Goal: Task Accomplishment & Management: Complete application form

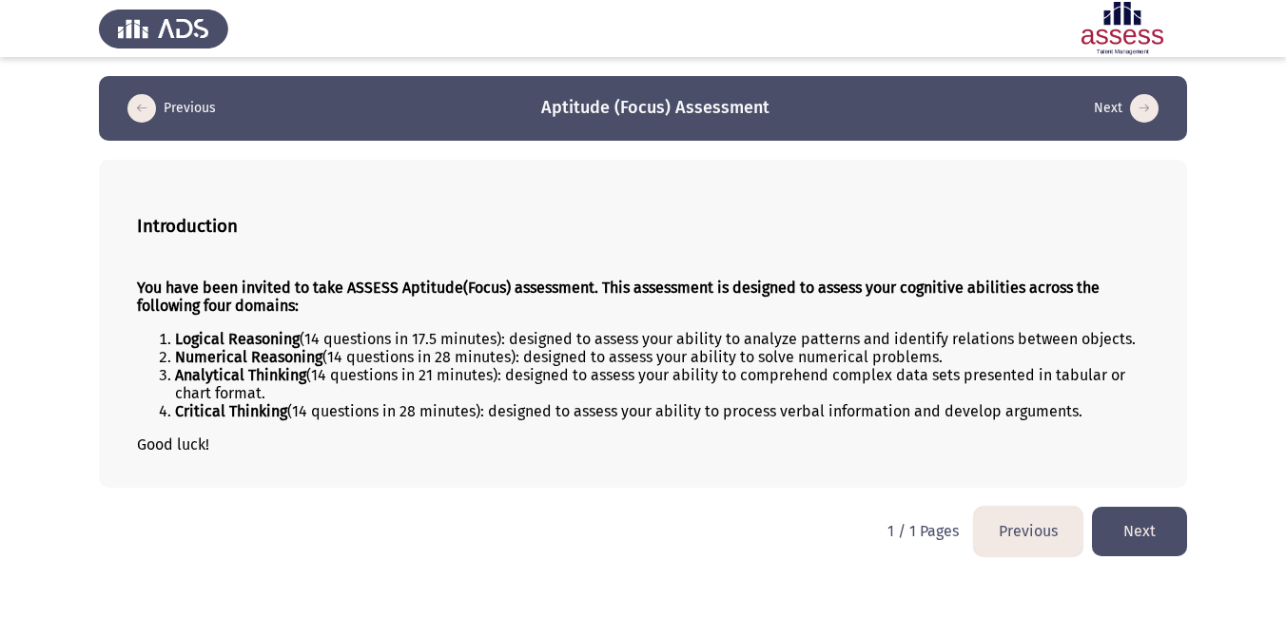
click at [1153, 534] on button "Next" at bounding box center [1139, 531] width 95 height 49
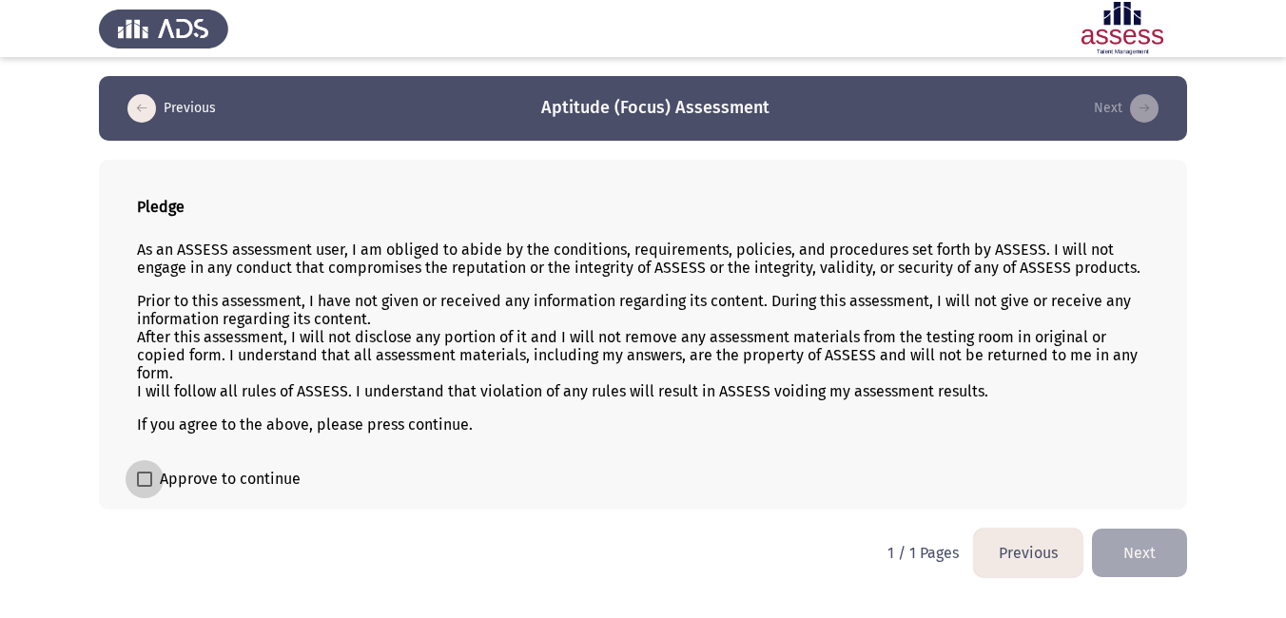
click at [150, 479] on span at bounding box center [144, 479] width 15 height 15
click at [145, 487] on input "Approve to continue" at bounding box center [144, 487] width 1 height 1
checkbox input "true"
click at [1151, 549] on button "Next" at bounding box center [1139, 553] width 95 height 49
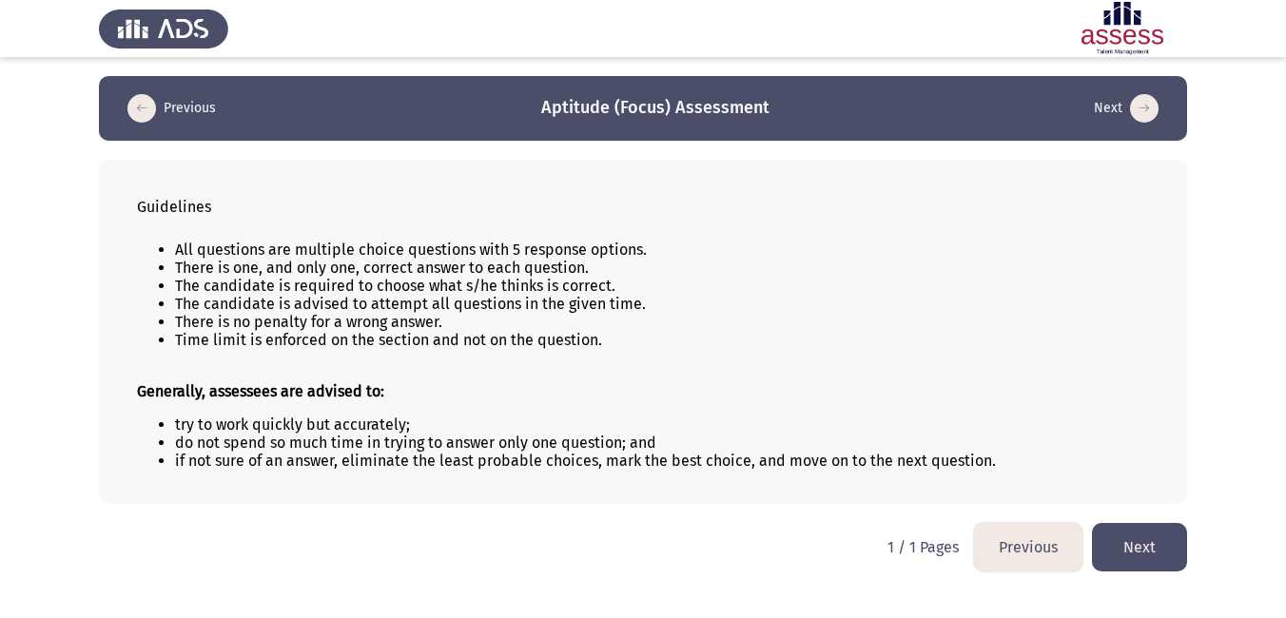
click at [1151, 549] on button "Next" at bounding box center [1139, 547] width 95 height 49
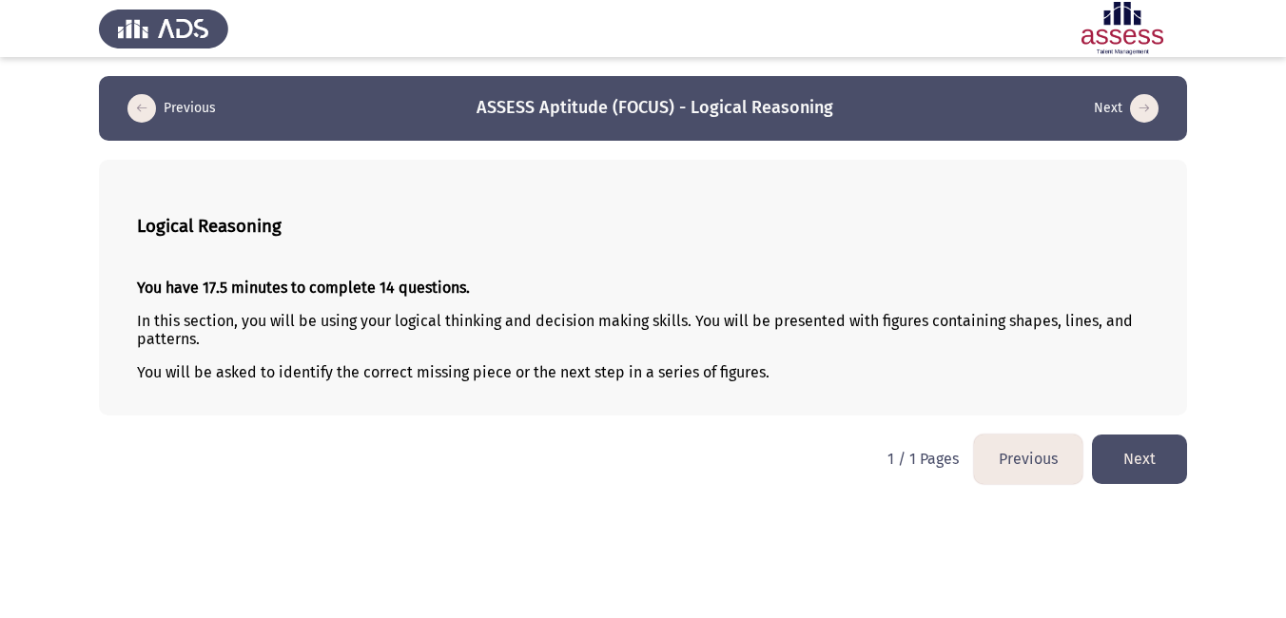
click at [1133, 463] on button "Next" at bounding box center [1139, 459] width 95 height 49
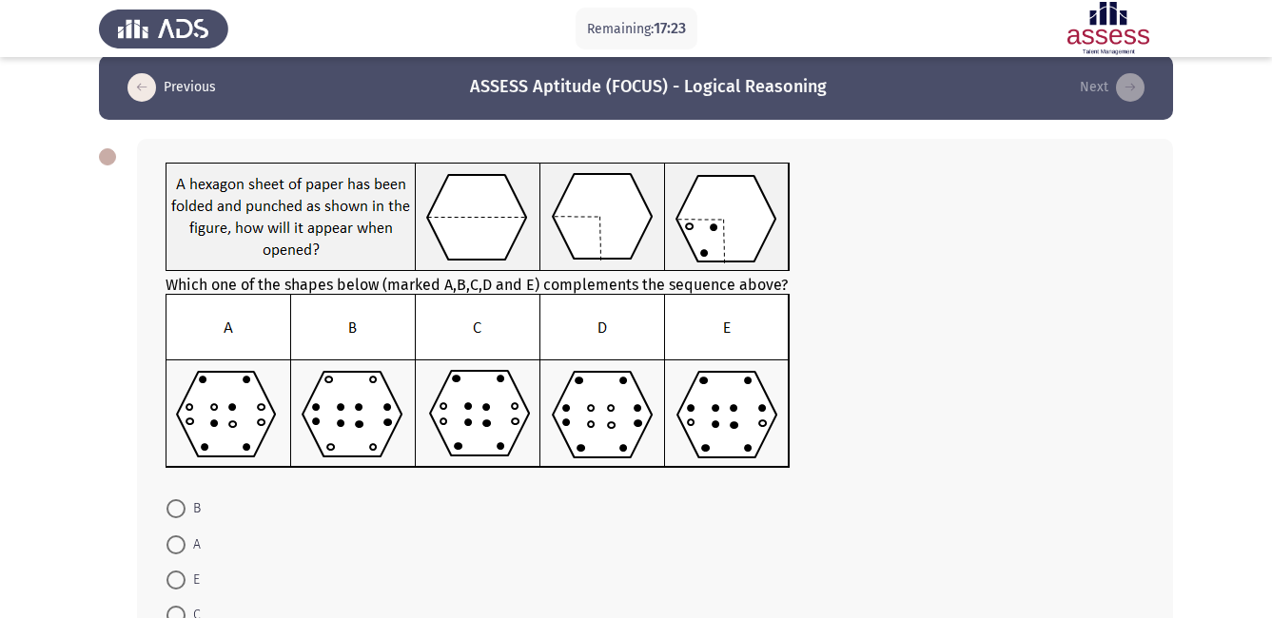
scroll to position [38, 0]
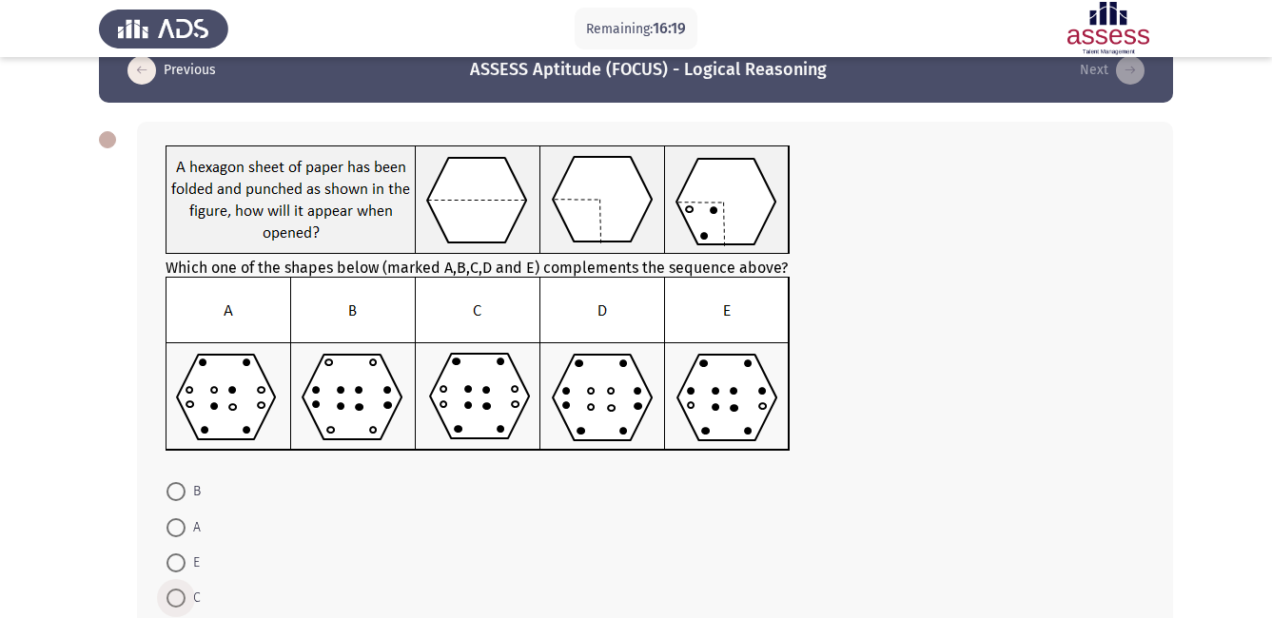
click at [173, 601] on span at bounding box center [175, 598] width 19 height 19
click at [173, 601] on input "C" at bounding box center [175, 598] width 19 height 19
radio input "true"
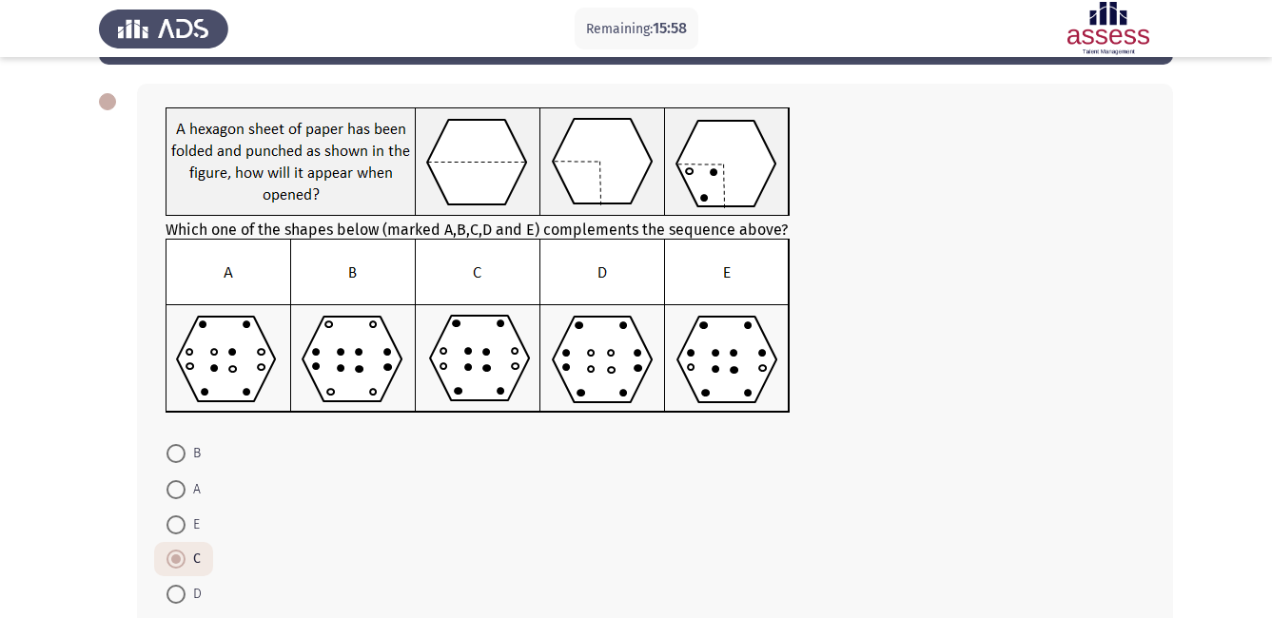
scroll to position [114, 0]
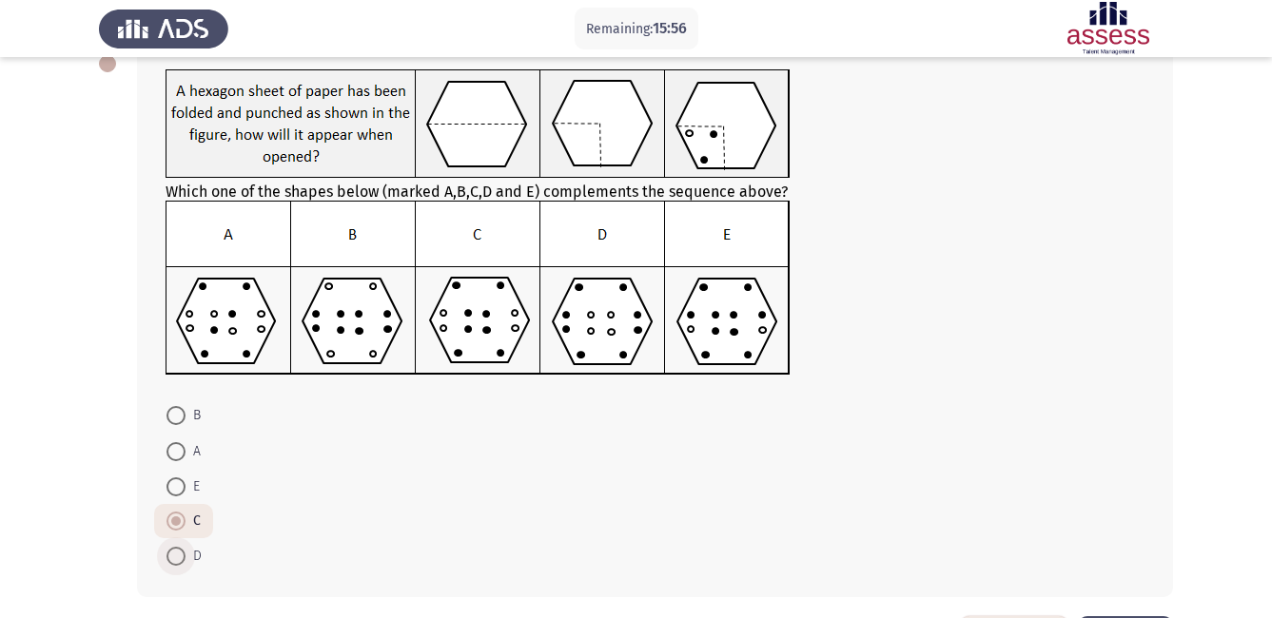
click at [177, 562] on span at bounding box center [175, 556] width 19 height 19
click at [177, 562] on input "D" at bounding box center [175, 556] width 19 height 19
radio input "true"
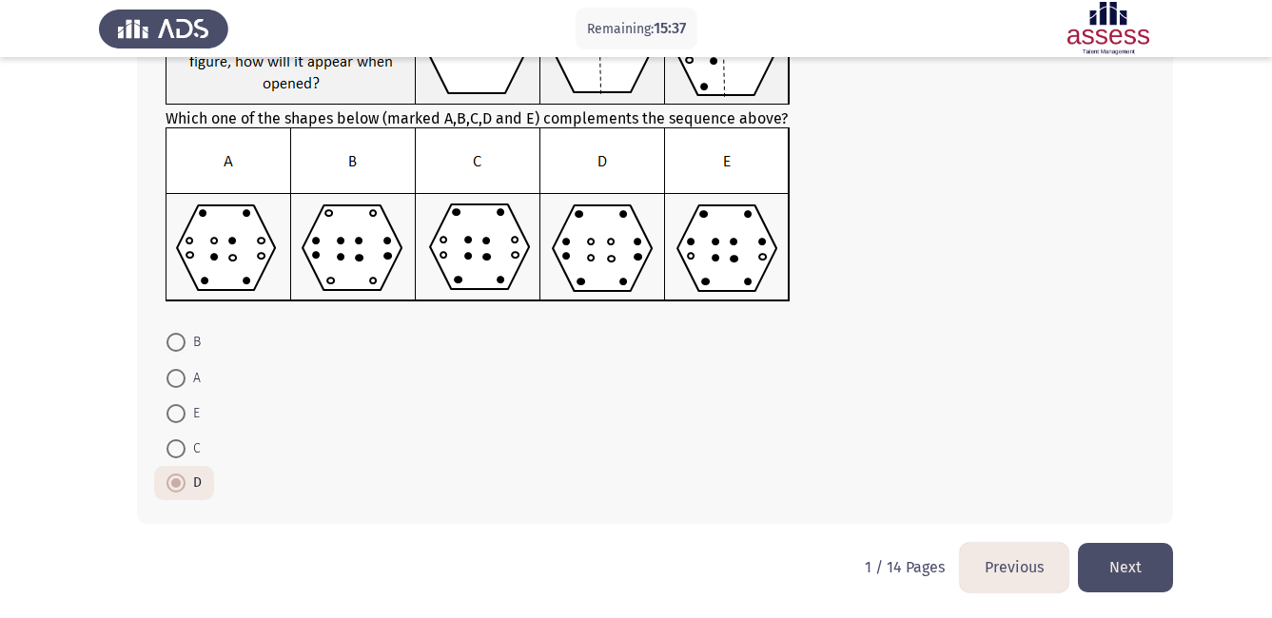
scroll to position [188, 0]
click at [1127, 571] on button "Next" at bounding box center [1125, 566] width 95 height 49
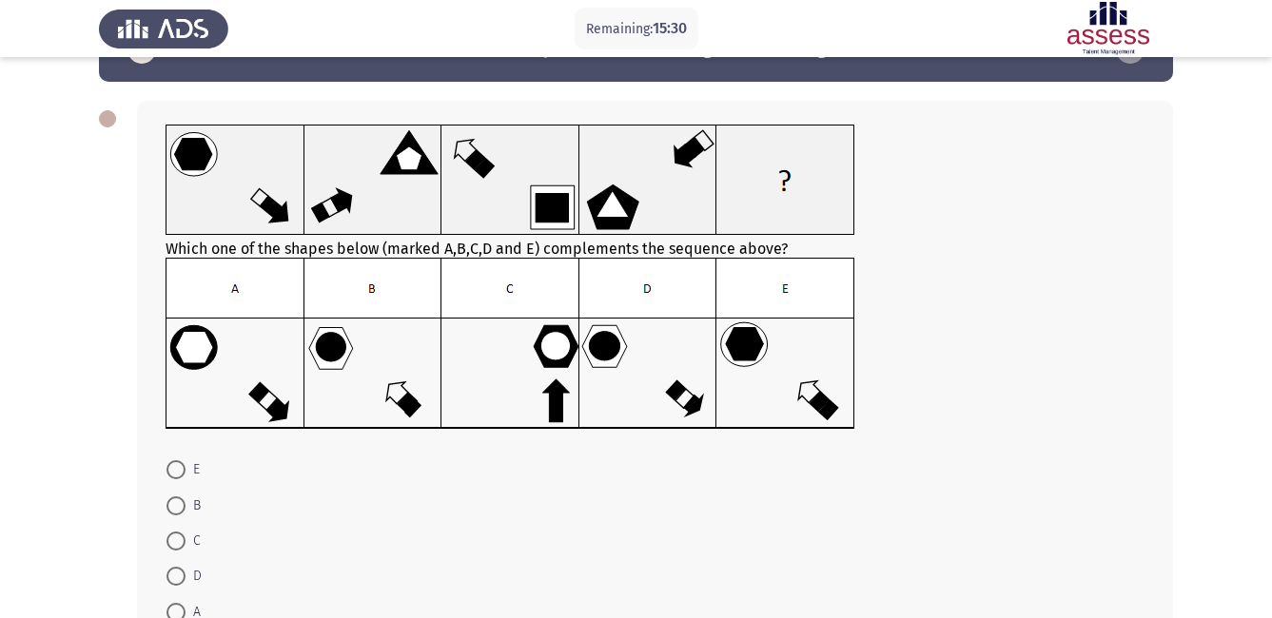
scroll to position [76, 0]
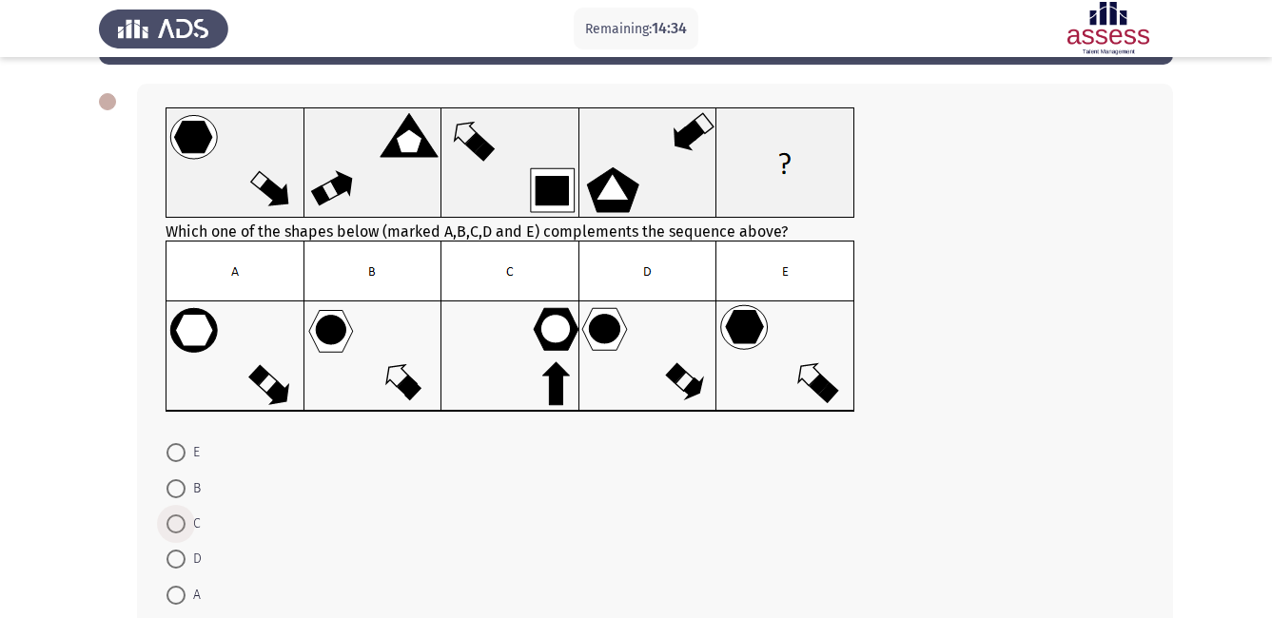
click at [180, 533] on span at bounding box center [175, 524] width 19 height 19
click at [180, 533] on input "C" at bounding box center [175, 524] width 19 height 19
radio input "true"
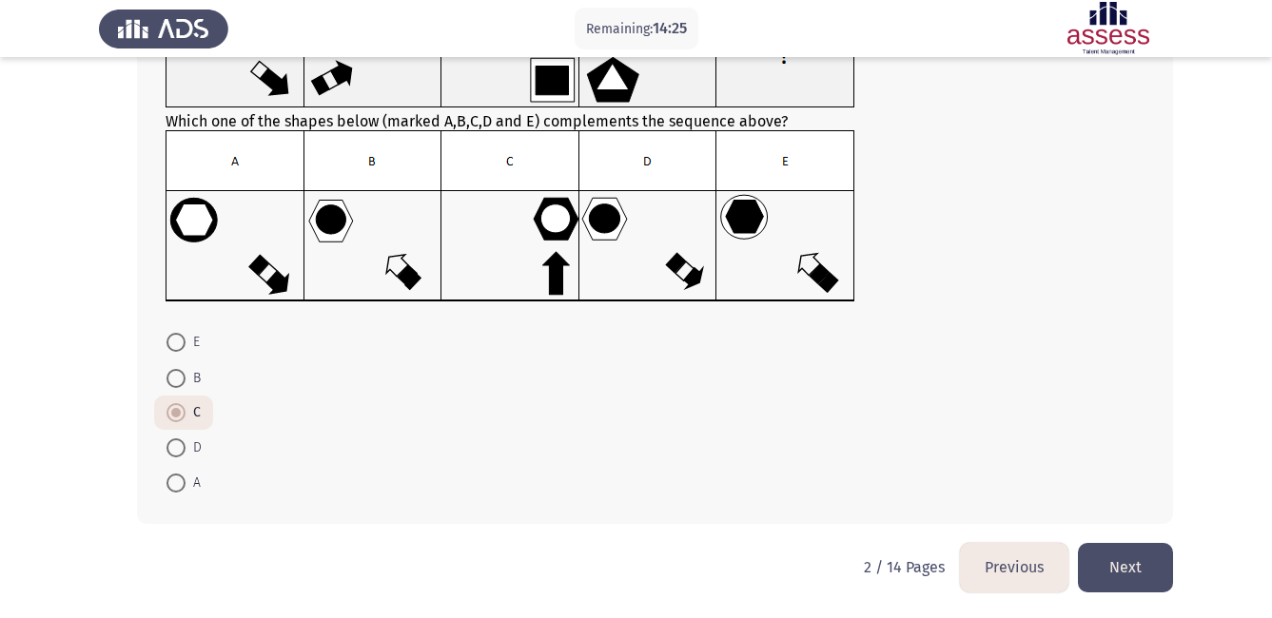
scroll to position [187, 0]
click at [1120, 575] on button "Next" at bounding box center [1125, 566] width 95 height 49
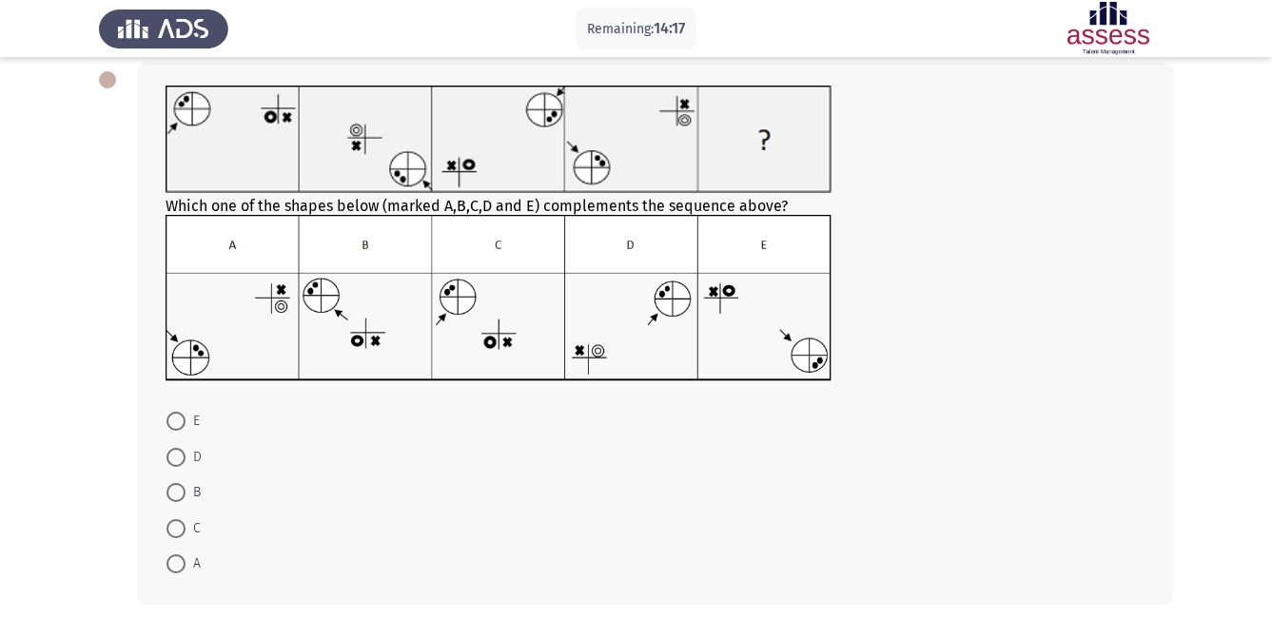
scroll to position [114, 0]
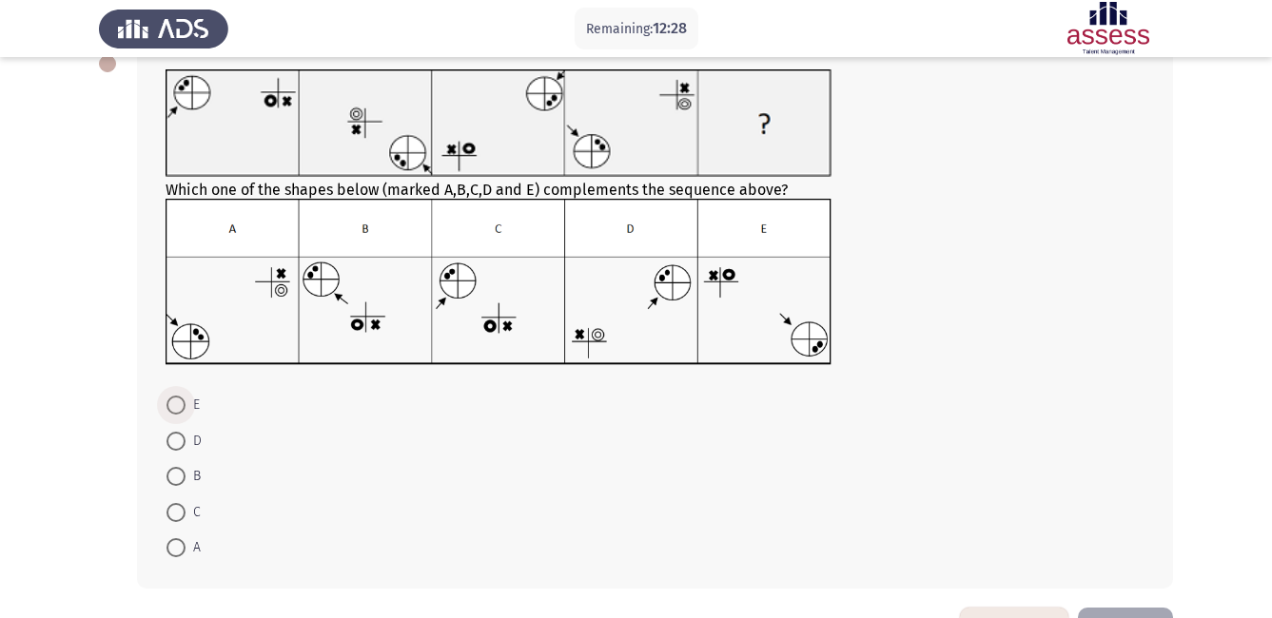
click at [170, 405] on span at bounding box center [175, 405] width 19 height 19
click at [170, 405] on input "E" at bounding box center [175, 405] width 19 height 19
radio input "true"
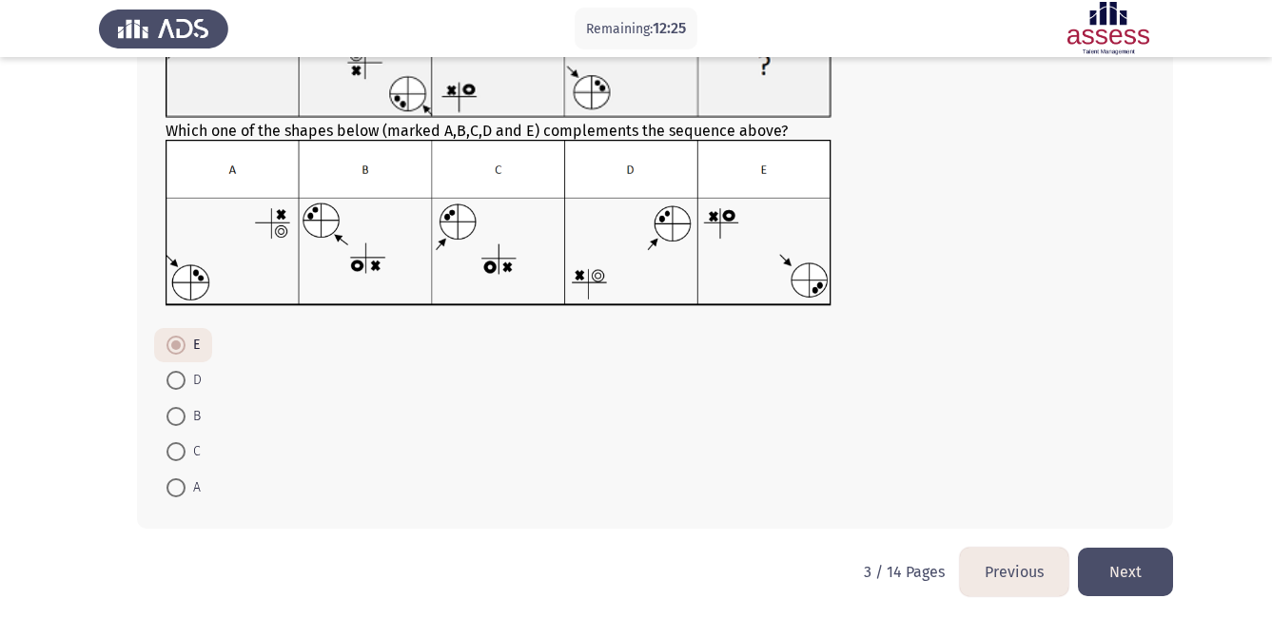
scroll to position [179, 0]
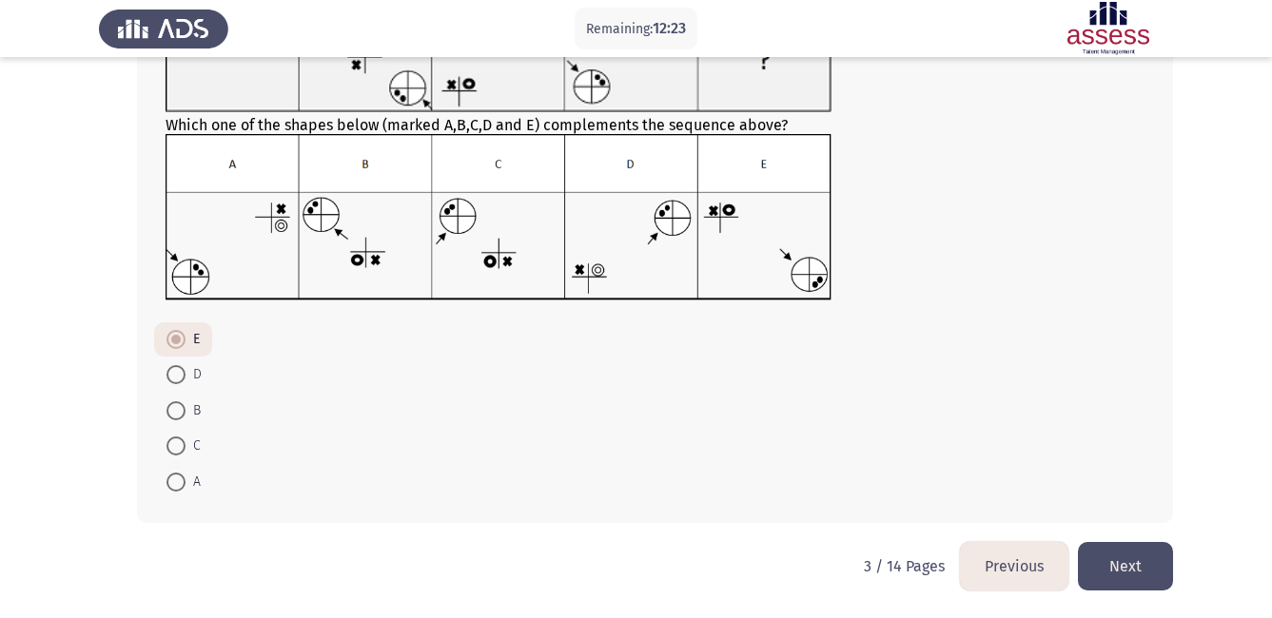
click at [1125, 566] on button "Next" at bounding box center [1125, 566] width 95 height 49
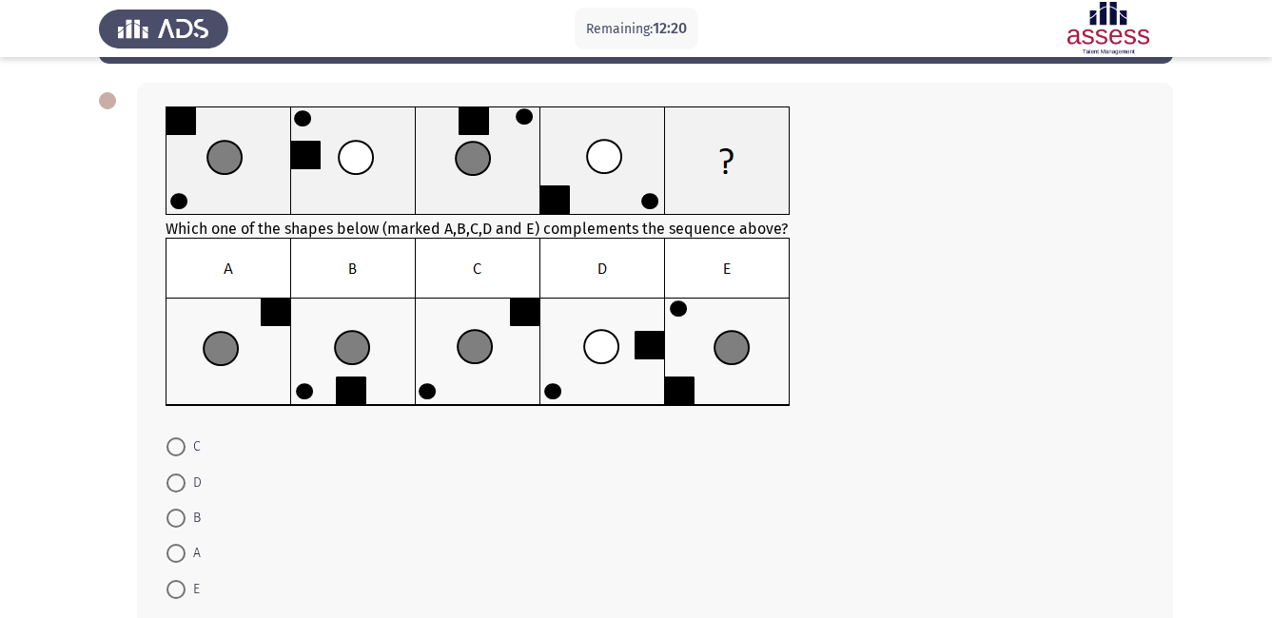
scroll to position [114, 0]
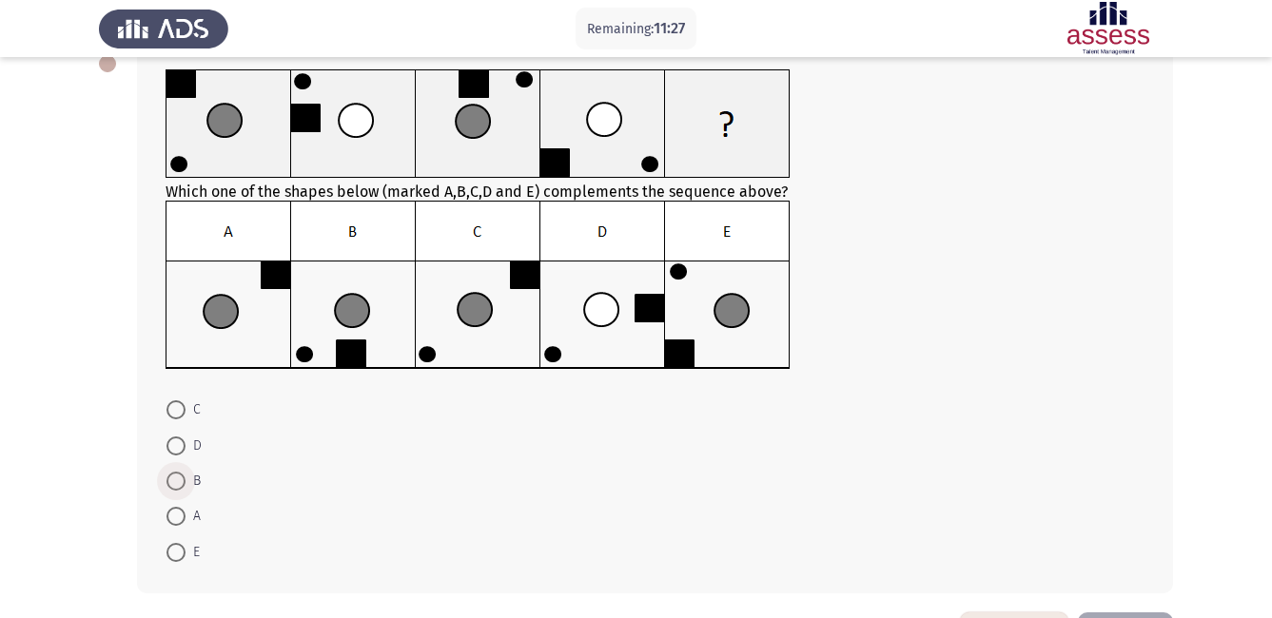
click at [176, 482] on span at bounding box center [175, 481] width 19 height 19
click at [176, 482] on input "B" at bounding box center [175, 481] width 19 height 19
radio input "true"
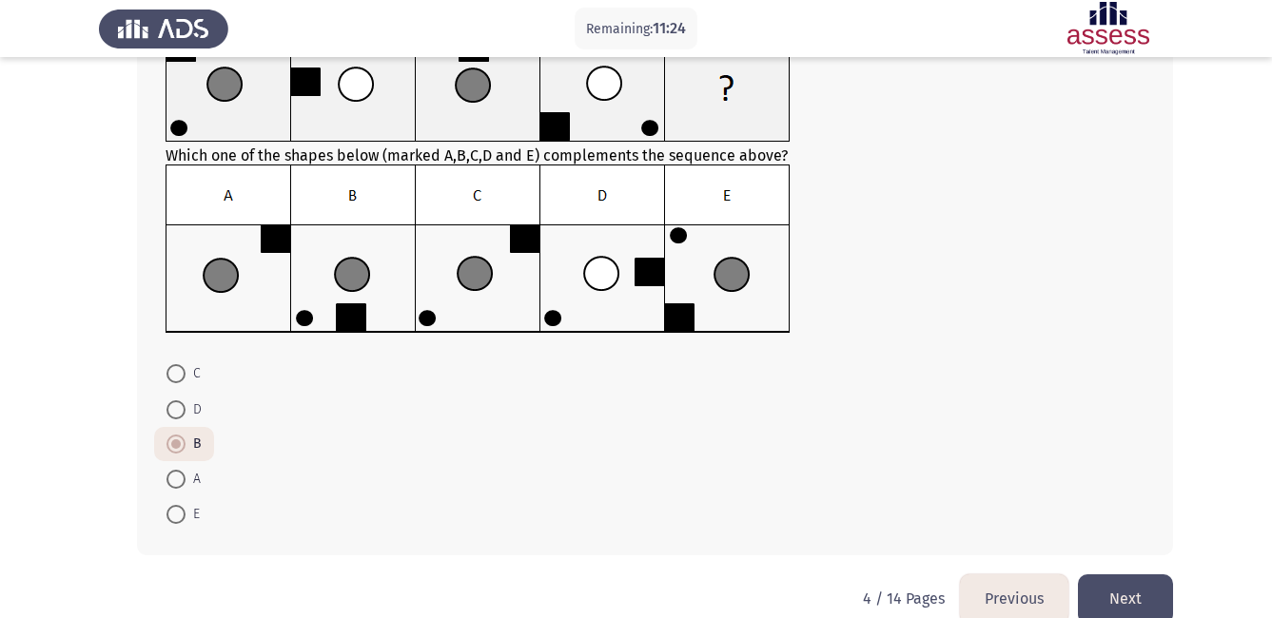
scroll to position [183, 0]
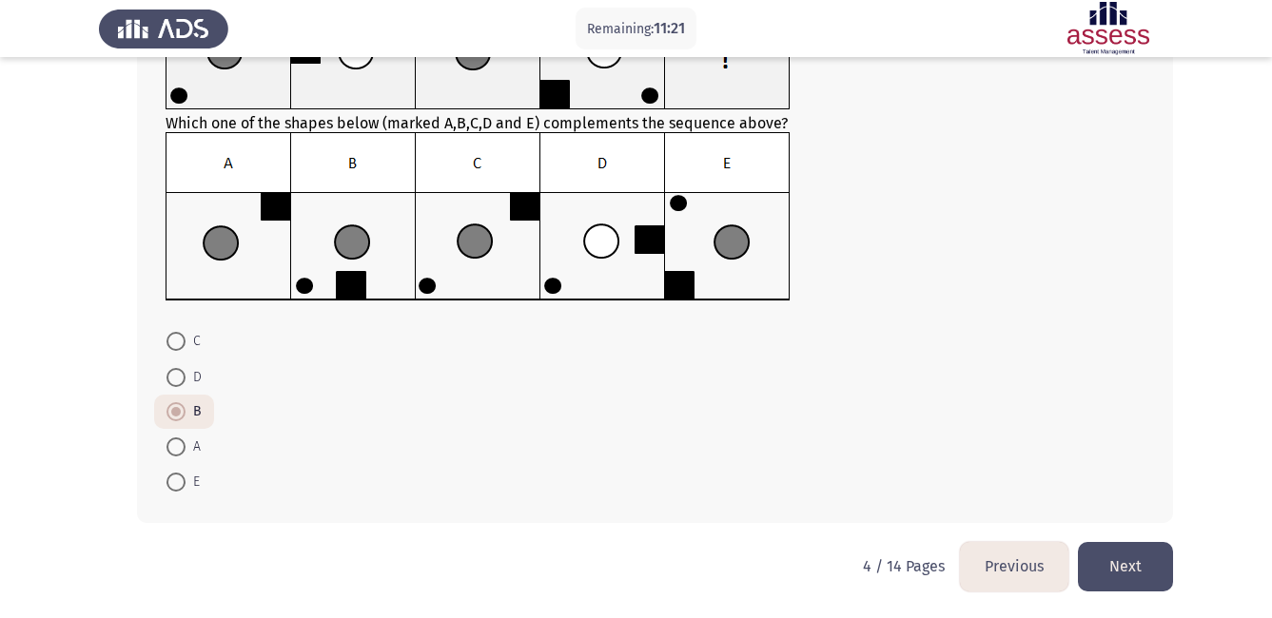
click at [1131, 563] on button "Next" at bounding box center [1125, 566] width 95 height 49
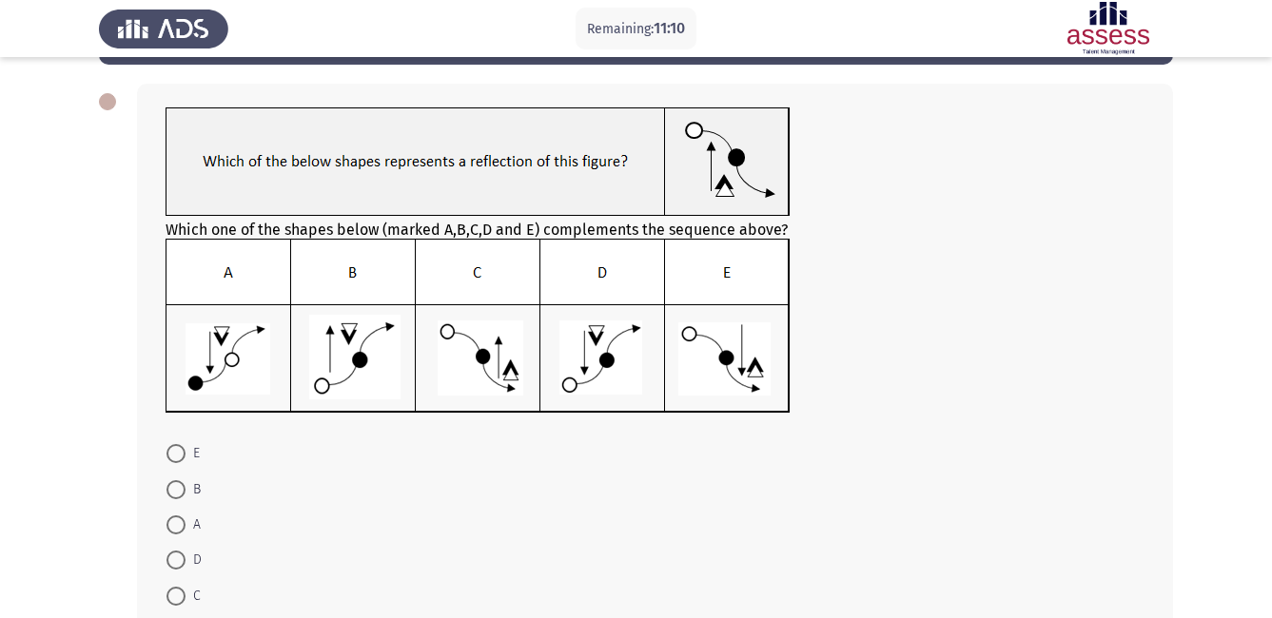
scroll to position [114, 0]
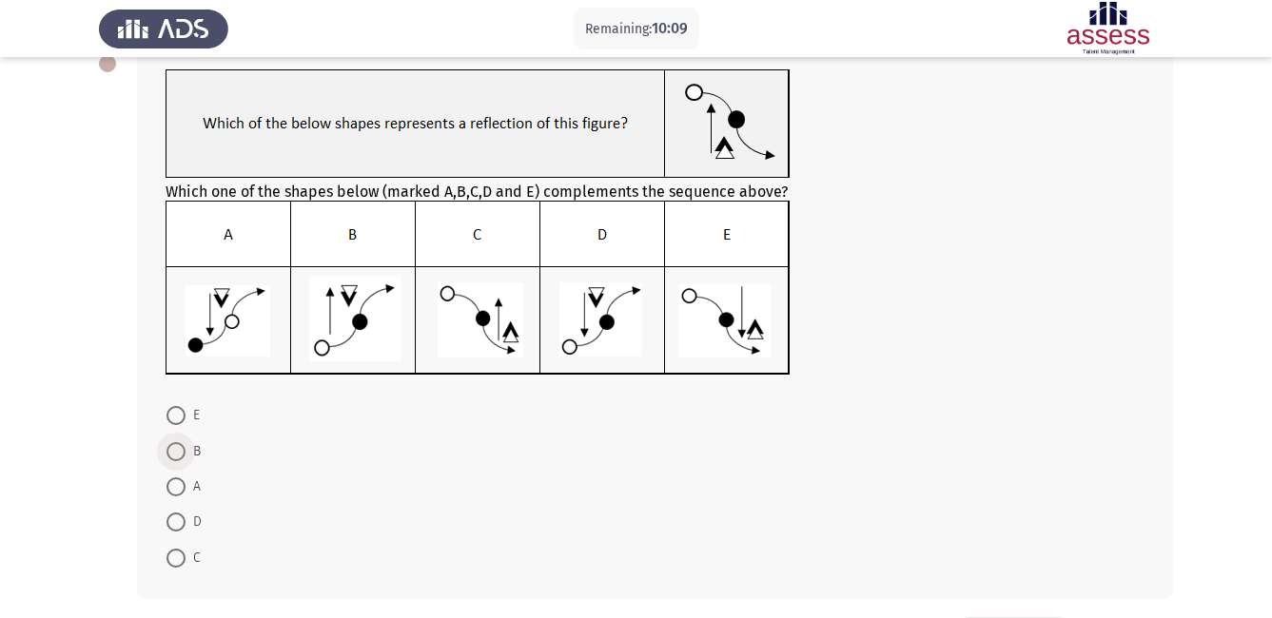
click at [181, 451] on span at bounding box center [175, 451] width 19 height 19
click at [181, 451] on input "B" at bounding box center [175, 451] width 19 height 19
radio input "true"
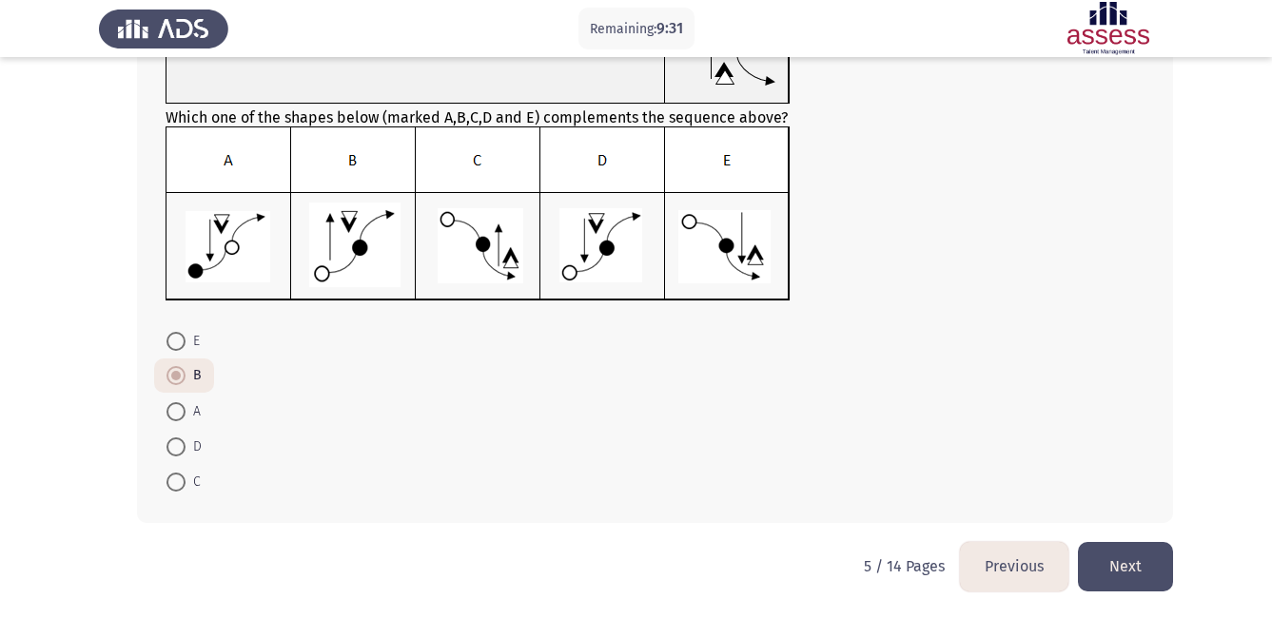
click at [1135, 570] on button "Next" at bounding box center [1125, 566] width 95 height 49
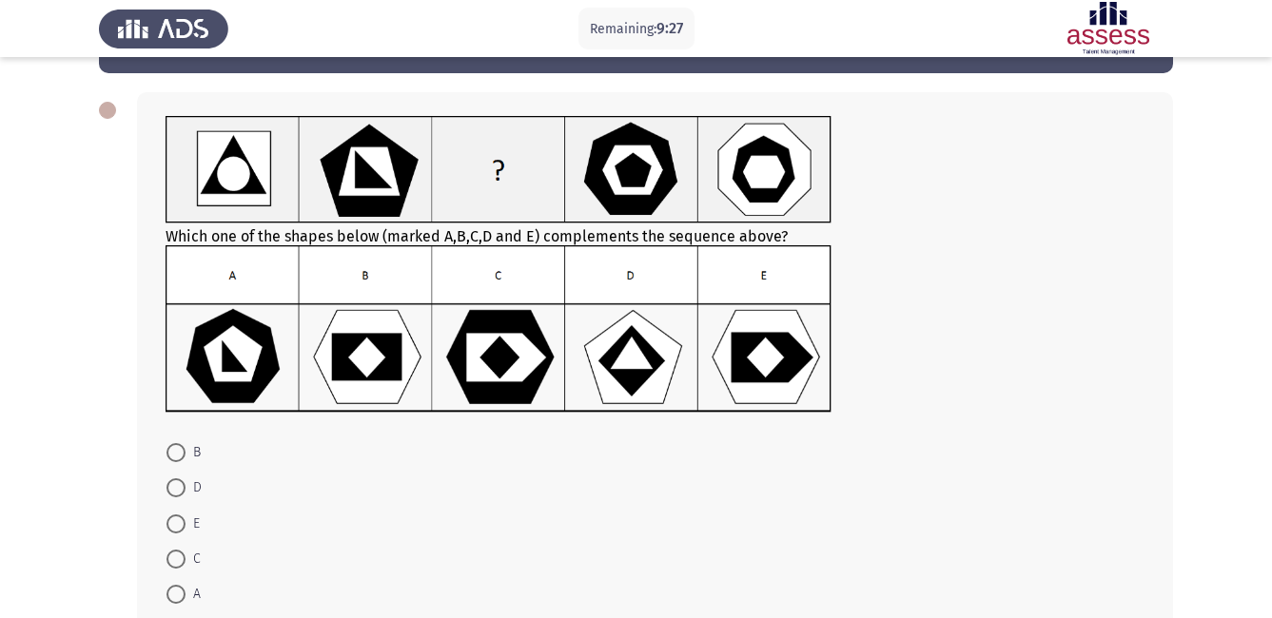
scroll to position [76, 0]
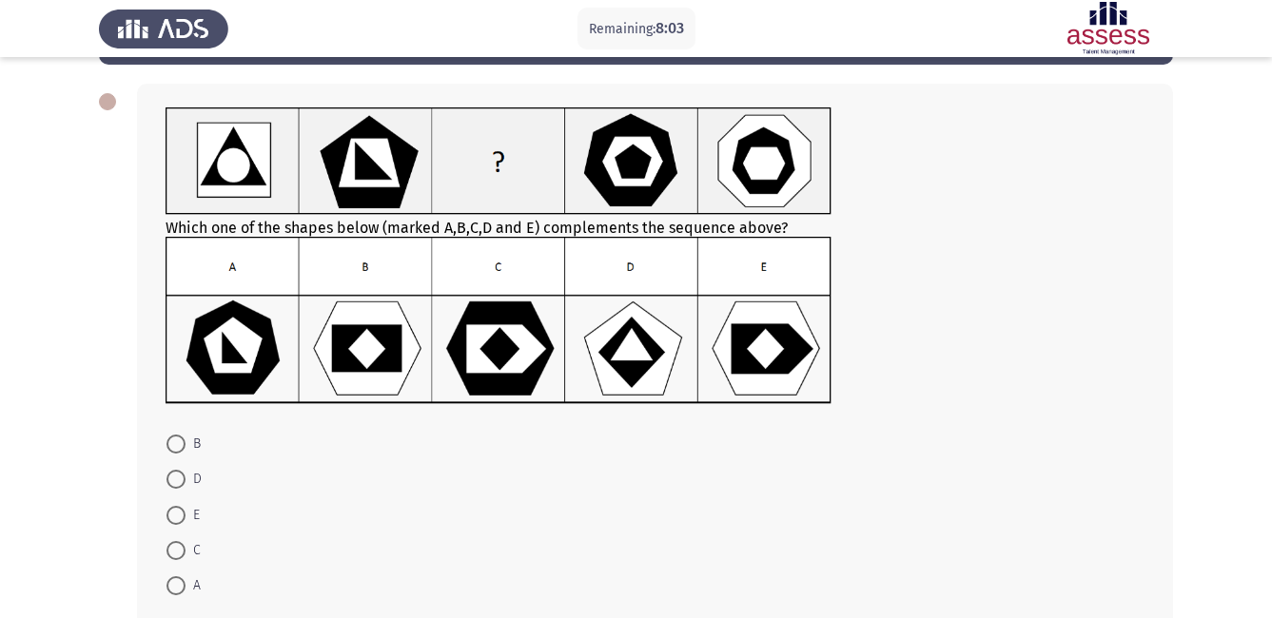
click at [179, 585] on span at bounding box center [175, 585] width 19 height 19
click at [179, 585] on input "A" at bounding box center [175, 585] width 19 height 19
radio input "true"
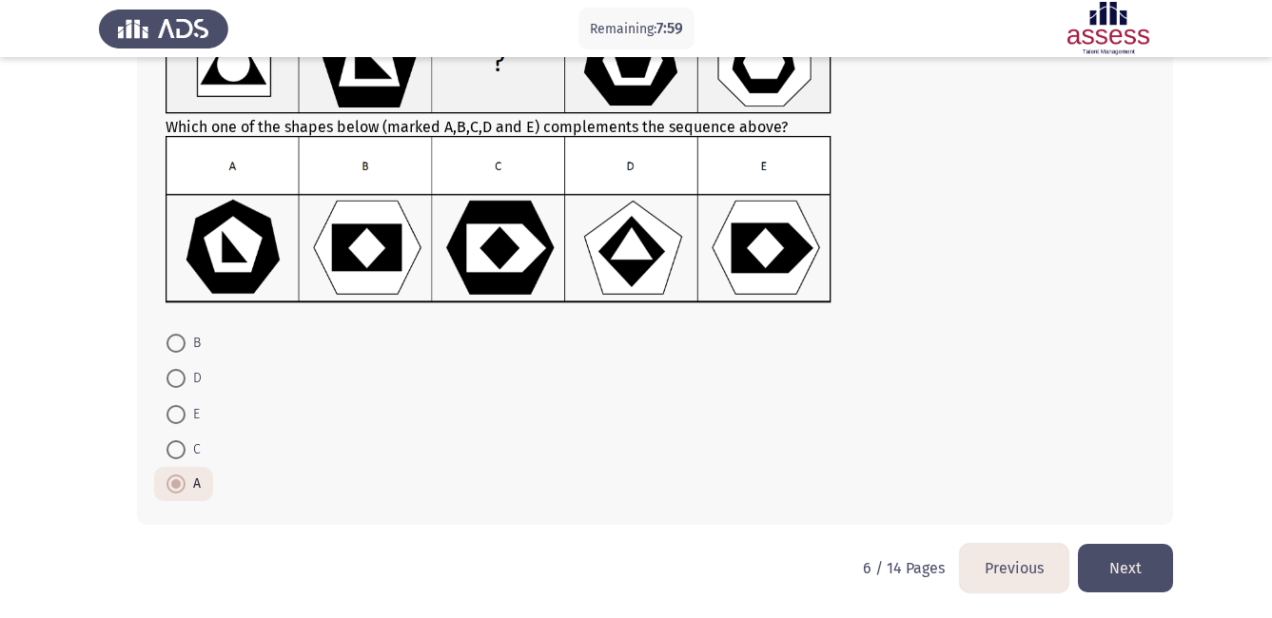
scroll to position [179, 0]
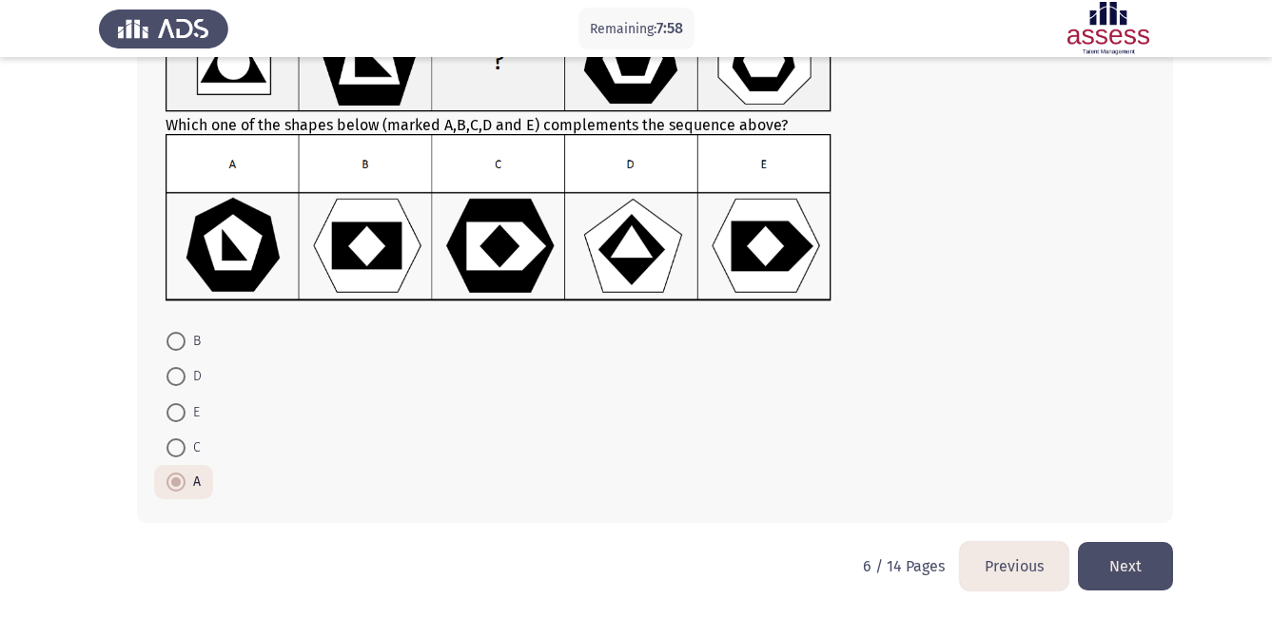
click at [1126, 569] on button "Next" at bounding box center [1125, 566] width 95 height 49
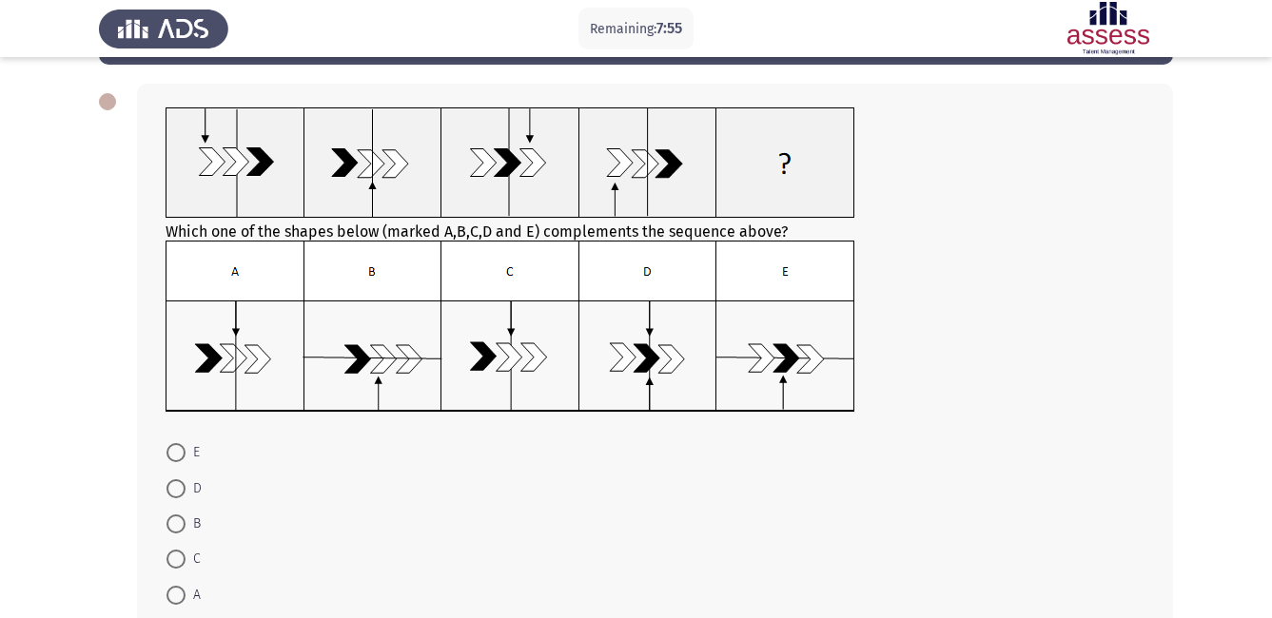
scroll to position [114, 0]
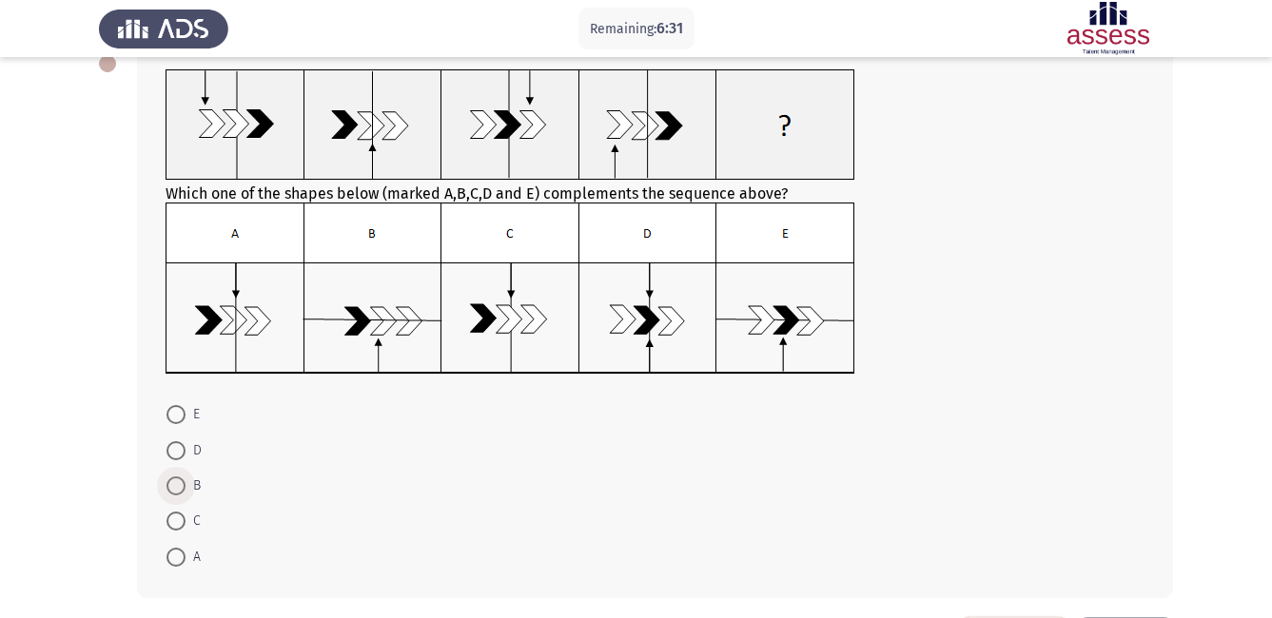
click at [183, 486] on span at bounding box center [175, 486] width 19 height 19
click at [183, 486] on input "B" at bounding box center [175, 486] width 19 height 19
radio input "true"
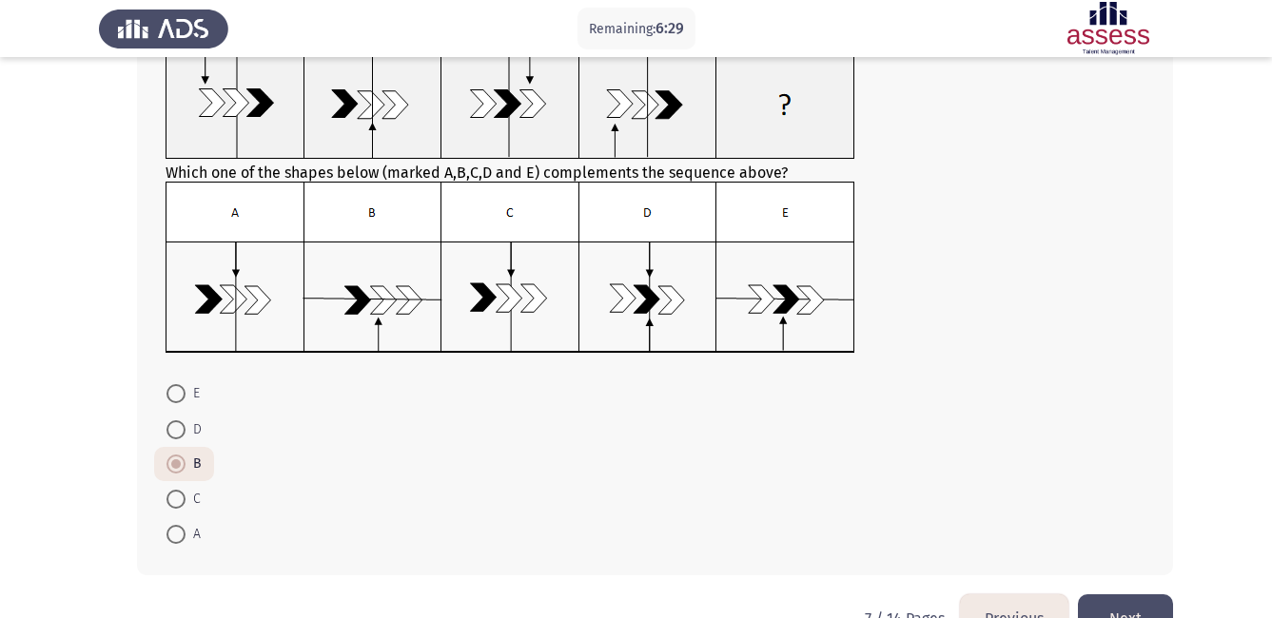
scroll to position [152, 0]
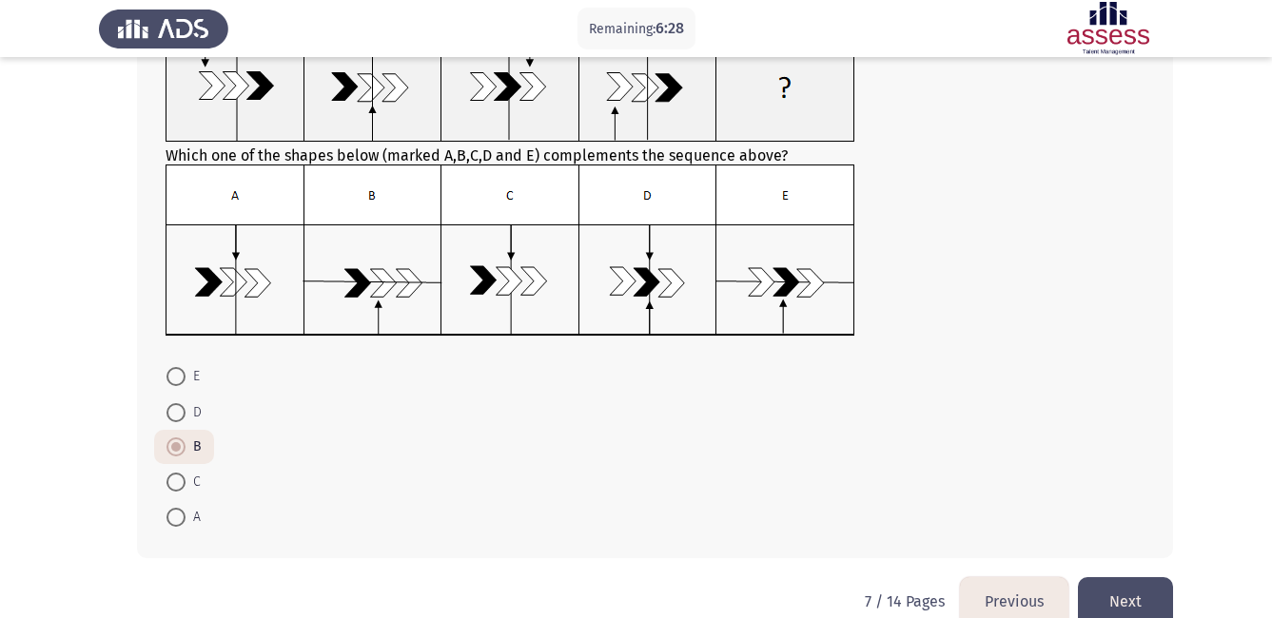
click at [1125, 593] on button "Next" at bounding box center [1125, 601] width 95 height 49
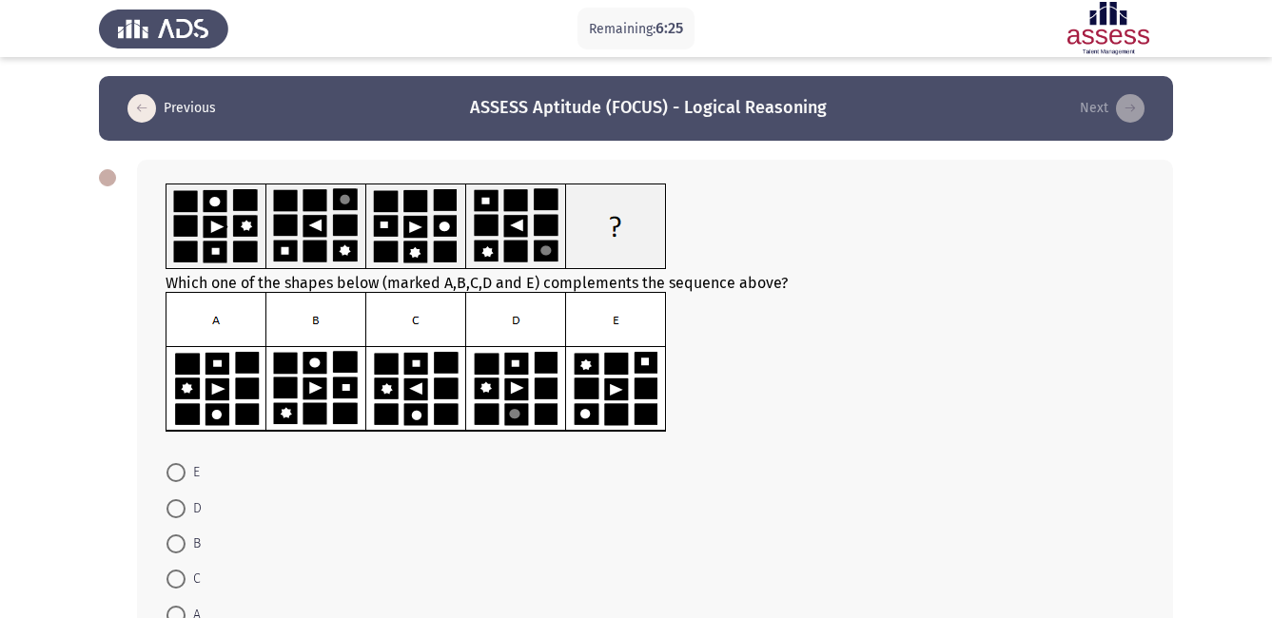
scroll to position [38, 0]
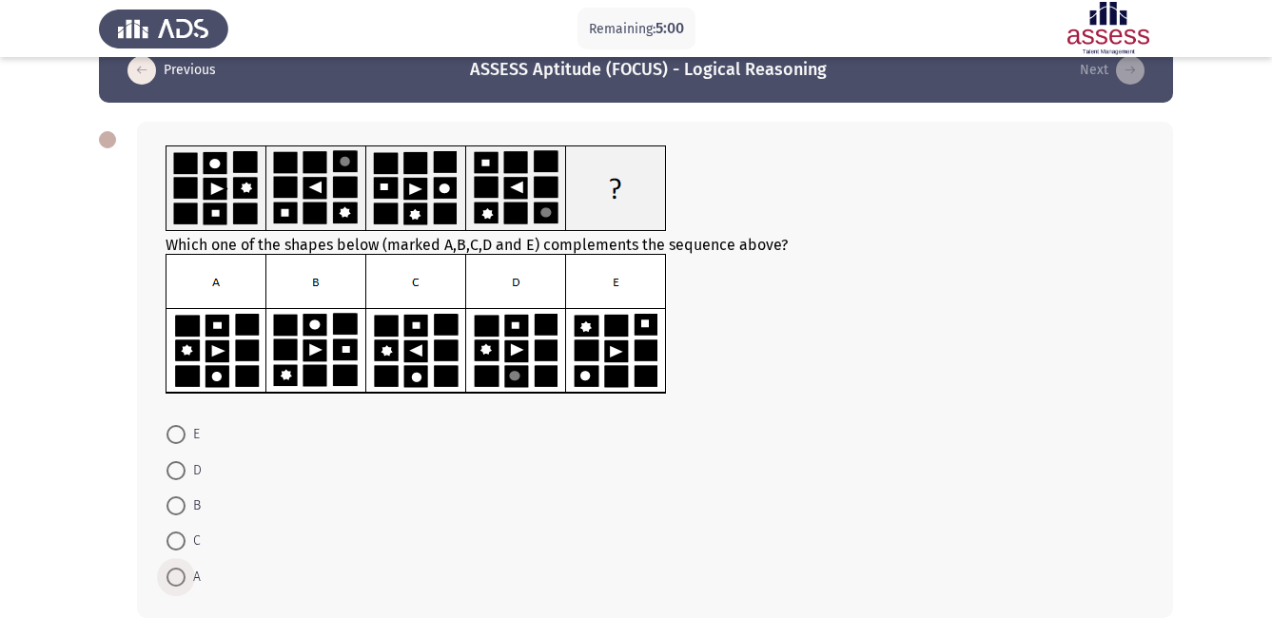
click at [179, 573] on span at bounding box center [175, 577] width 19 height 19
click at [179, 573] on input "A" at bounding box center [175, 577] width 19 height 19
radio input "true"
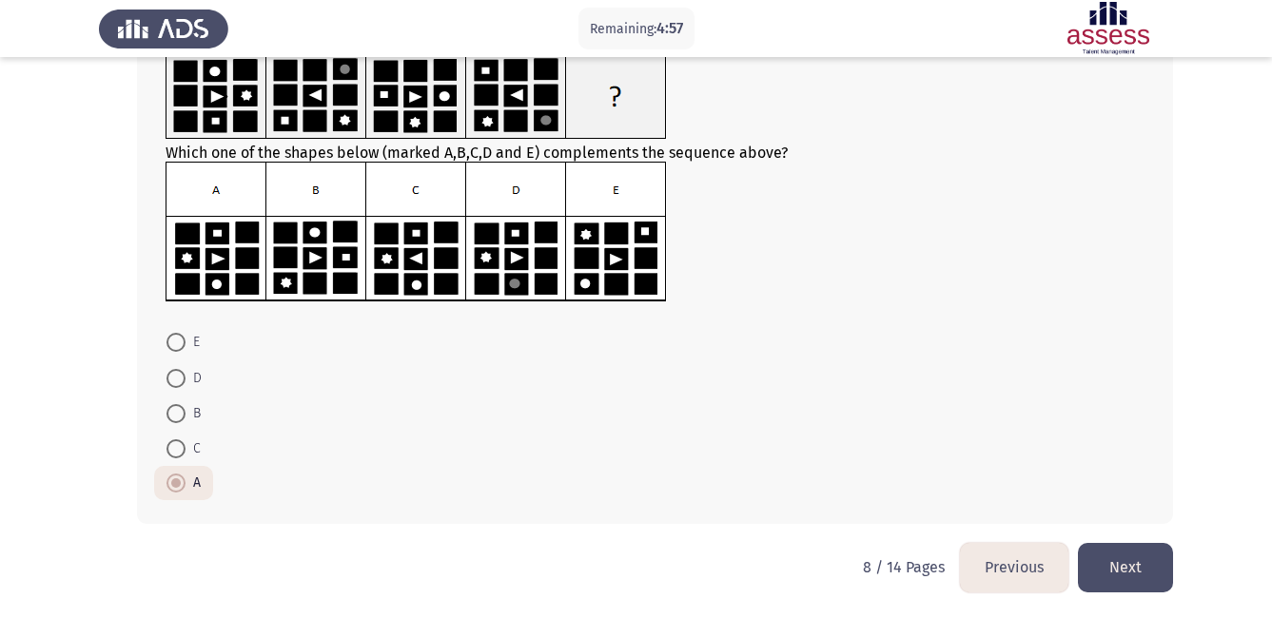
scroll to position [131, 0]
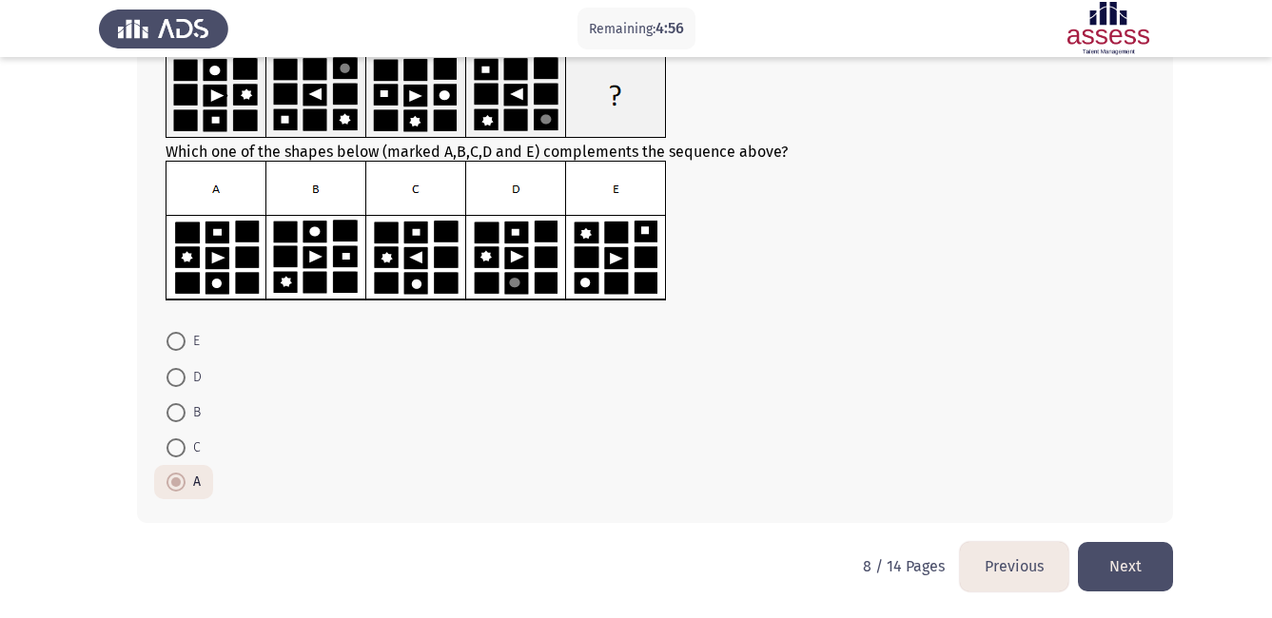
click at [1128, 565] on button "Next" at bounding box center [1125, 566] width 95 height 49
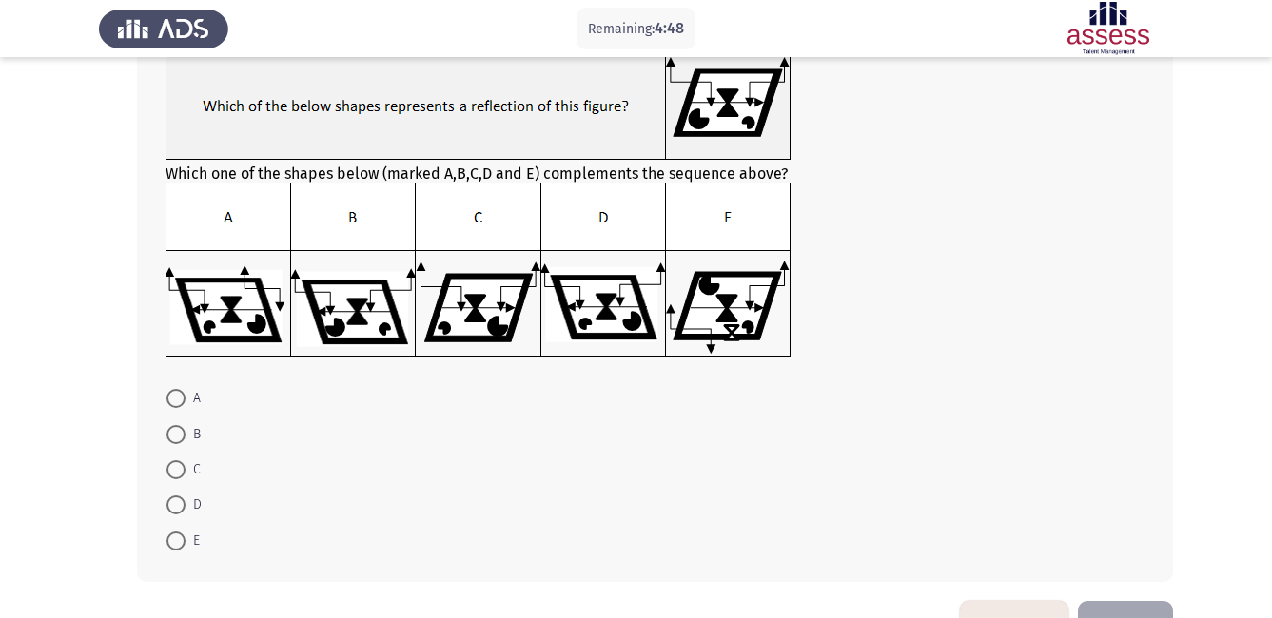
scroll to position [114, 0]
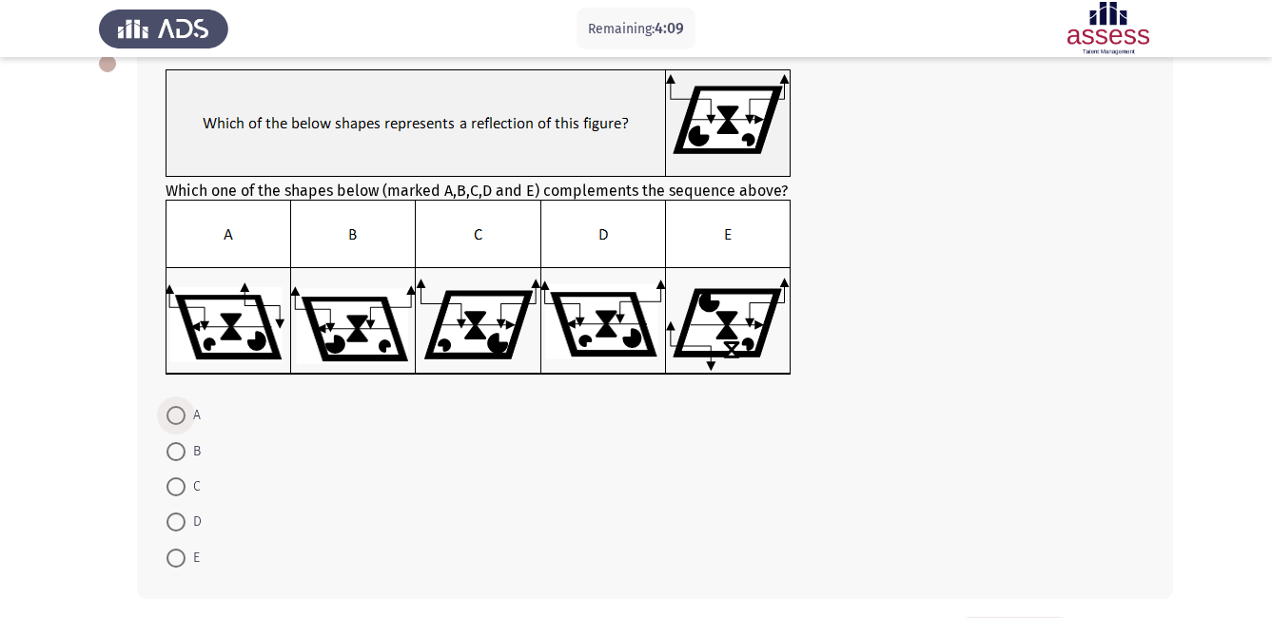
click at [187, 412] on span "A" at bounding box center [192, 415] width 15 height 23
click at [185, 412] on input "A" at bounding box center [175, 415] width 19 height 19
radio input "true"
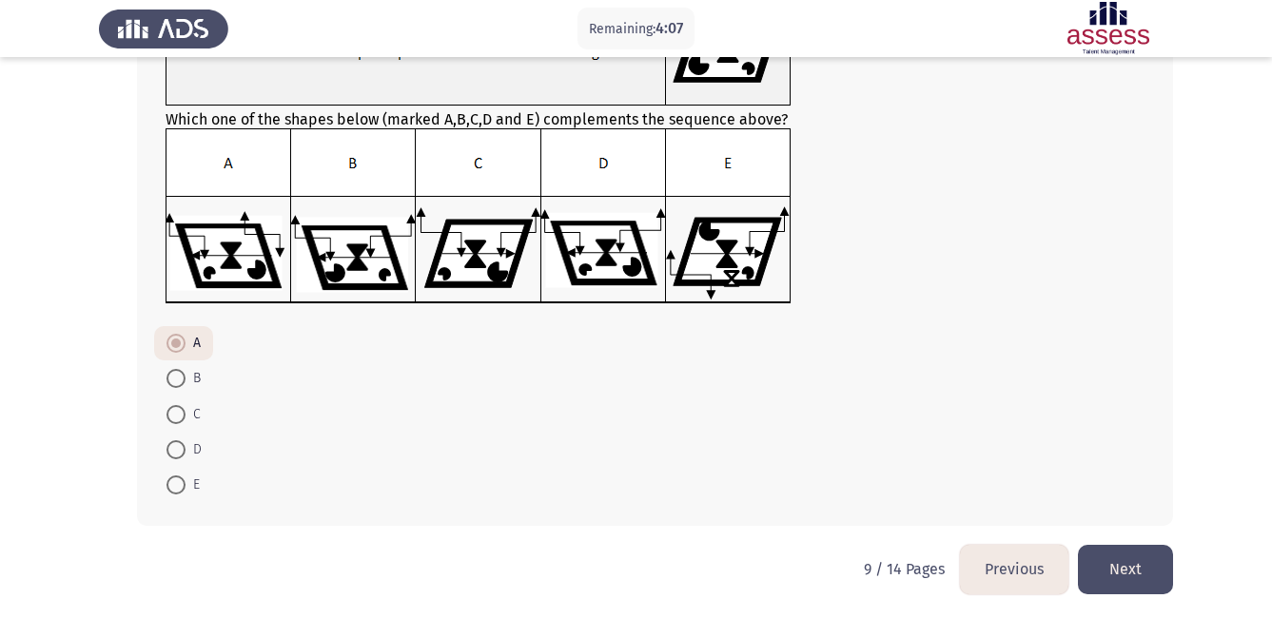
scroll to position [188, 0]
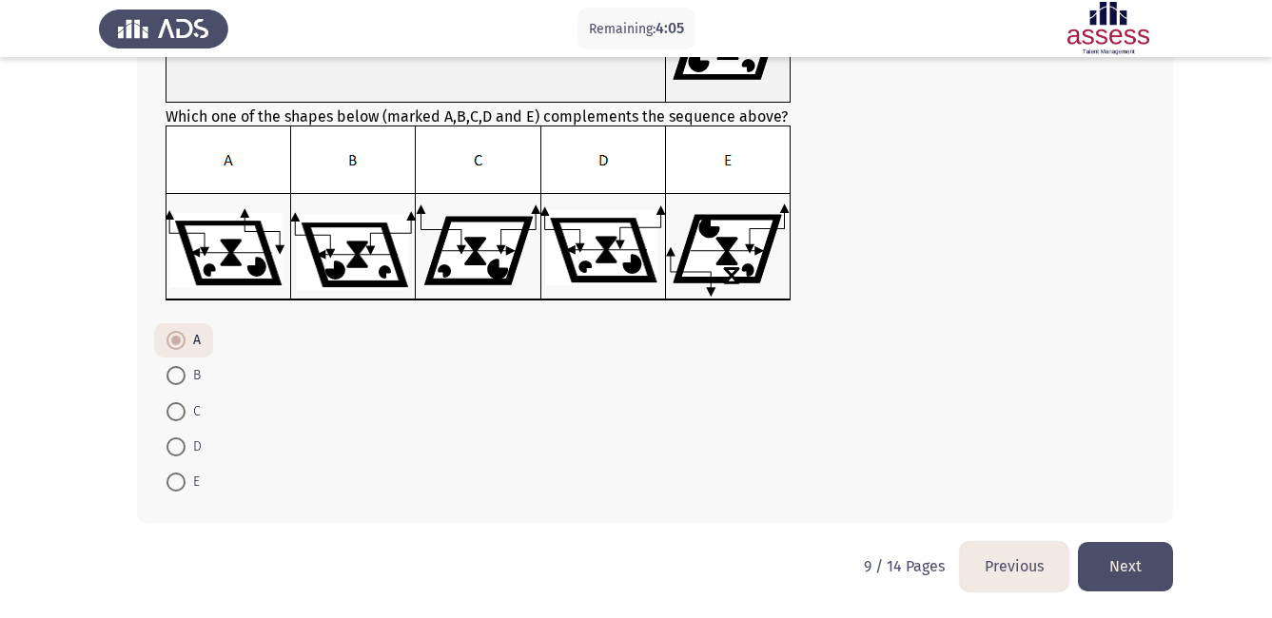
click at [1127, 557] on button "Next" at bounding box center [1125, 566] width 95 height 49
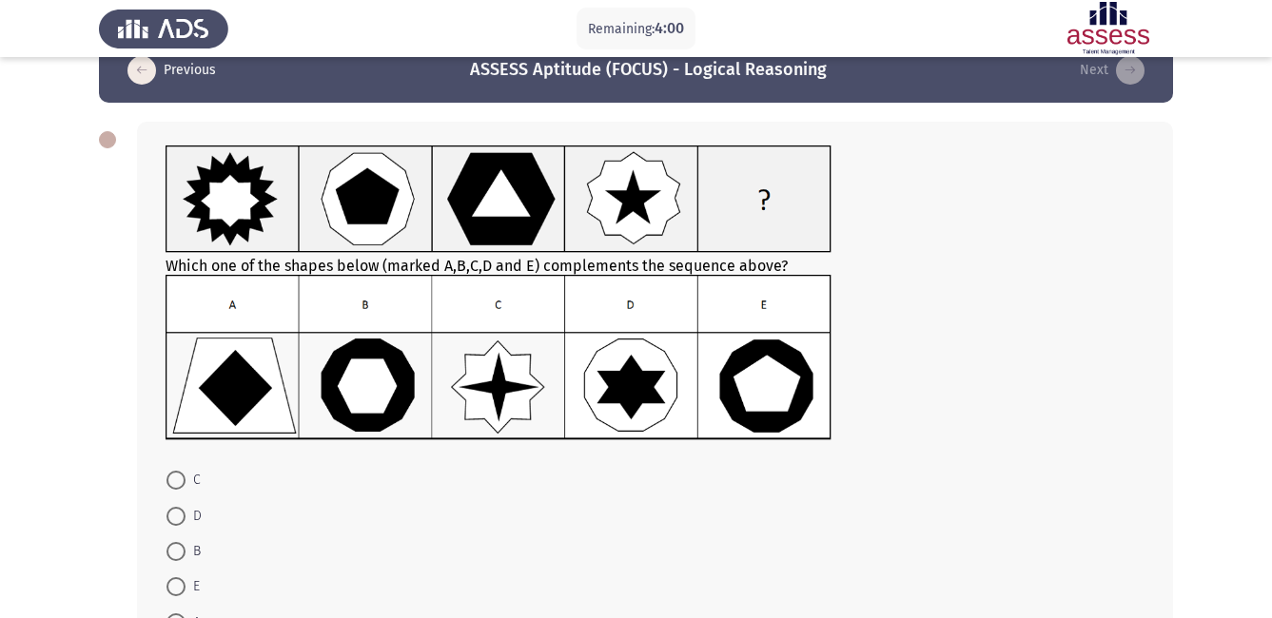
scroll to position [76, 0]
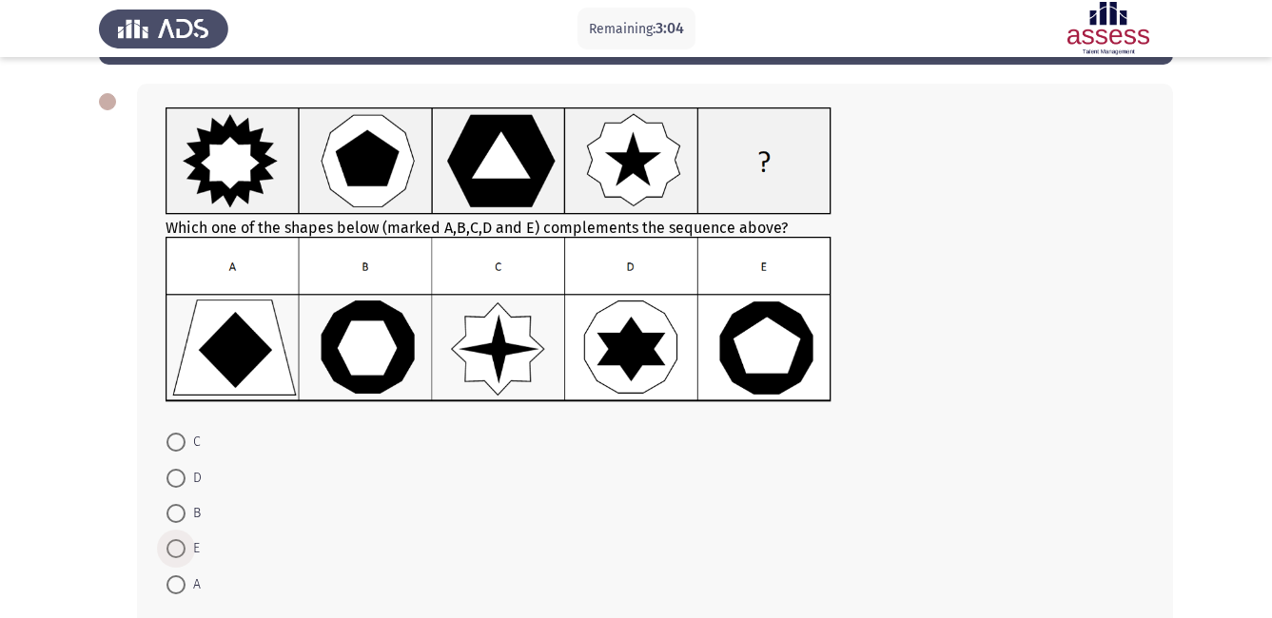
click at [176, 549] on span at bounding box center [176, 549] width 0 height 0
click at [175, 548] on input "E" at bounding box center [175, 548] width 19 height 19
radio input "true"
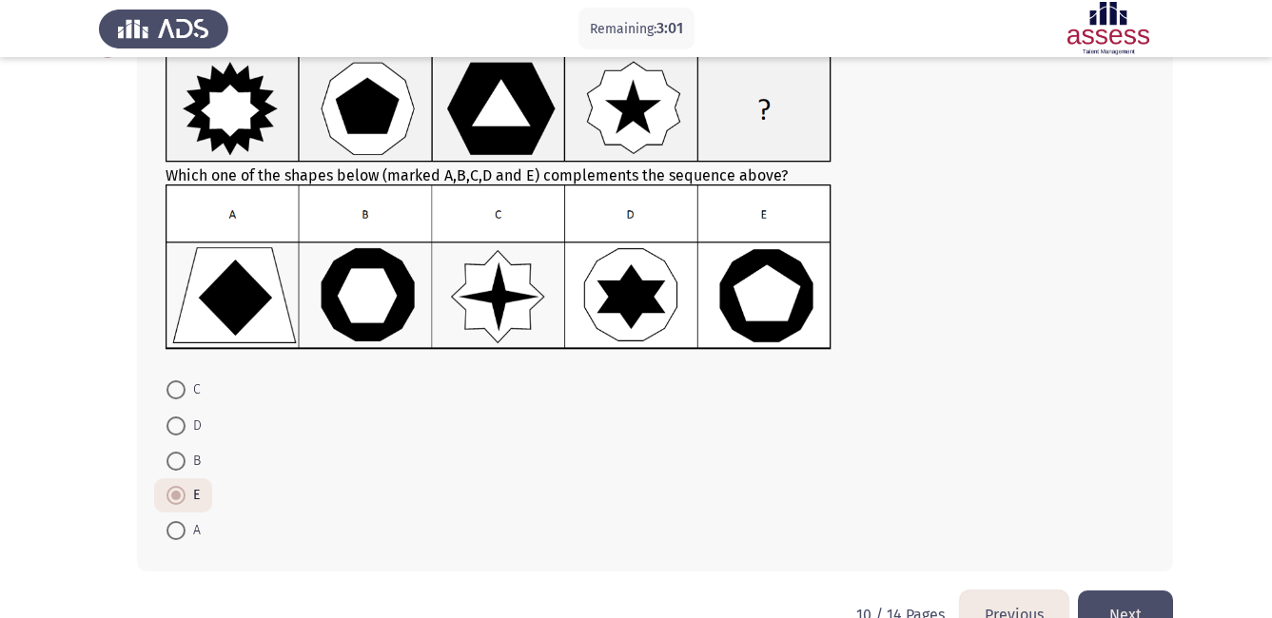
scroll to position [177, 0]
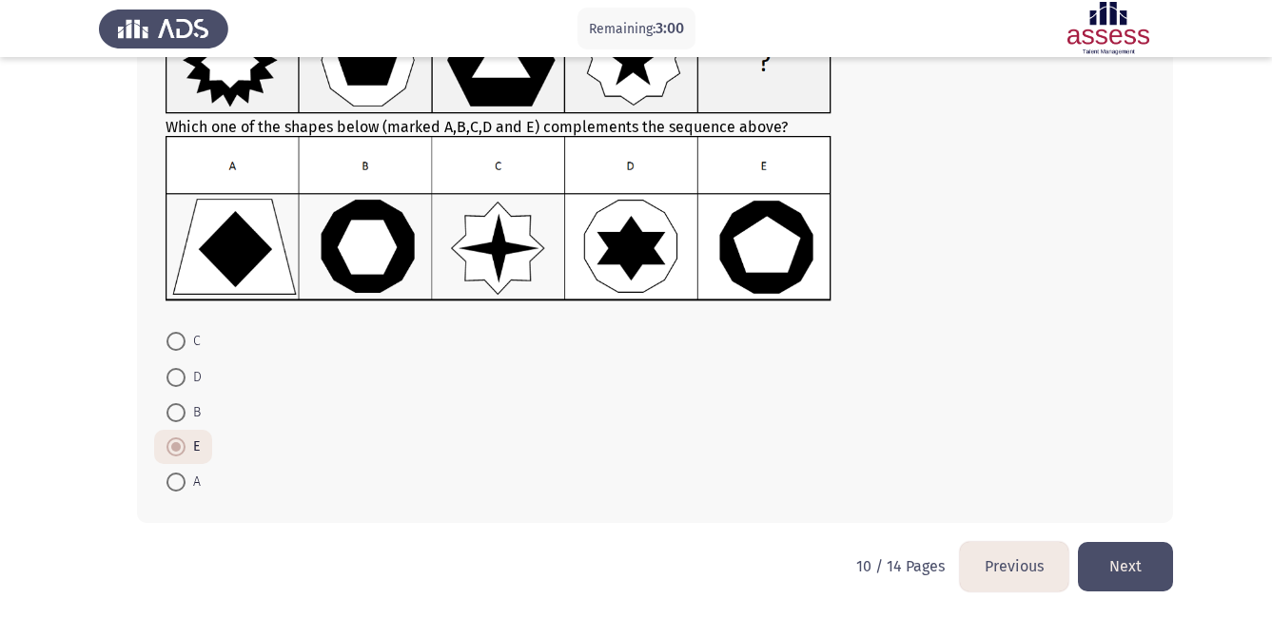
click at [1133, 570] on button "Next" at bounding box center [1125, 566] width 95 height 49
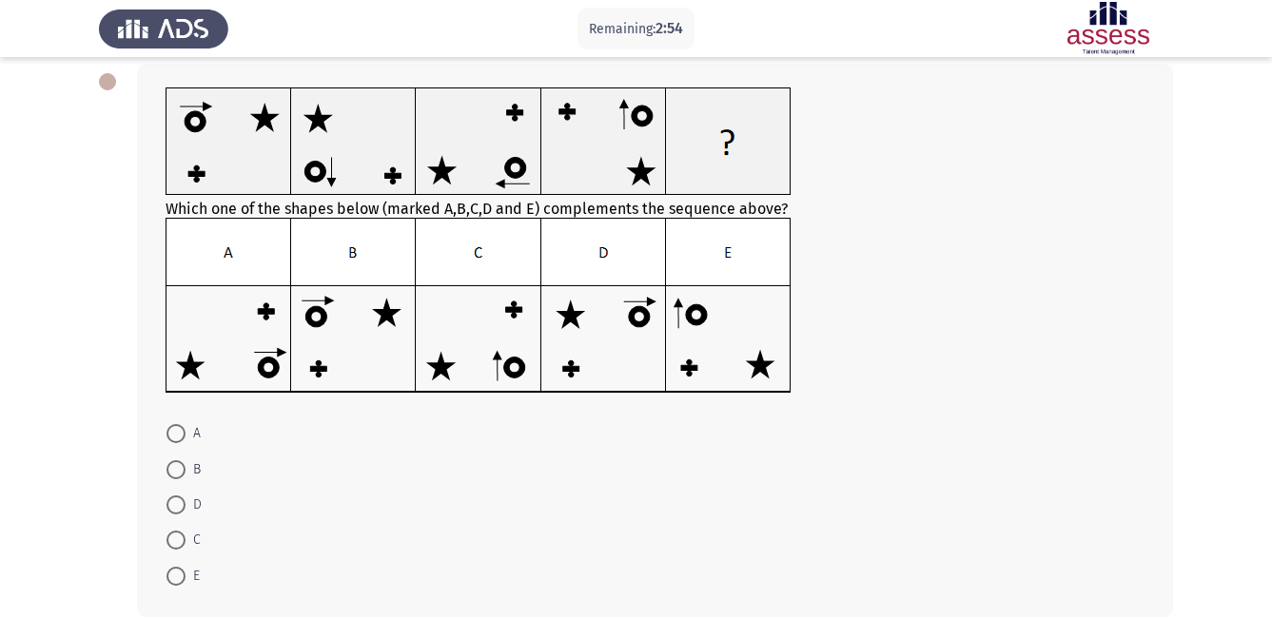
scroll to position [114, 0]
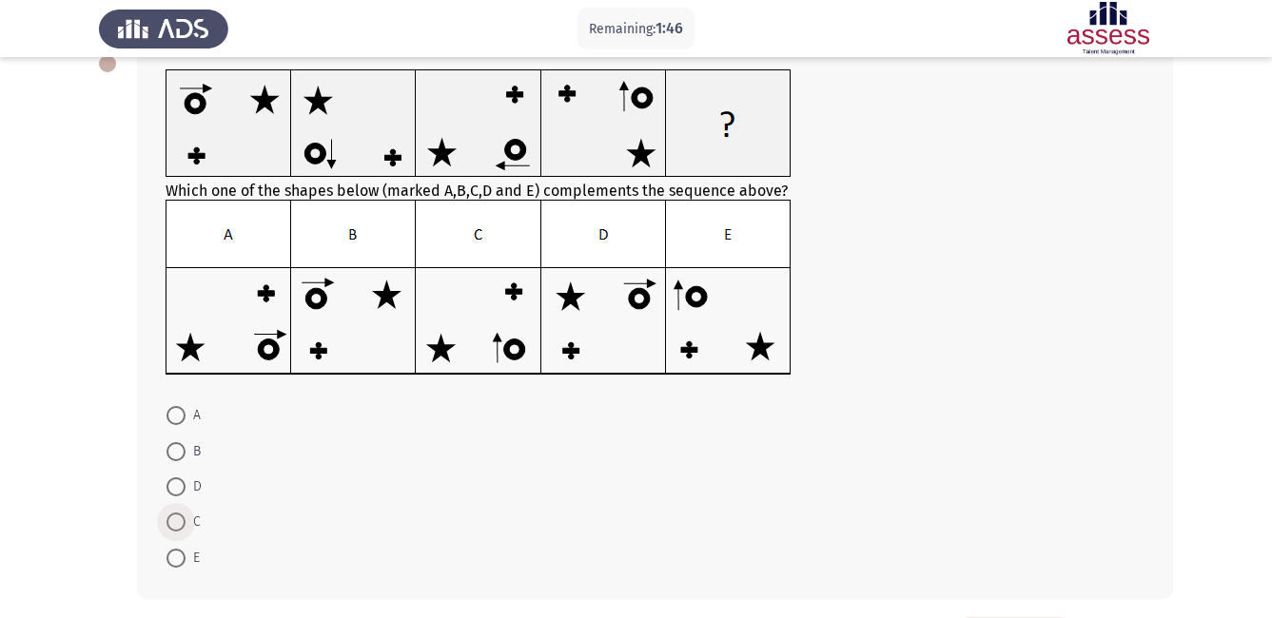
click at [177, 524] on span at bounding box center [175, 522] width 19 height 19
click at [177, 524] on input "C" at bounding box center [175, 522] width 19 height 19
radio input "true"
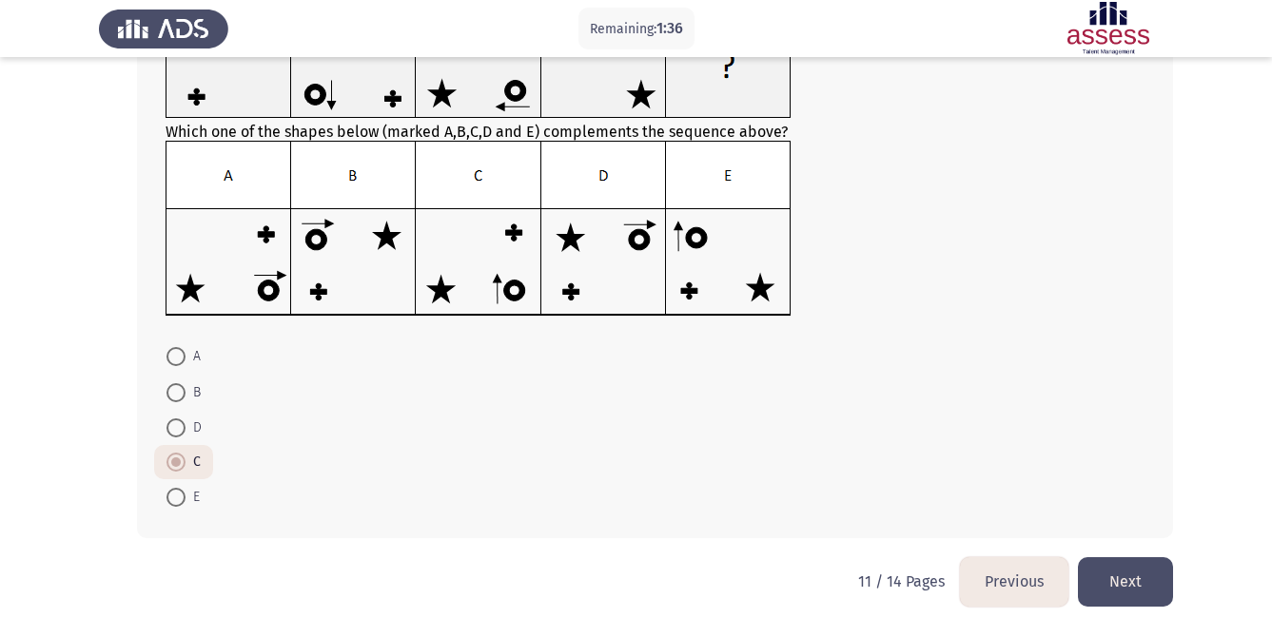
scroll to position [188, 0]
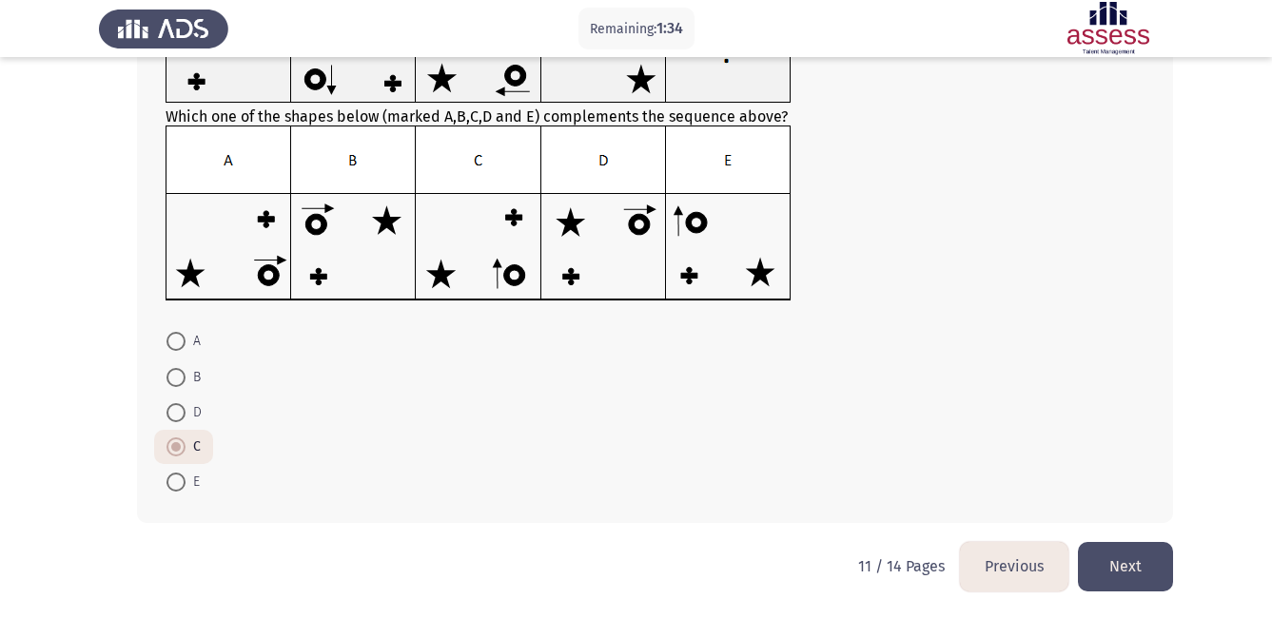
click at [1134, 576] on button "Next" at bounding box center [1125, 566] width 95 height 49
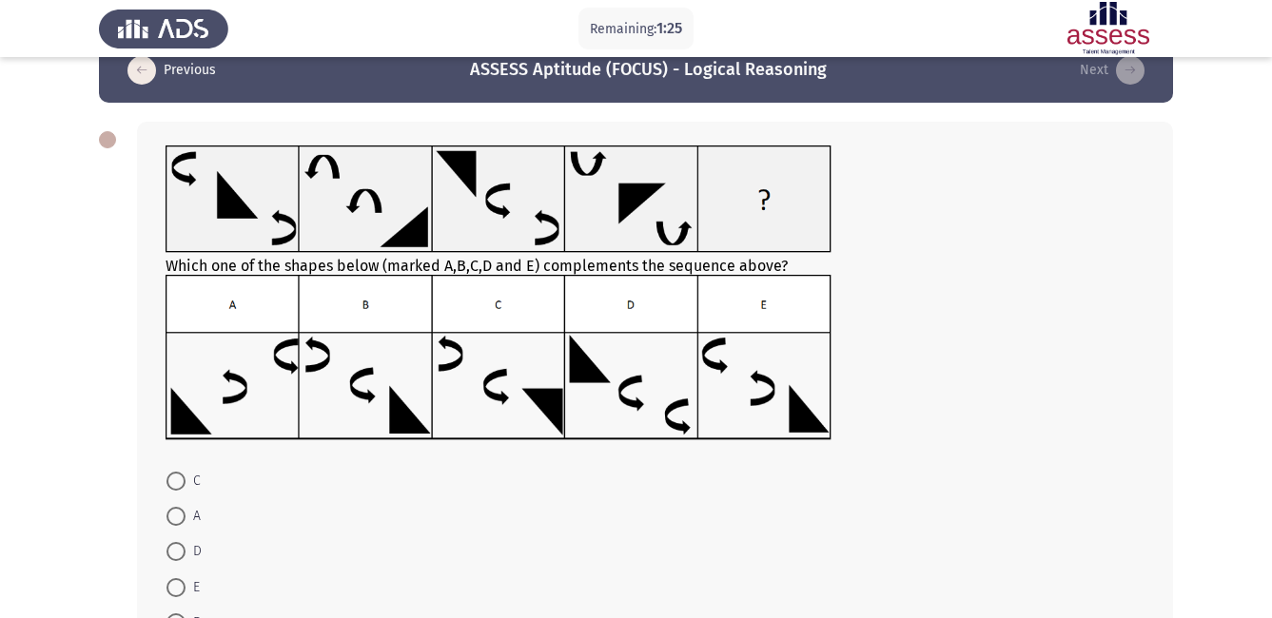
scroll to position [76, 0]
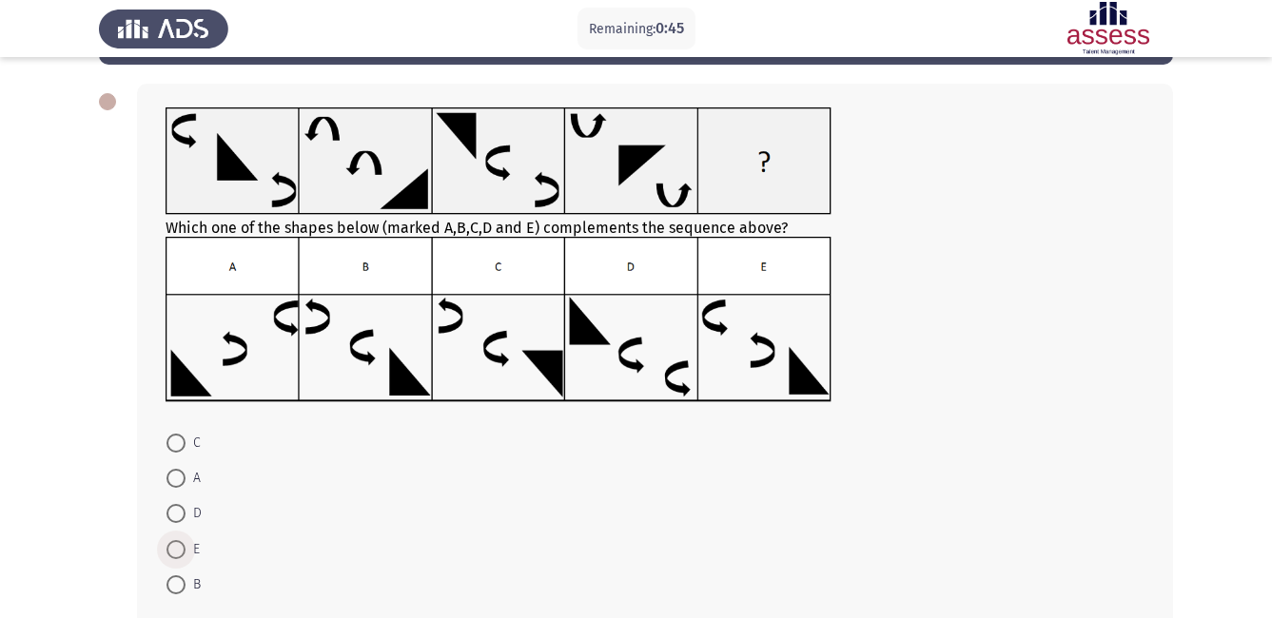
click at [177, 550] on span at bounding box center [175, 549] width 19 height 19
click at [177, 550] on input "E" at bounding box center [175, 549] width 19 height 19
radio input "true"
click at [176, 517] on span at bounding box center [175, 513] width 19 height 19
click at [176, 517] on input "D" at bounding box center [175, 513] width 19 height 19
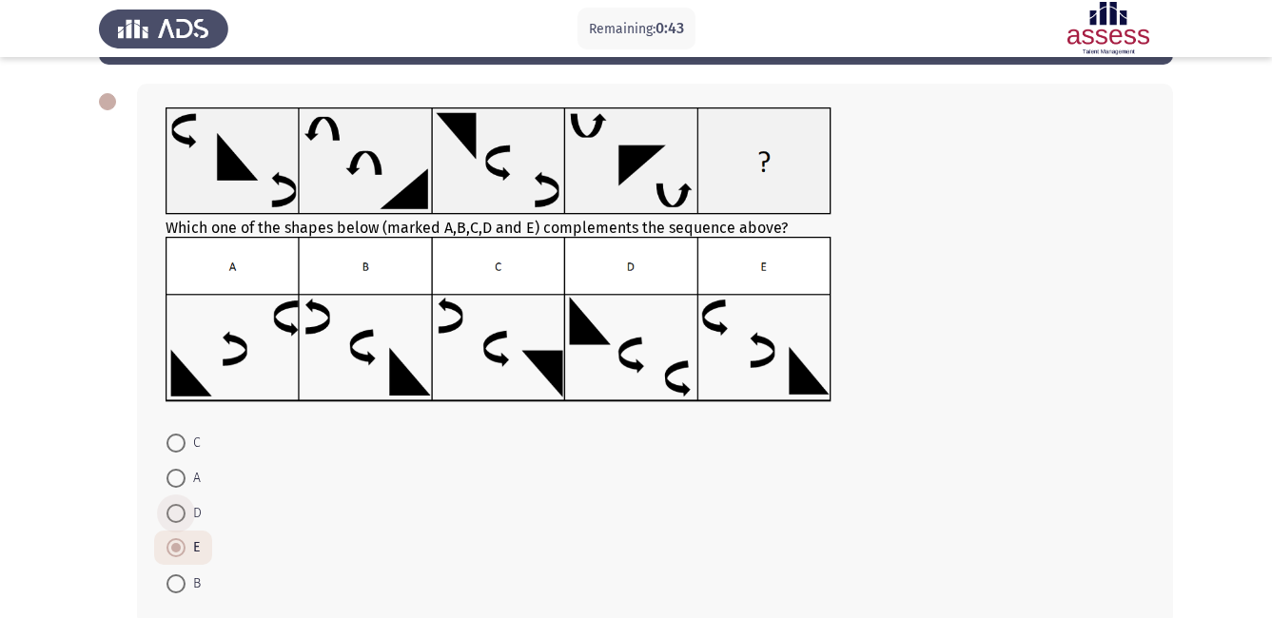
radio input "true"
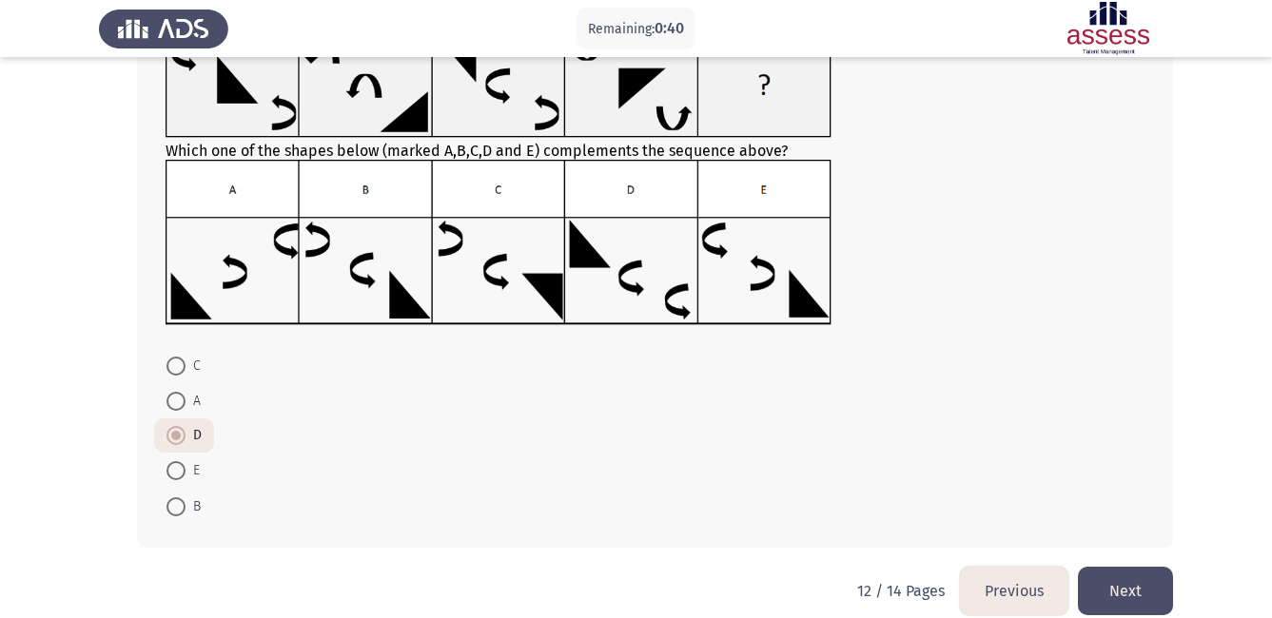
scroll to position [178, 0]
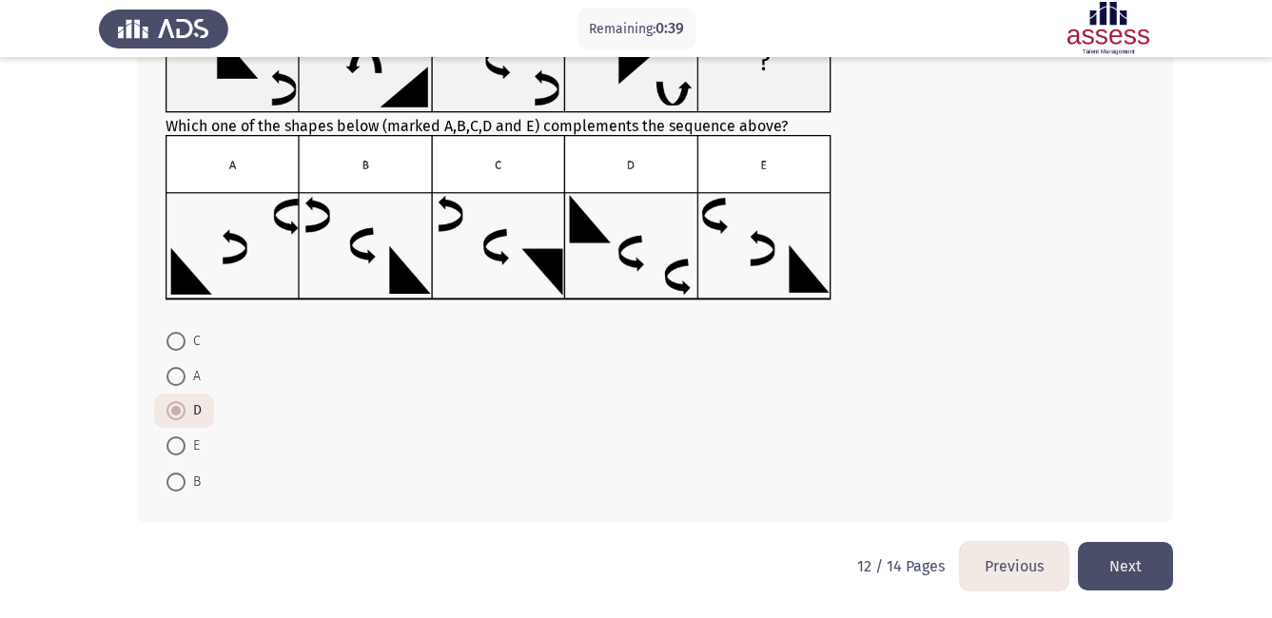
click at [1115, 569] on button "Next" at bounding box center [1125, 566] width 95 height 49
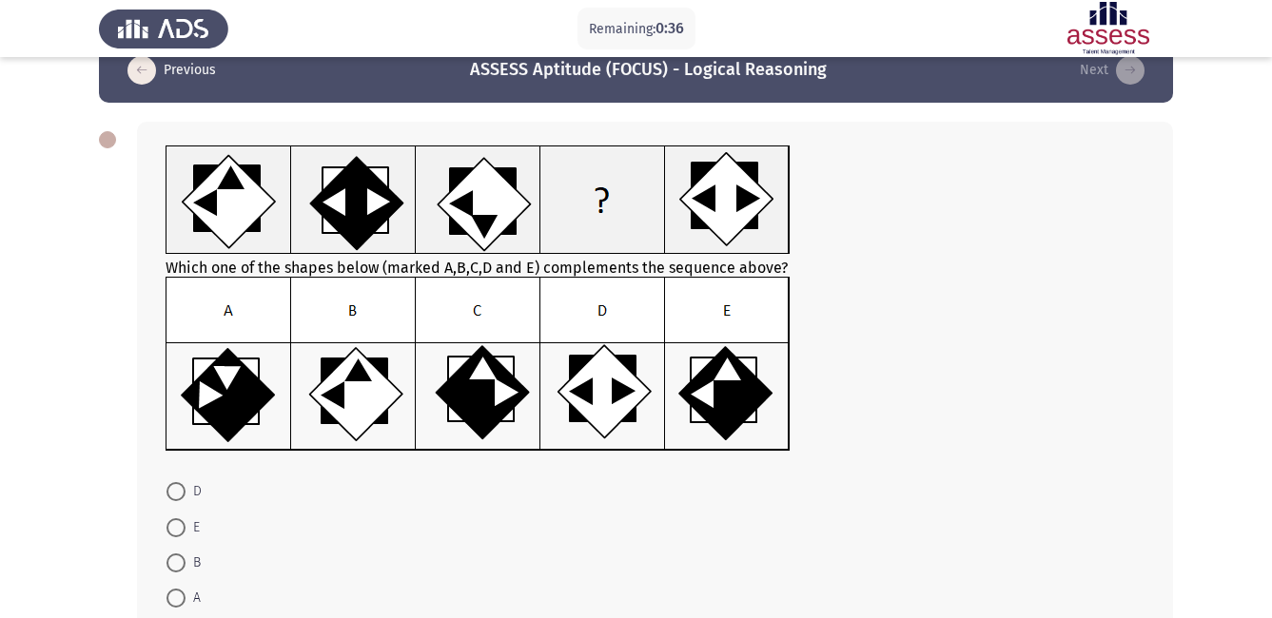
scroll to position [76, 0]
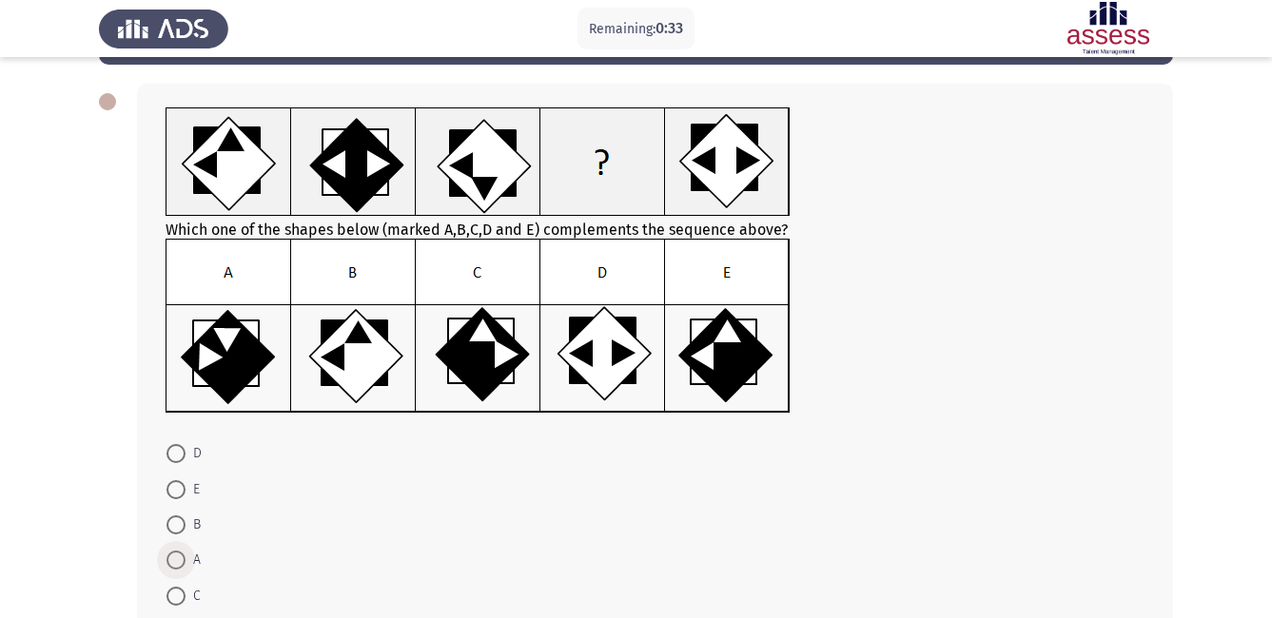
click at [176, 556] on span at bounding box center [175, 560] width 19 height 19
click at [176, 556] on input "A" at bounding box center [175, 560] width 19 height 19
radio input "true"
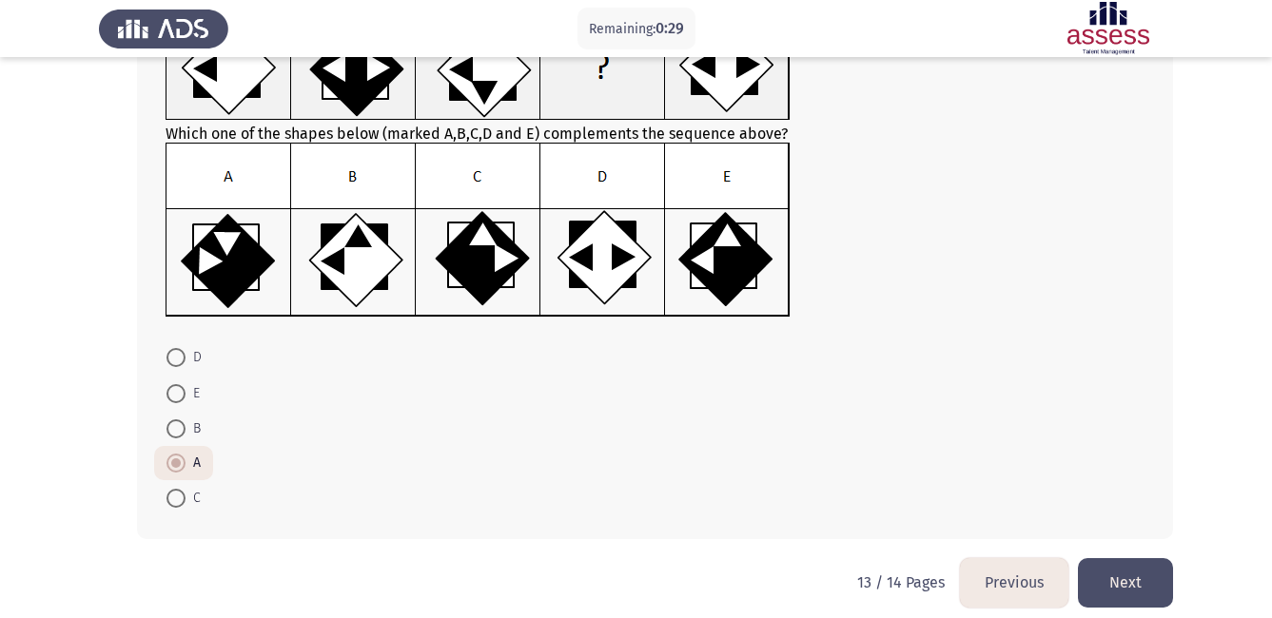
scroll to position [188, 0]
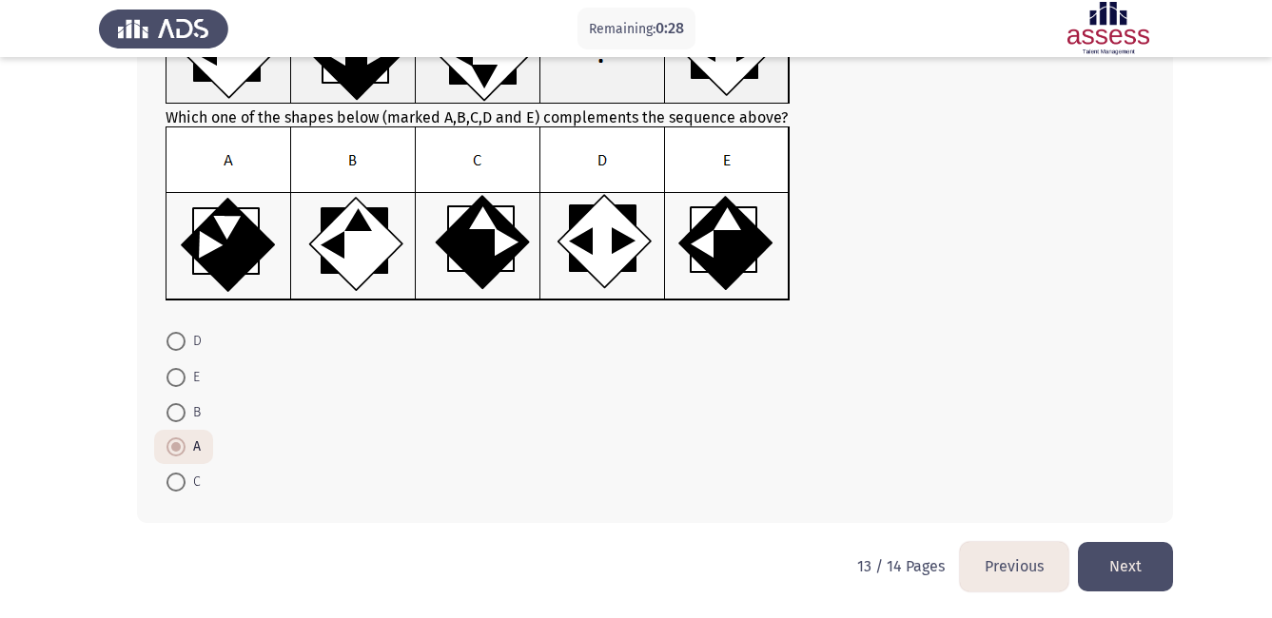
click at [1137, 556] on button "Next" at bounding box center [1125, 566] width 95 height 49
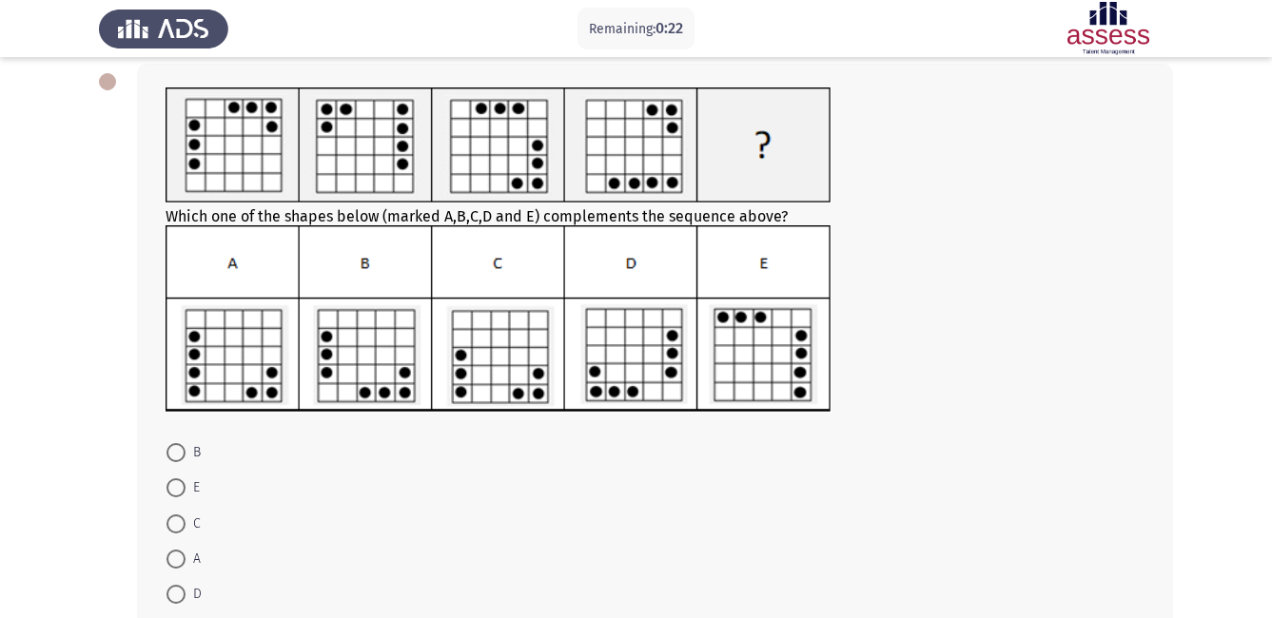
scroll to position [114, 0]
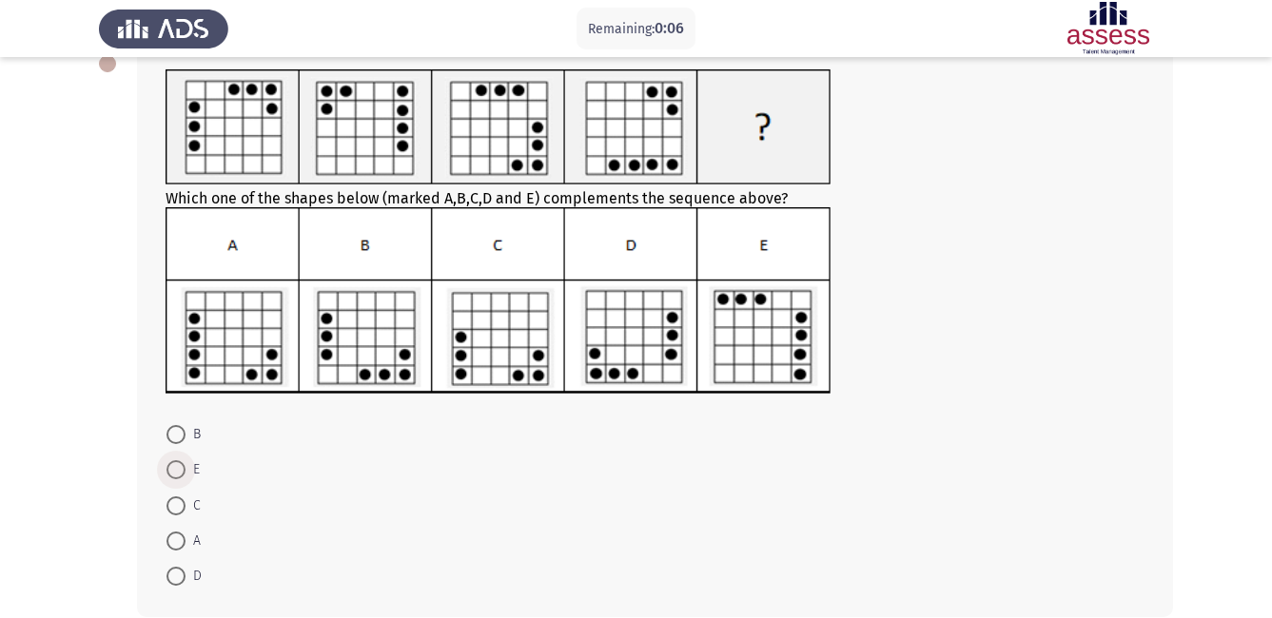
click at [178, 475] on span at bounding box center [175, 469] width 19 height 19
click at [178, 475] on input "E" at bounding box center [175, 469] width 19 height 19
radio input "true"
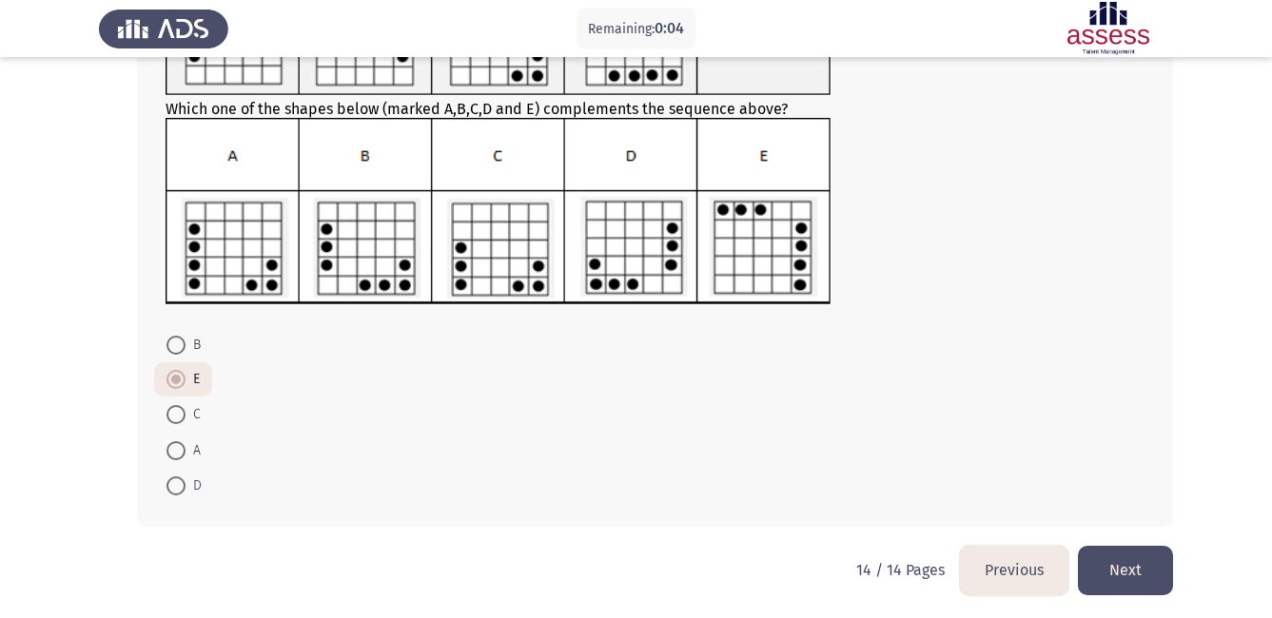
scroll to position [207, 0]
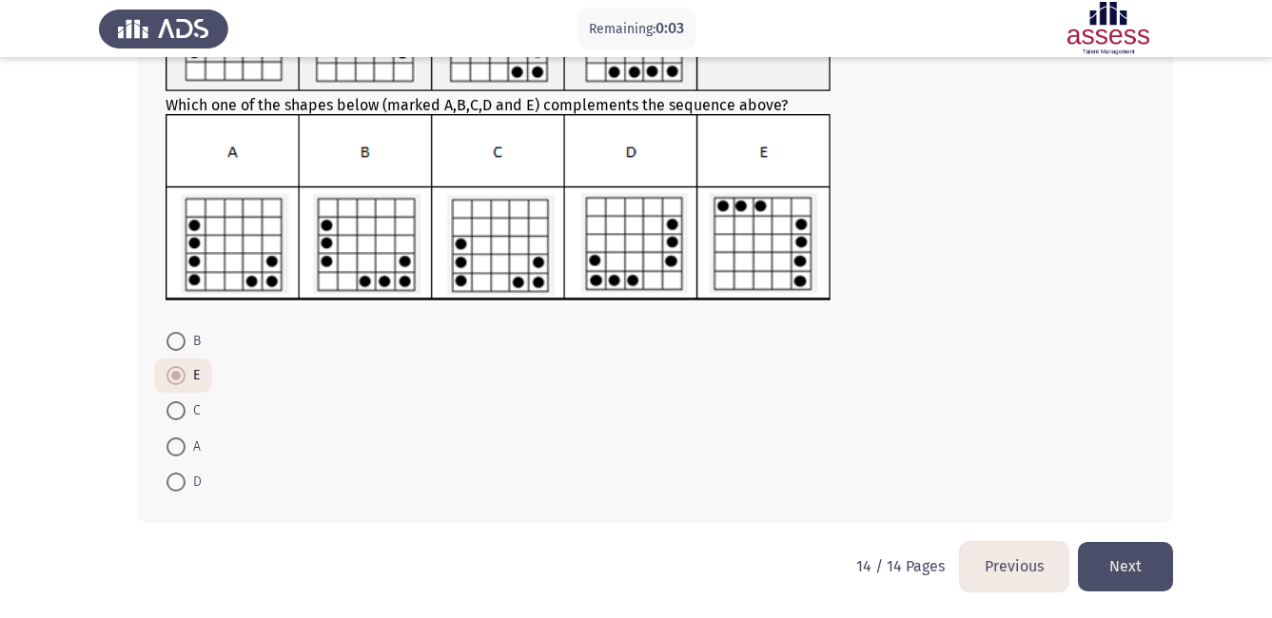
click at [1145, 569] on button "Next" at bounding box center [1125, 566] width 95 height 49
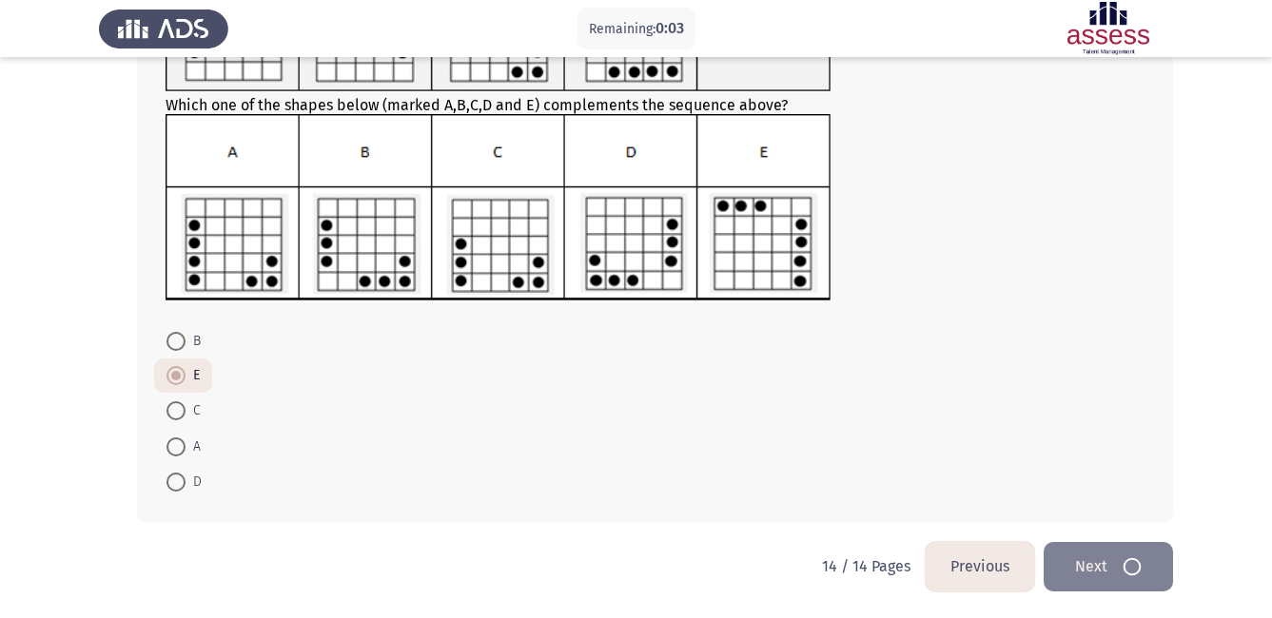
scroll to position [0, 0]
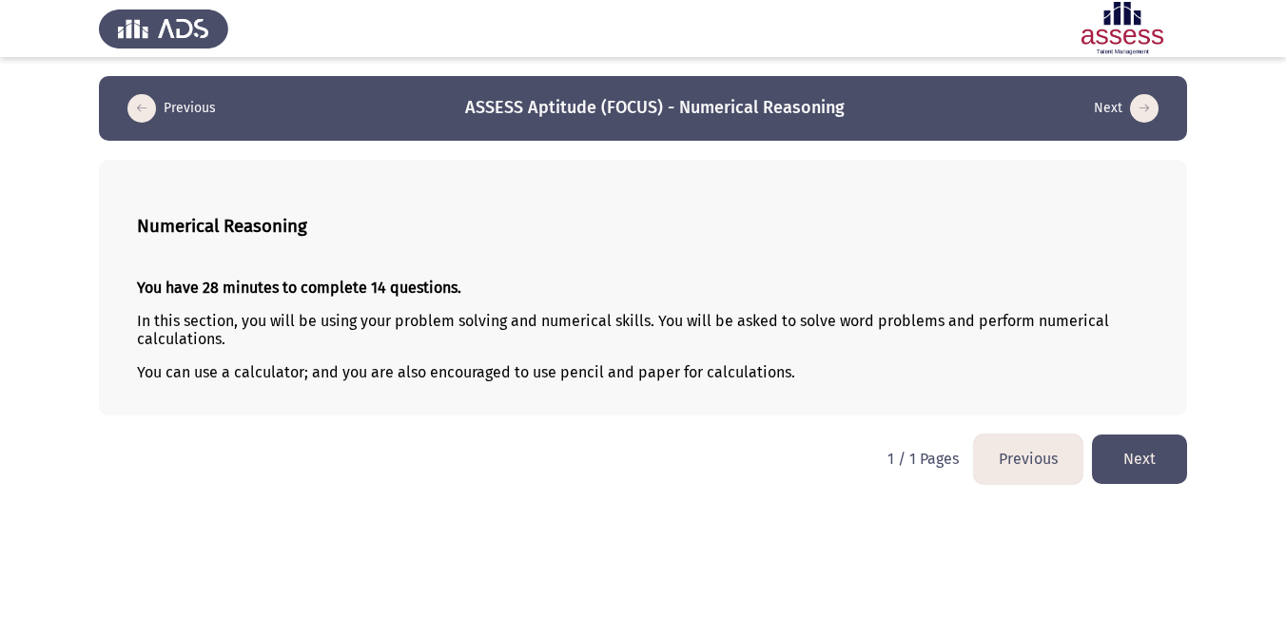
click at [1150, 468] on button "Next" at bounding box center [1139, 459] width 95 height 49
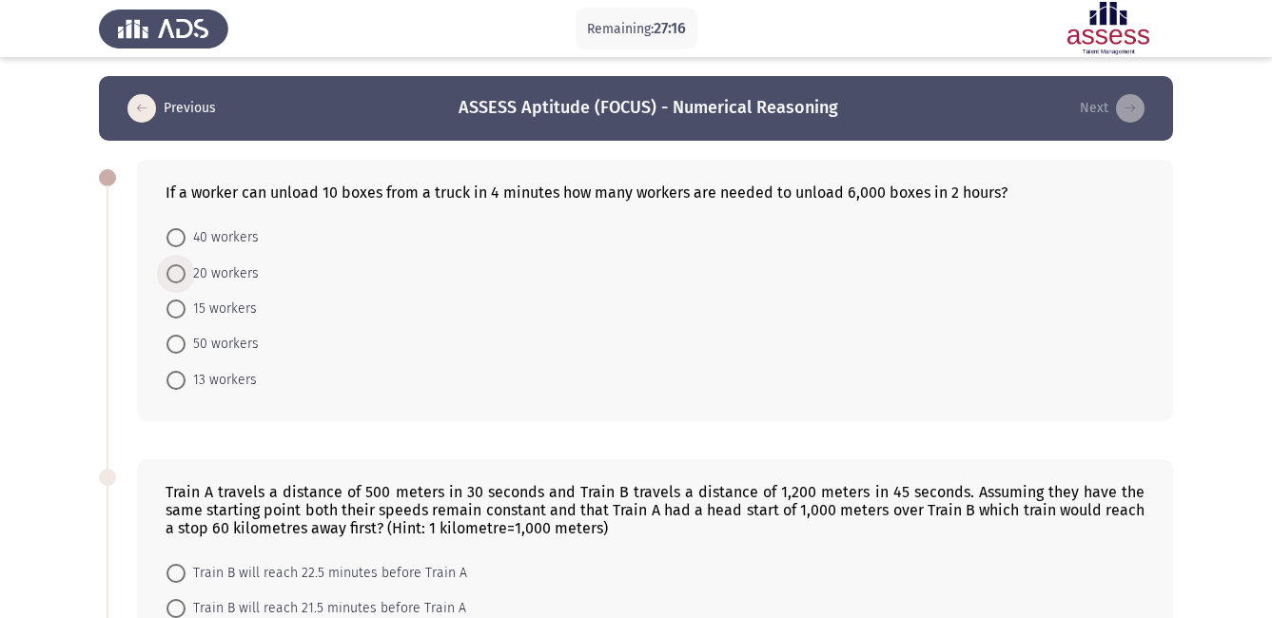
click at [172, 273] on span at bounding box center [175, 273] width 19 height 19
click at [172, 273] on input "20 workers" at bounding box center [175, 273] width 19 height 19
radio input "true"
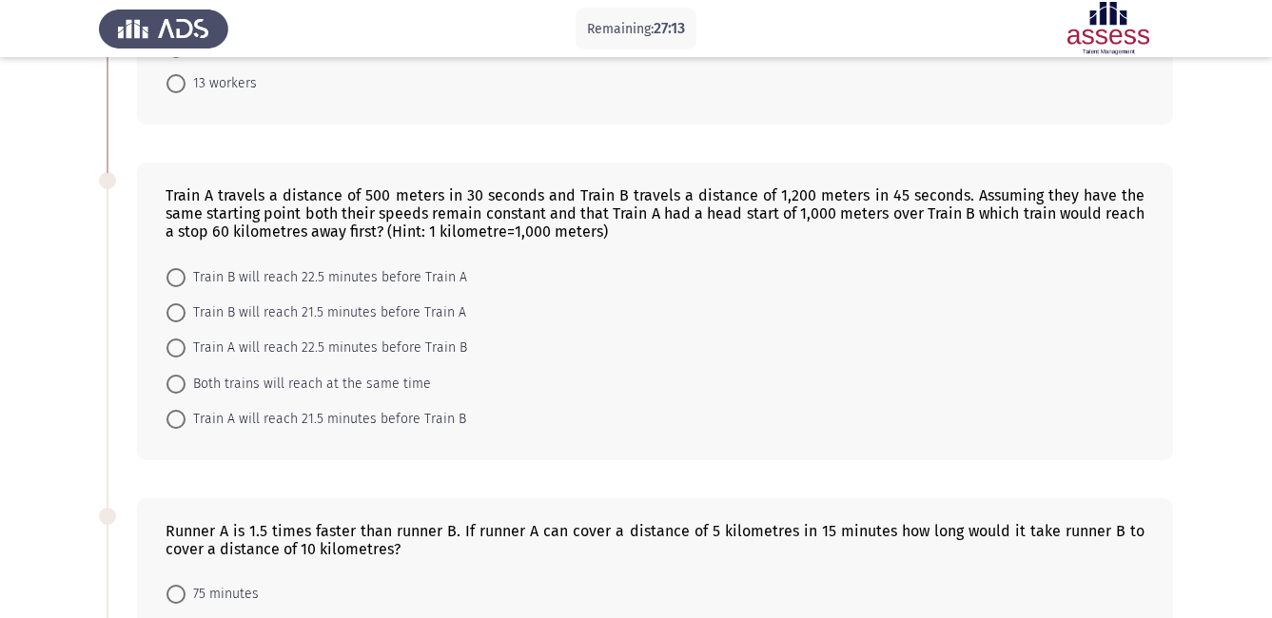
scroll to position [304, 0]
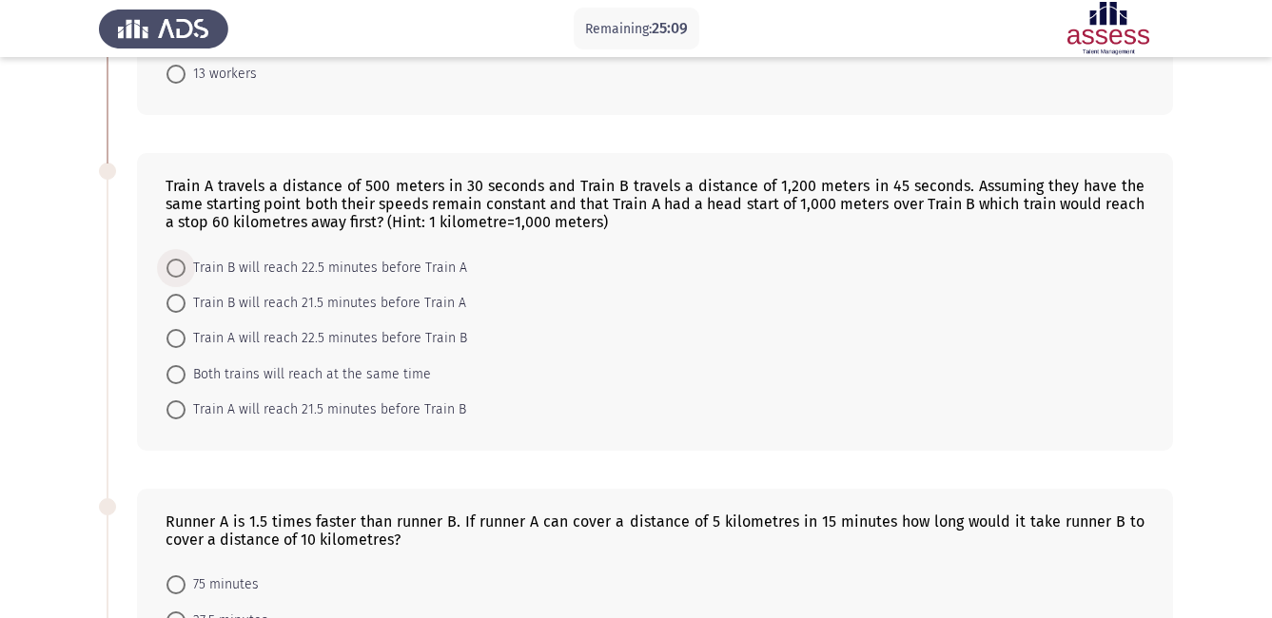
click at [175, 276] on span at bounding box center [175, 268] width 19 height 19
click at [175, 276] on input "Train B will reach 22.5 minutes before Train A" at bounding box center [175, 268] width 19 height 19
radio input "true"
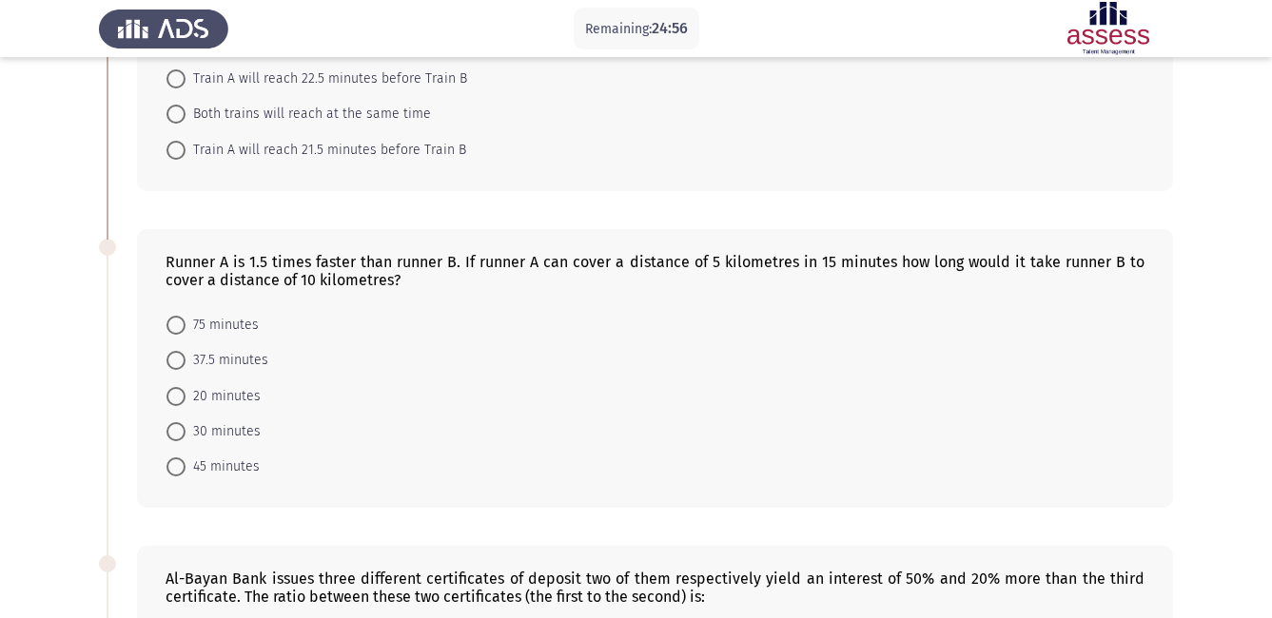
scroll to position [571, 0]
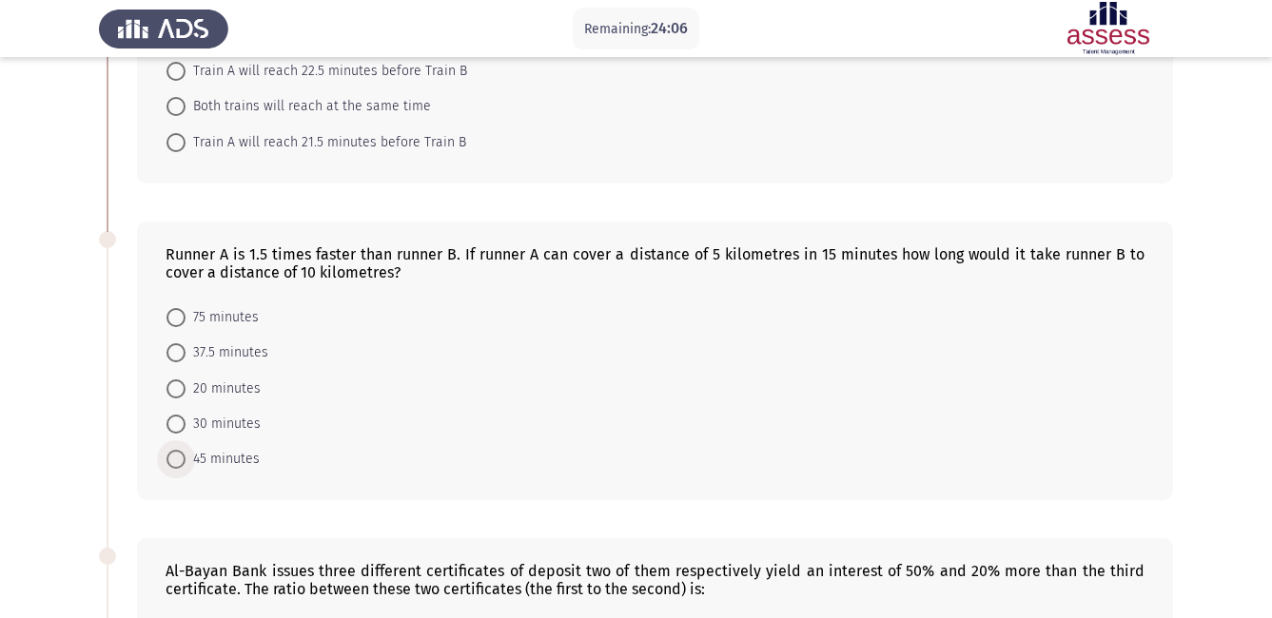
click at [179, 453] on span at bounding box center [175, 459] width 19 height 19
click at [179, 453] on input "45 minutes" at bounding box center [175, 459] width 19 height 19
radio input "true"
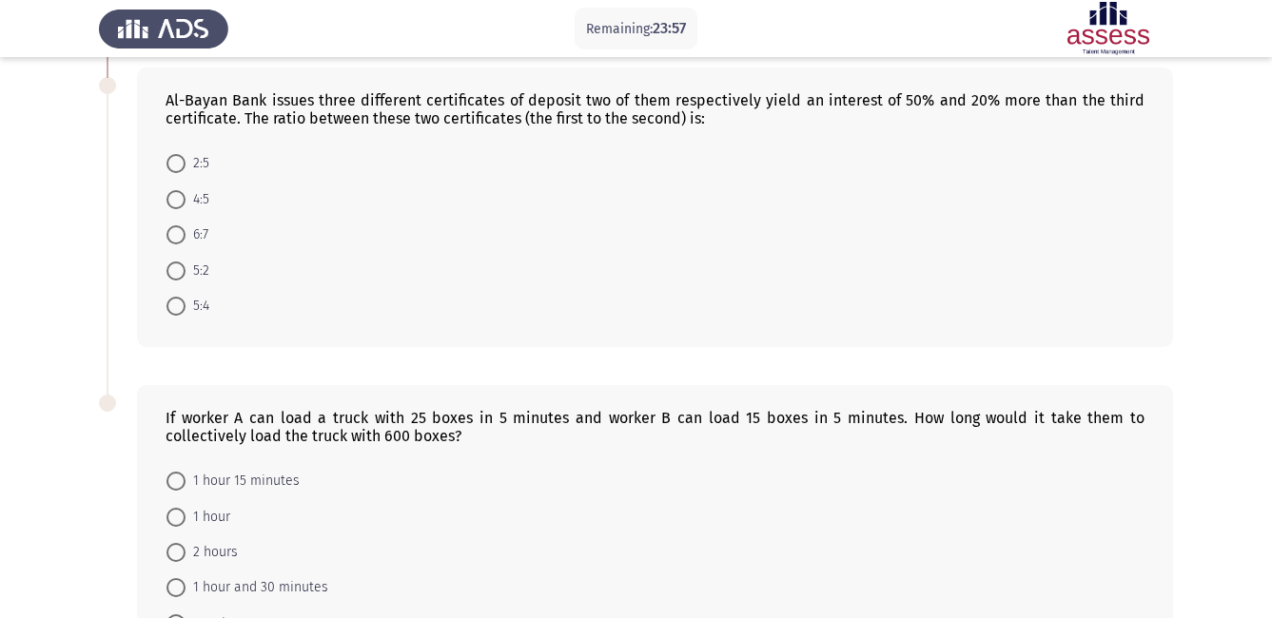
scroll to position [1027, 0]
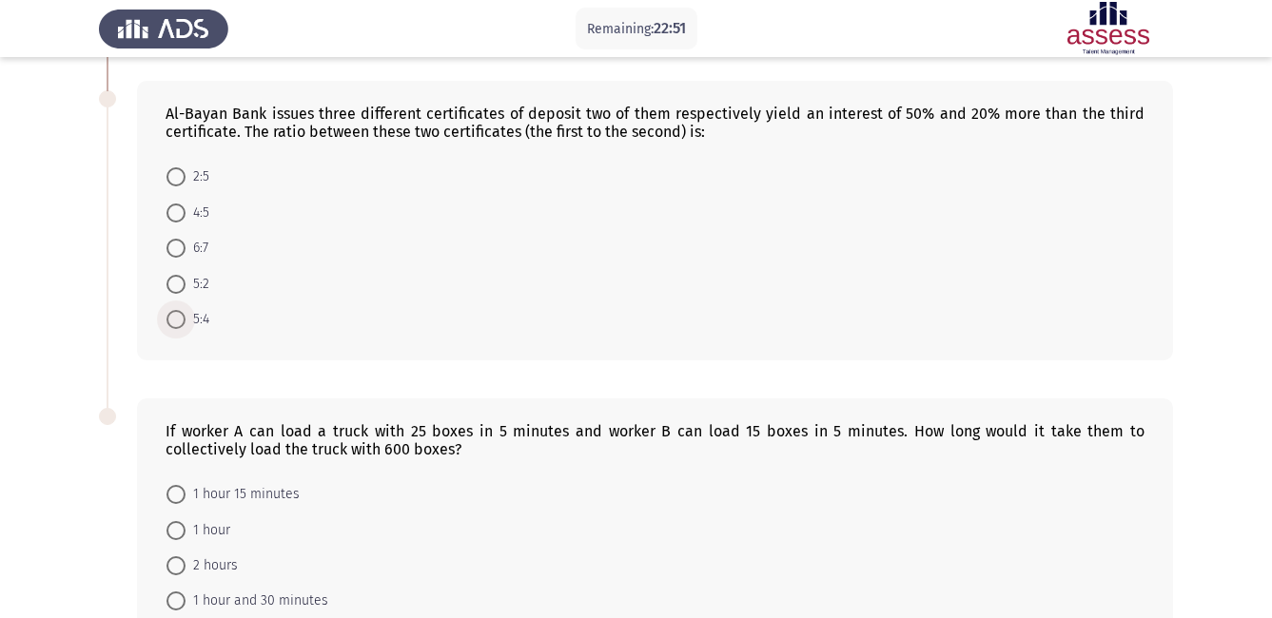
click at [178, 328] on span at bounding box center [175, 319] width 19 height 19
click at [178, 328] on input "5:4" at bounding box center [175, 319] width 19 height 19
radio input "true"
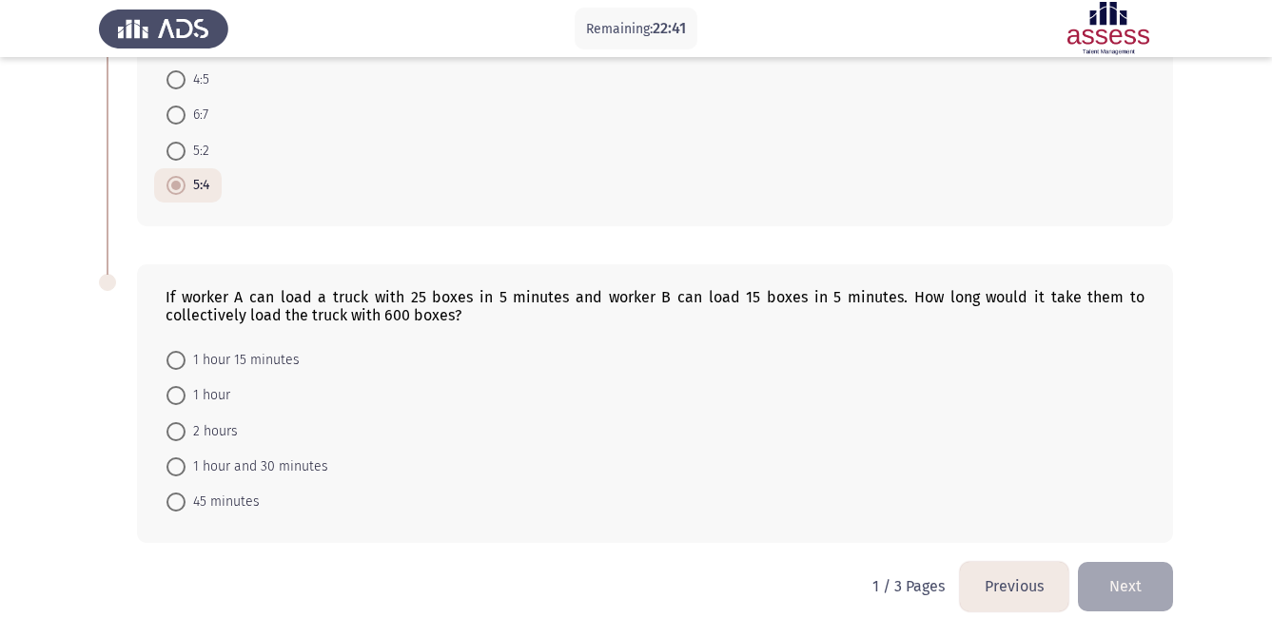
scroll to position [1180, 0]
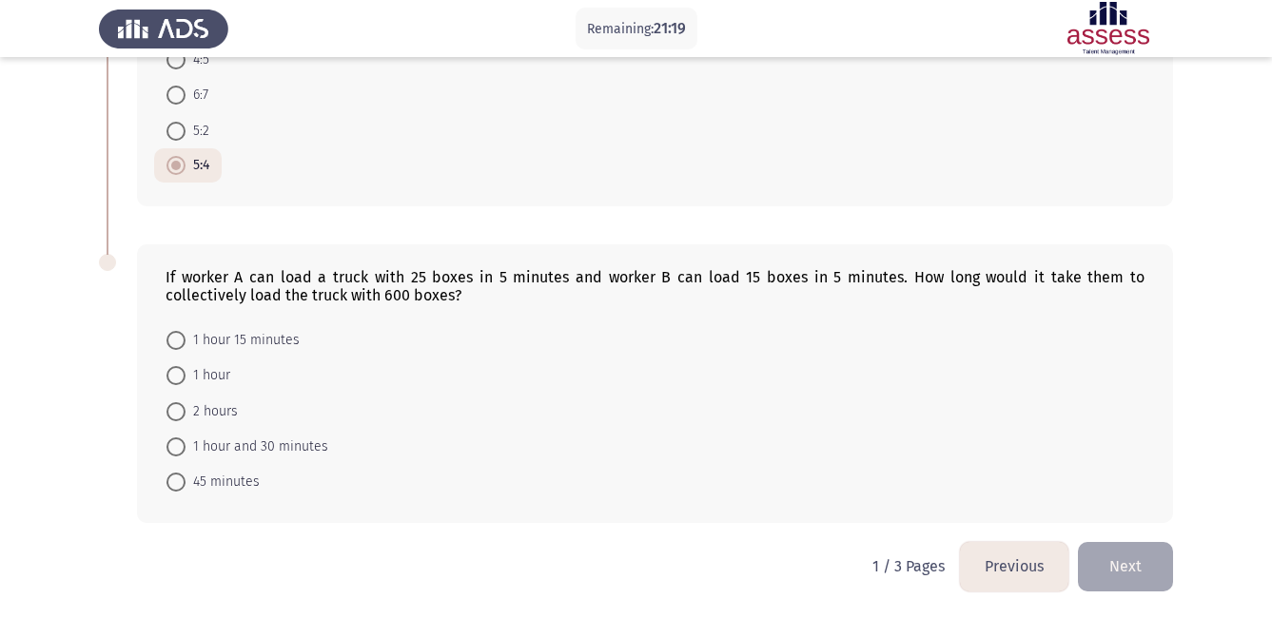
click at [173, 339] on span at bounding box center [175, 340] width 19 height 19
click at [173, 339] on input "1 hour 15 minutes" at bounding box center [175, 340] width 19 height 19
radio input "true"
click at [1158, 562] on button "Next" at bounding box center [1125, 566] width 95 height 49
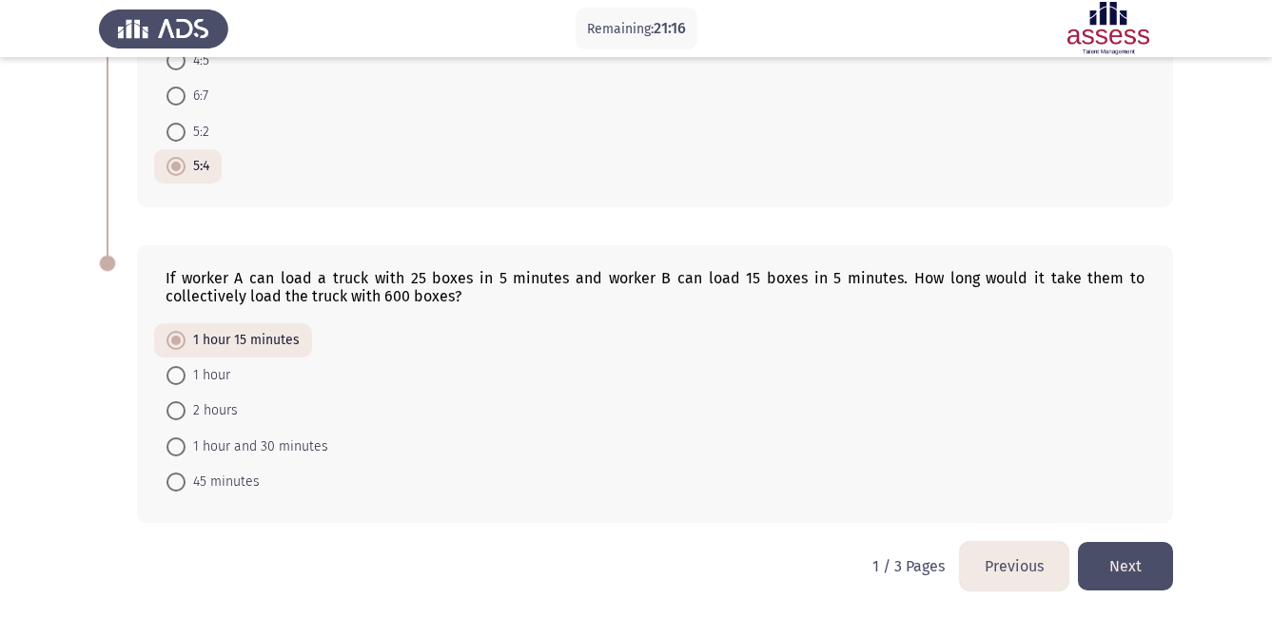
scroll to position [0, 0]
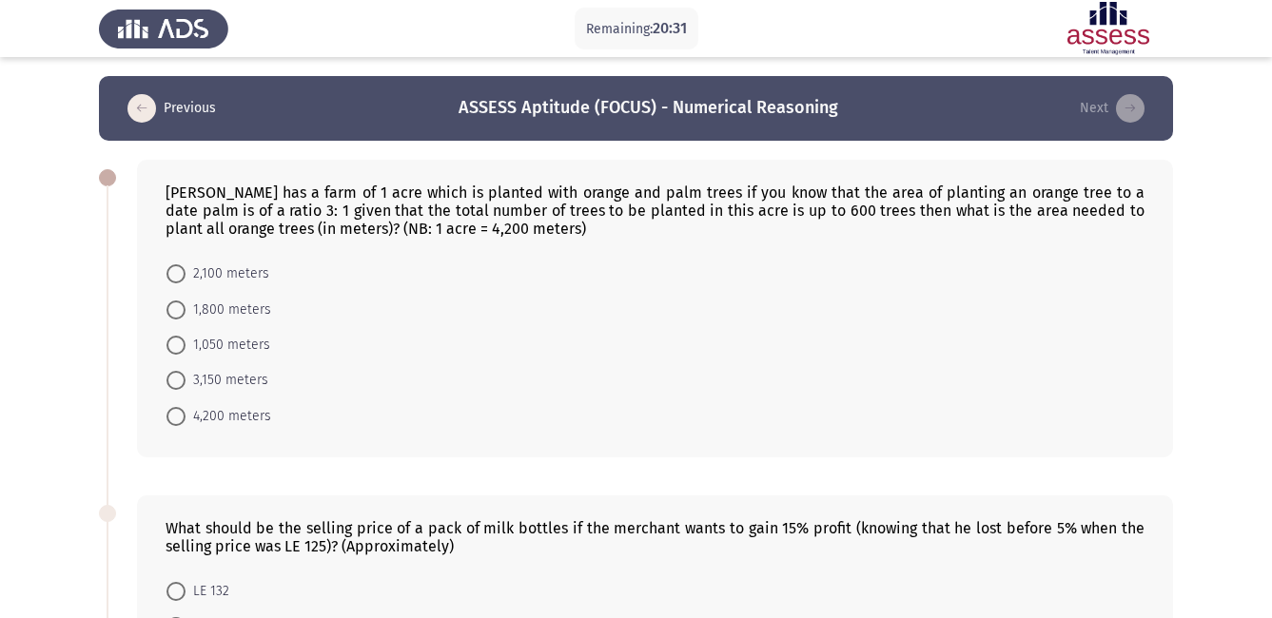
click at [178, 388] on span at bounding box center [175, 380] width 19 height 19
click at [178, 388] on input "3,150 meters" at bounding box center [175, 380] width 19 height 19
radio input "true"
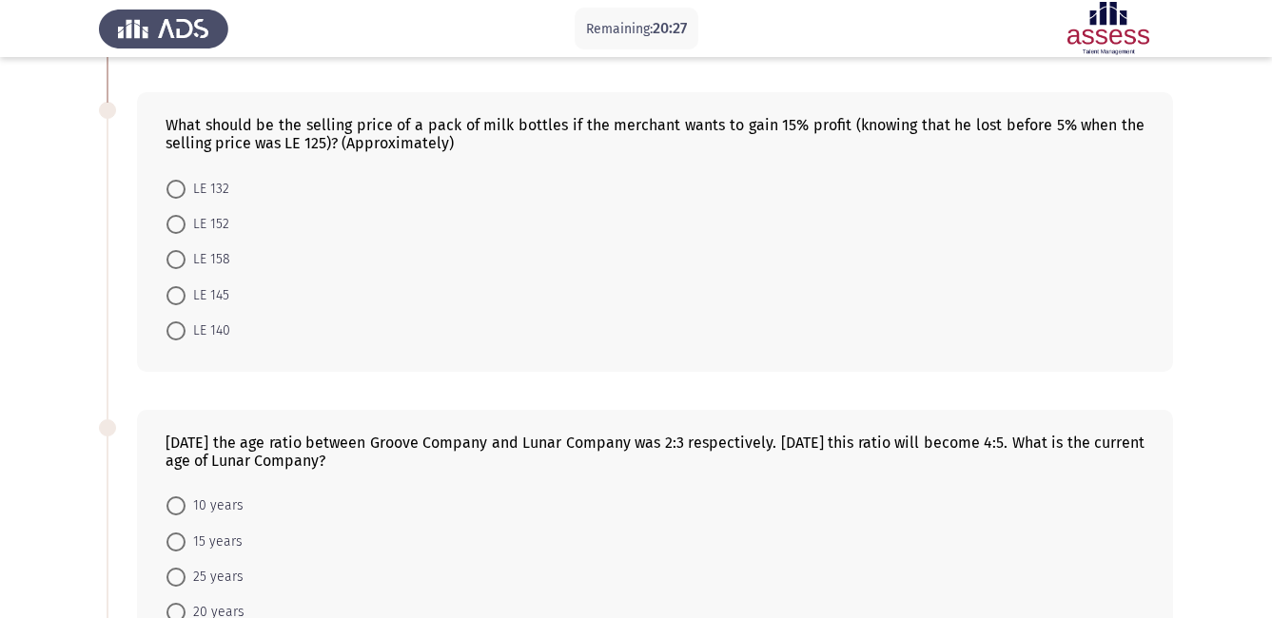
scroll to position [418, 0]
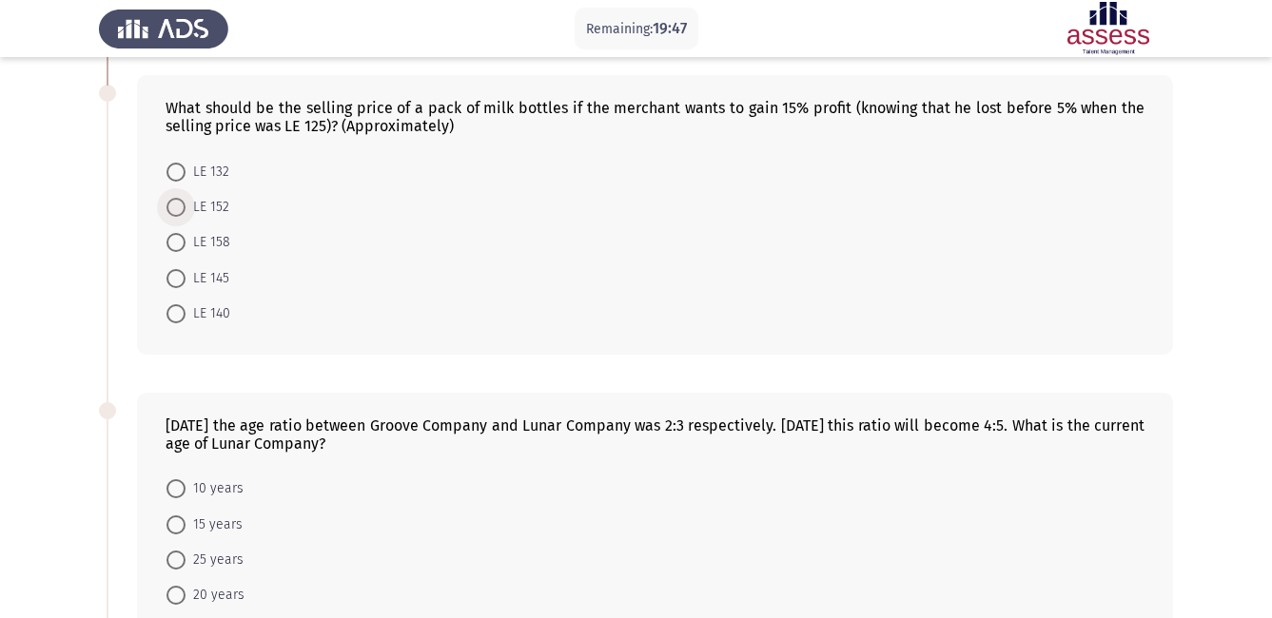
click at [171, 210] on span at bounding box center [175, 207] width 19 height 19
click at [171, 210] on input "LE 152" at bounding box center [175, 207] width 19 height 19
radio input "true"
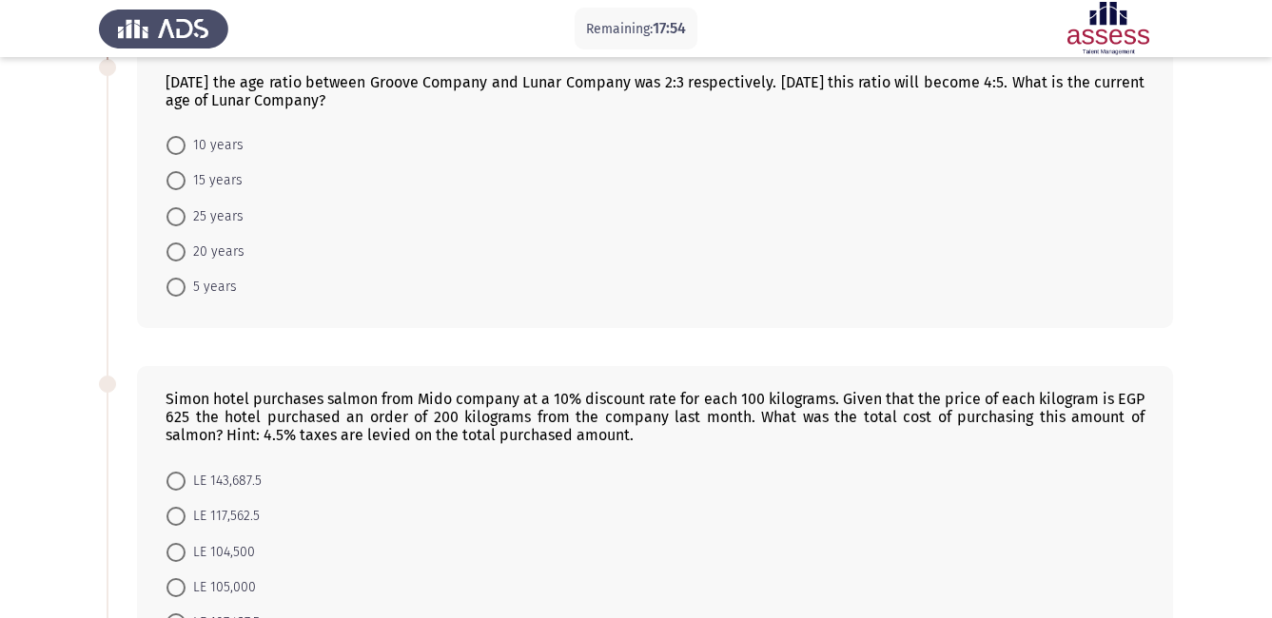
scroll to position [799, 0]
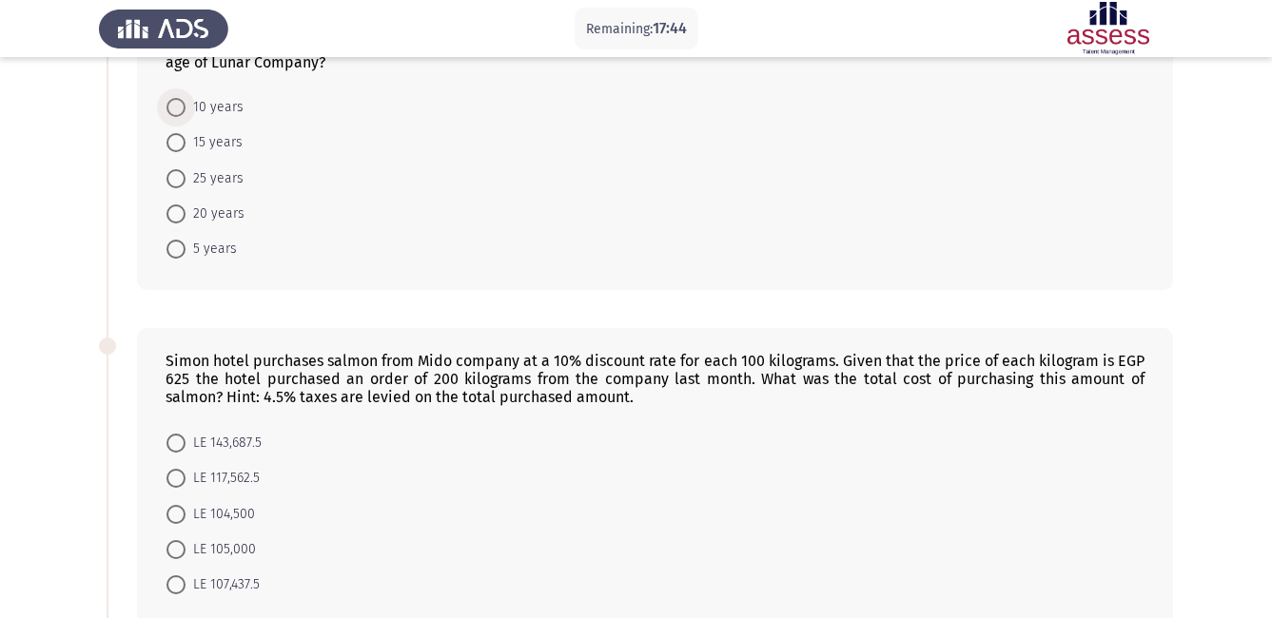
click at [180, 106] on span at bounding box center [175, 107] width 19 height 19
click at [180, 106] on input "10 years" at bounding box center [175, 107] width 19 height 19
radio input "true"
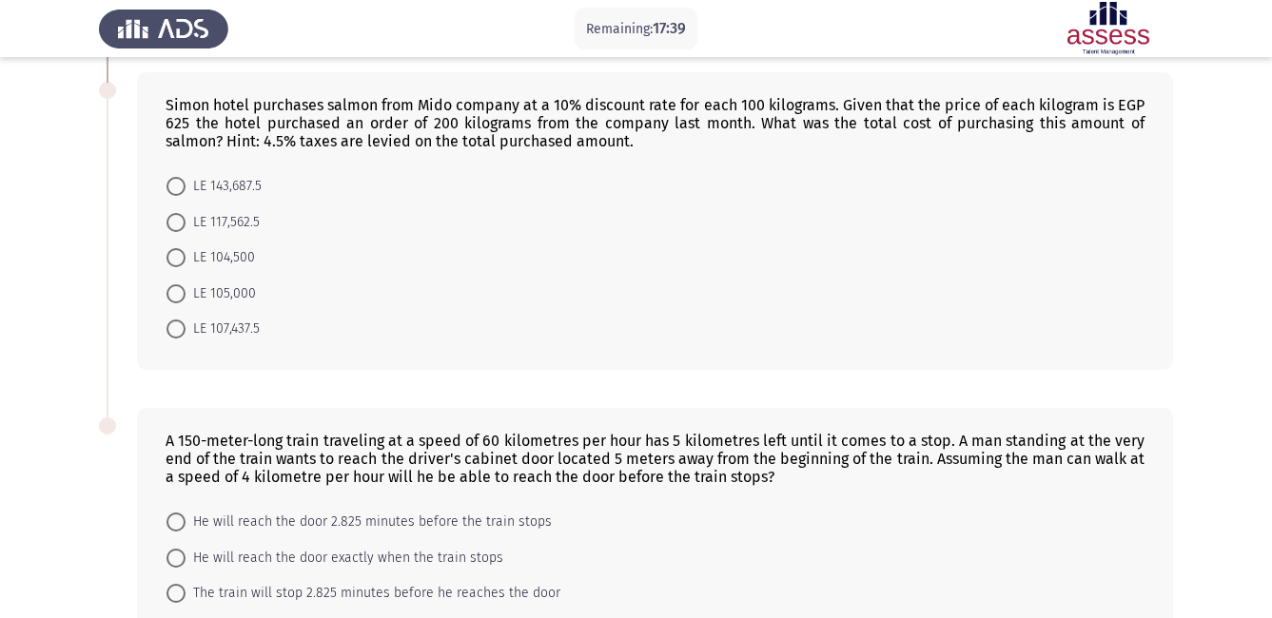
scroll to position [1065, 0]
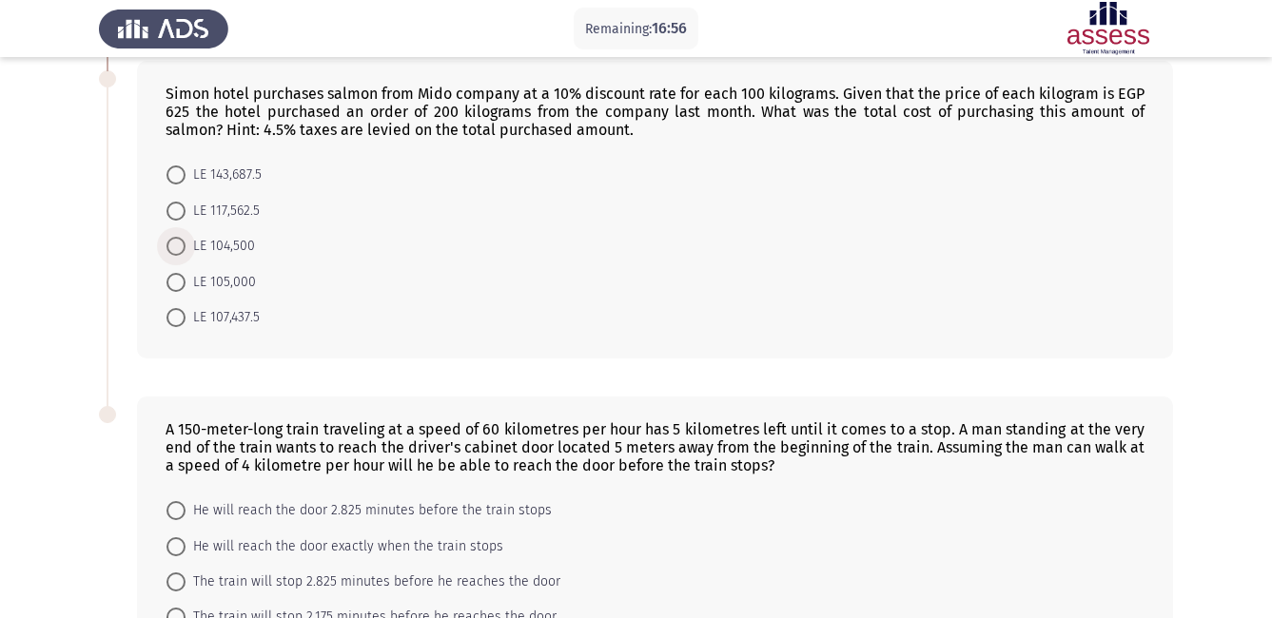
click at [178, 247] on span at bounding box center [175, 246] width 19 height 19
click at [178, 247] on input "LE 104,500" at bounding box center [175, 246] width 19 height 19
radio input "true"
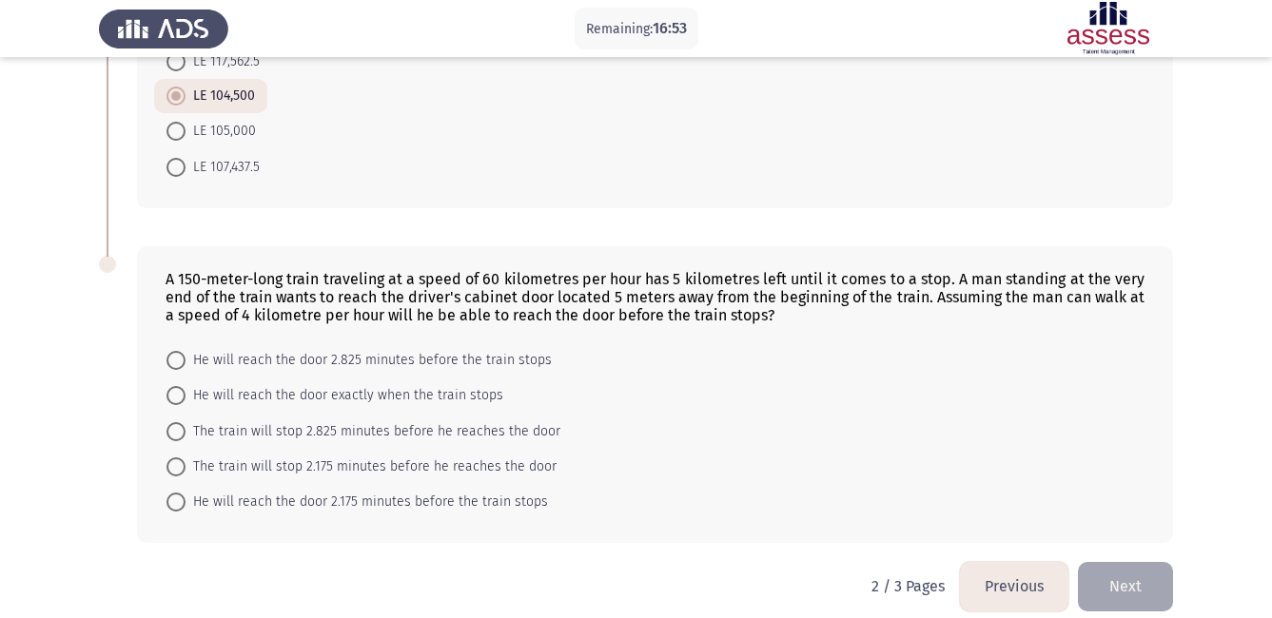
scroll to position [1235, 0]
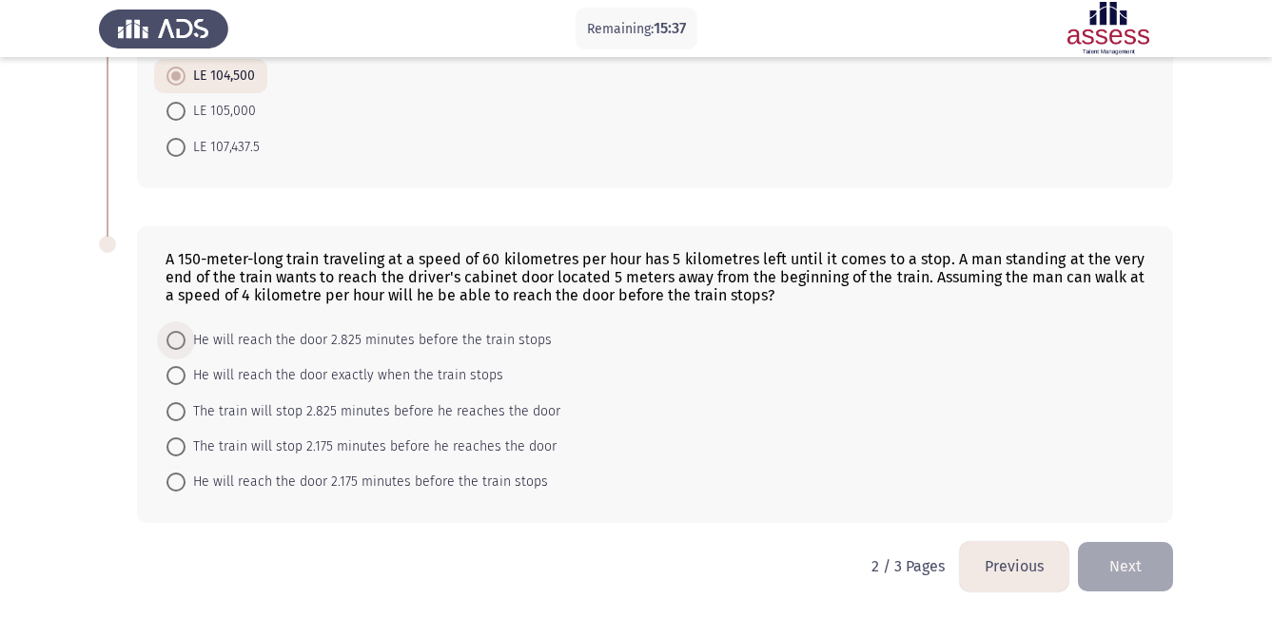
click at [175, 347] on span at bounding box center [175, 340] width 19 height 19
click at [175, 347] on input "He will reach the door 2.825 minutes before the train stops" at bounding box center [175, 340] width 19 height 19
radio input "true"
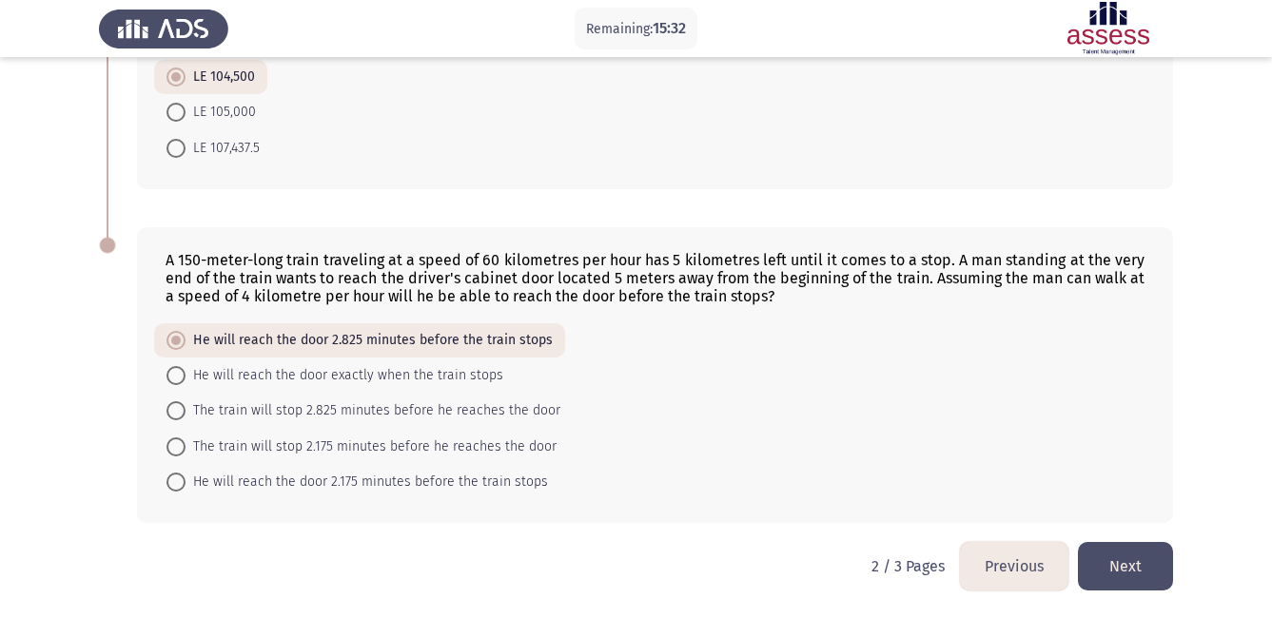
click at [1154, 572] on button "Next" at bounding box center [1125, 566] width 95 height 49
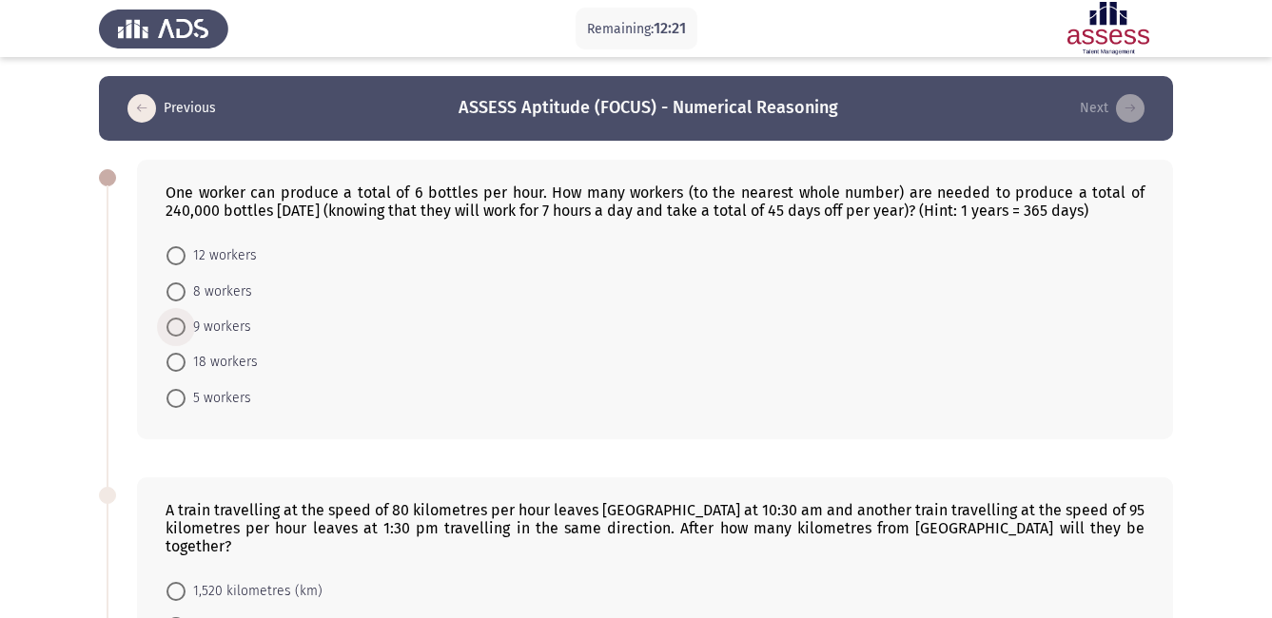
click at [179, 326] on span at bounding box center [175, 327] width 19 height 19
click at [179, 326] on input "9 workers" at bounding box center [175, 327] width 19 height 19
radio input "true"
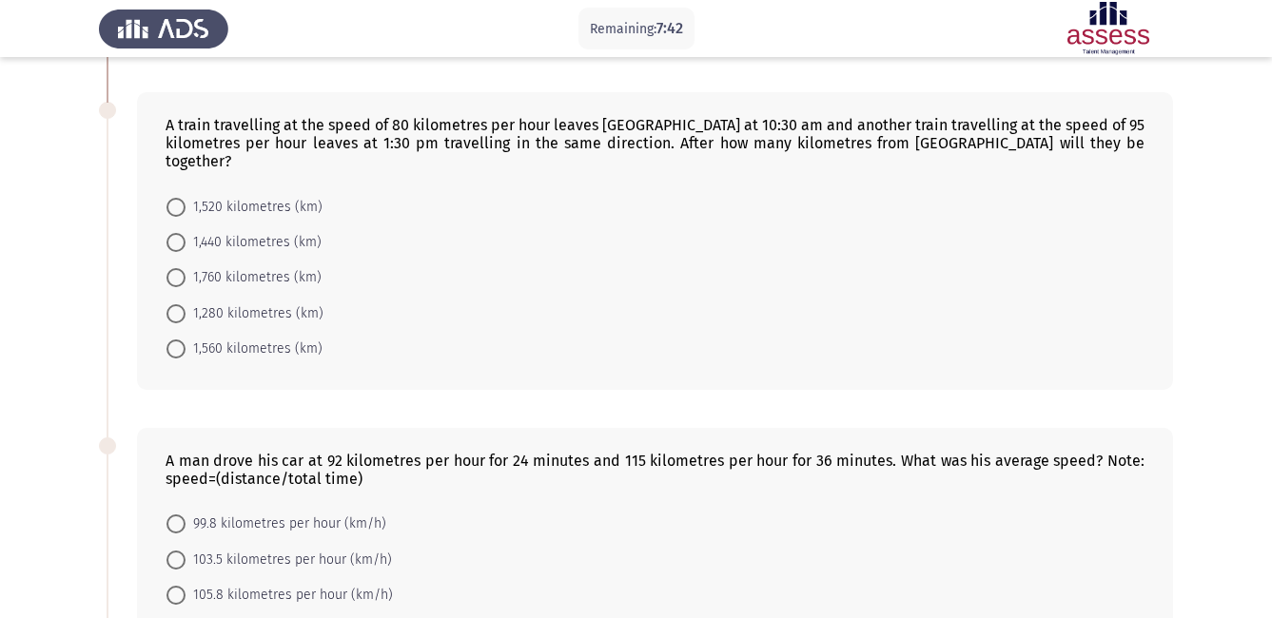
scroll to position [380, 0]
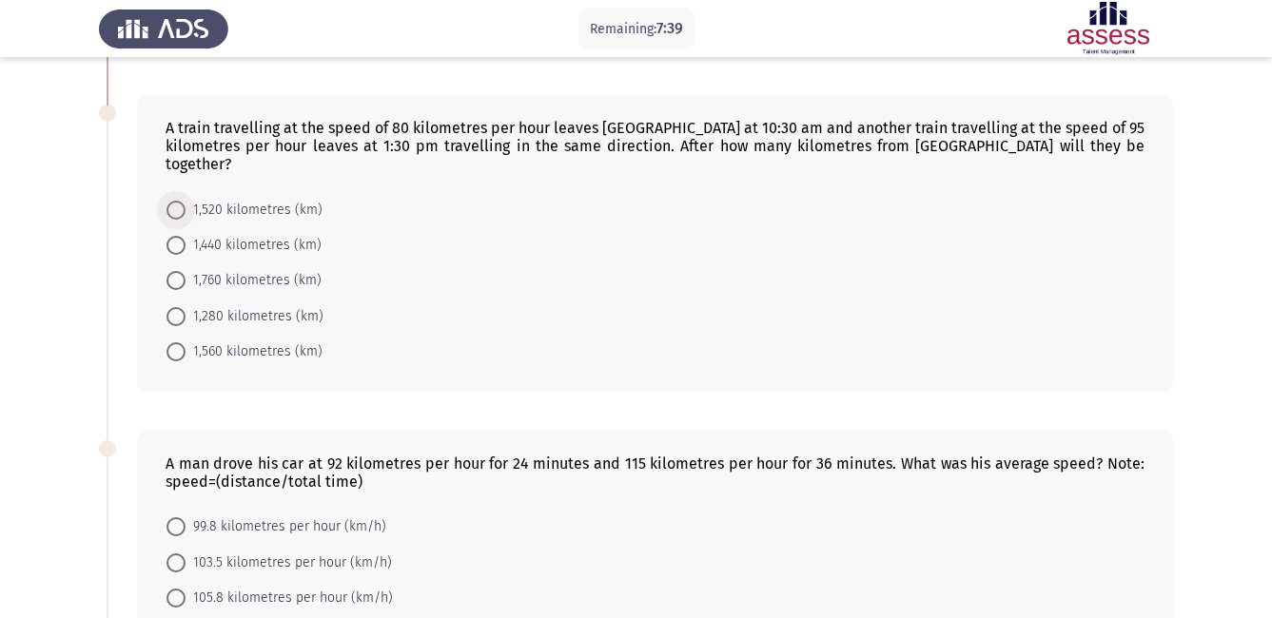
click at [173, 201] on span at bounding box center [175, 210] width 19 height 19
click at [173, 201] on input "1,520 kilometres (km)" at bounding box center [175, 210] width 19 height 19
radio input "true"
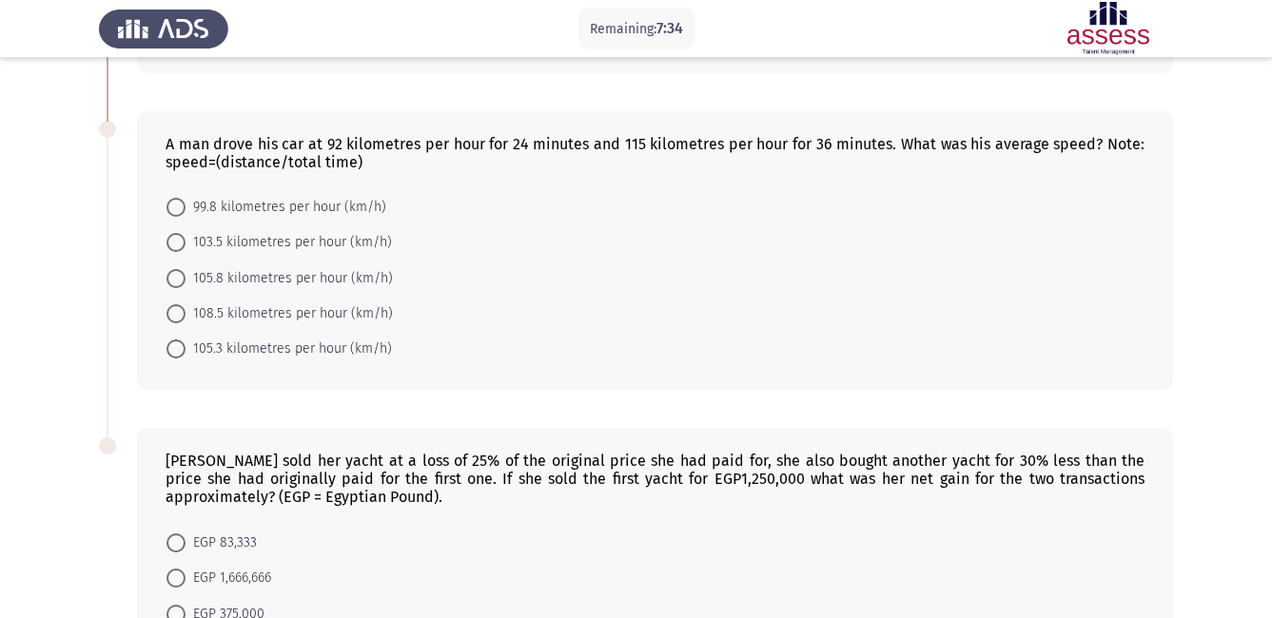
scroll to position [723, 0]
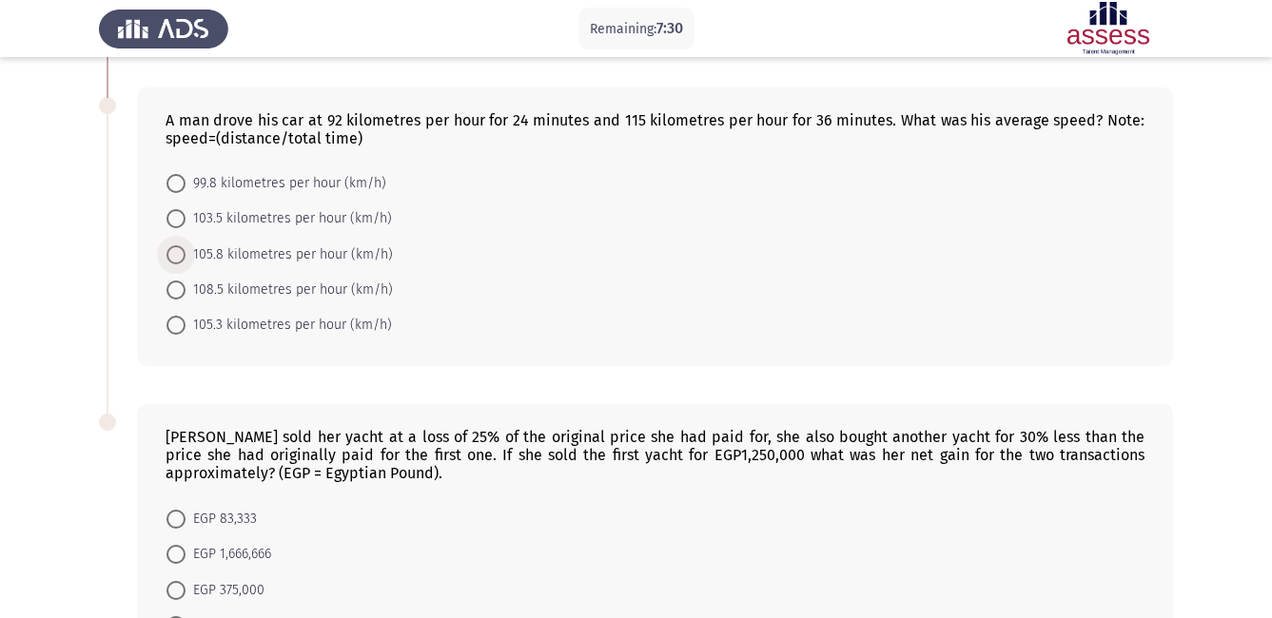
click at [175, 245] on span at bounding box center [175, 254] width 19 height 19
click at [175, 245] on input "105.8 kilometres per hour (km/h)" at bounding box center [175, 254] width 19 height 19
radio input "true"
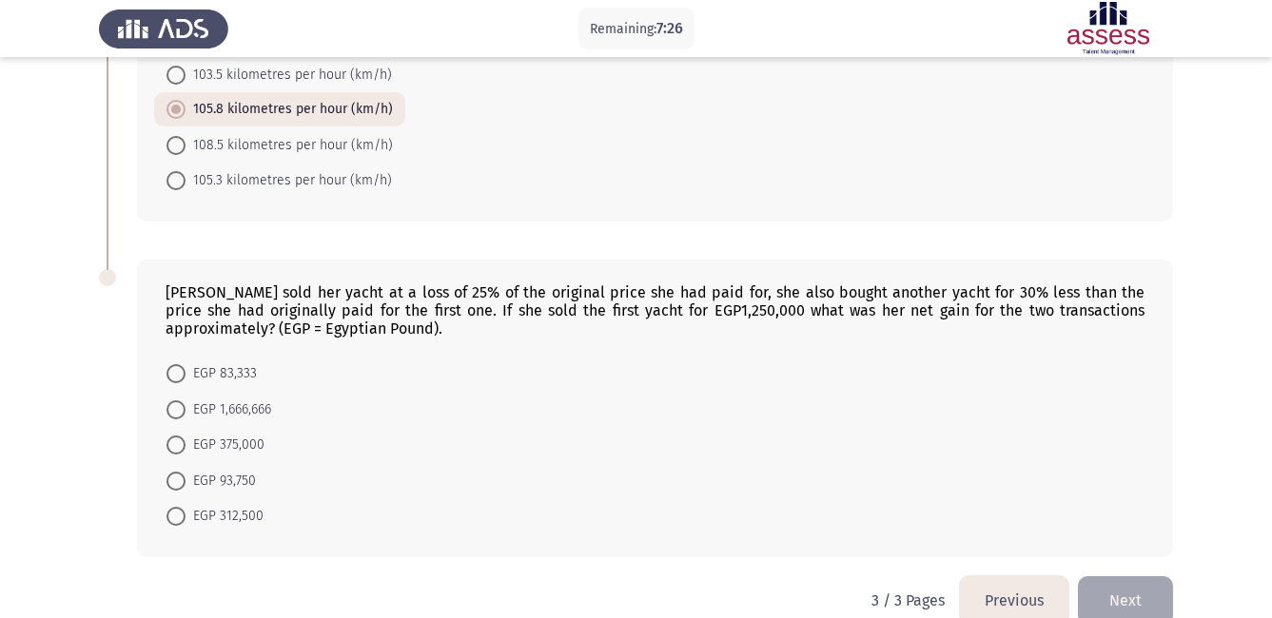
scroll to position [875, 0]
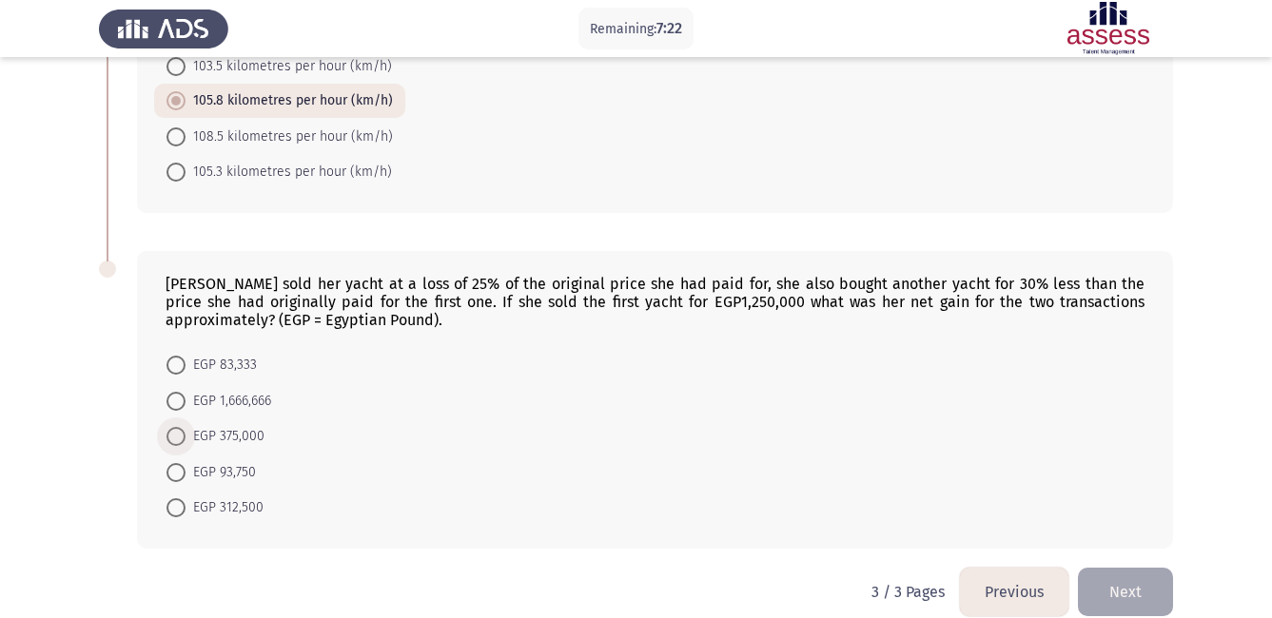
click at [185, 425] on span "EGP 375,000" at bounding box center [224, 436] width 79 height 23
click at [185, 427] on input "EGP 375,000" at bounding box center [175, 436] width 19 height 19
radio input "true"
click at [181, 461] on span at bounding box center [175, 470] width 19 height 19
click at [181, 461] on input "EGP 93,750" at bounding box center [175, 470] width 19 height 19
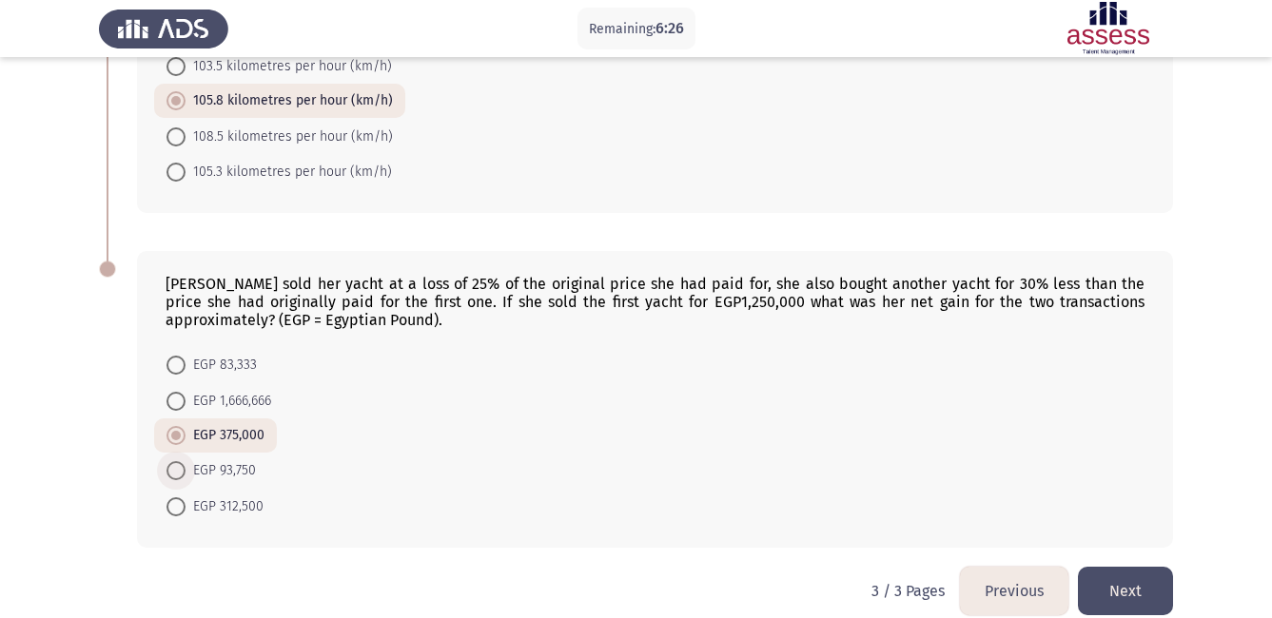
radio input "true"
click at [1127, 585] on button "Next" at bounding box center [1125, 591] width 95 height 49
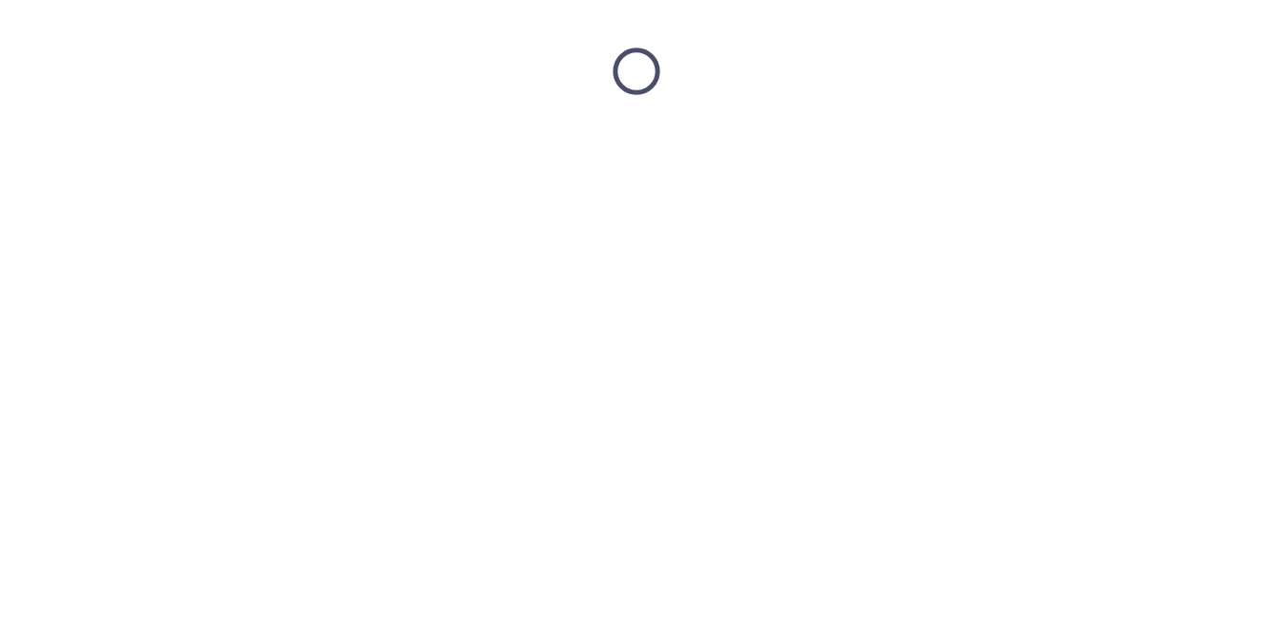
scroll to position [0, 0]
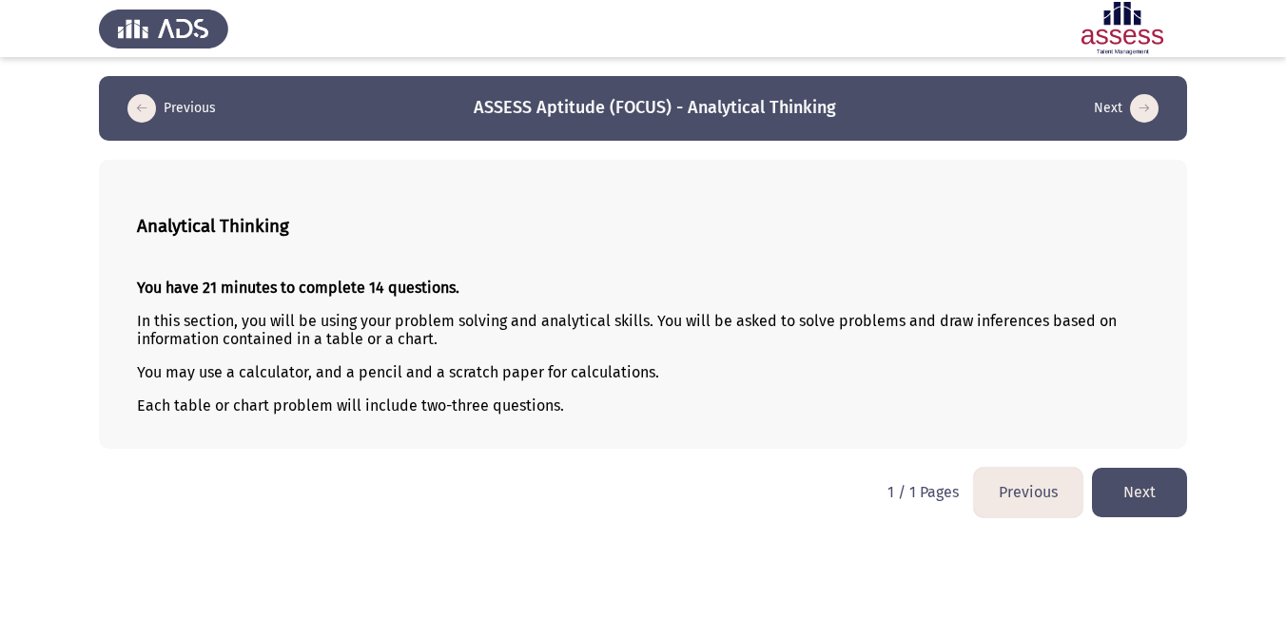
click at [1156, 483] on button "Next" at bounding box center [1139, 492] width 95 height 49
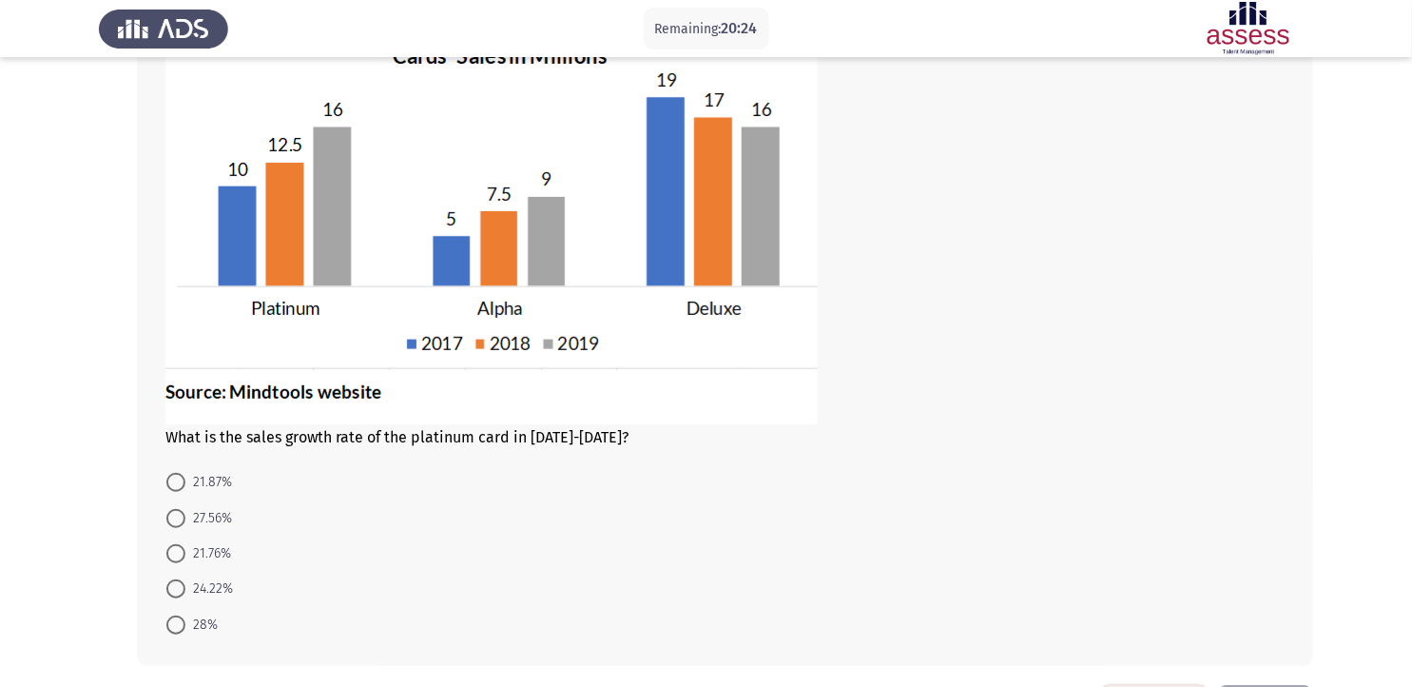
scroll to position [109, 0]
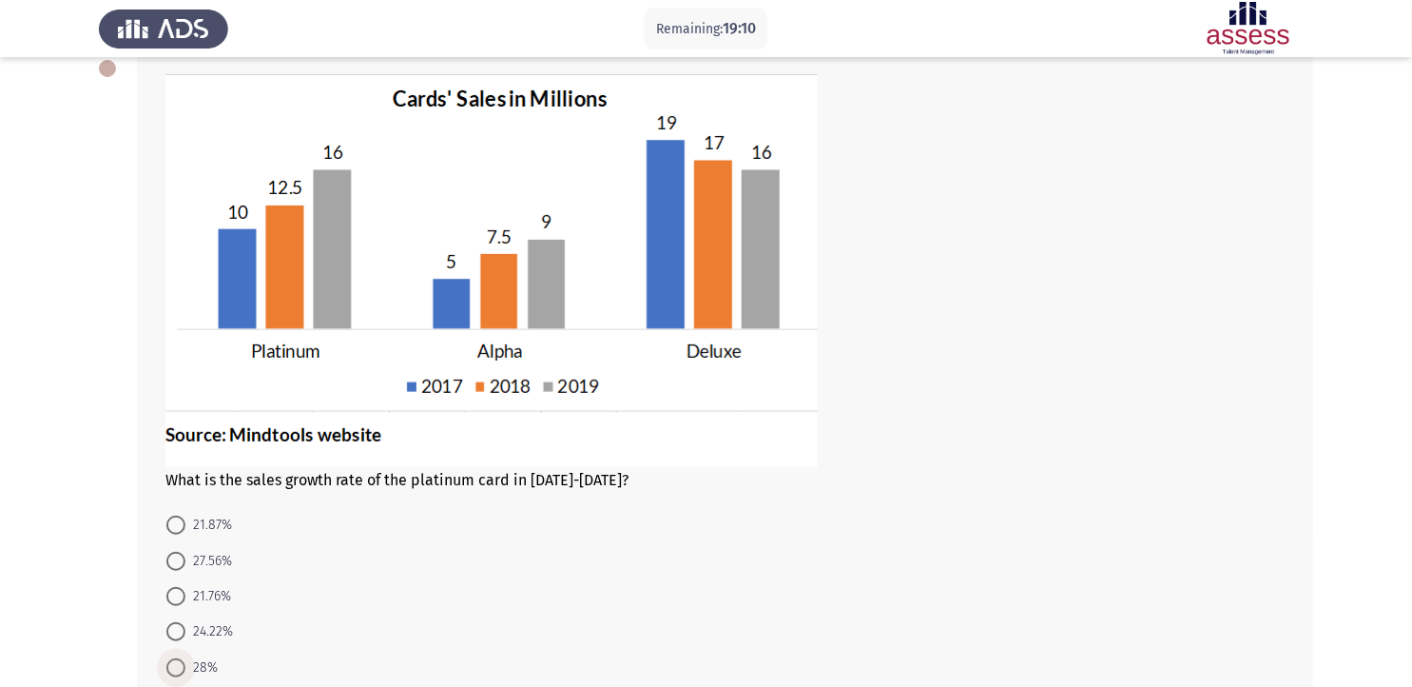
click at [169, 617] on span at bounding box center [175, 667] width 19 height 19
click at [169, 617] on input "28%" at bounding box center [175, 667] width 19 height 19
radio input "true"
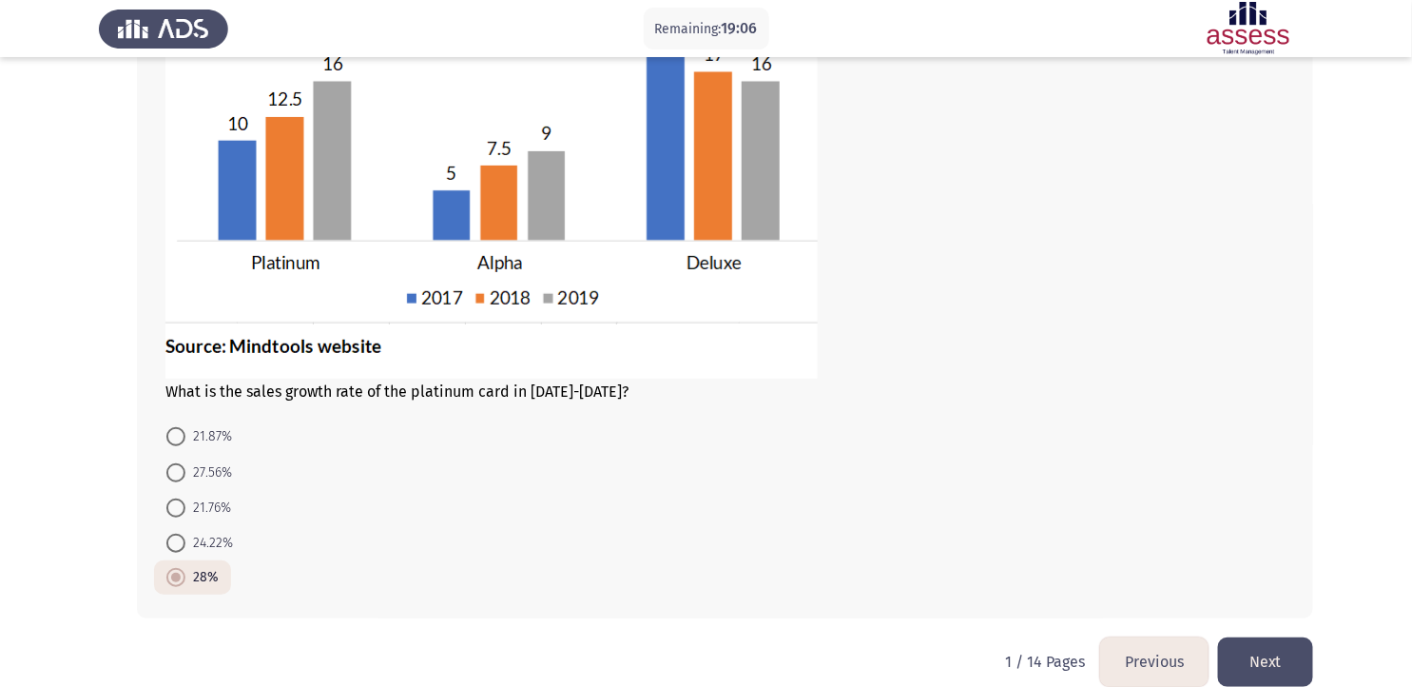
scroll to position [223, 0]
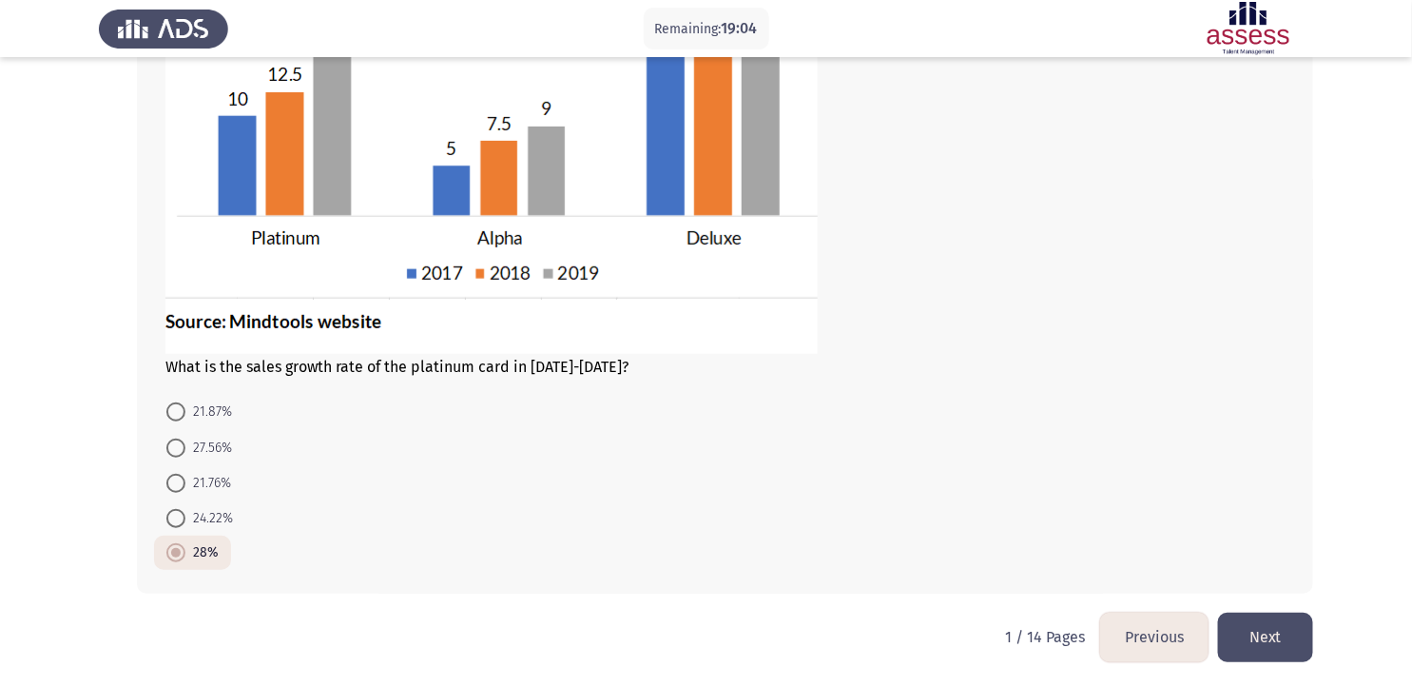
click at [1285, 617] on button "Next" at bounding box center [1265, 637] width 95 height 49
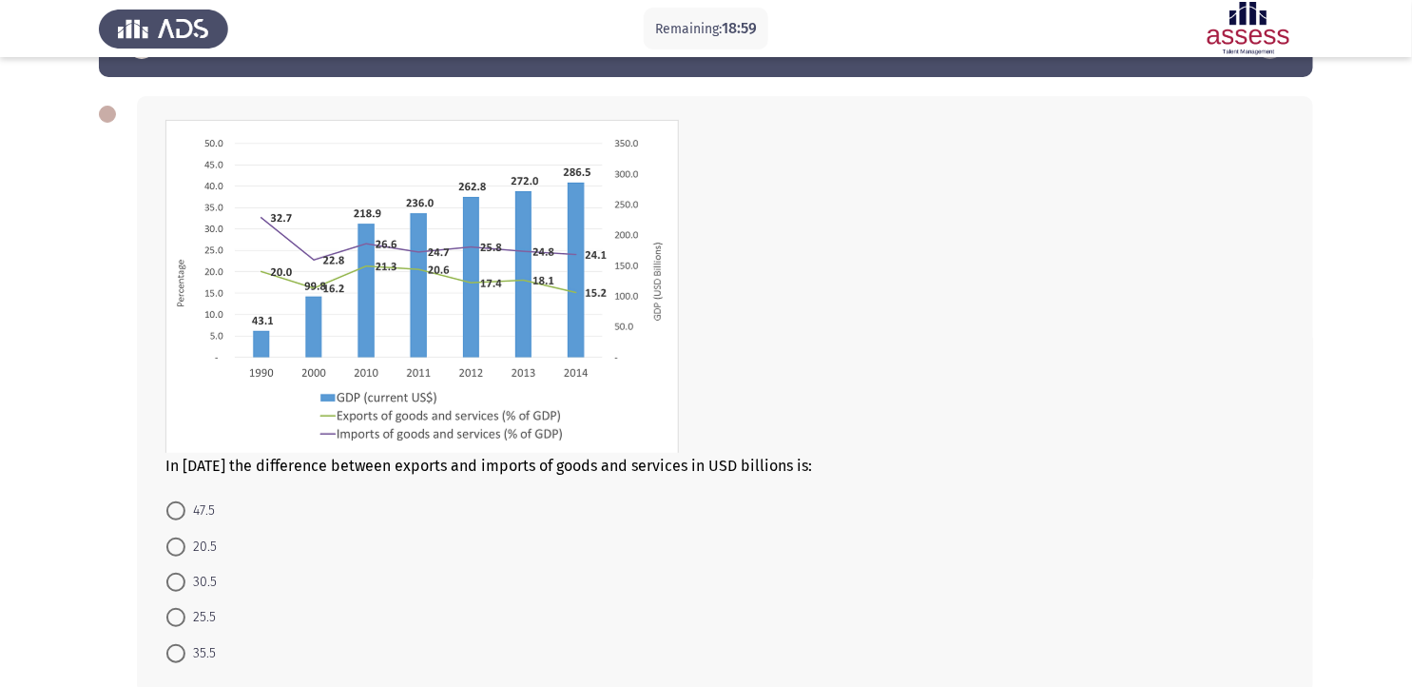
scroll to position [84, 0]
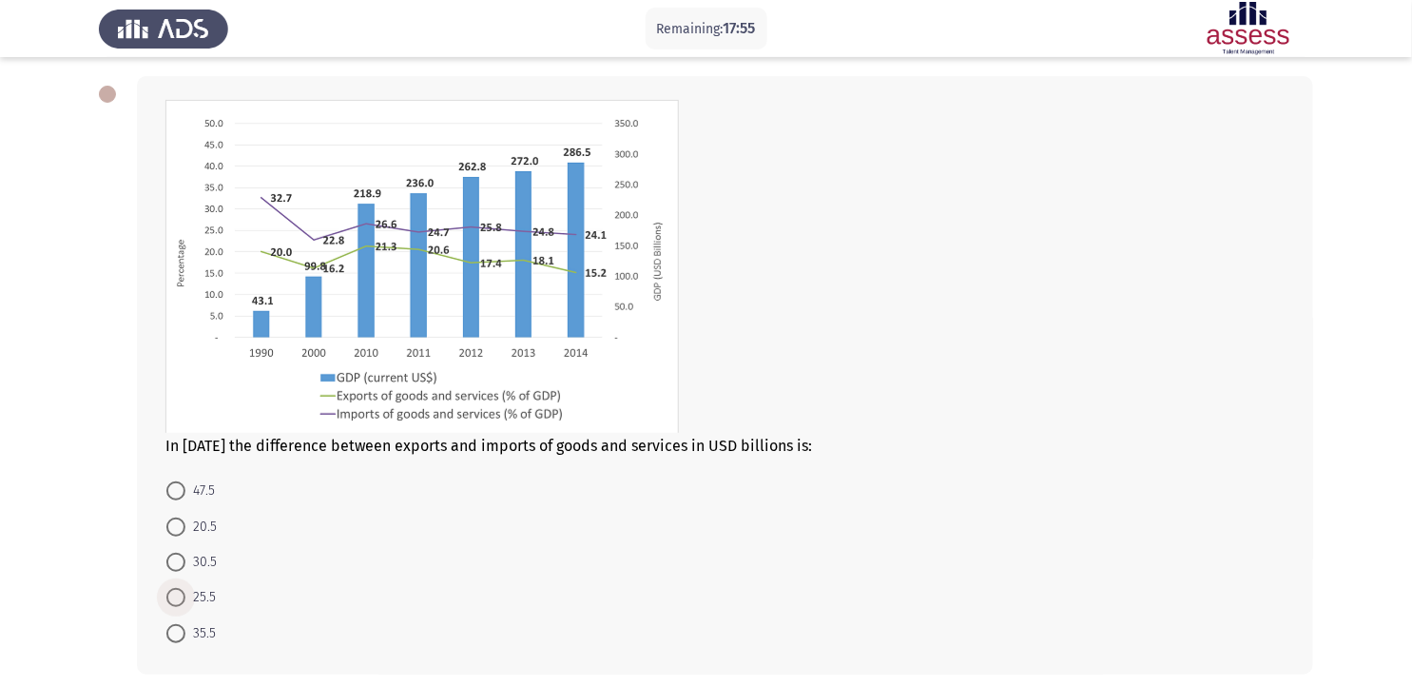
click at [176, 594] on span at bounding box center [175, 597] width 19 height 19
click at [176, 594] on input "25.5" at bounding box center [175, 597] width 19 height 19
radio input "true"
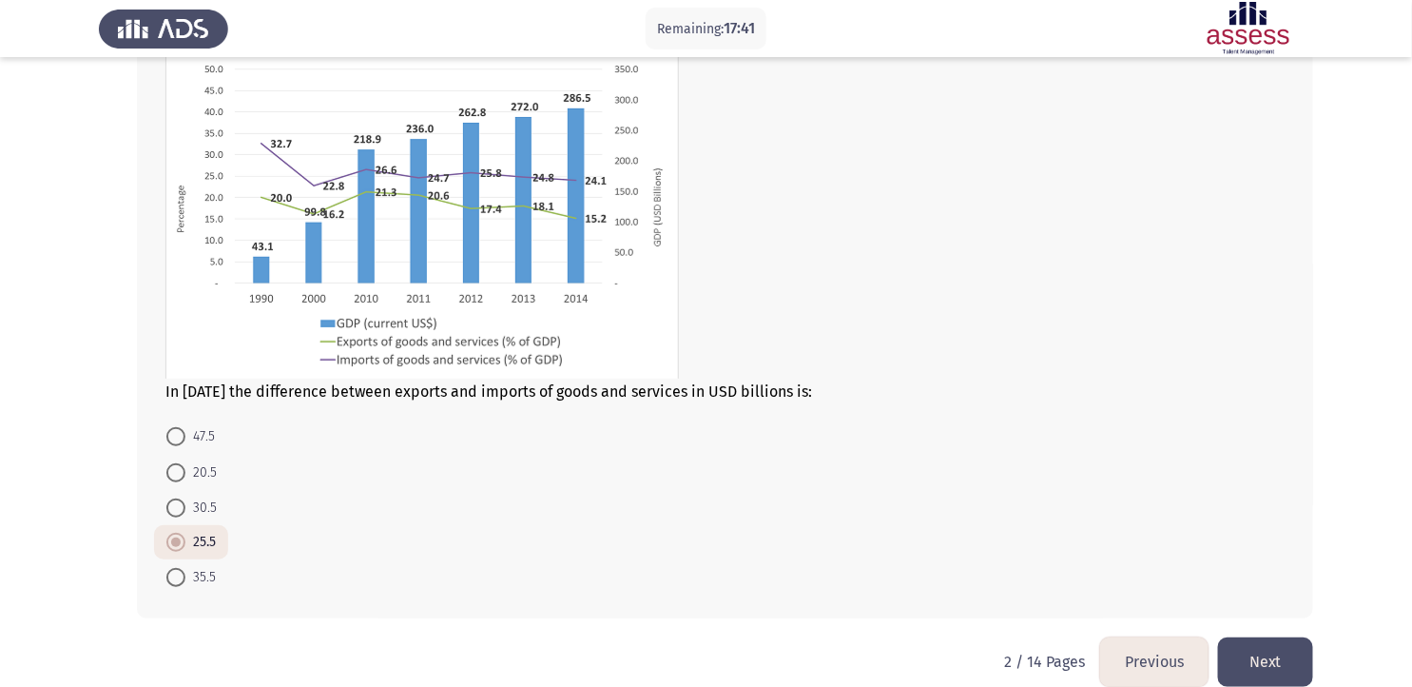
scroll to position [164, 0]
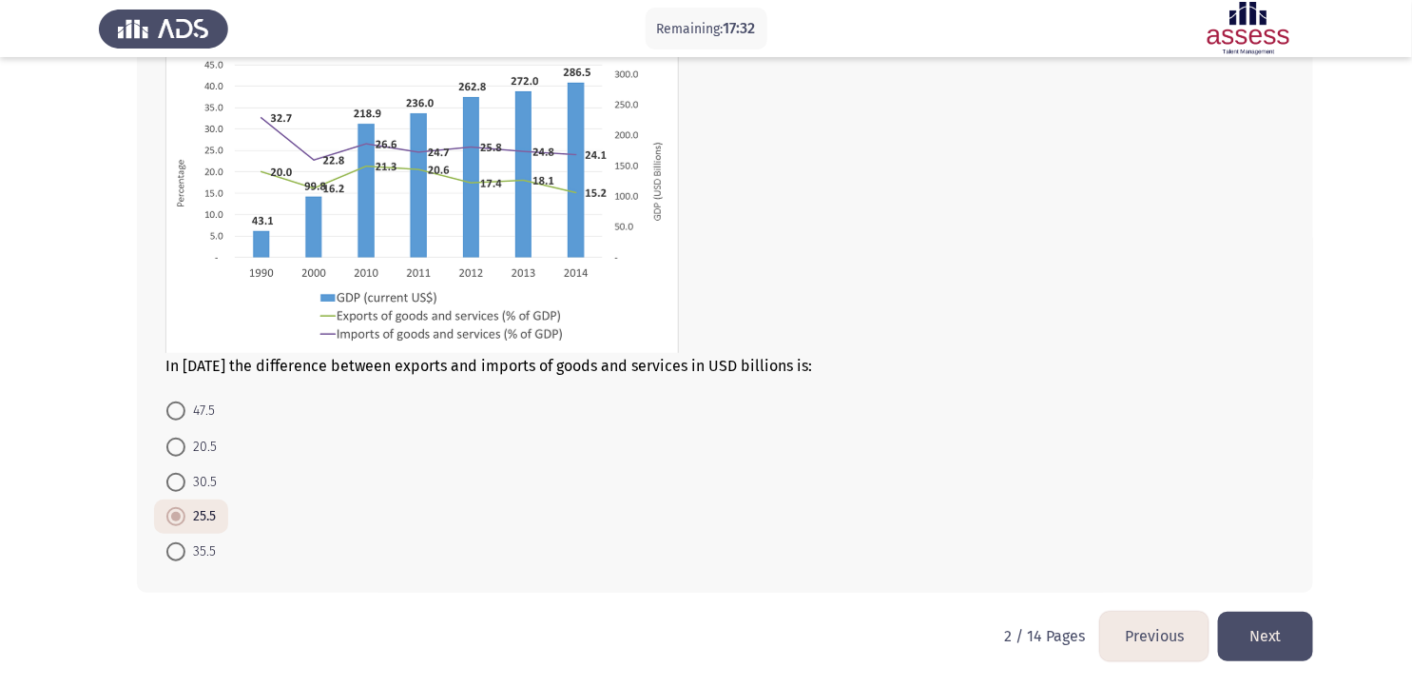
click at [1267, 617] on button "Next" at bounding box center [1265, 636] width 95 height 49
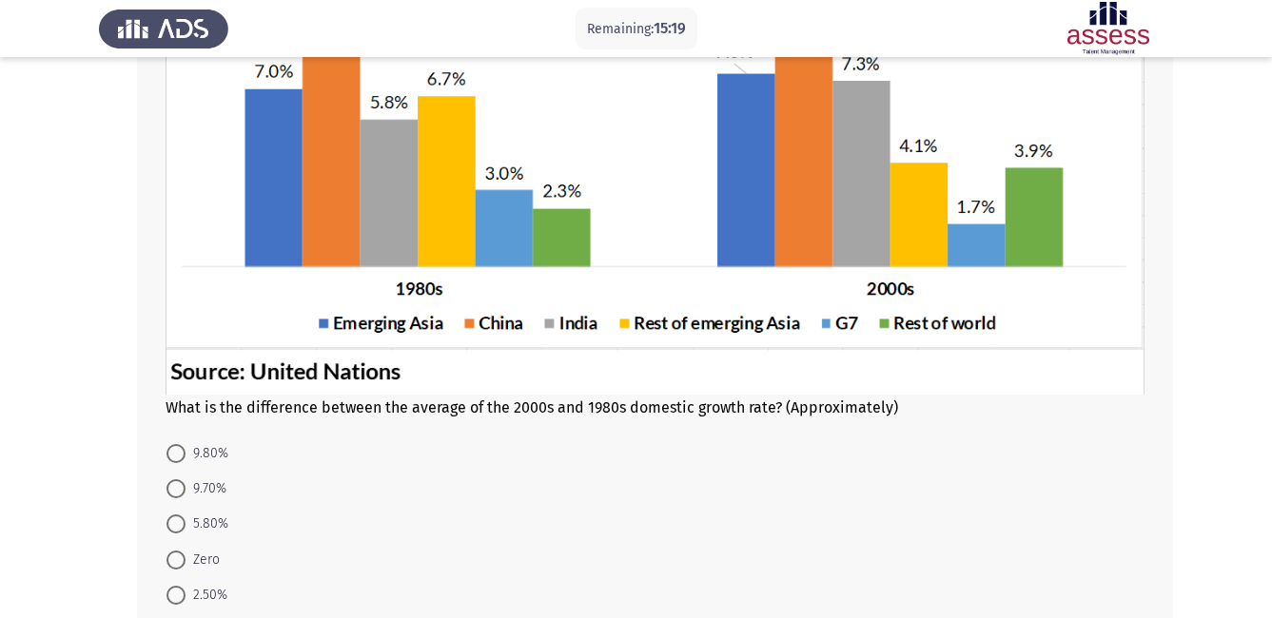
scroll to position [342, 0]
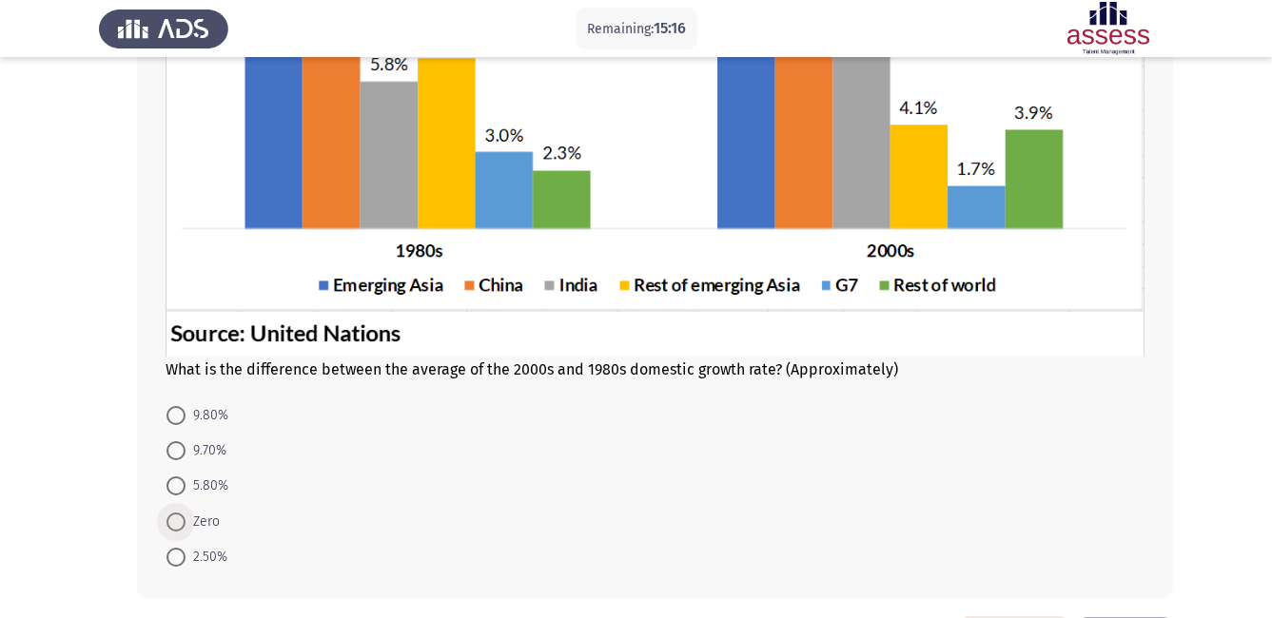
click at [179, 529] on span at bounding box center [175, 522] width 19 height 19
click at [179, 529] on input "Zero" at bounding box center [175, 522] width 19 height 19
radio input "true"
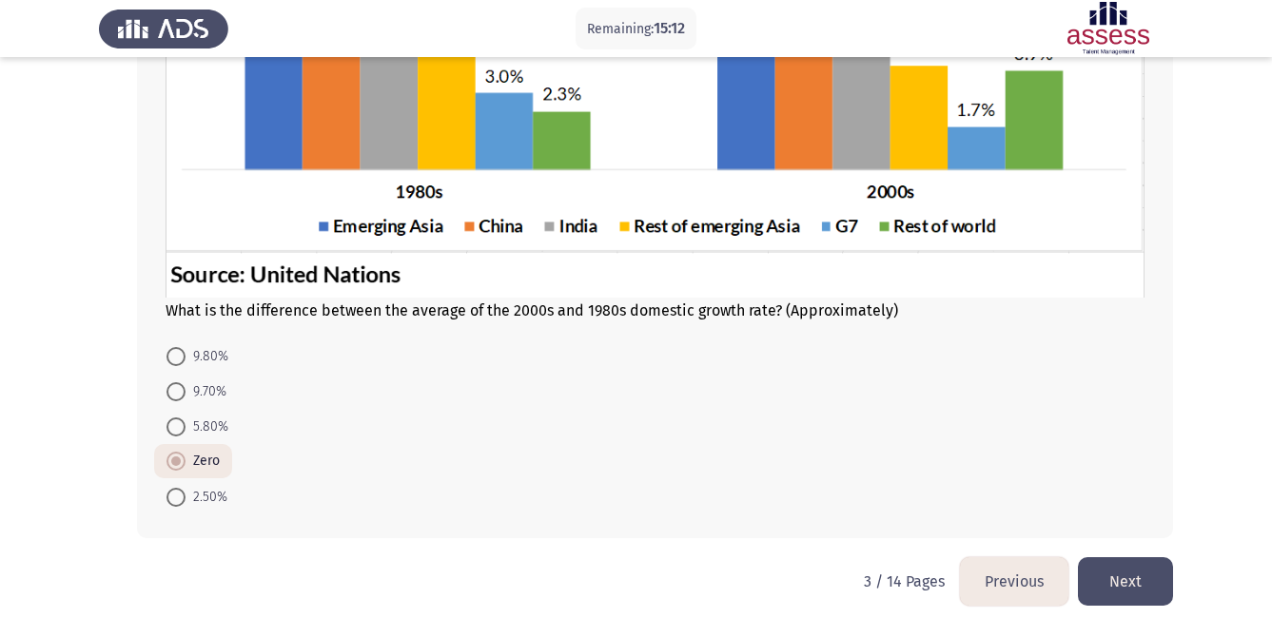
scroll to position [417, 0]
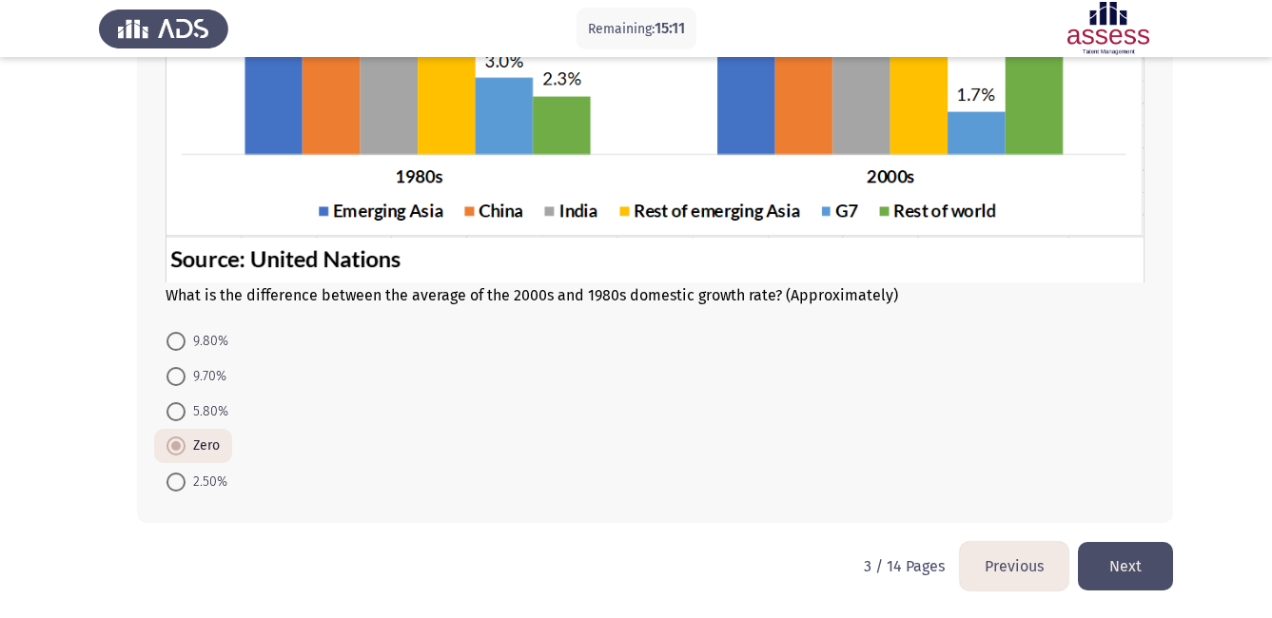
click at [1131, 565] on button "Next" at bounding box center [1125, 566] width 95 height 49
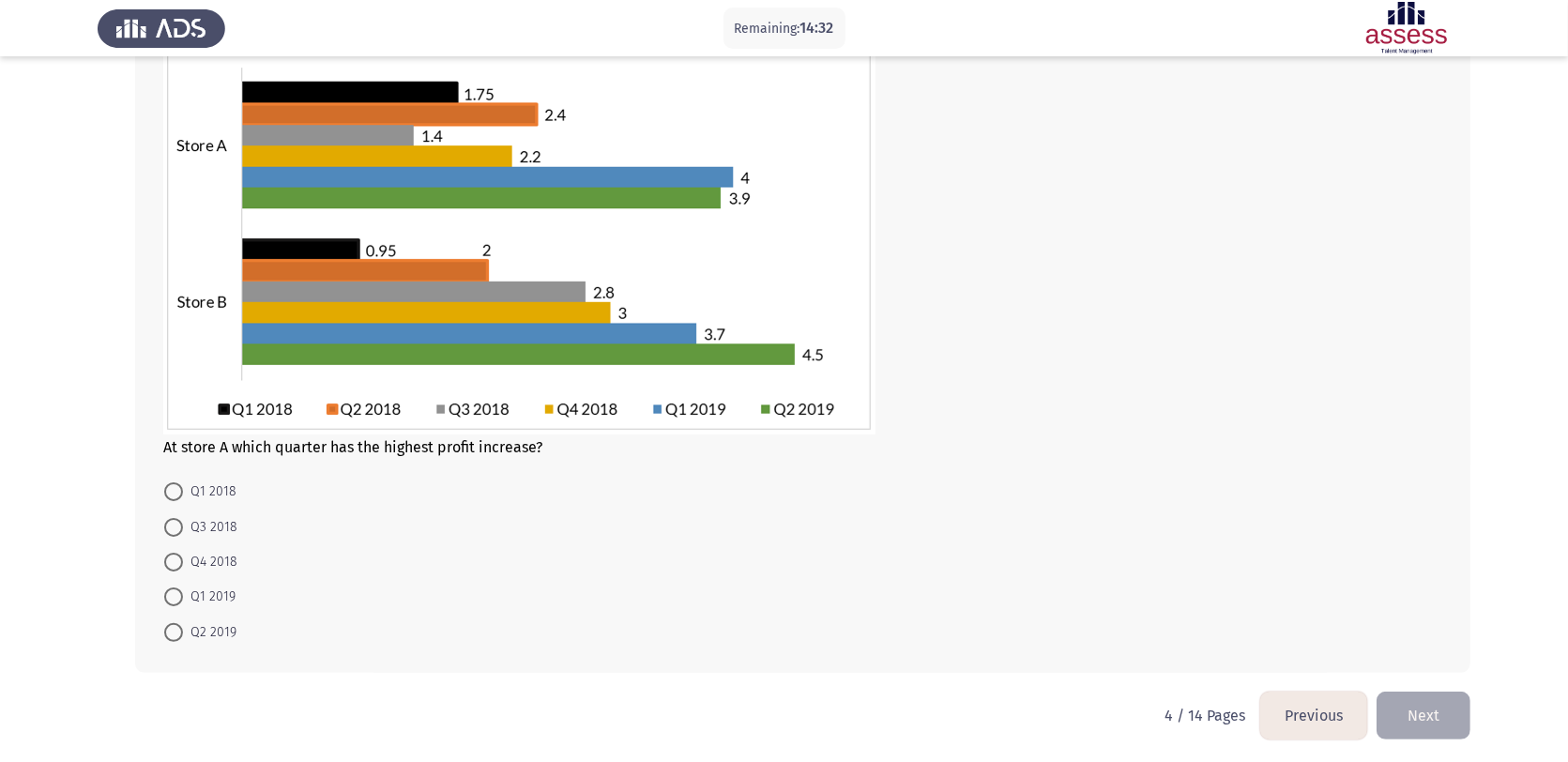
scroll to position [171, 0]
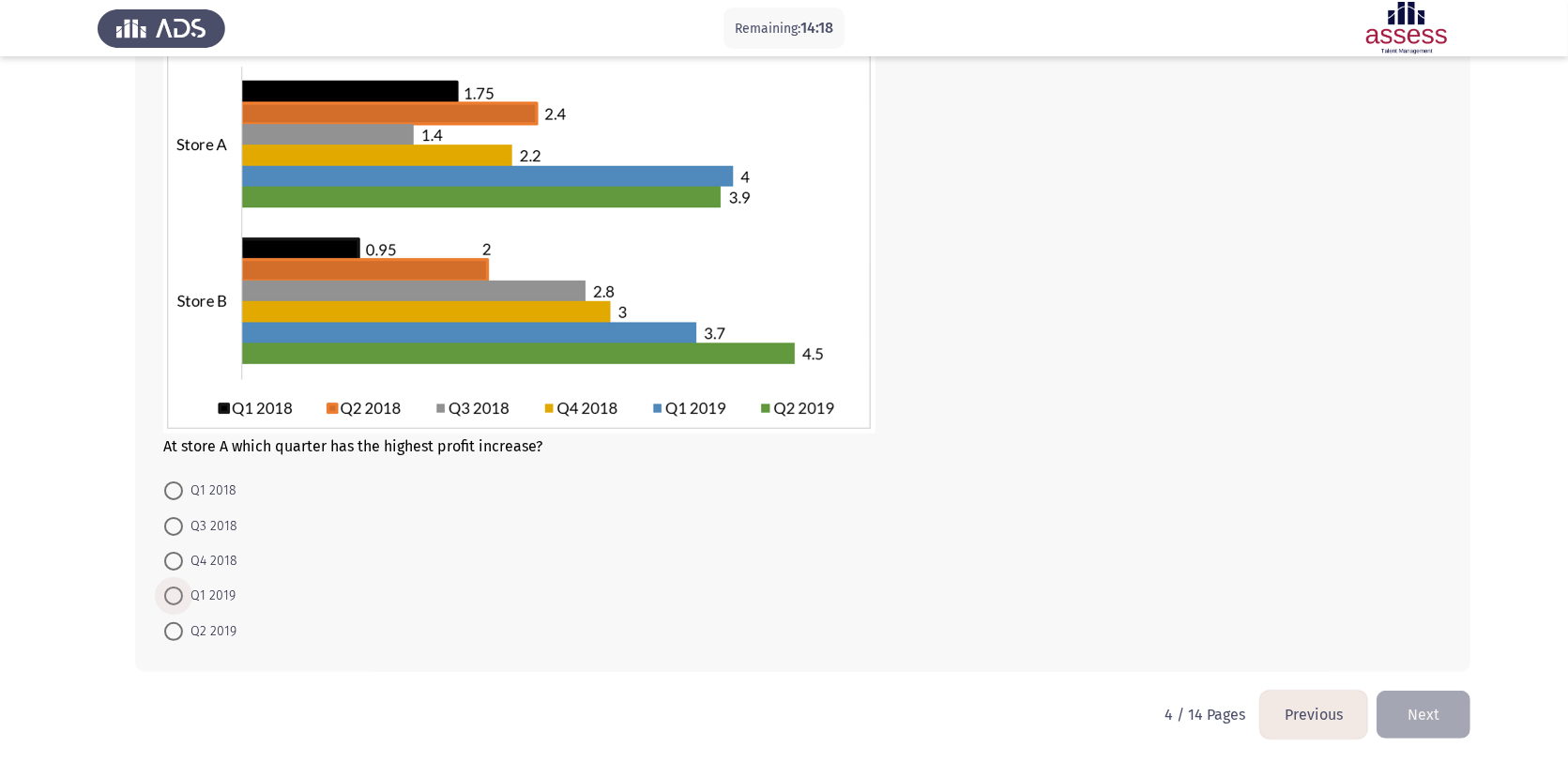
click at [166, 601] on span at bounding box center [173, 595] width 19 height 19
click at [166, 601] on input "Q1 2019" at bounding box center [173, 595] width 19 height 19
radio input "true"
click at [1268, 609] on button "Next" at bounding box center [1423, 713] width 94 height 48
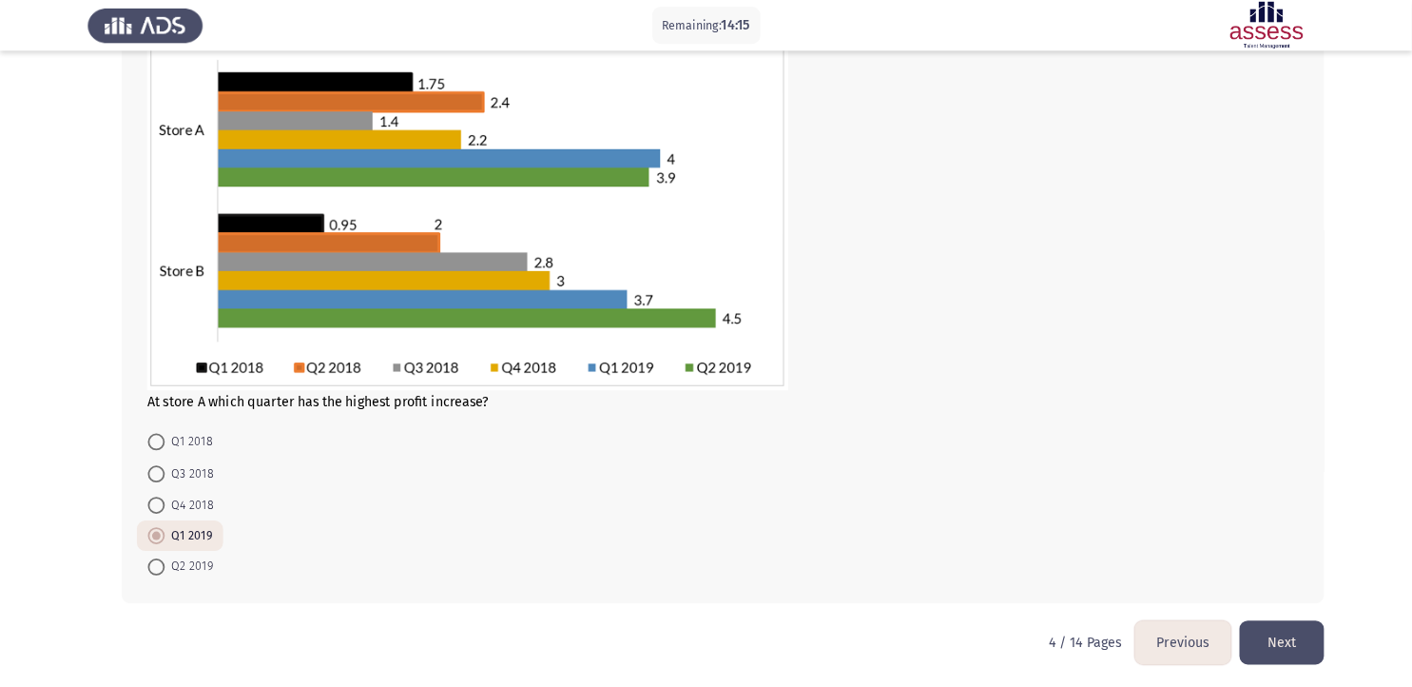
scroll to position [0, 0]
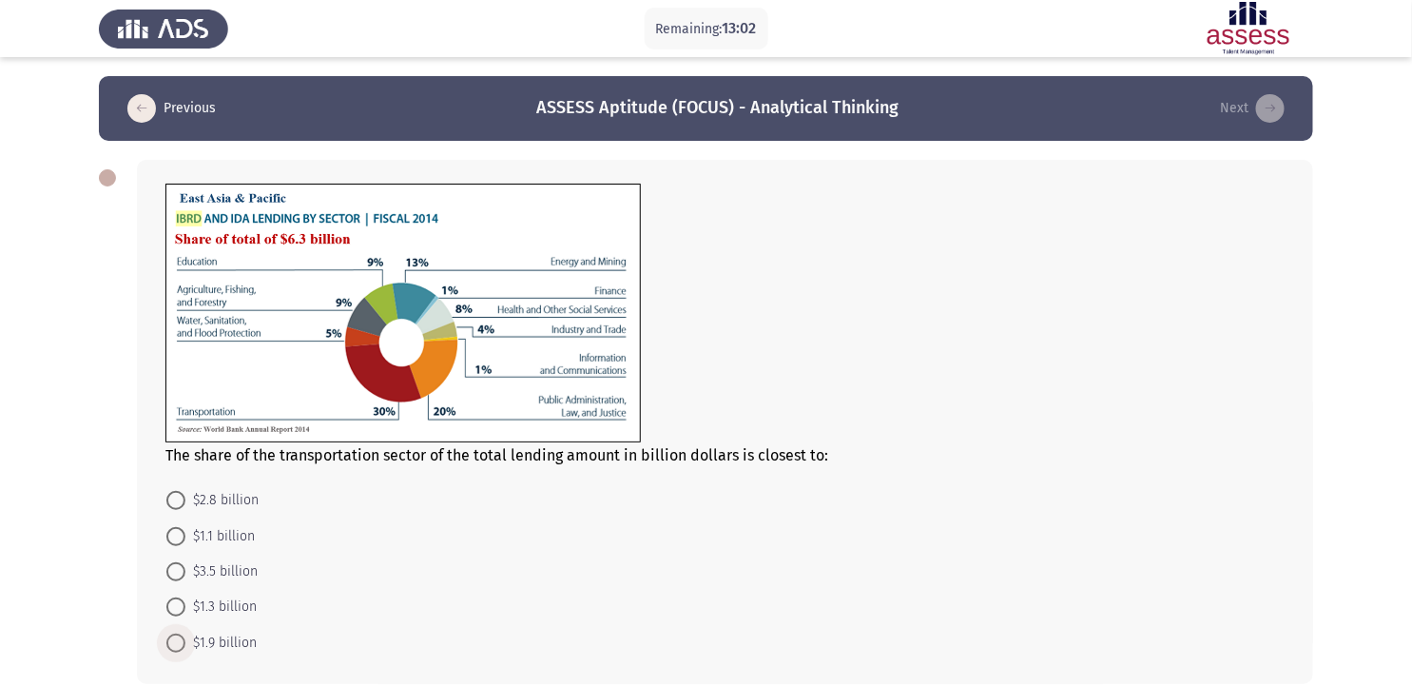
click at [176, 617] on span at bounding box center [176, 643] width 0 height 0
click at [175, 617] on input "$1.9 billion" at bounding box center [175, 642] width 19 height 19
radio input "true"
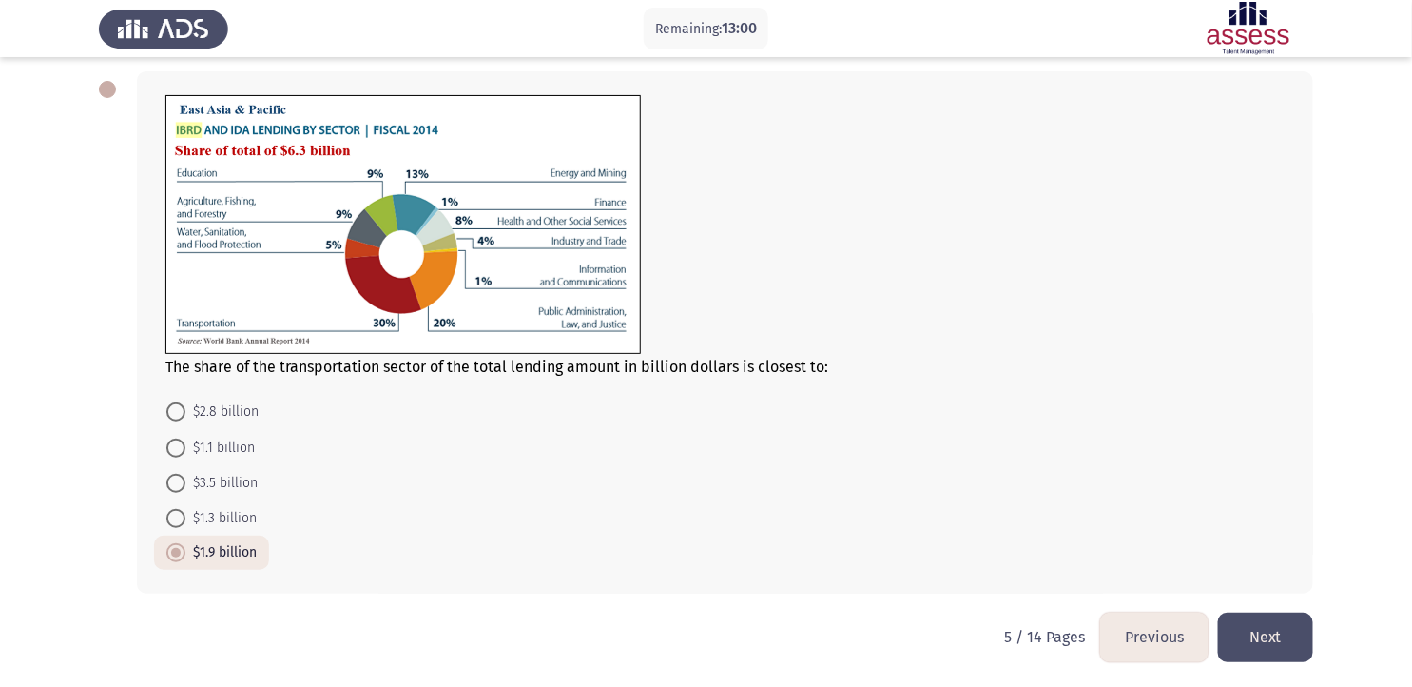
scroll to position [89, 0]
click at [1285, 617] on button "Next" at bounding box center [1265, 636] width 95 height 49
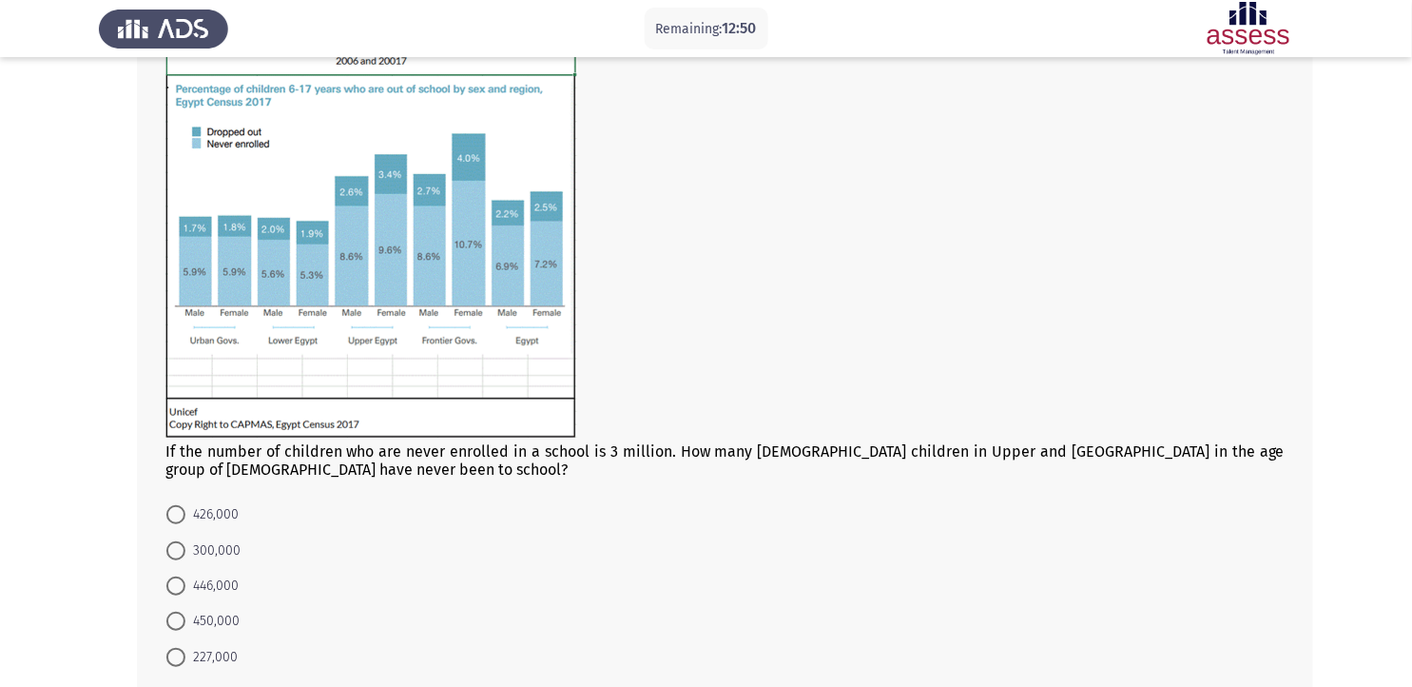
scroll to position [126, 0]
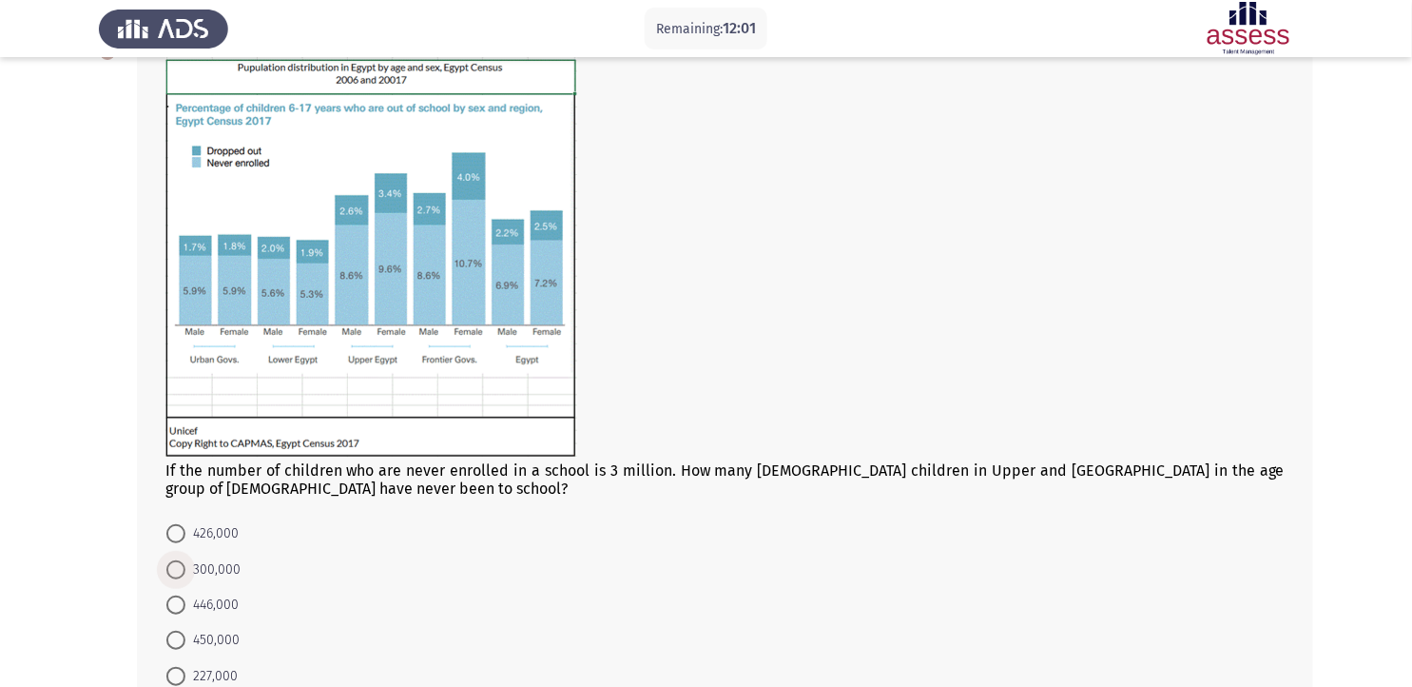
click at [178, 573] on span at bounding box center [175, 569] width 19 height 19
click at [178, 573] on input "300,000" at bounding box center [175, 569] width 19 height 19
radio input "true"
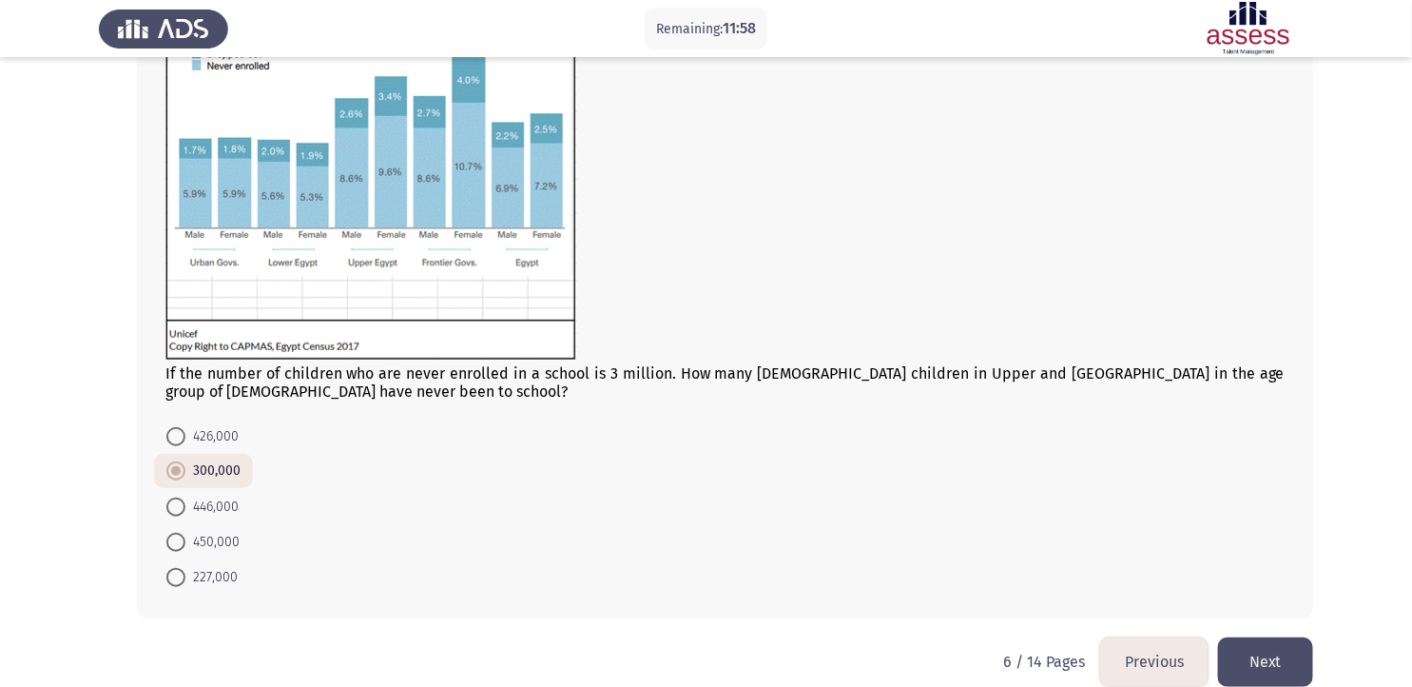
scroll to position [249, 0]
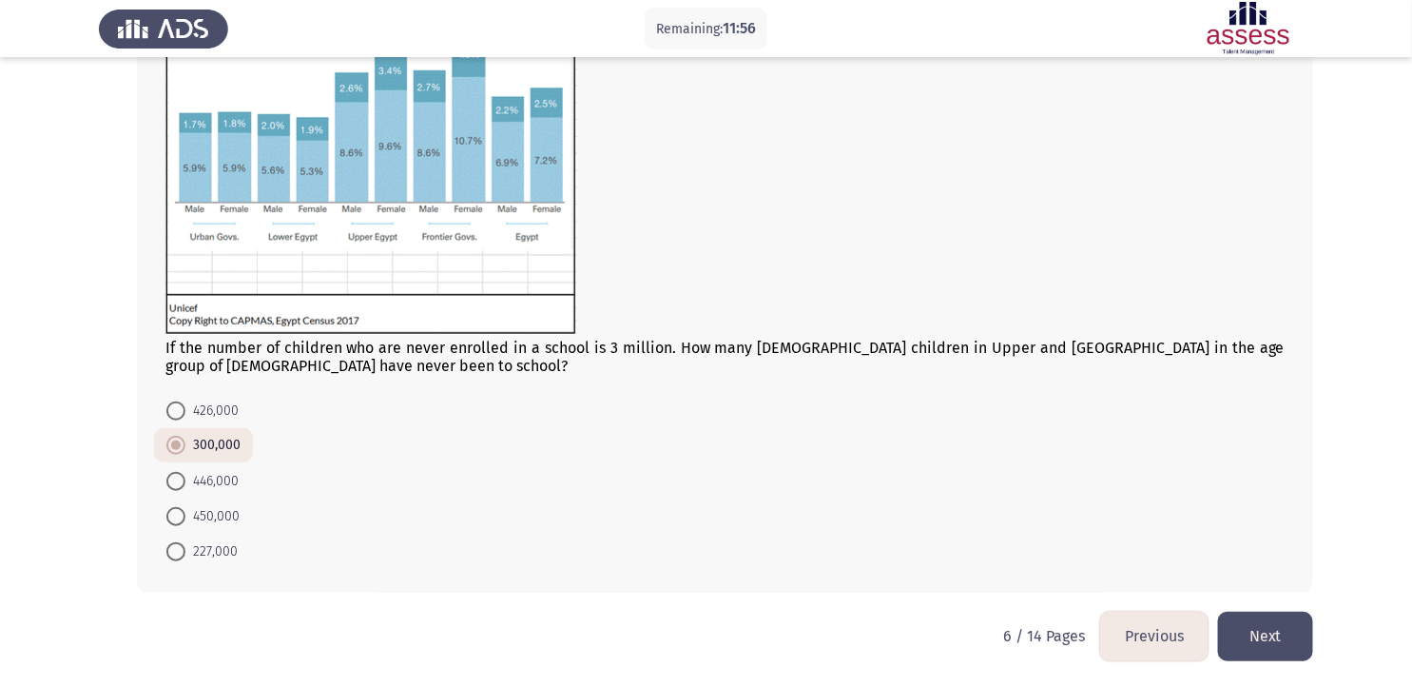
click at [1269, 617] on button "Next" at bounding box center [1265, 636] width 95 height 49
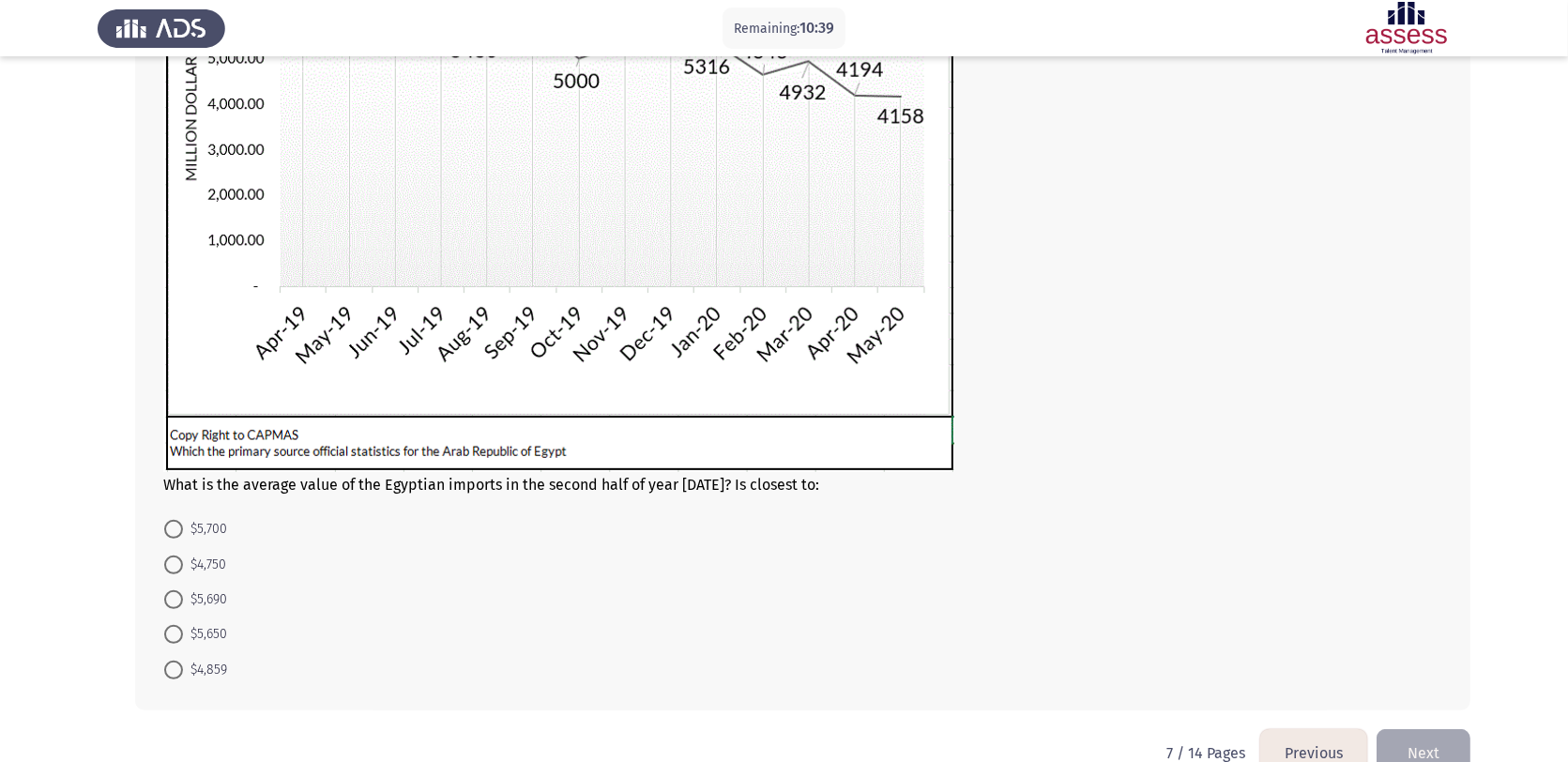
scroll to position [356, 0]
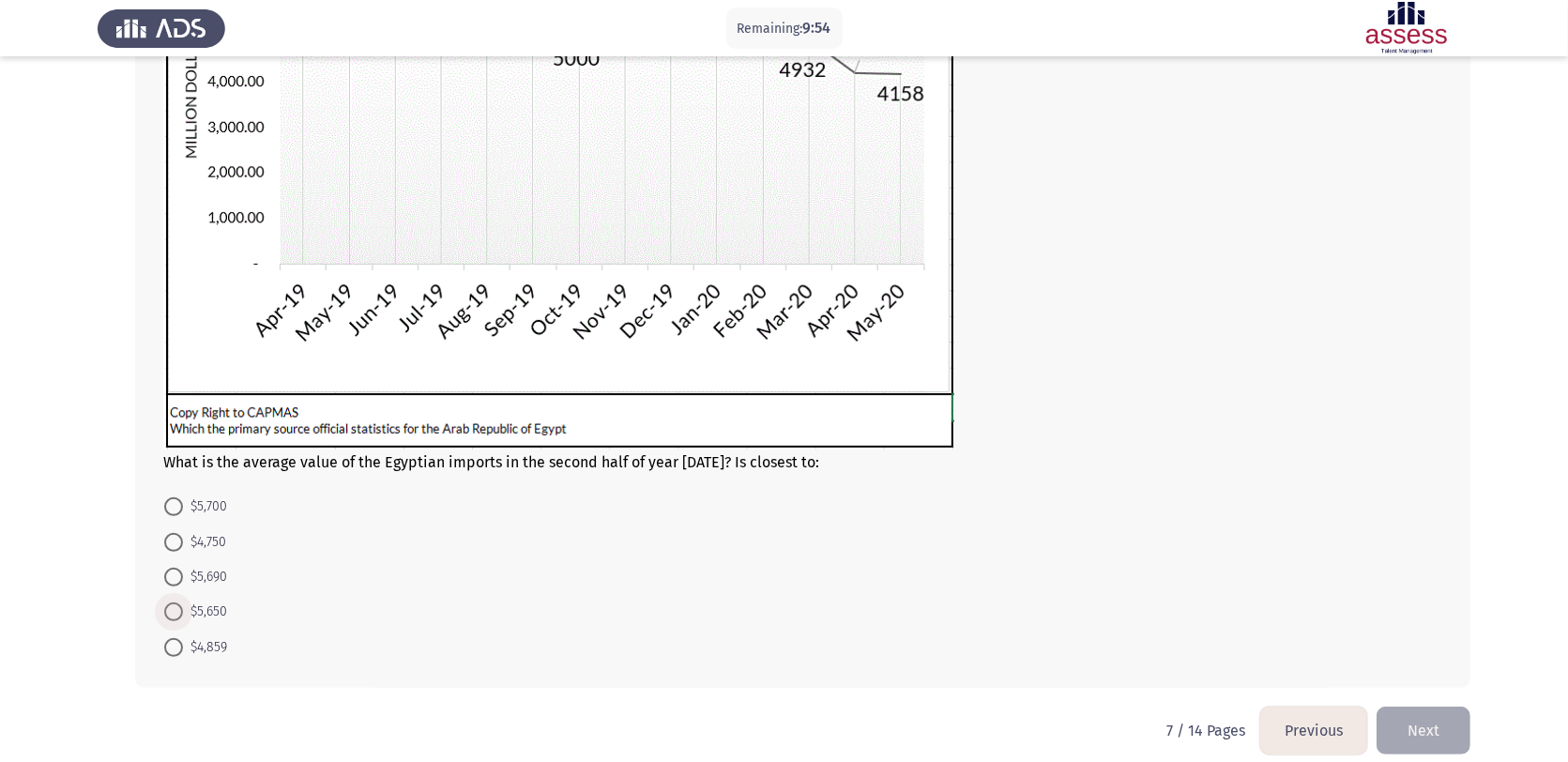
click at [171, 608] on span at bounding box center [173, 612] width 19 height 19
click at [171, 608] on input "$5,650" at bounding box center [173, 612] width 19 height 19
radio input "true"
click at [1268, 609] on button "Next" at bounding box center [1423, 728] width 94 height 48
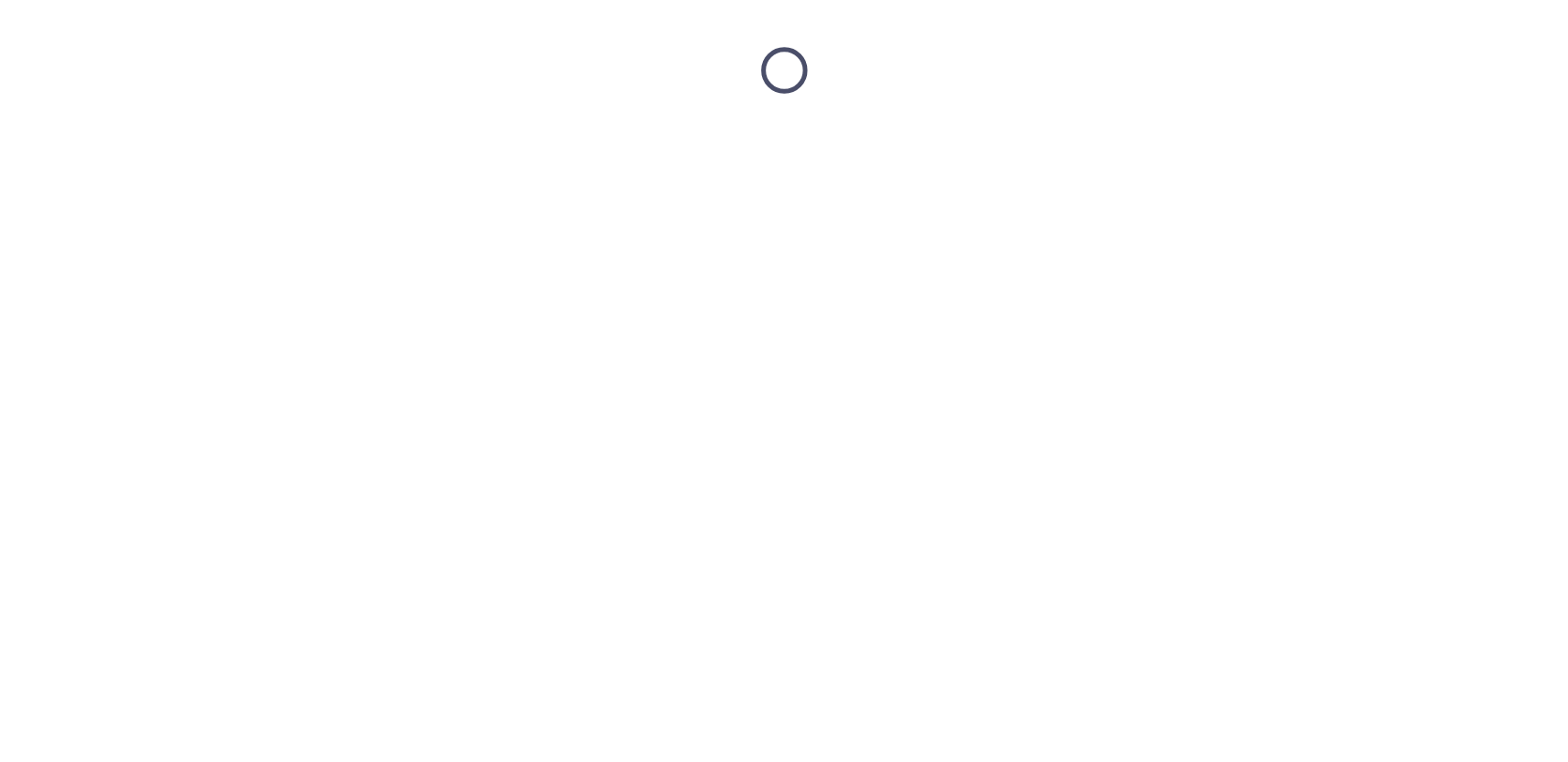
scroll to position [0, 0]
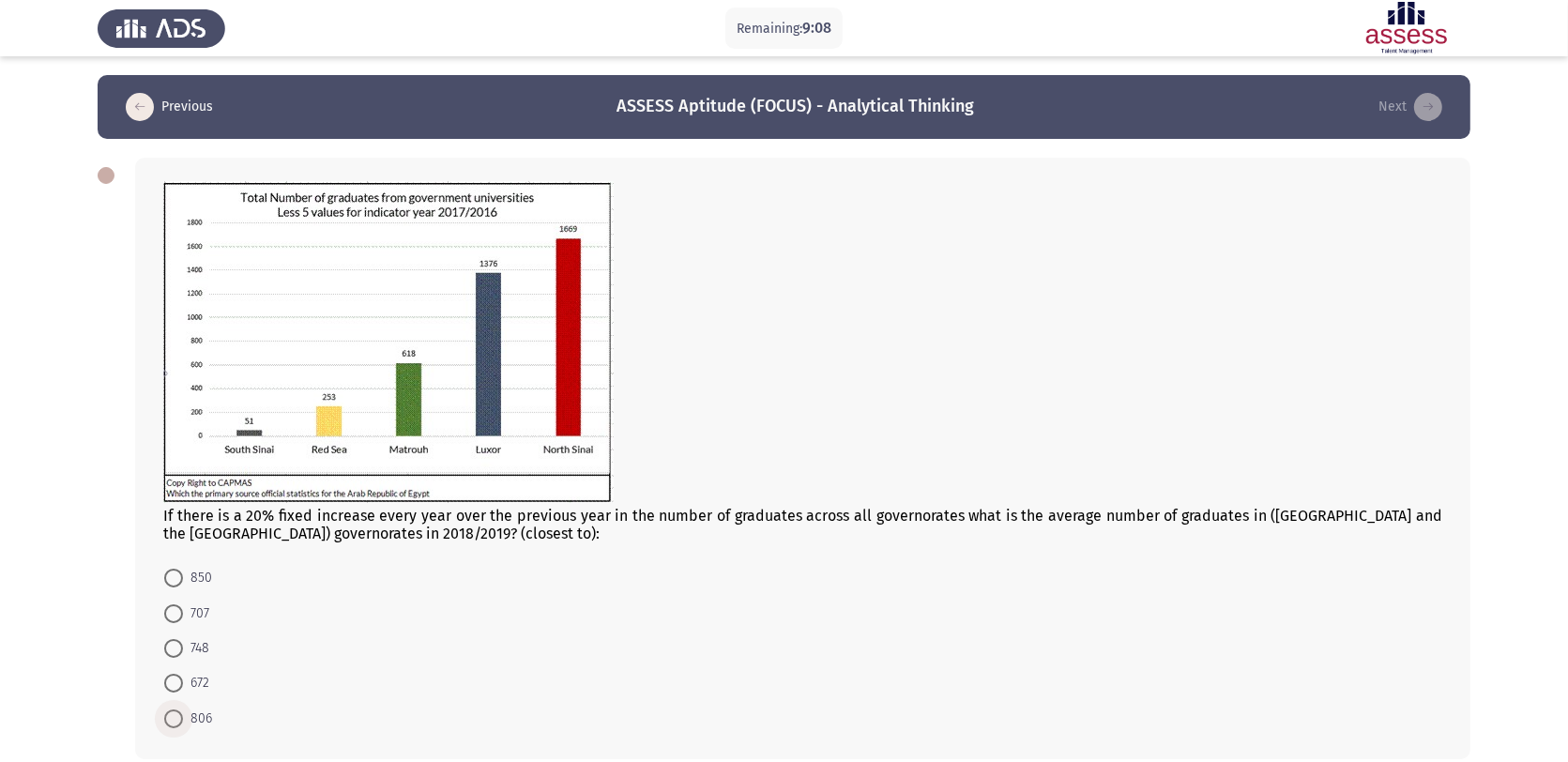
click at [179, 609] on span at bounding box center [173, 719] width 19 height 19
click at [179, 609] on input "806" at bounding box center [173, 719] width 19 height 19
radio input "true"
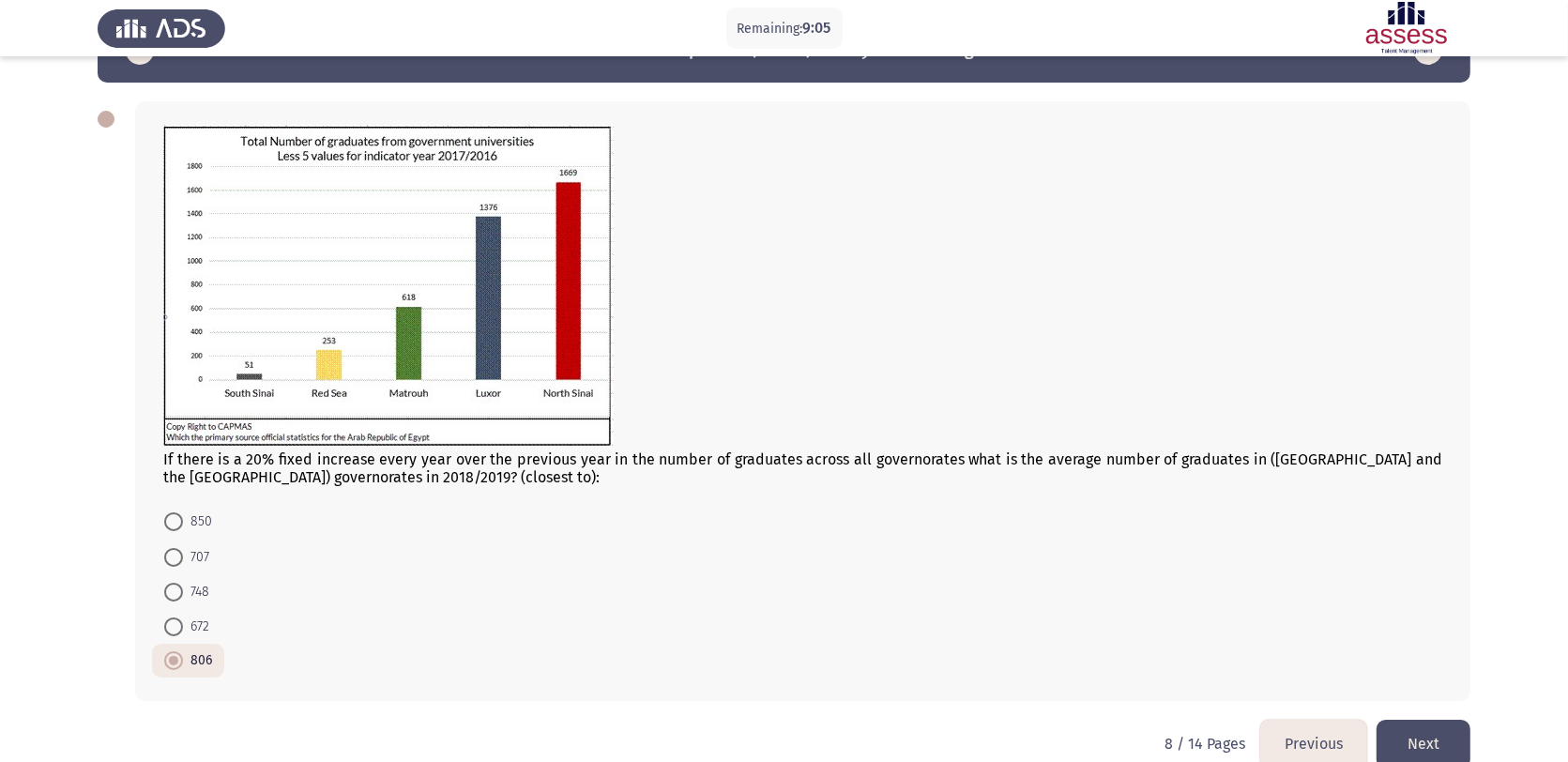
scroll to position [87, 0]
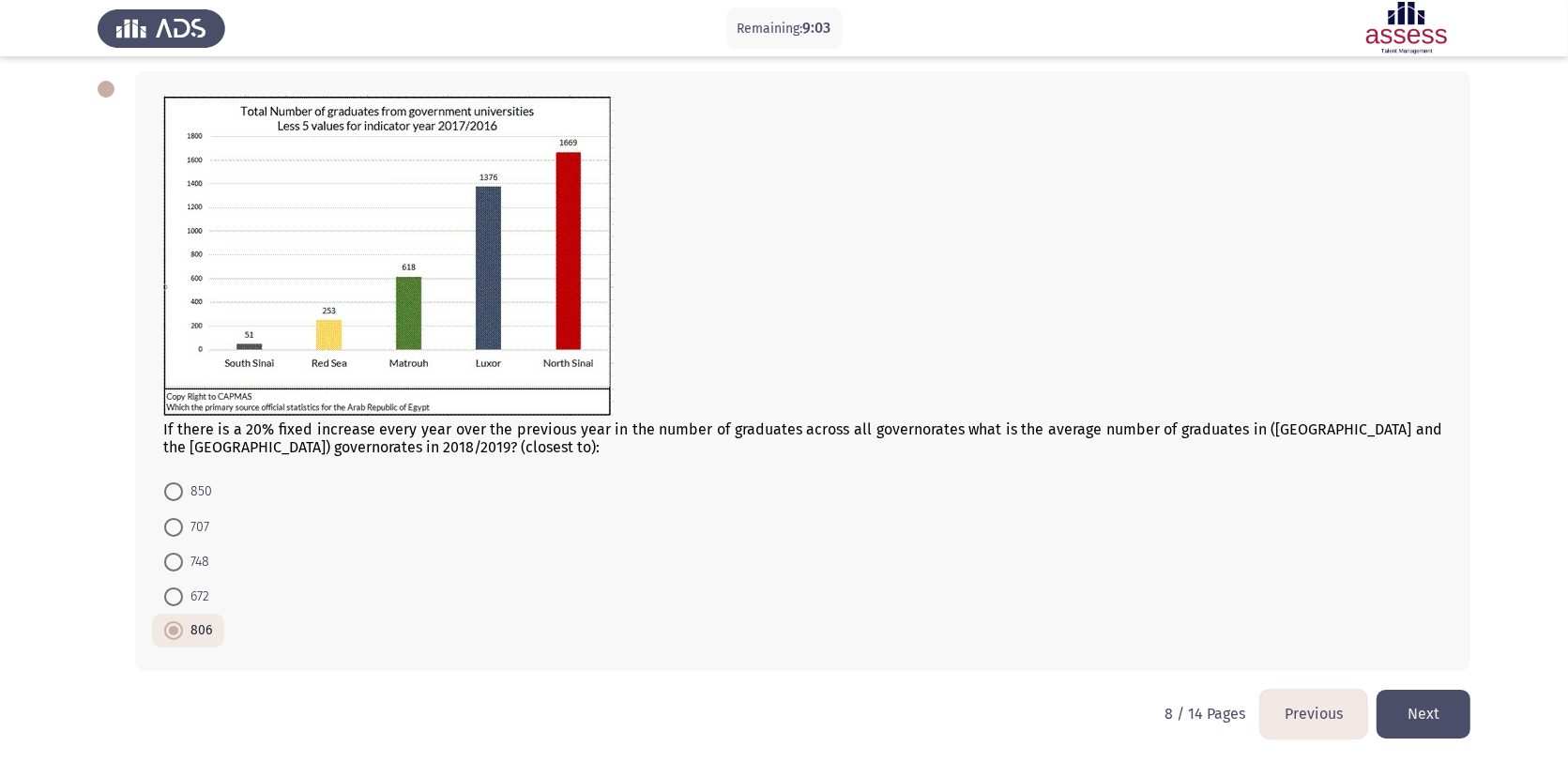
click at [1268, 609] on button "Next" at bounding box center [1423, 714] width 94 height 48
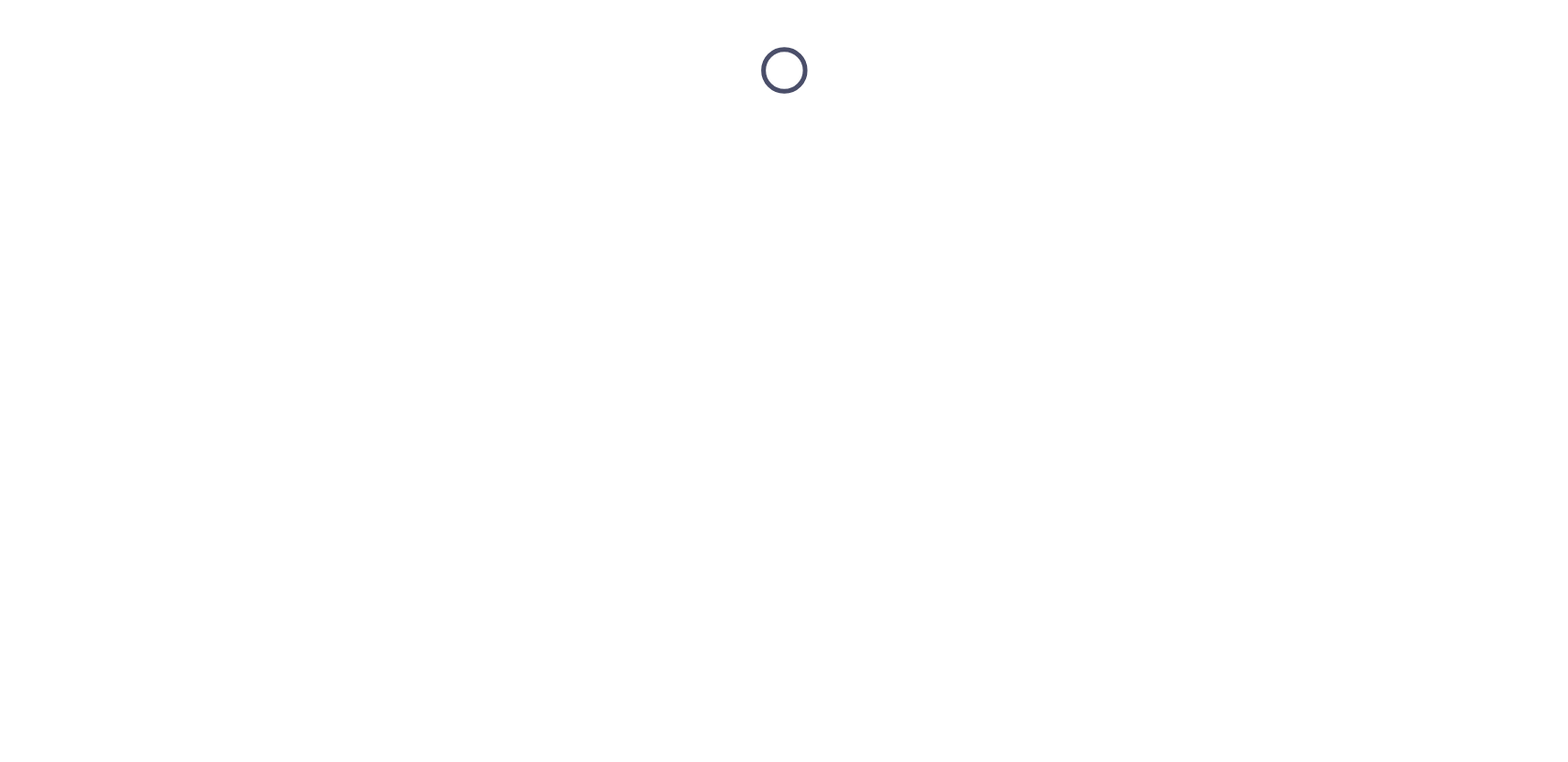
scroll to position [0, 0]
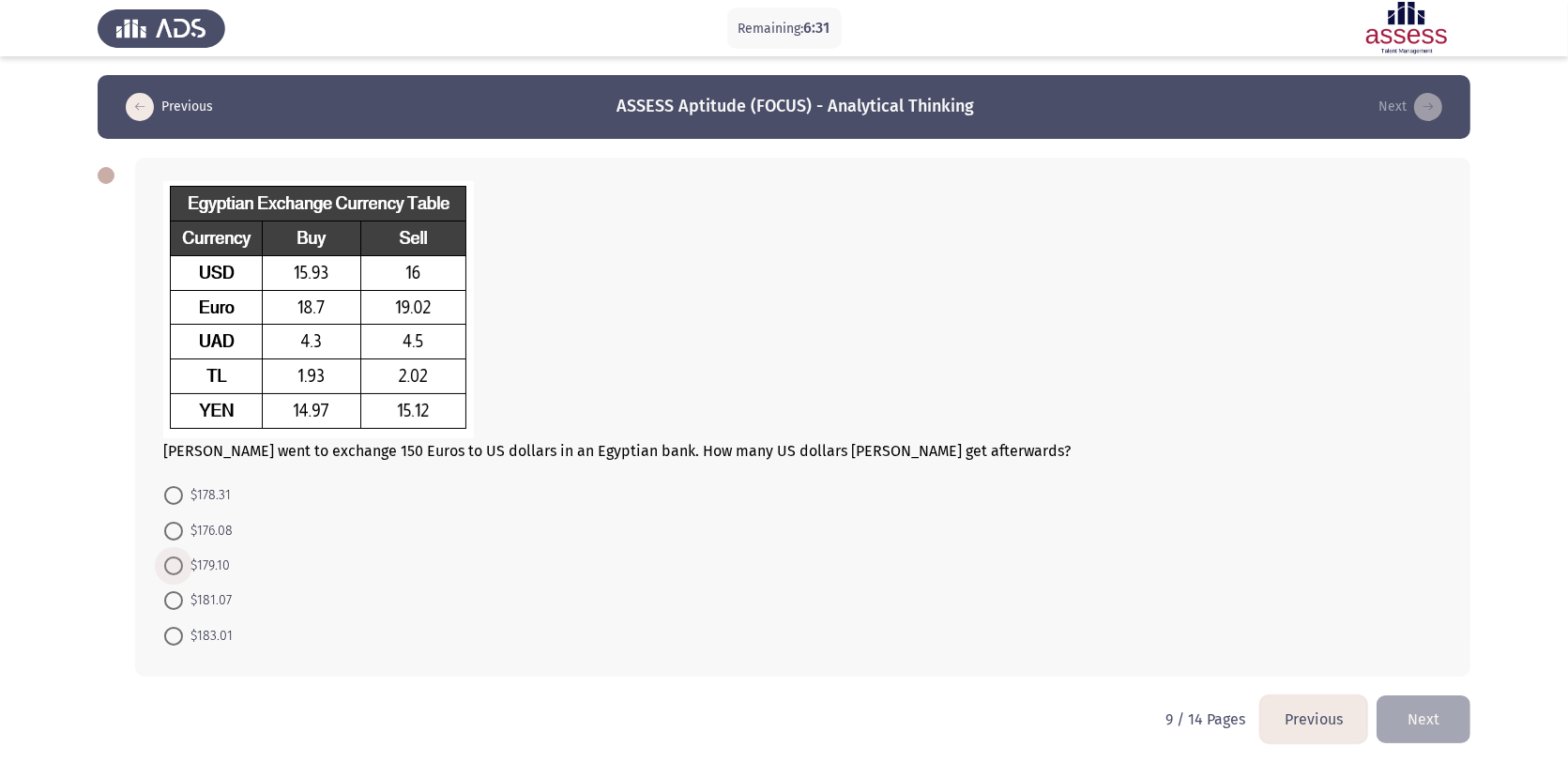
click at [179, 566] on span at bounding box center [173, 566] width 19 height 19
click at [179, 566] on input "$179.10" at bounding box center [173, 566] width 19 height 19
radio input "true"
click at [1268, 609] on button "Next" at bounding box center [1423, 718] width 94 height 48
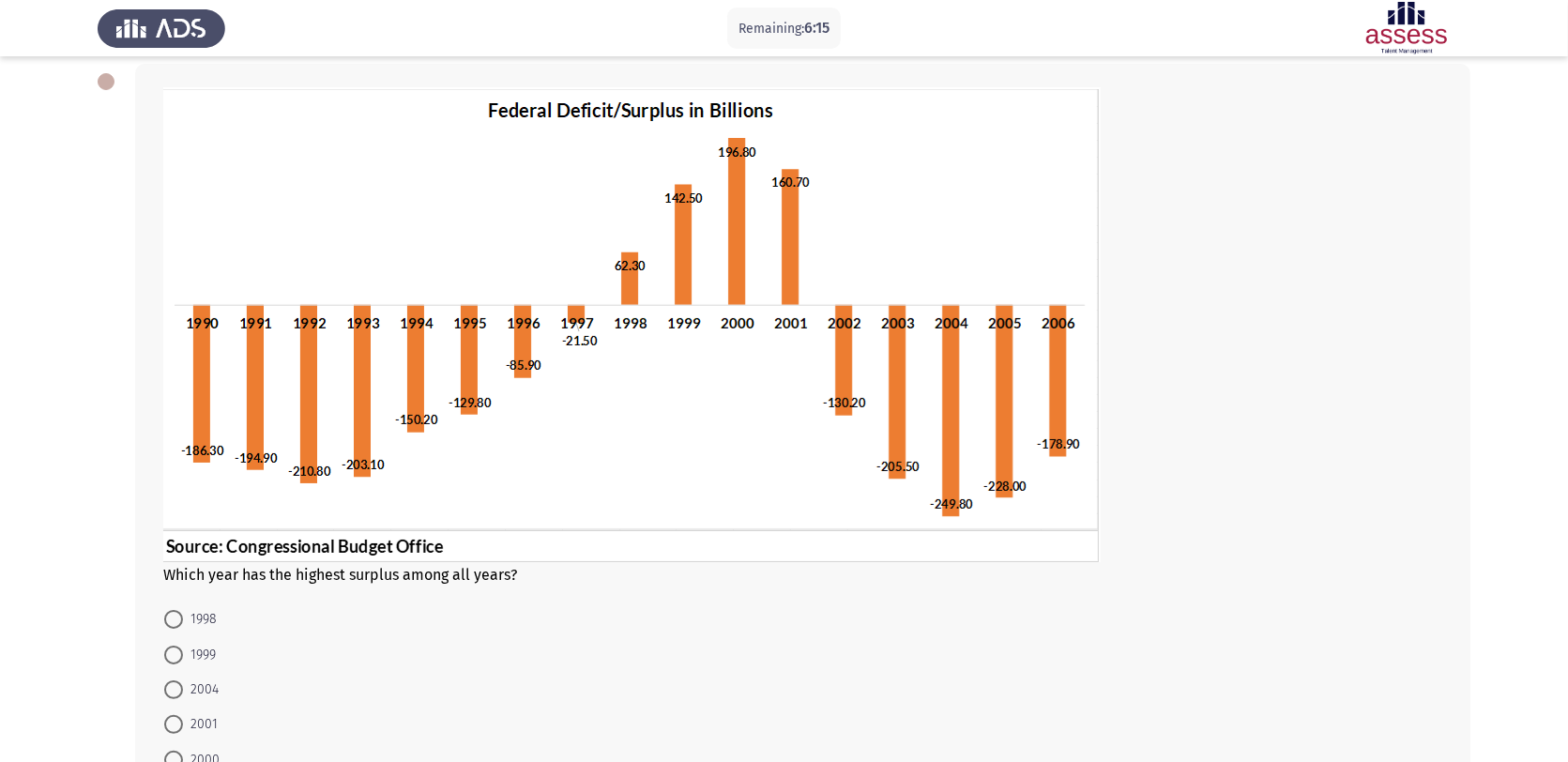
scroll to position [141, 0]
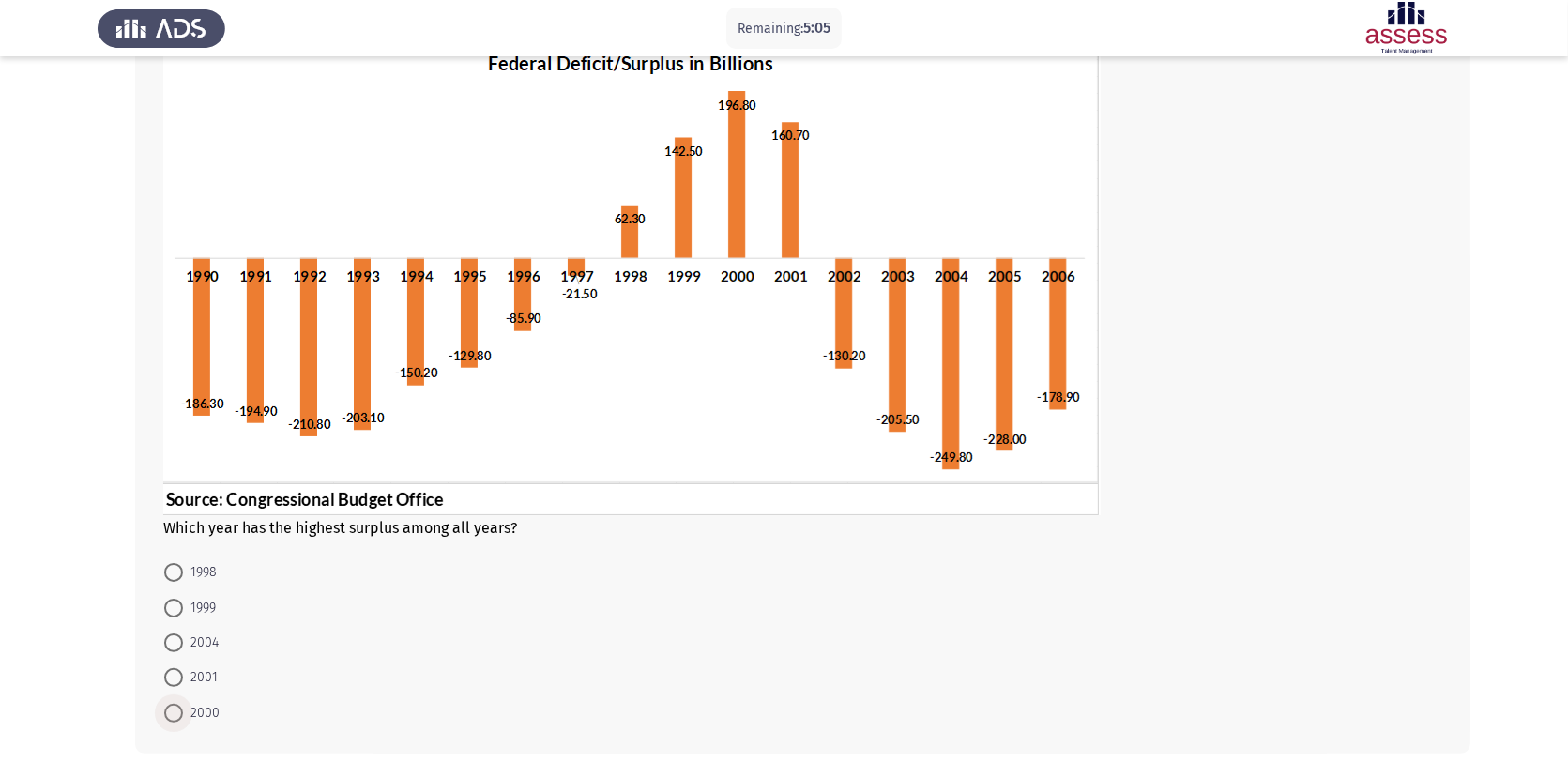
click at [179, 609] on span at bounding box center [173, 713] width 19 height 19
click at [179, 609] on input "2000" at bounding box center [173, 713] width 19 height 19
radio input "true"
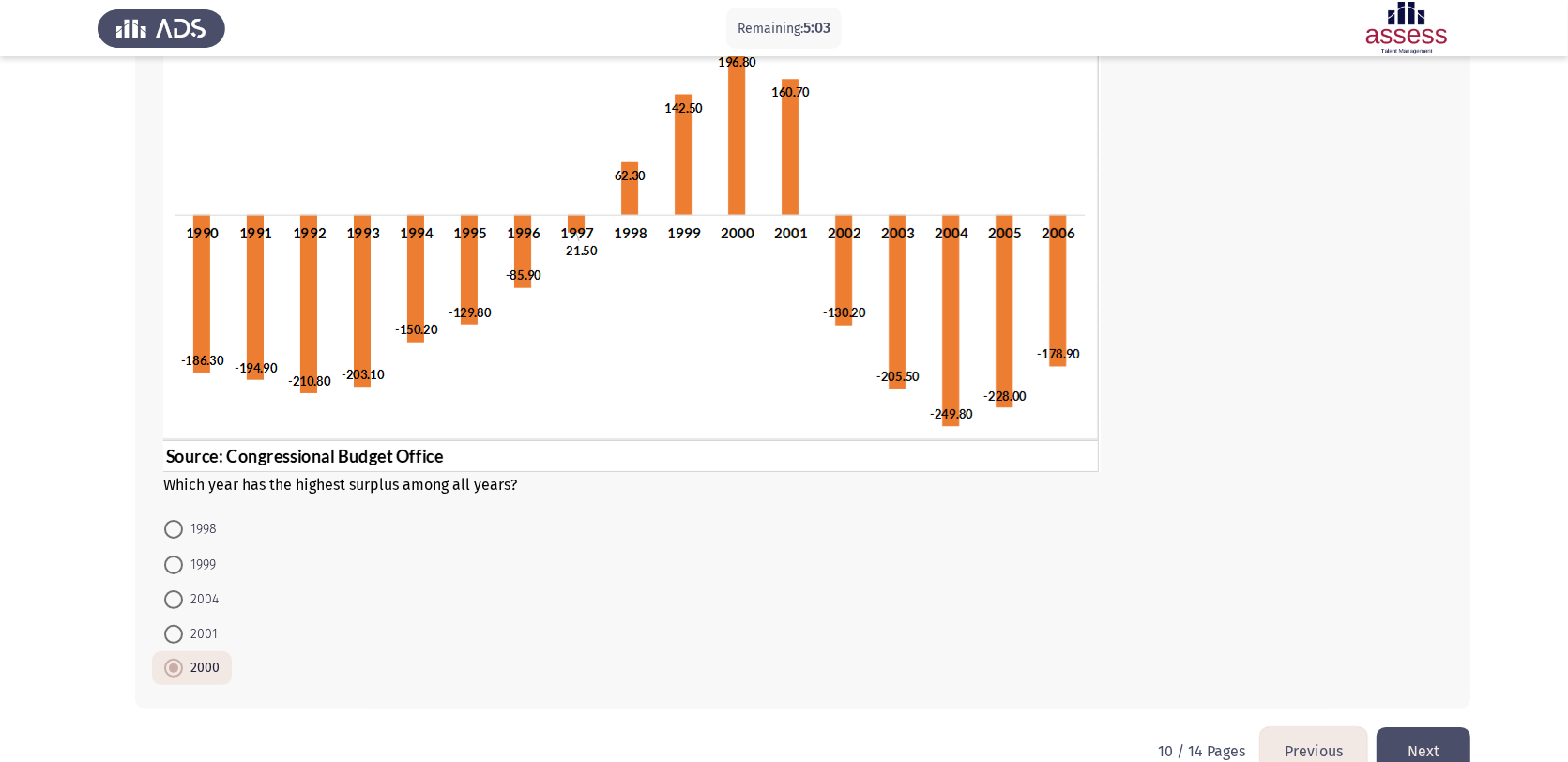
scroll to position [222, 0]
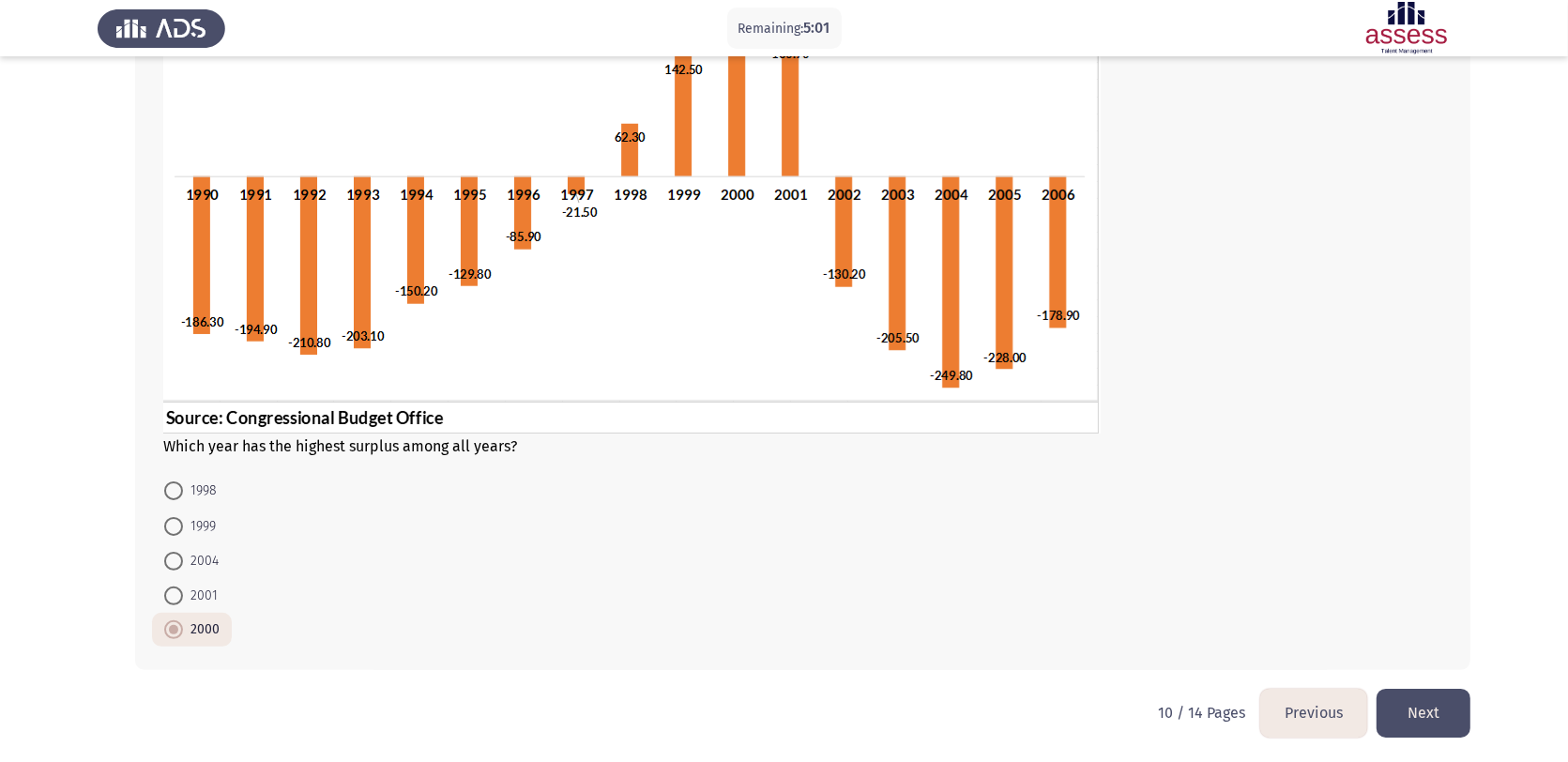
click at [1268, 609] on button "Next" at bounding box center [1423, 713] width 94 height 48
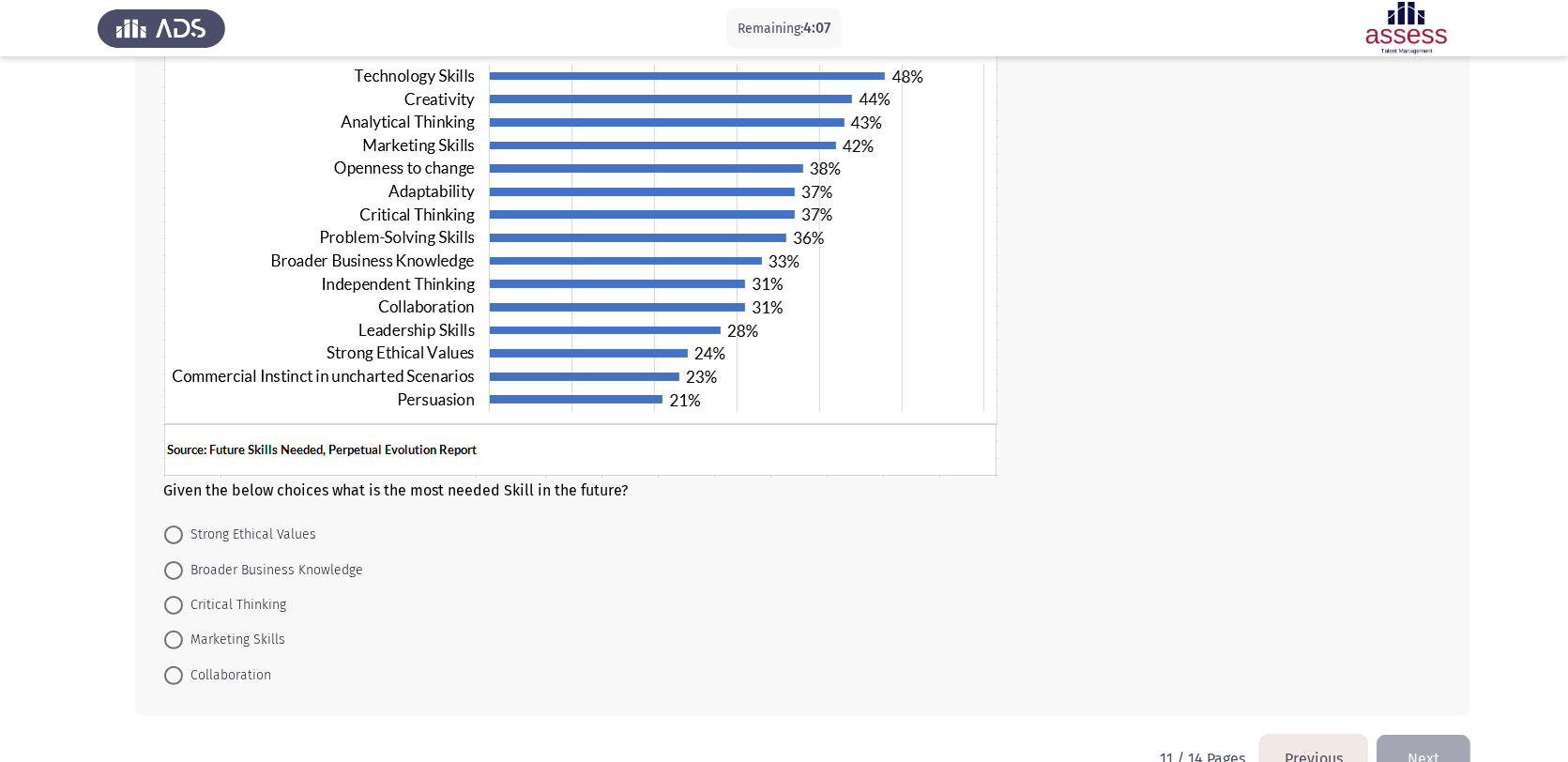
scroll to position [188, 0]
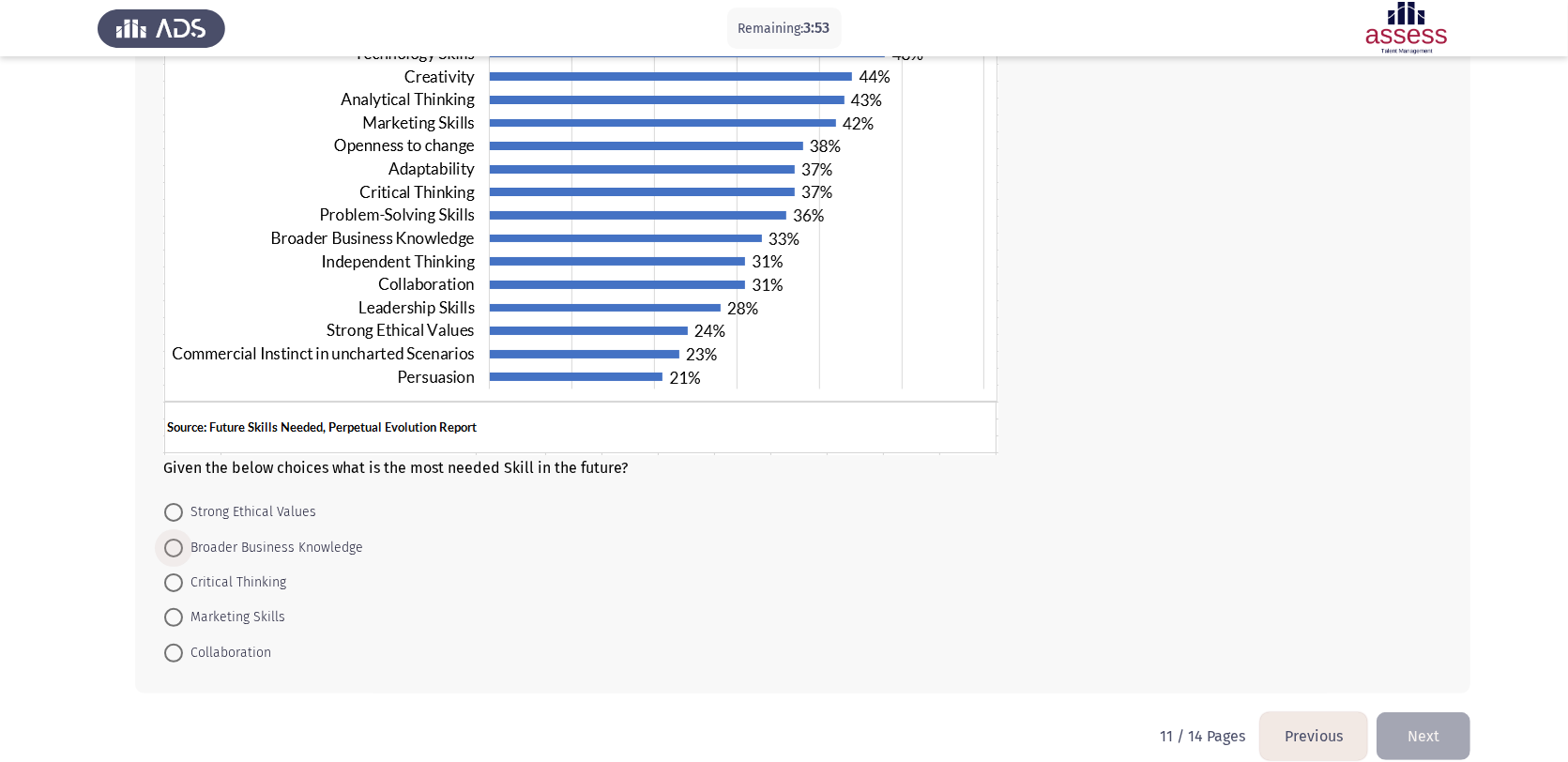
click at [175, 555] on span at bounding box center [173, 548] width 19 height 19
click at [175, 555] on input "Broader Business Knowledge" at bounding box center [173, 548] width 19 height 19
radio input "true"
click at [1268, 609] on button "Next" at bounding box center [1423, 734] width 94 height 48
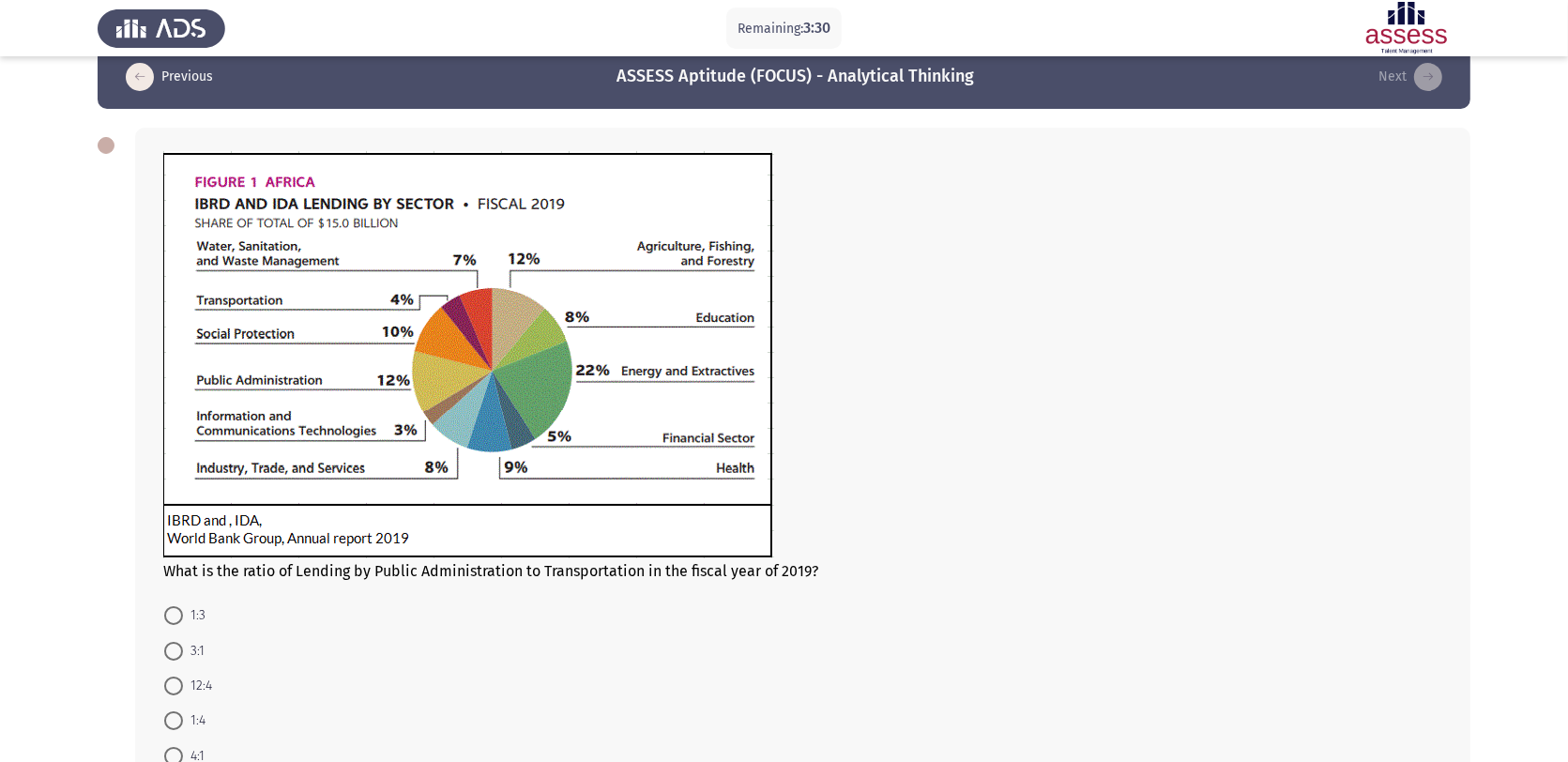
scroll to position [47, 0]
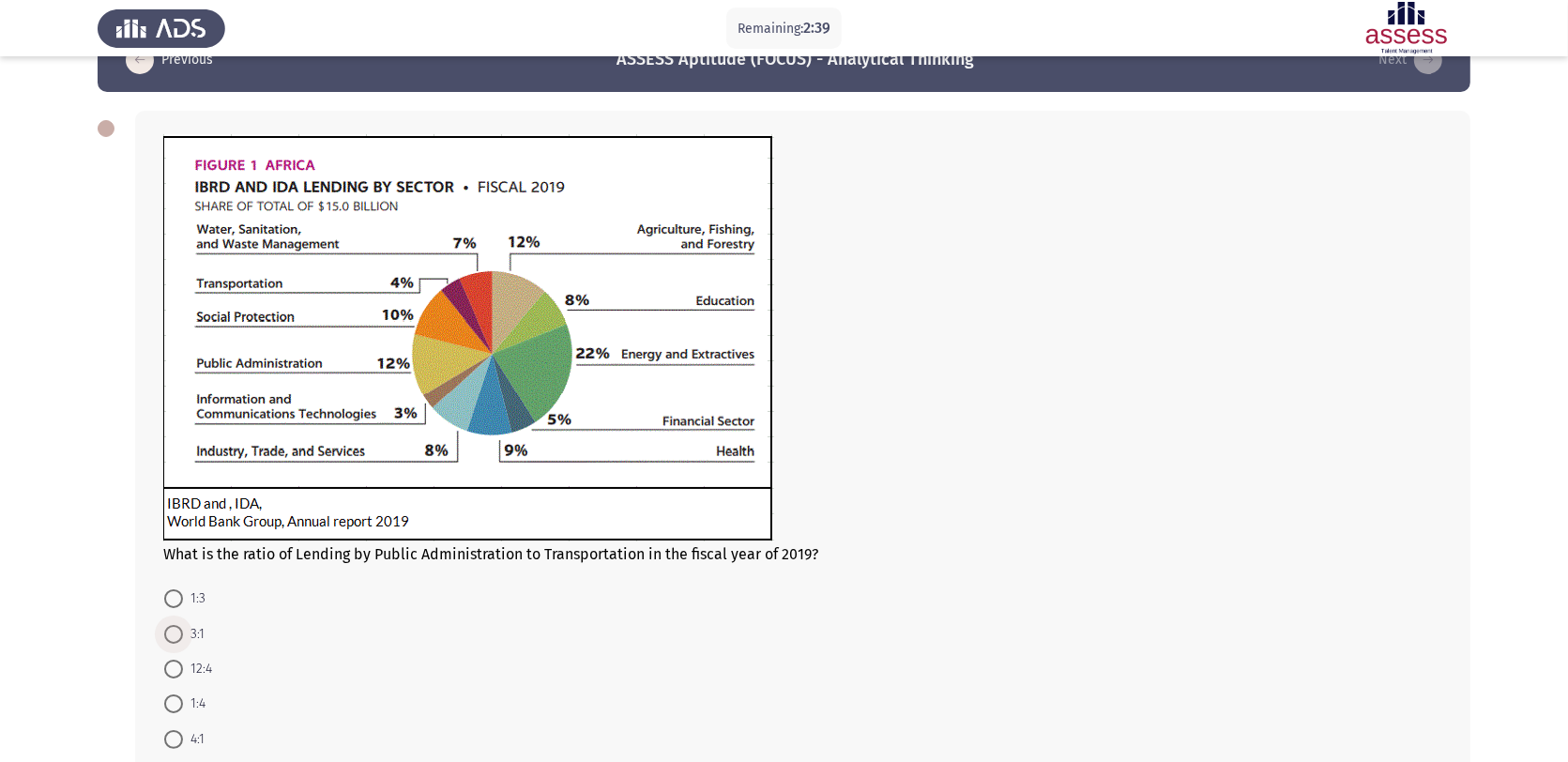
click at [174, 609] on span at bounding box center [173, 634] width 19 height 19
click at [174, 609] on input "3:1" at bounding box center [173, 634] width 19 height 19
radio input "true"
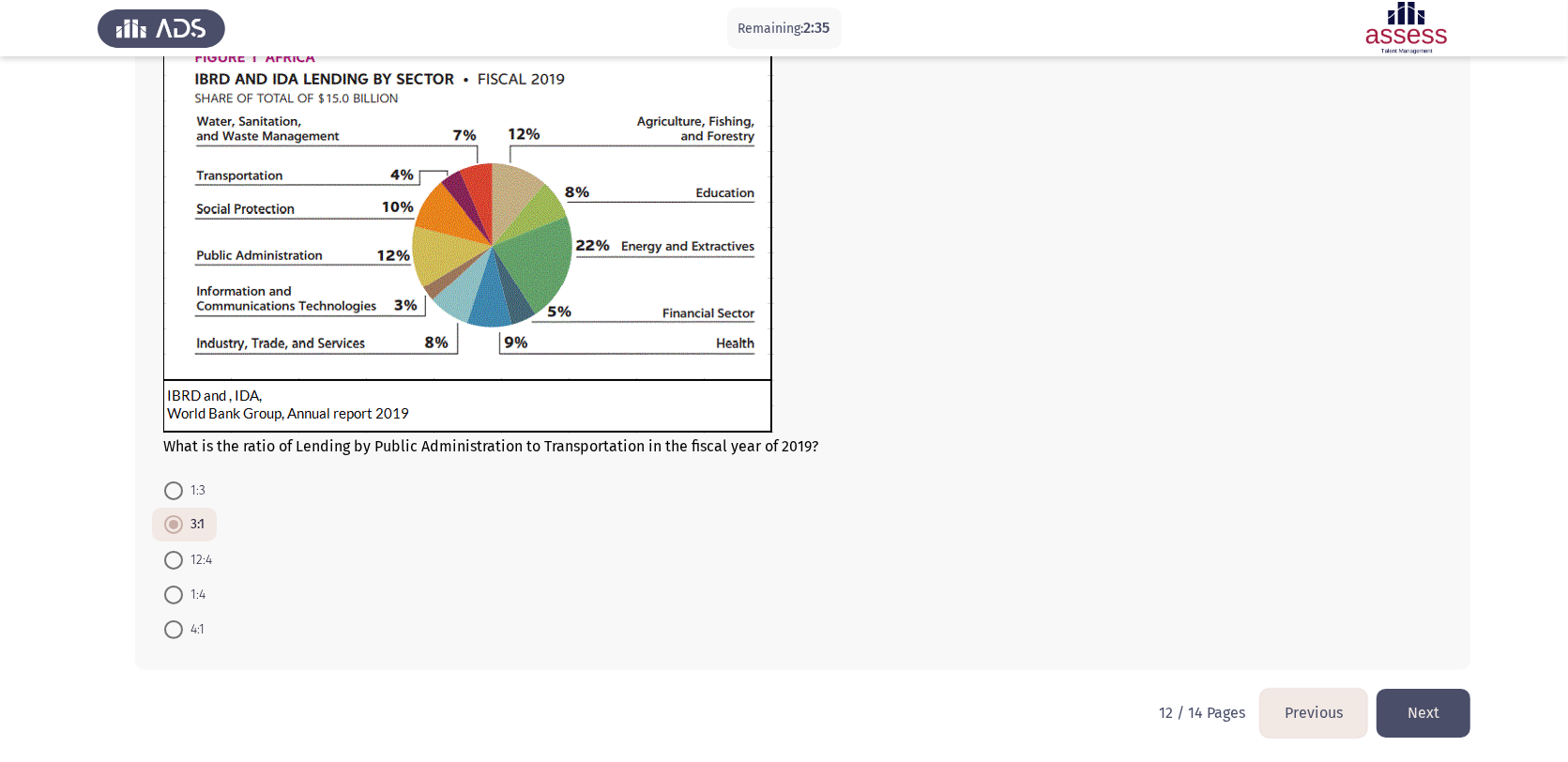
click at [1268, 609] on button "Next" at bounding box center [1423, 713] width 94 height 48
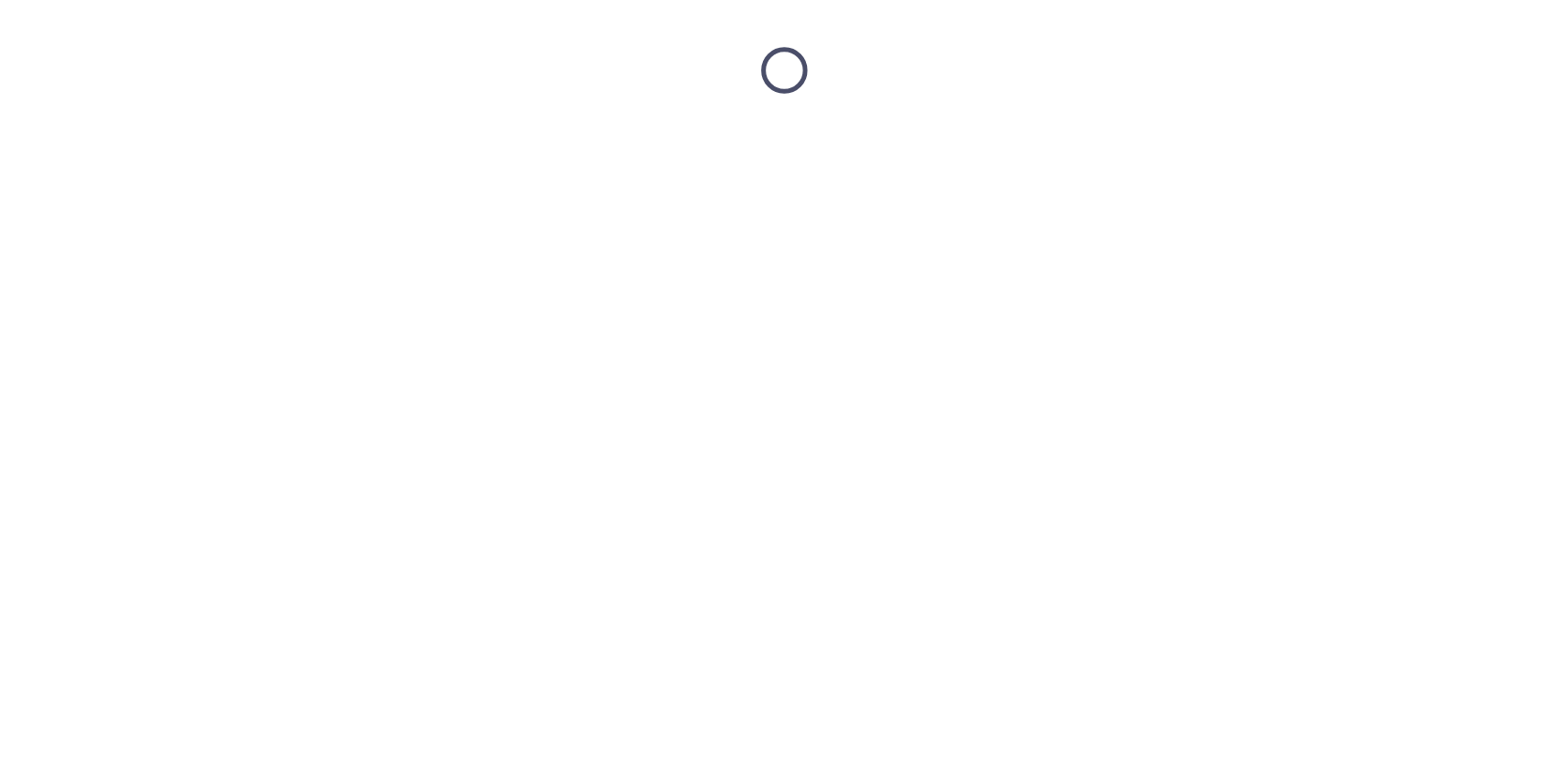
scroll to position [0, 0]
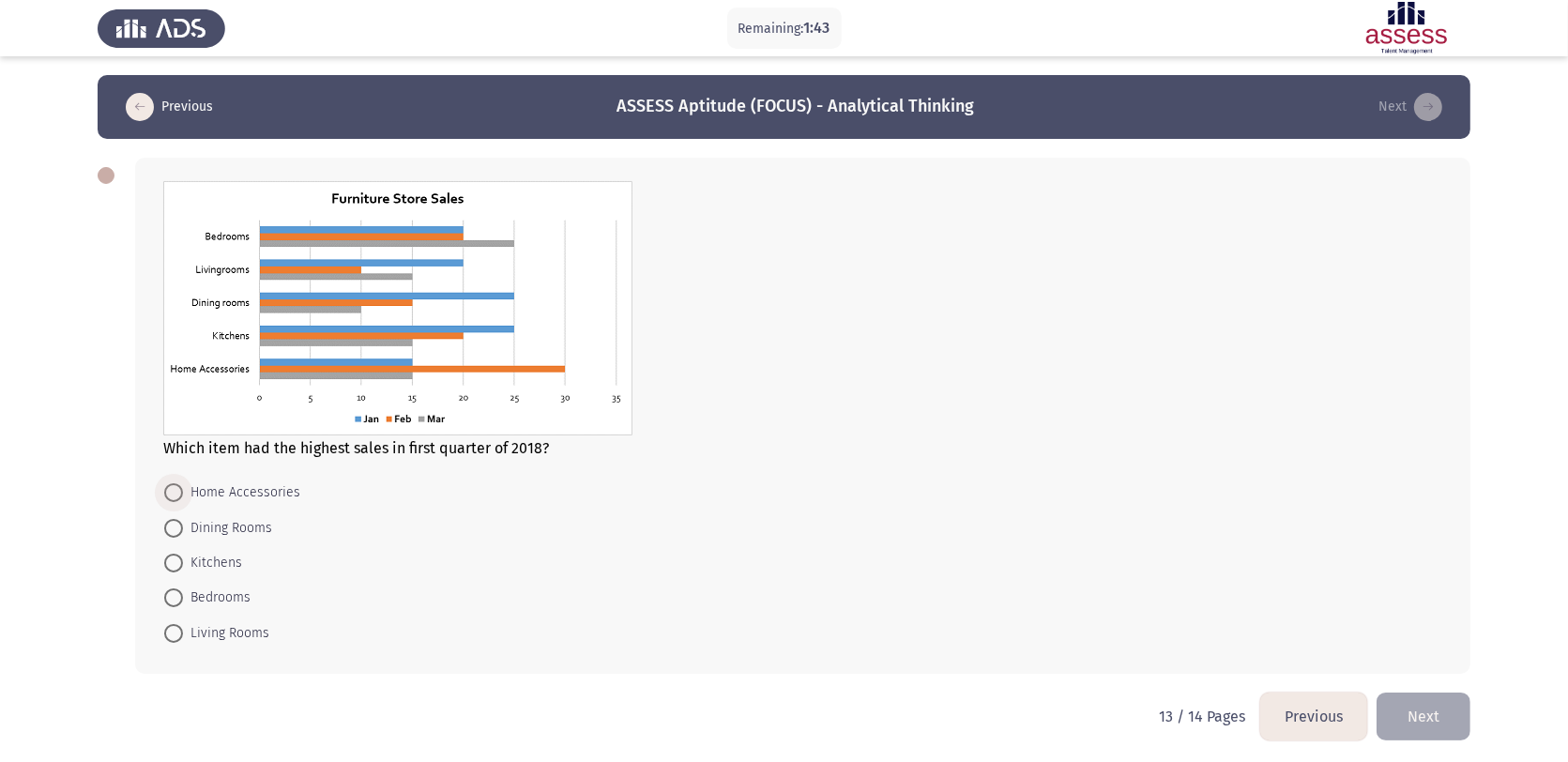
click at [231, 482] on span "Home Accessories" at bounding box center [241, 493] width 117 height 23
click at [183, 484] on input "Home Accessories" at bounding box center [173, 493] width 19 height 19
radio input "true"
click at [1268, 609] on button "Next" at bounding box center [1423, 715] width 94 height 48
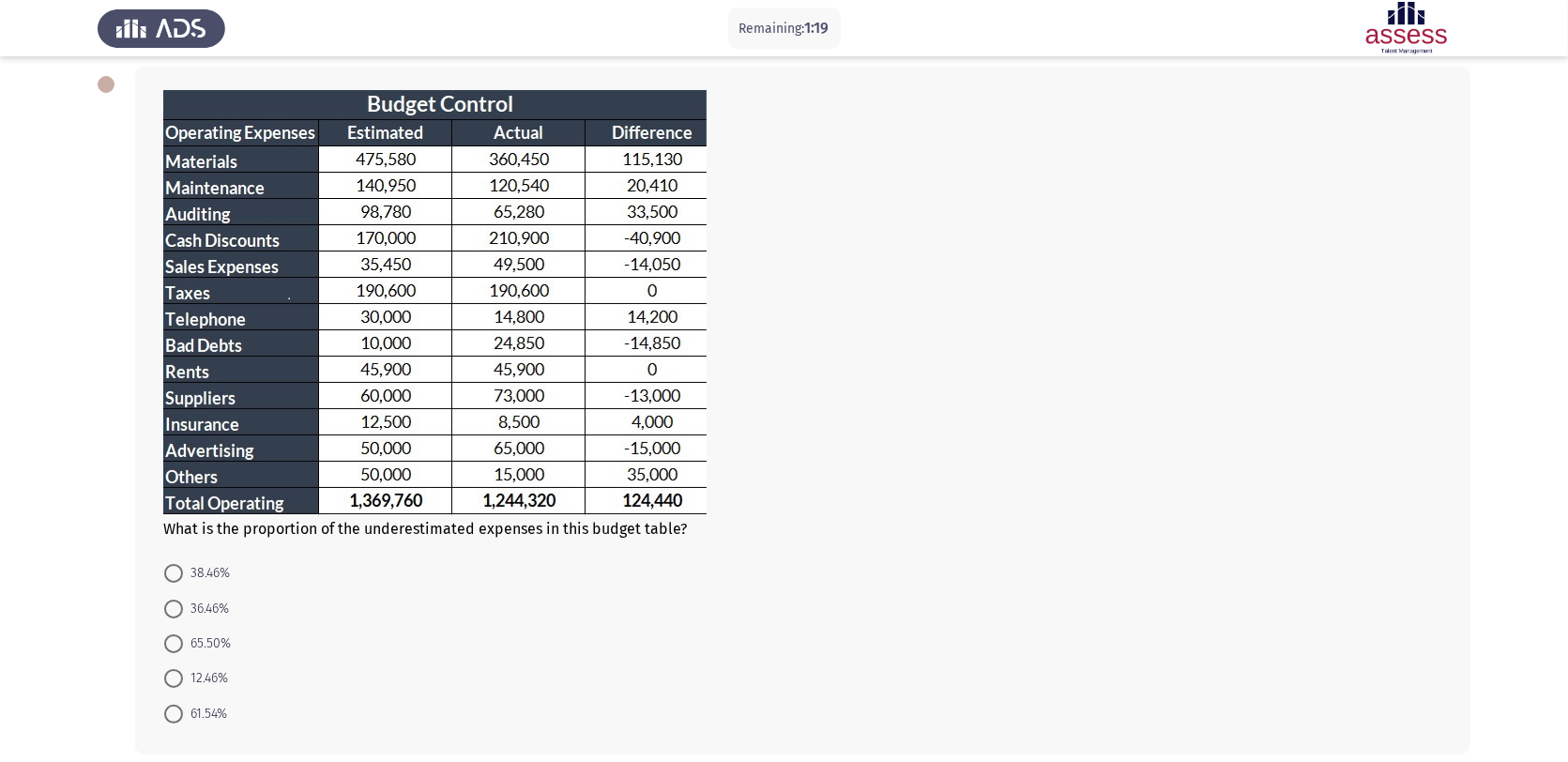
scroll to position [94, 0]
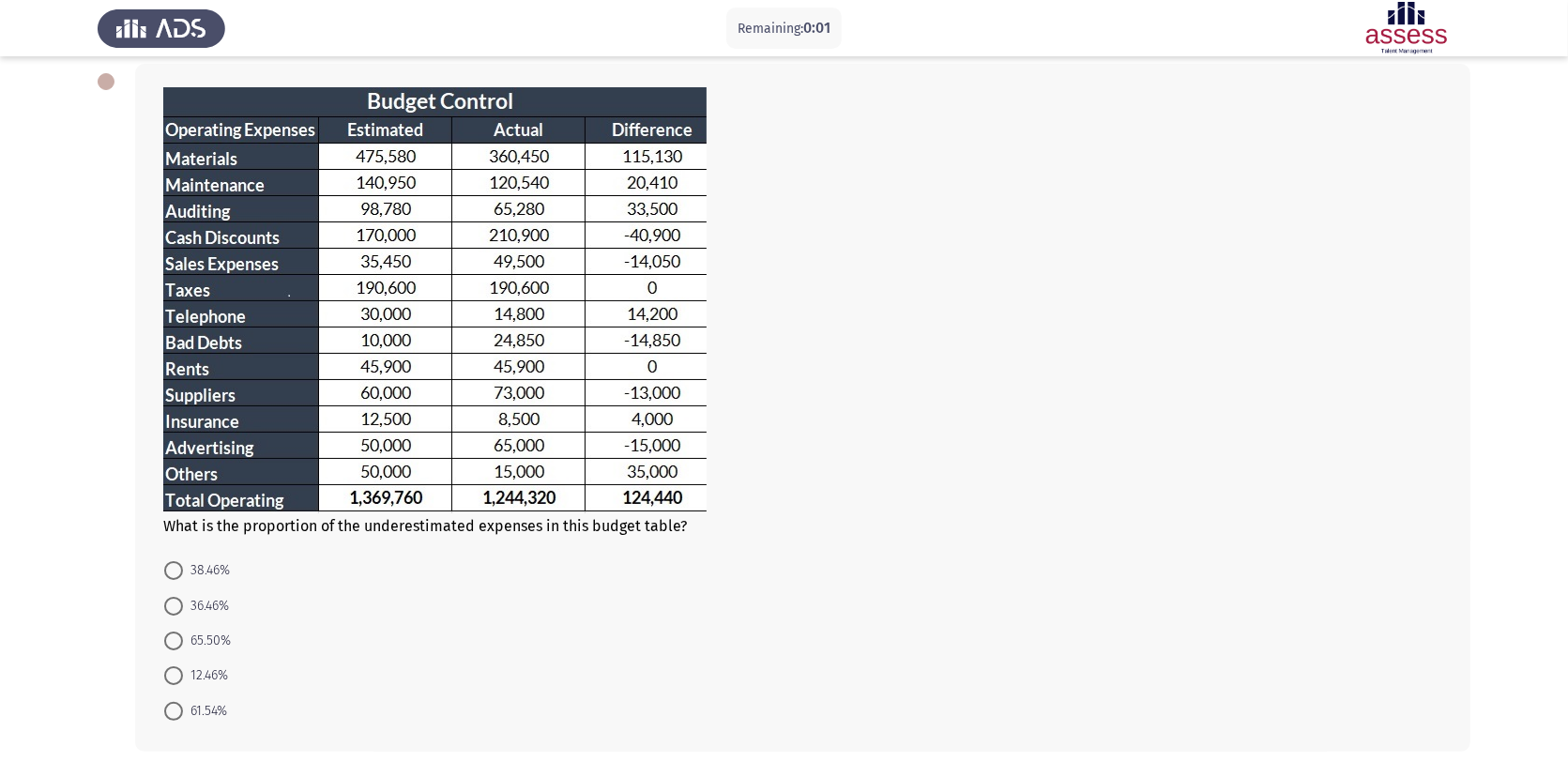
click at [179, 609] on mat-radio-button "65.50%" at bounding box center [197, 641] width 91 height 35
click at [179, 609] on span at bounding box center [173, 641] width 19 height 19
click at [179, 609] on input "65.50%" at bounding box center [173, 641] width 19 height 19
radio input "true"
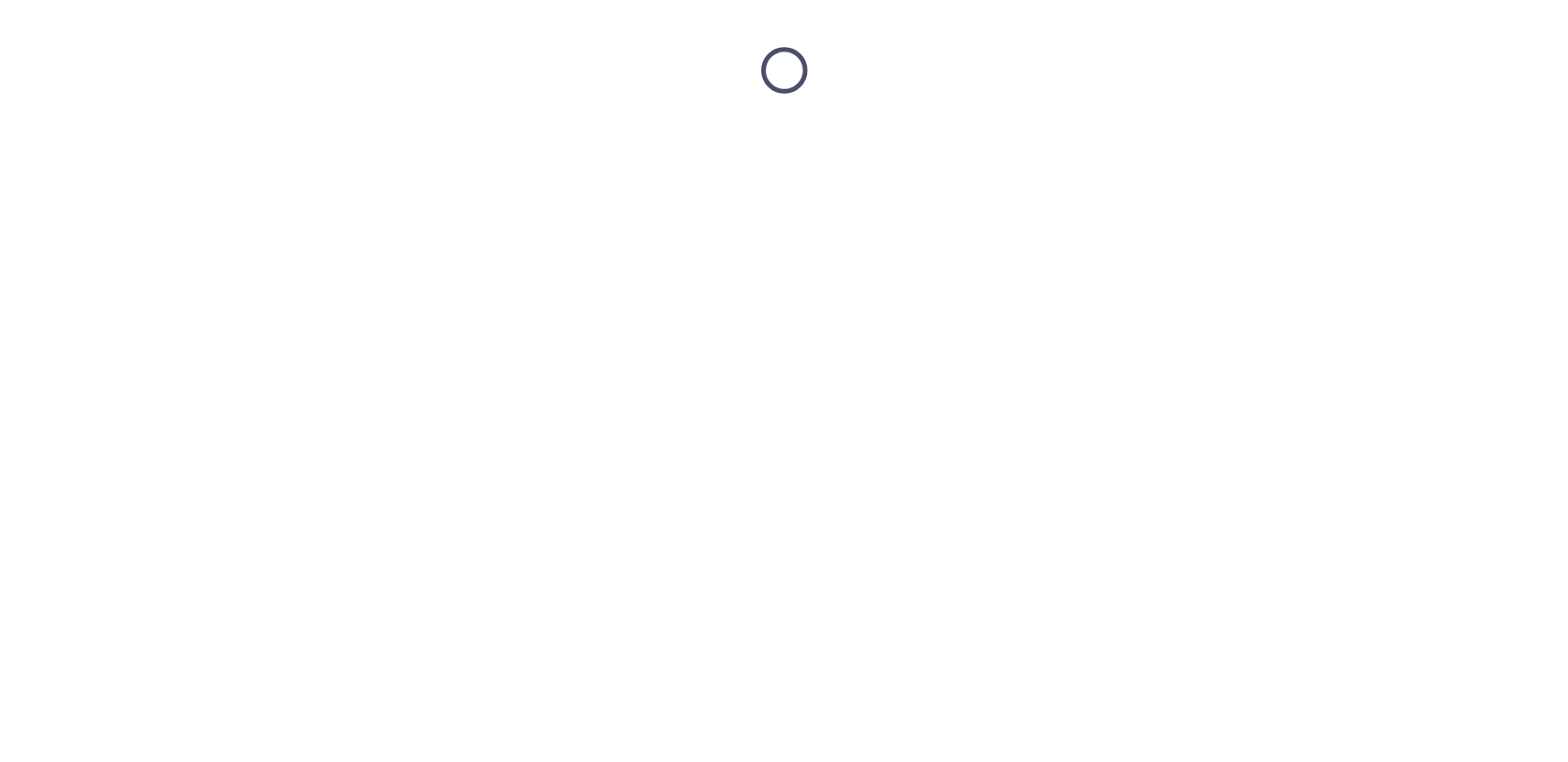
scroll to position [0, 0]
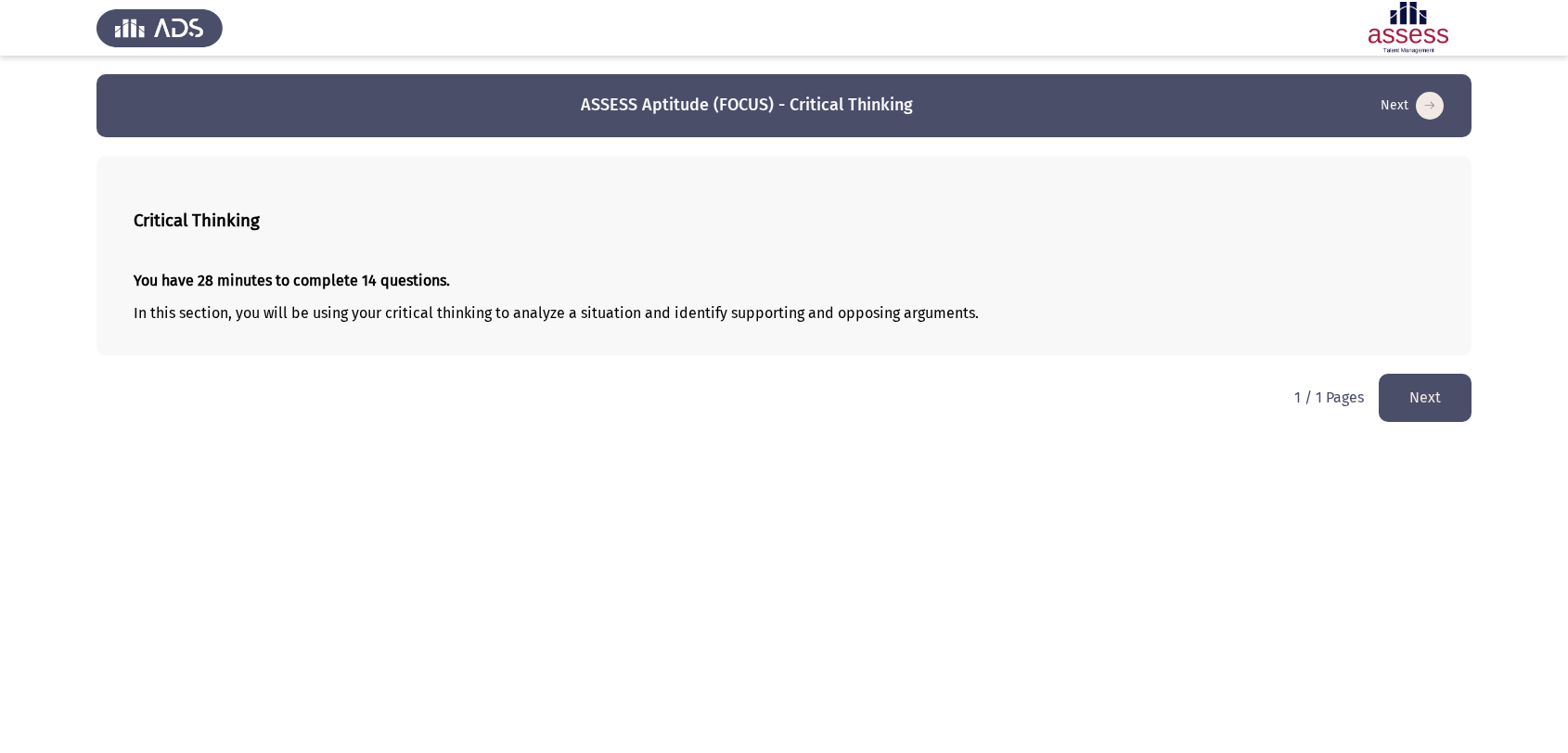
click at [1254, 390] on button "Next" at bounding box center [1425, 397] width 93 height 48
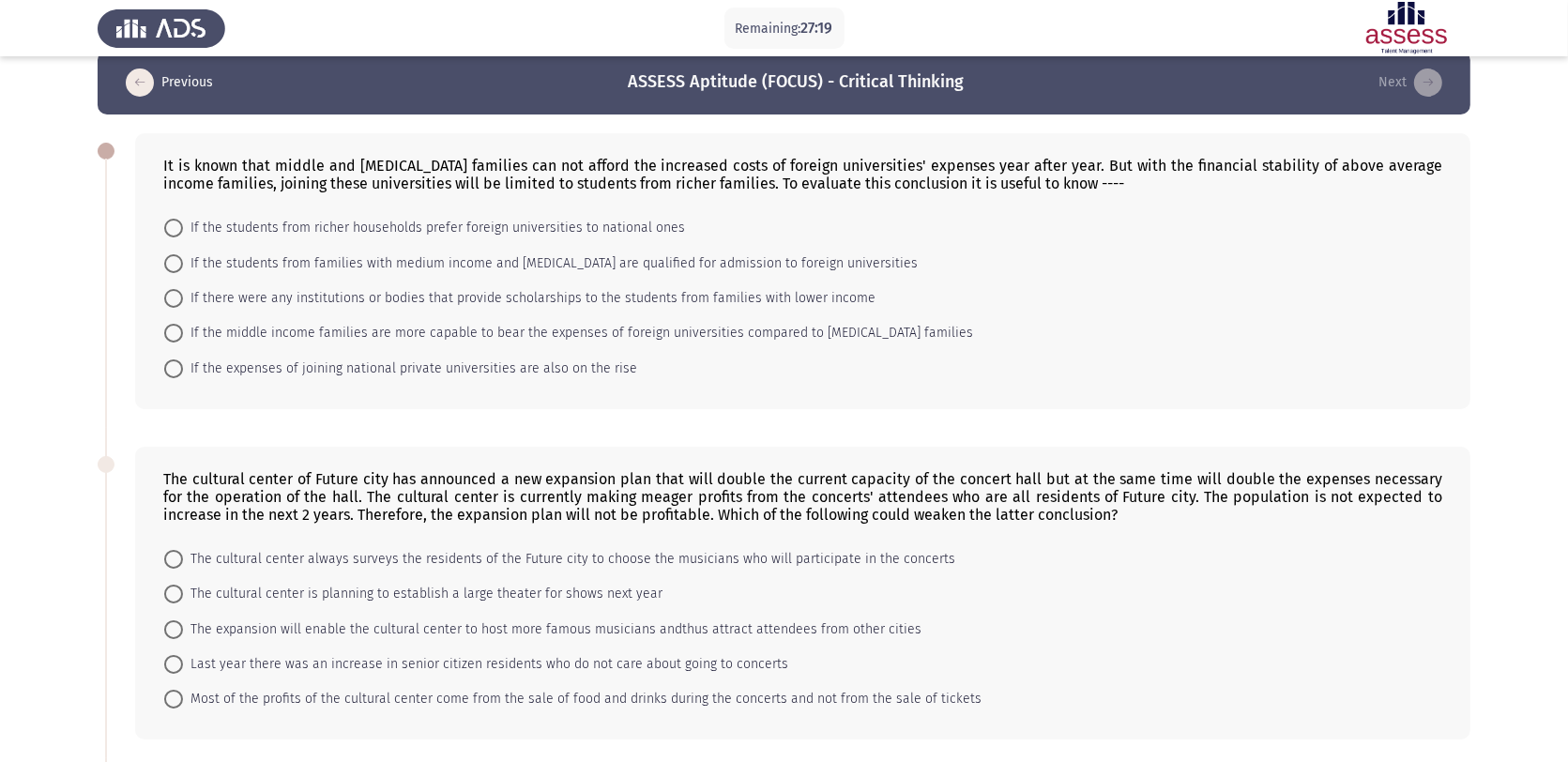
scroll to position [47, 0]
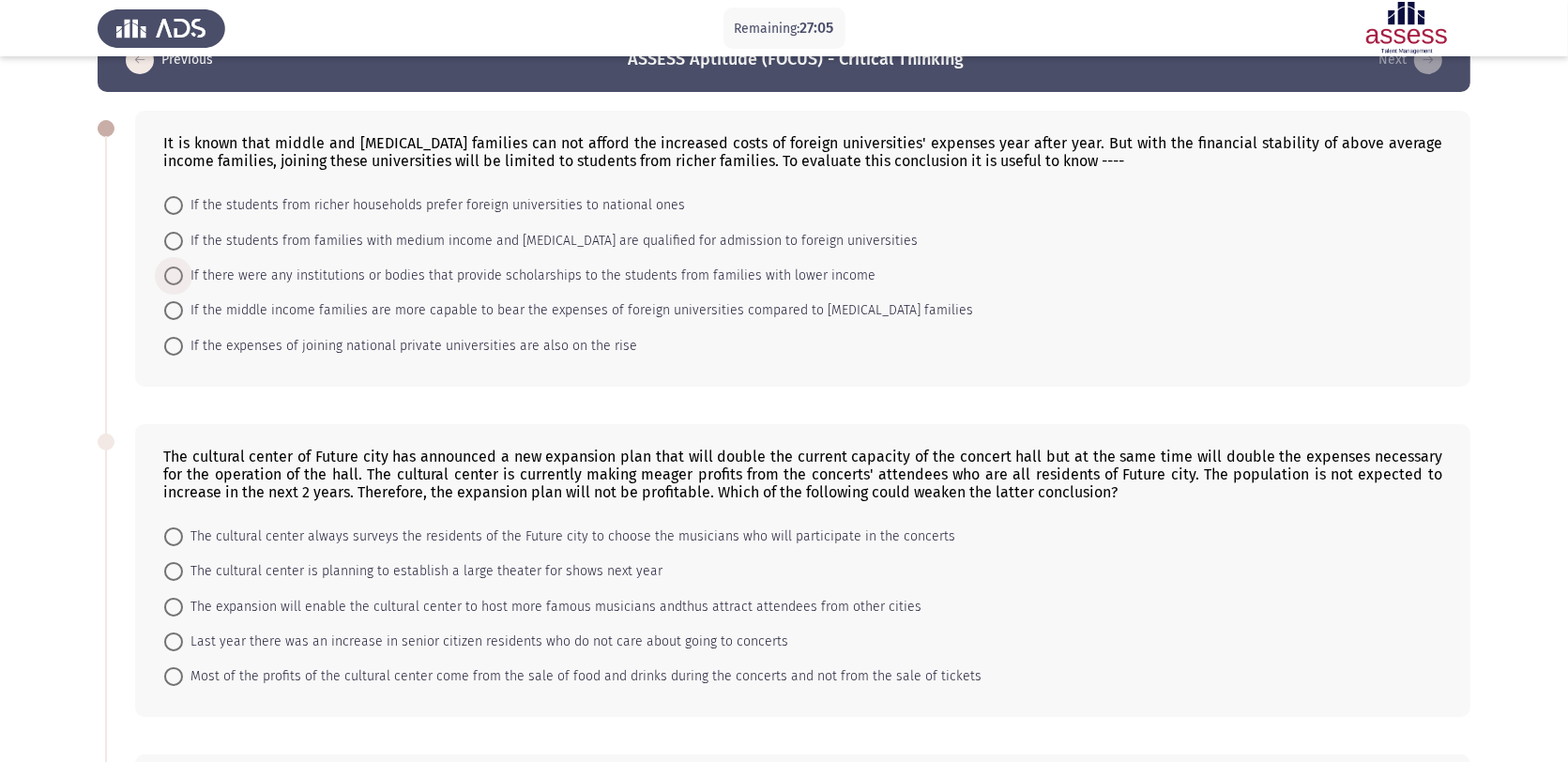
click at [174, 278] on span at bounding box center [173, 275] width 19 height 19
click at [174, 278] on input "If there were any institutions or bodies that provide scholarships to the stude…" at bounding box center [173, 275] width 19 height 19
radio input "true"
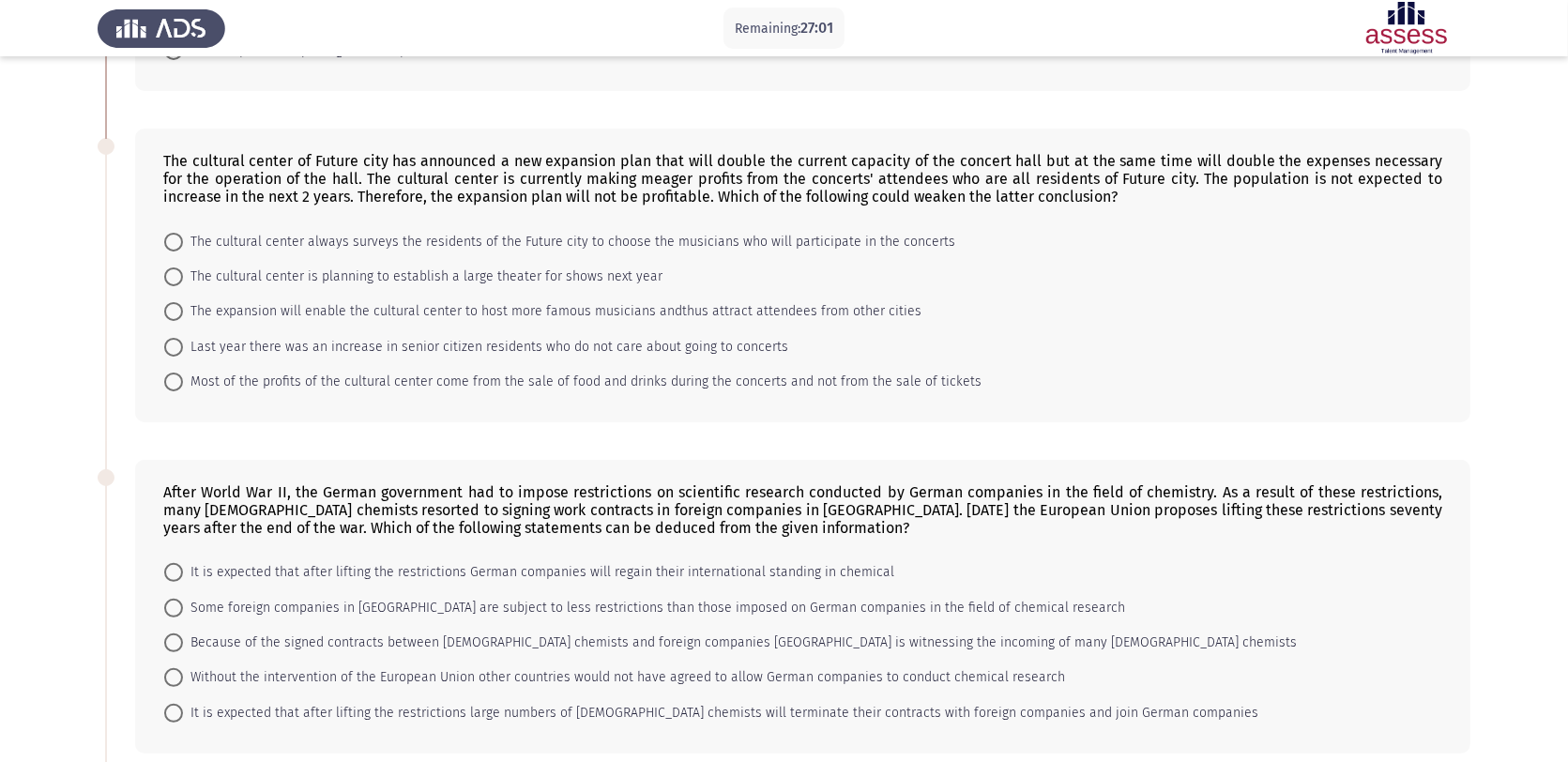
scroll to position [375, 0]
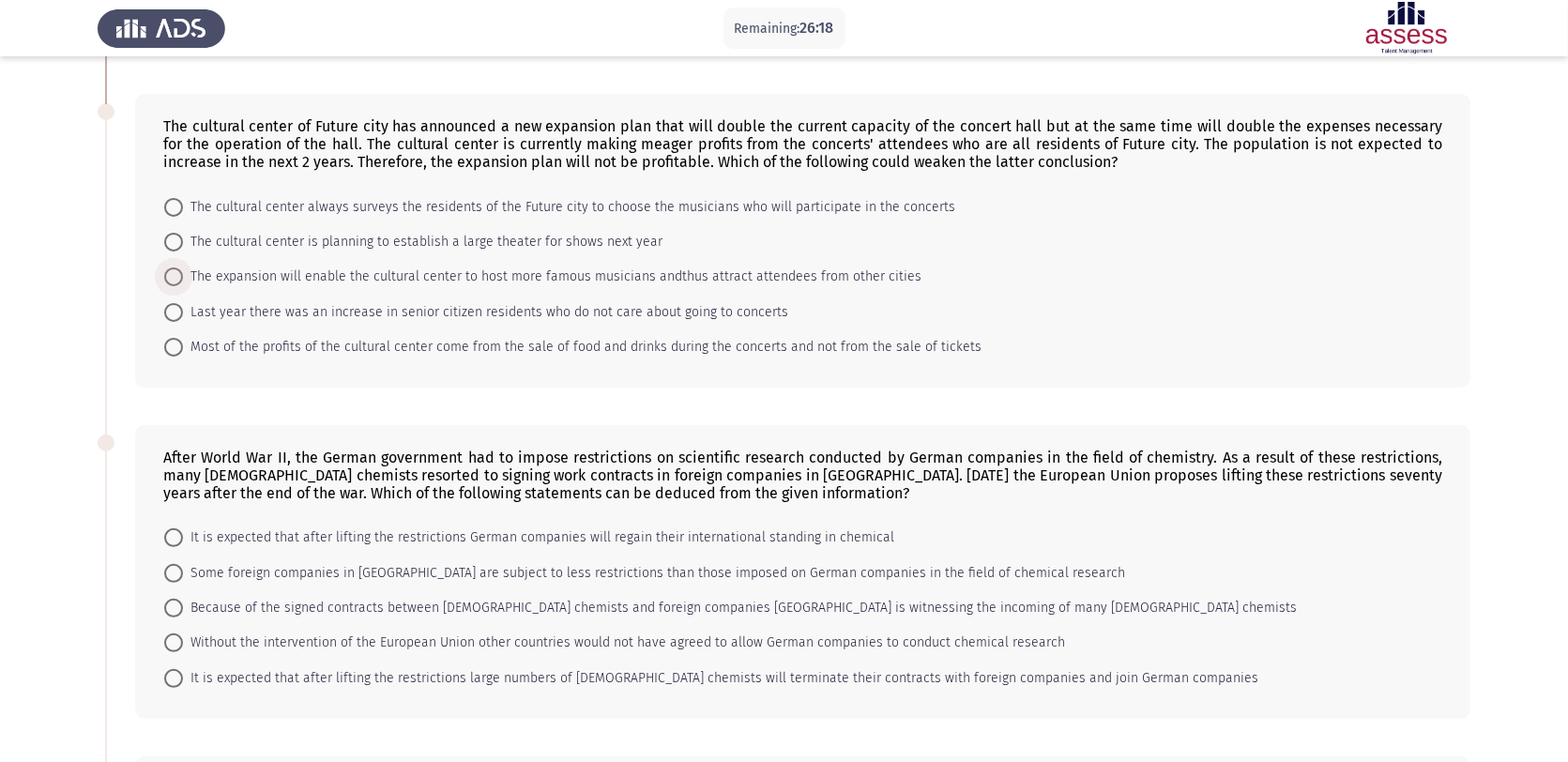
click at [169, 279] on span at bounding box center [173, 276] width 19 height 19
click at [169, 279] on input "The expansion will enable the cultural center to host more famous musicians and…" at bounding box center [173, 276] width 19 height 19
radio input "true"
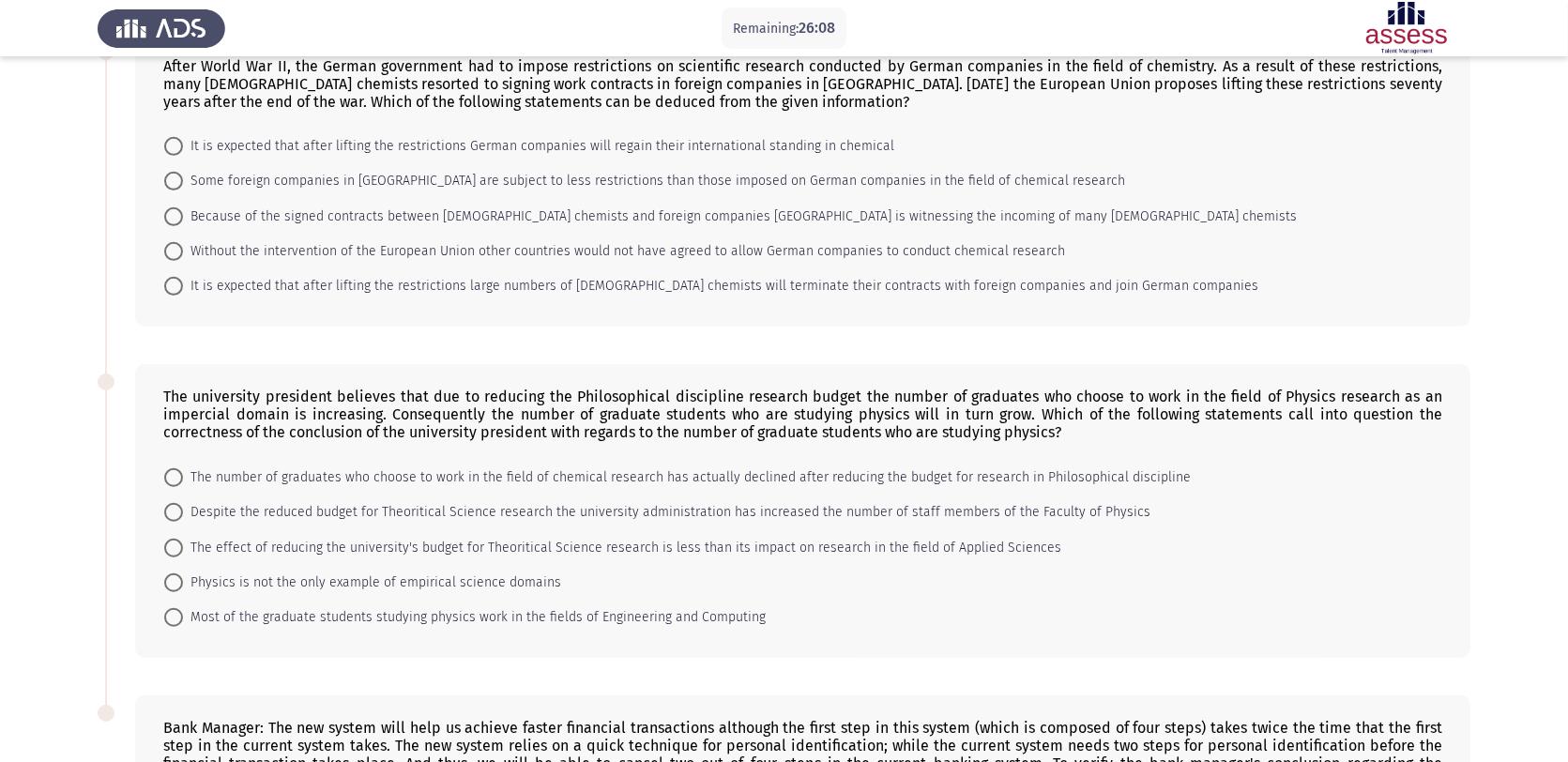
scroll to position [720, 0]
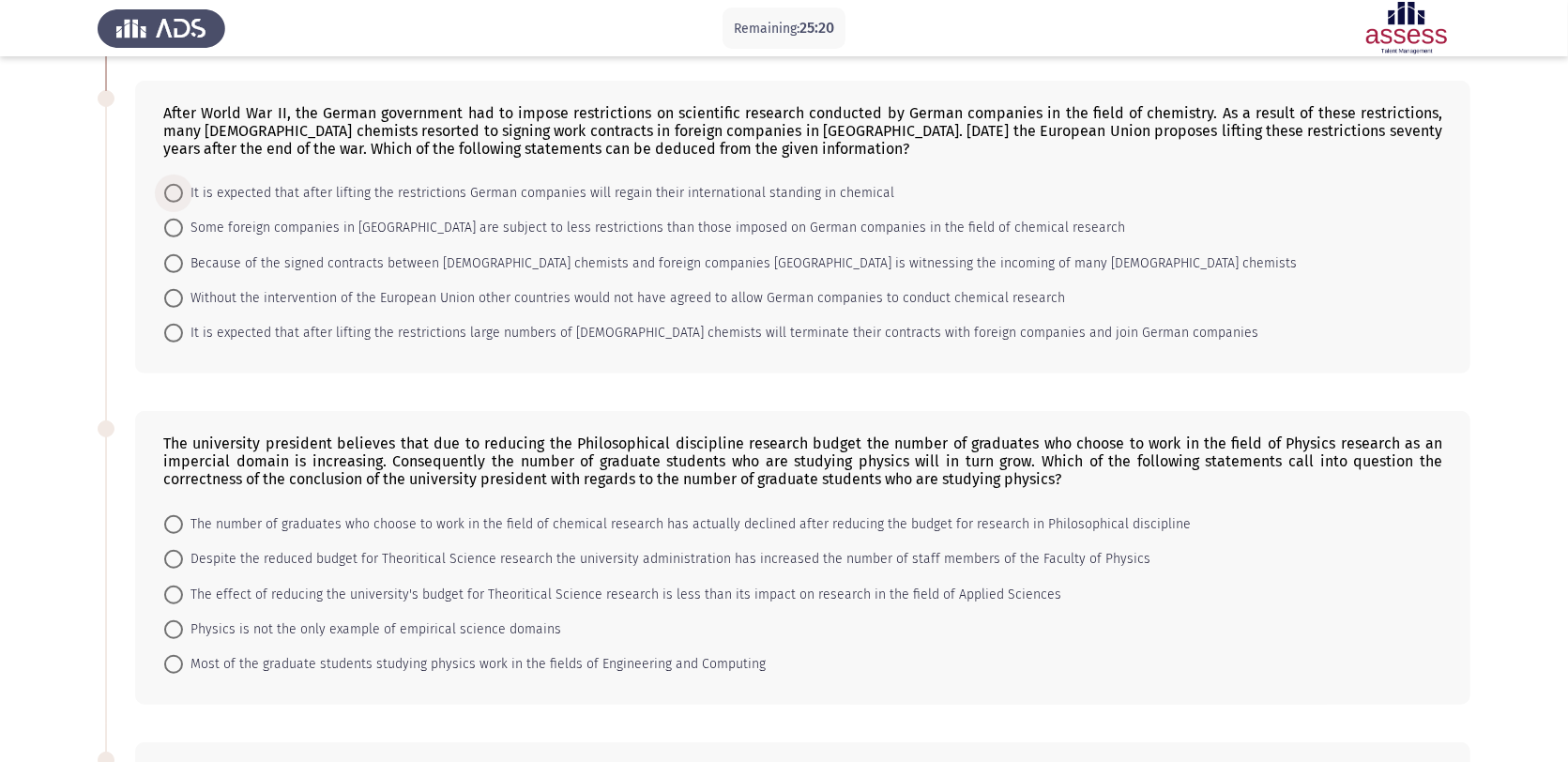
click at [180, 190] on span at bounding box center [173, 192] width 19 height 19
click at [180, 190] on input "It is expected that after lifting the restrictions German companies will regain…" at bounding box center [173, 192] width 19 height 19
radio input "true"
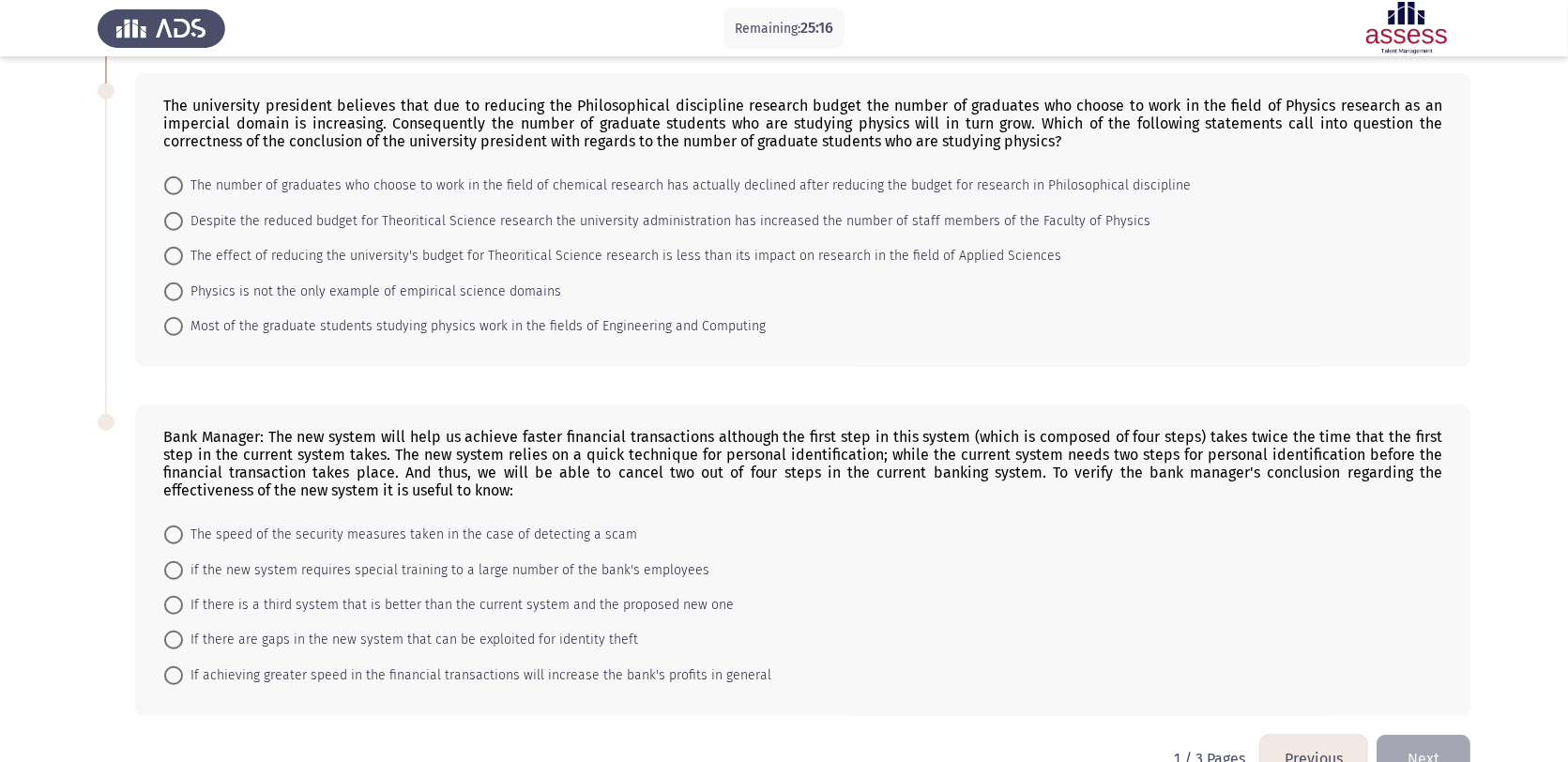
scroll to position [1064, 0]
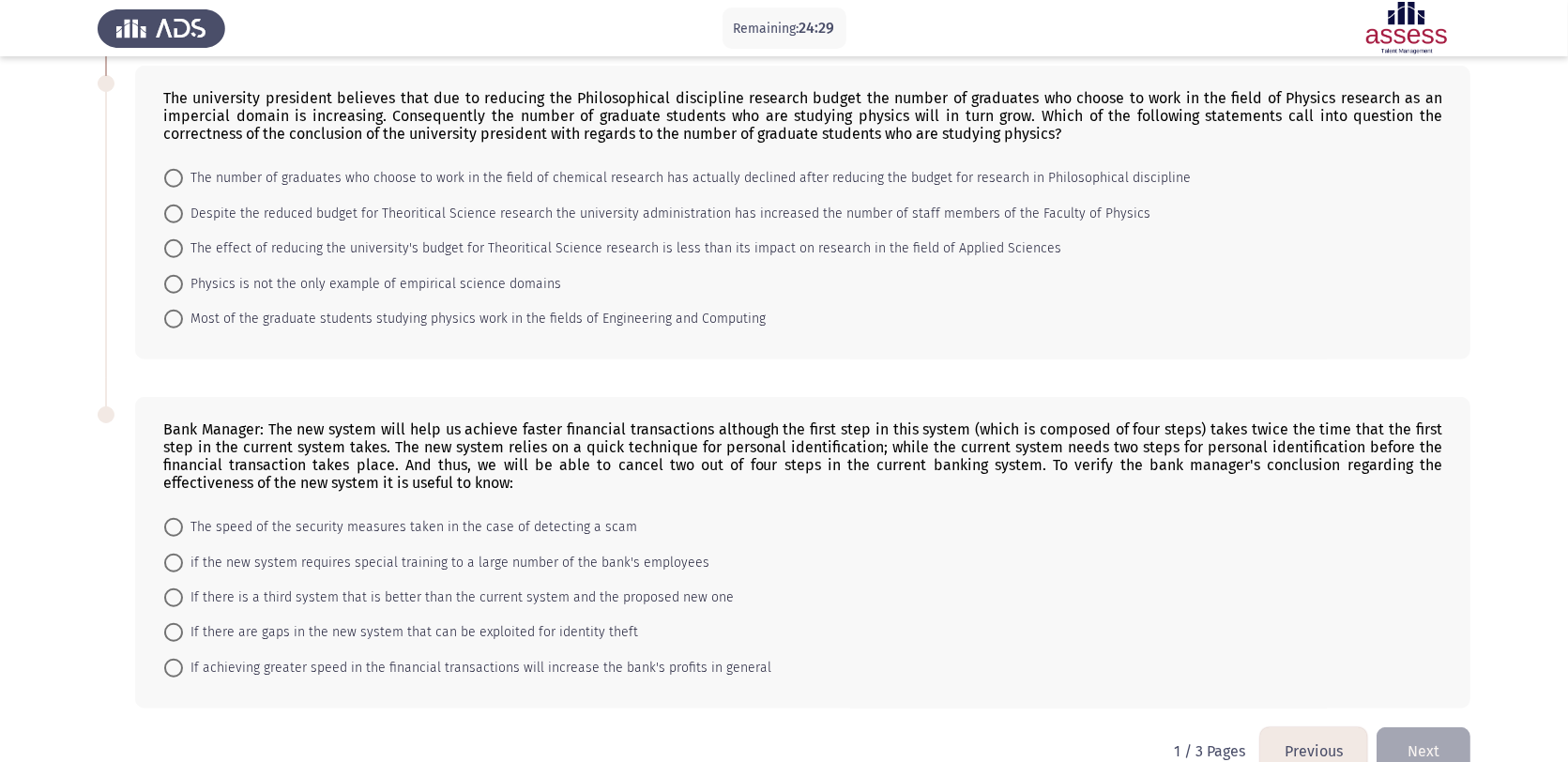
click at [201, 278] on span "Physics is not the only example of empirical science domains" at bounding box center [371, 284] width 378 height 23
click at [183, 278] on input "Physics is not the only example of empirical science domains" at bounding box center [173, 284] width 19 height 19
radio input "true"
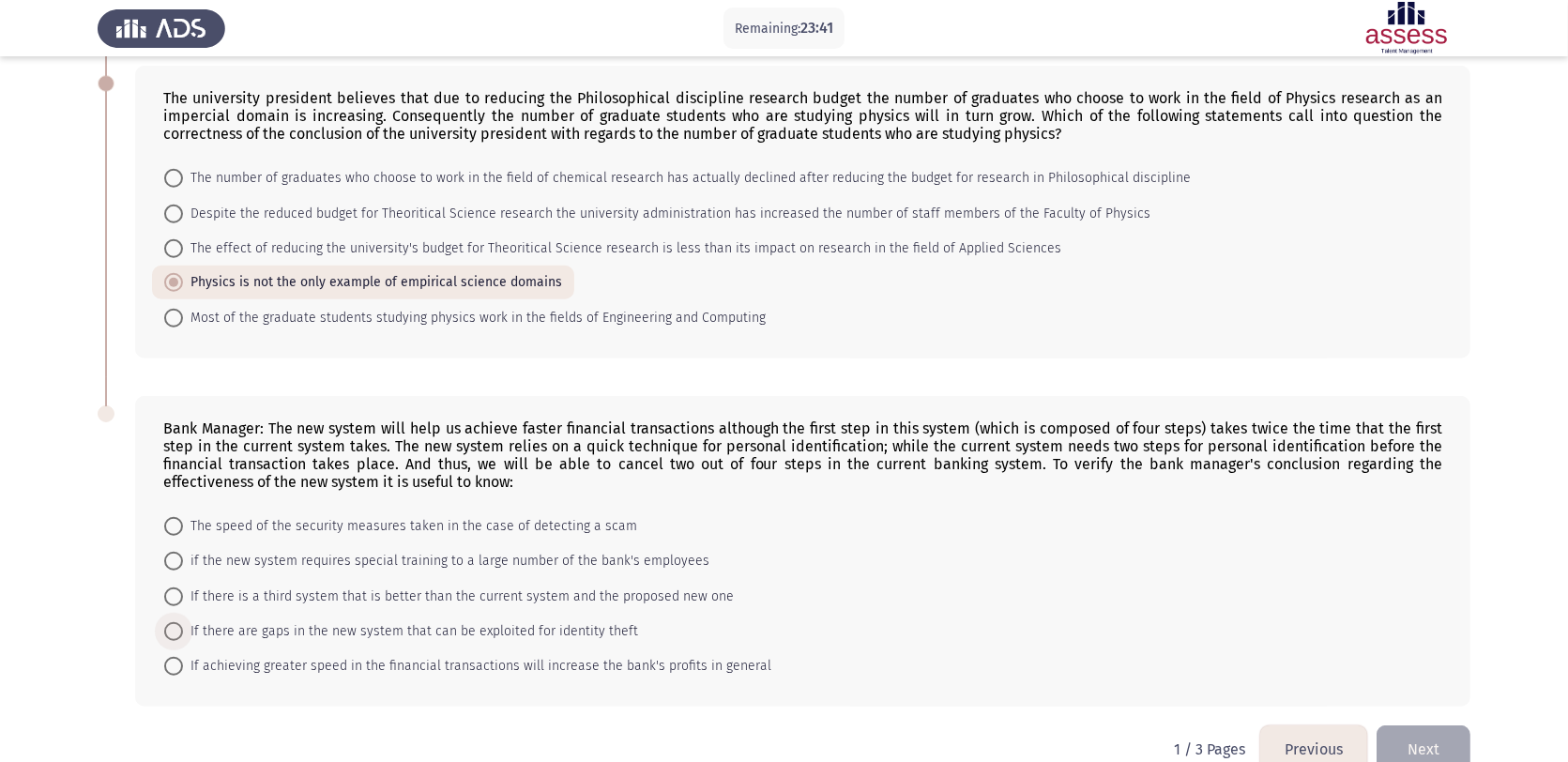
click at [193, 609] on span "If there are gaps in the new system that can be exploited for identity theft" at bounding box center [410, 632] width 455 height 23
click at [183, 609] on input "If there are gaps in the new system that can be exploited for identity theft" at bounding box center [173, 632] width 19 height 19
radio input "true"
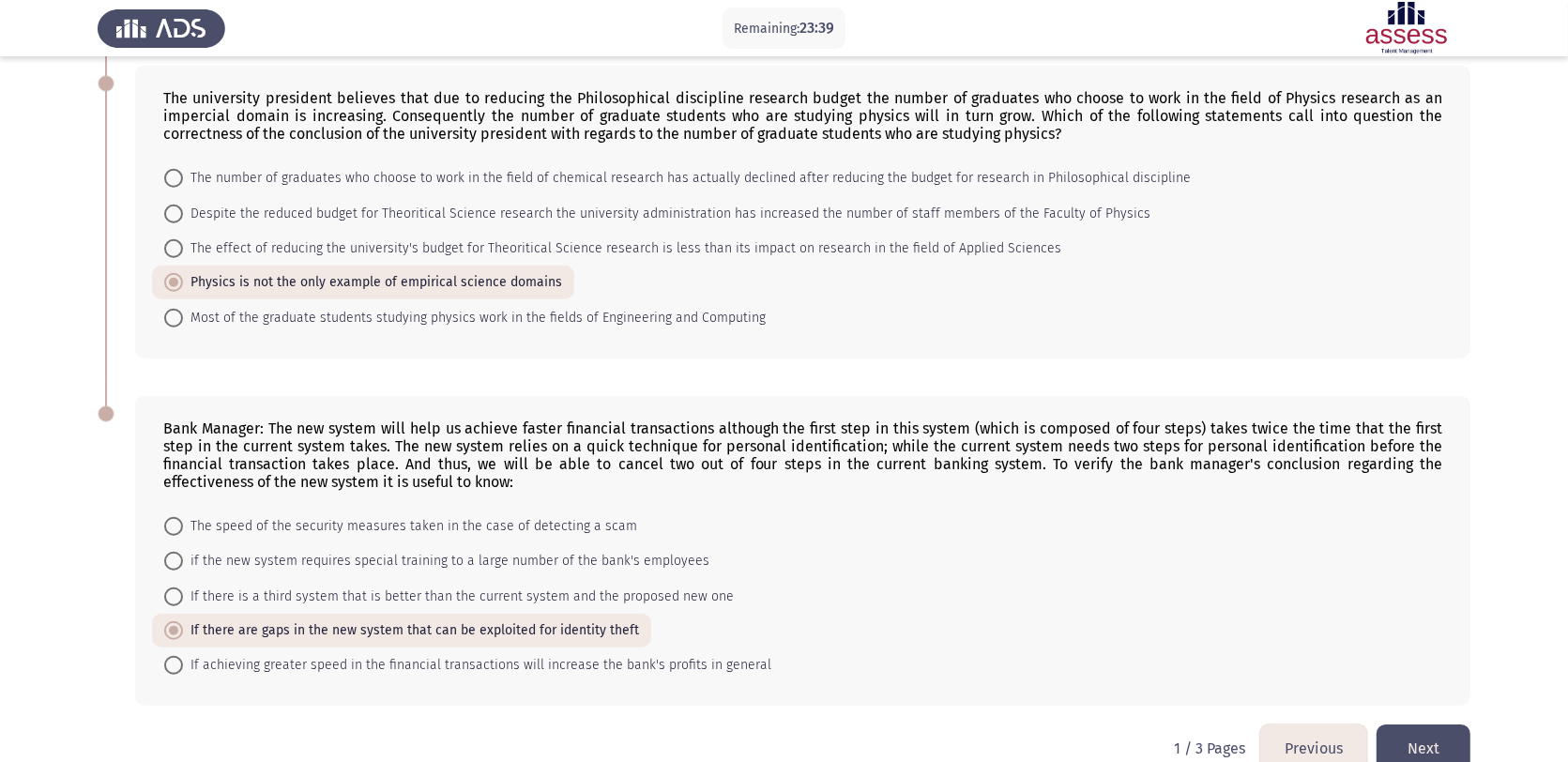
click at [1268, 609] on button "Next" at bounding box center [1423, 748] width 94 height 48
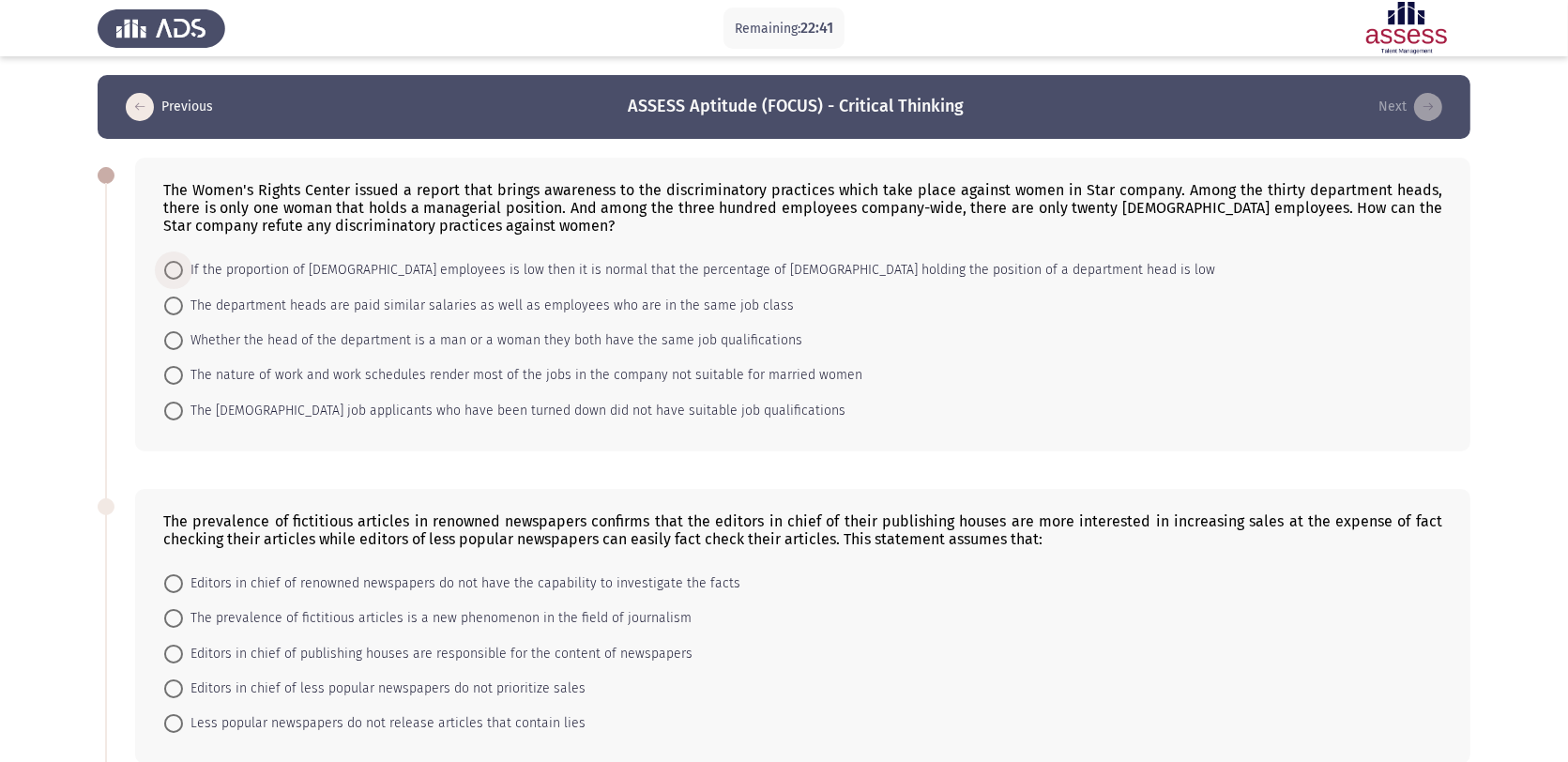
click at [174, 270] on span at bounding box center [173, 269] width 19 height 19
click at [174, 270] on input "If the proportion of [DEMOGRAPHIC_DATA] employees is low then it is normal that…" at bounding box center [173, 269] width 19 height 19
radio input "true"
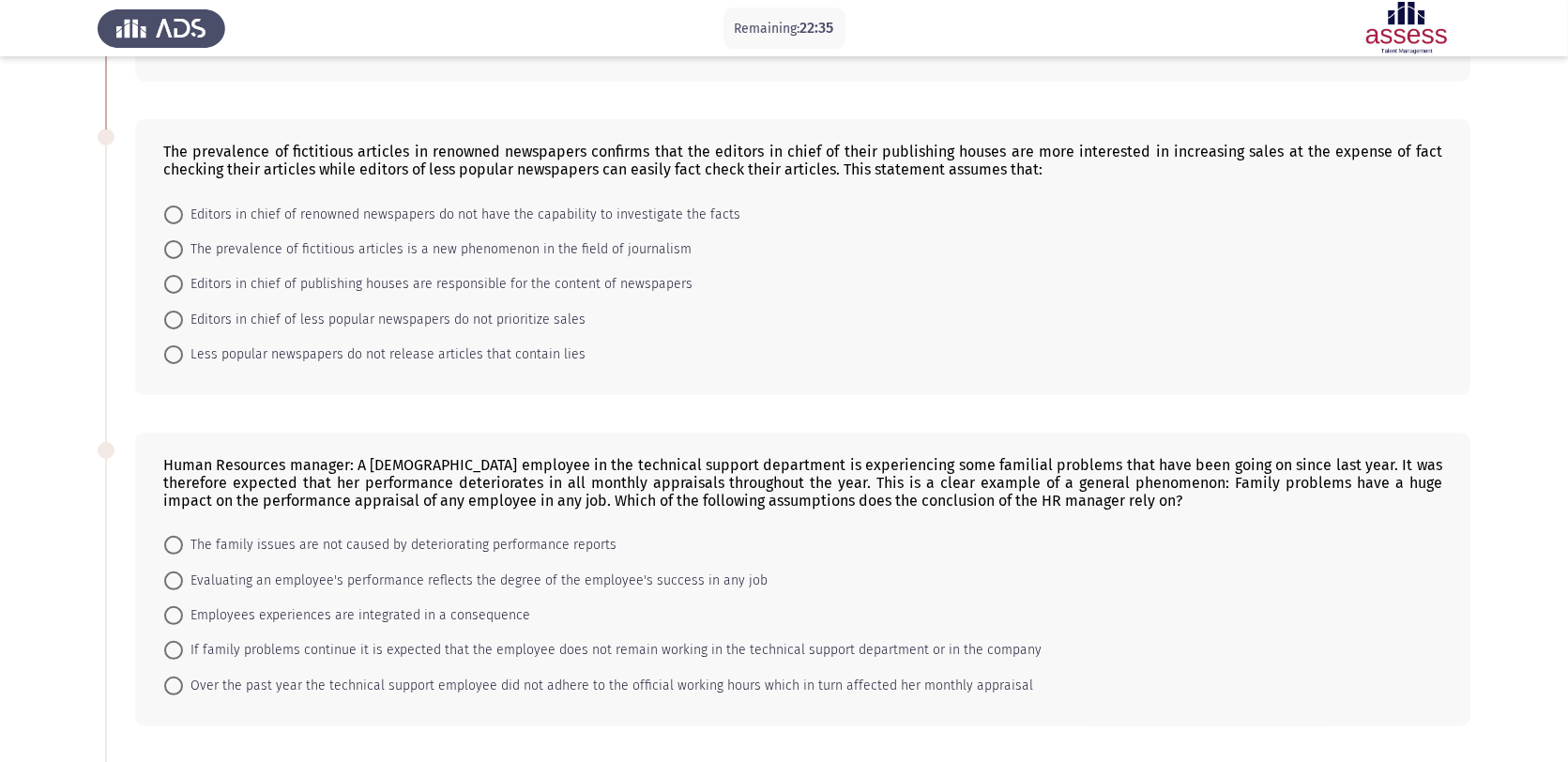
scroll to position [391, 0]
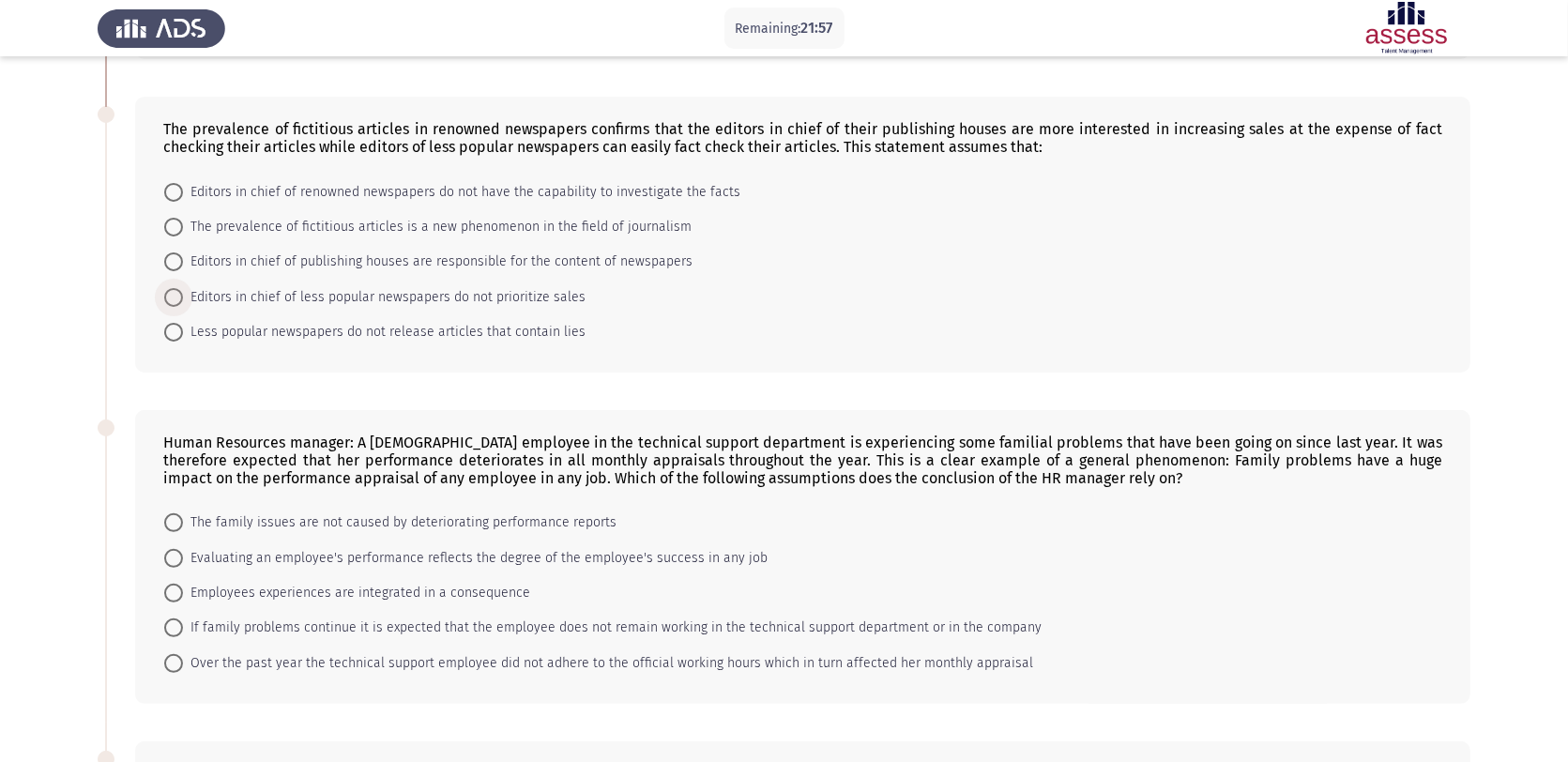
click at [172, 288] on span at bounding box center [173, 297] width 19 height 19
click at [172, 288] on input "Editors in chief of less popular newspapers do not prioritize sales" at bounding box center [173, 297] width 19 height 19
radio input "true"
click at [176, 267] on label "Editors in chief of publishing houses are responsible for the content of newspa…" at bounding box center [427, 262] width 528 height 23
click at [176, 267] on input "Editors in chief of publishing houses are responsible for the content of newspa…" at bounding box center [173, 262] width 19 height 19
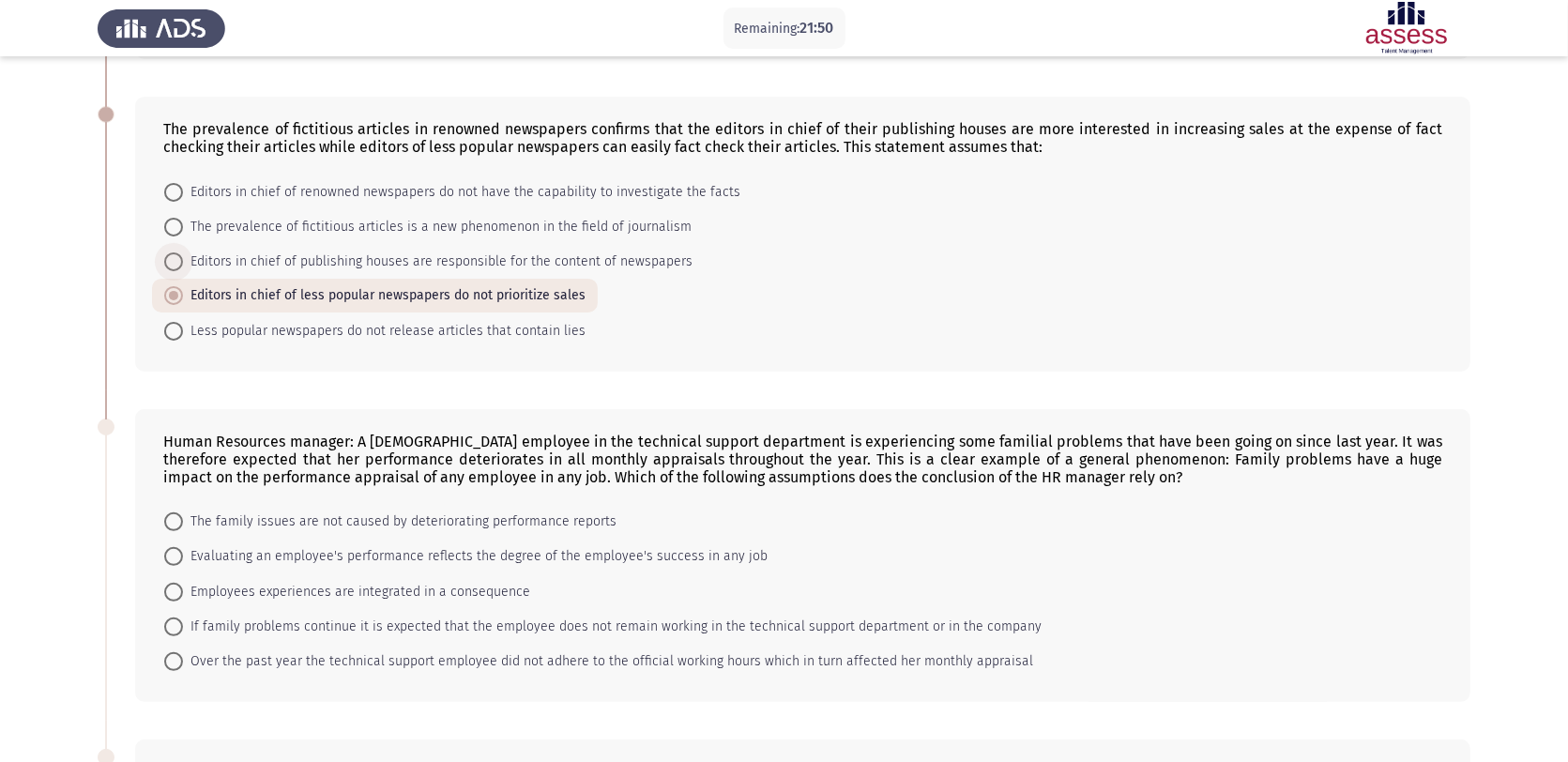
radio input "true"
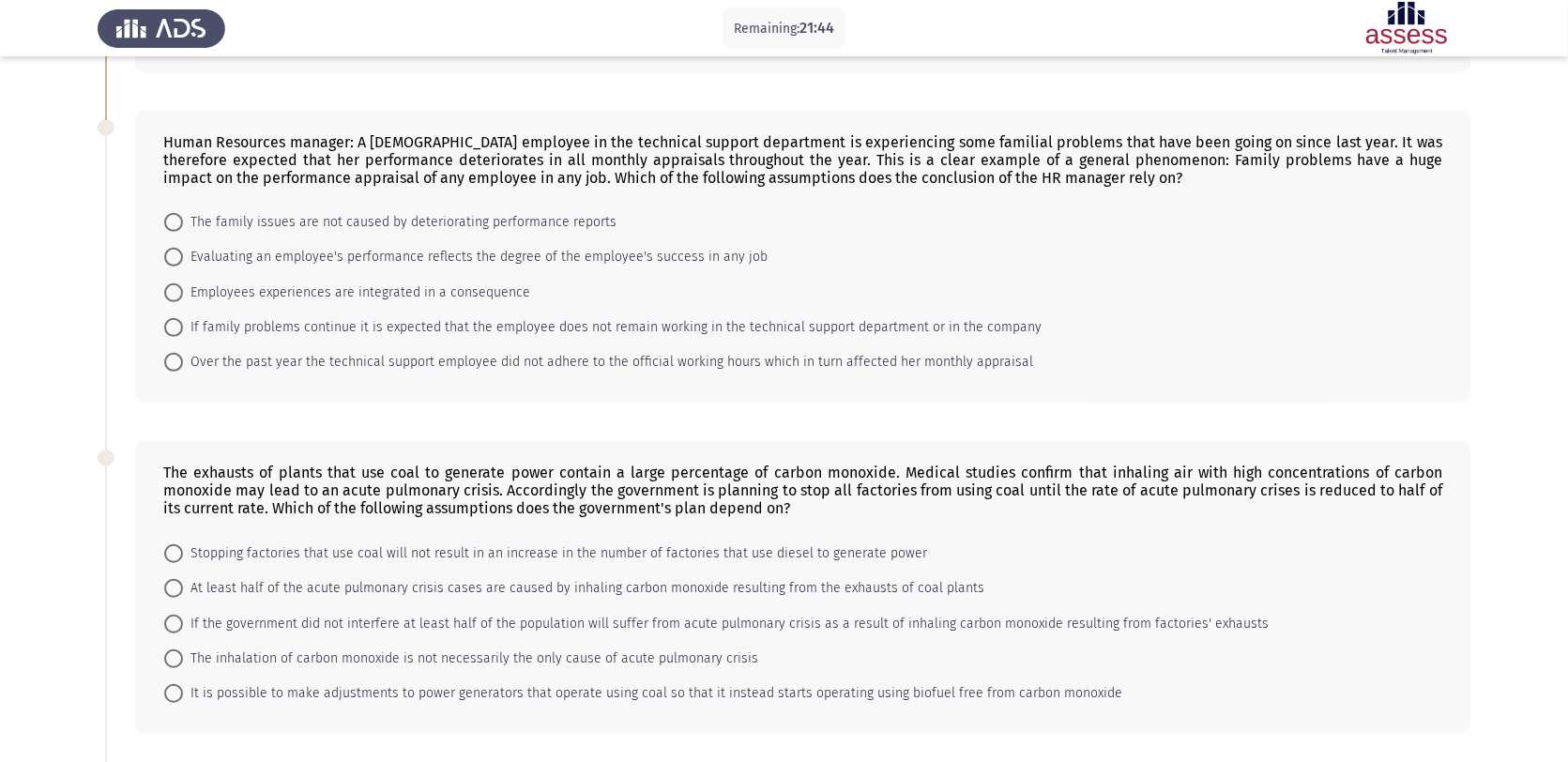
scroll to position [704, 0]
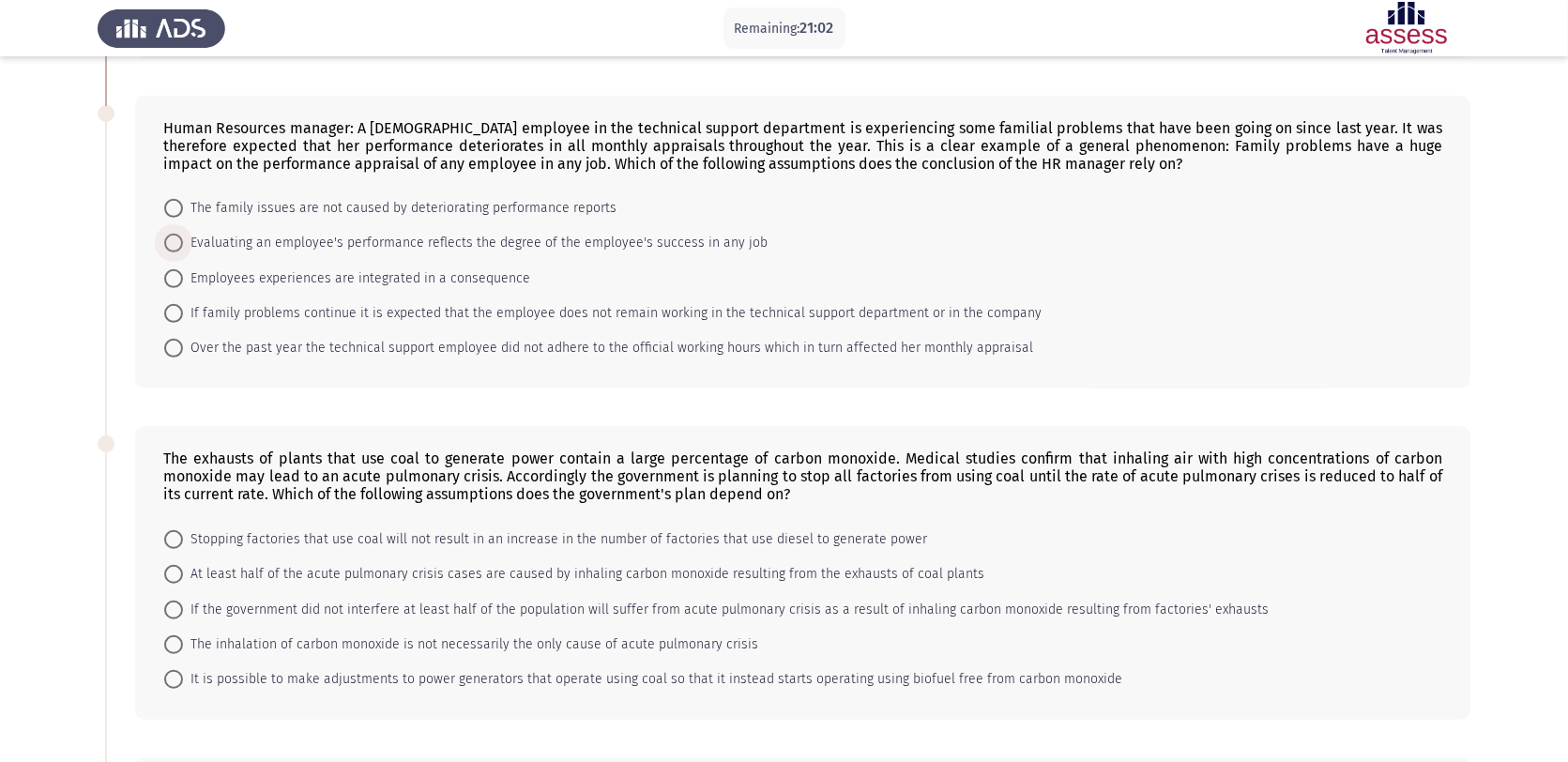
click at [177, 240] on span at bounding box center [173, 243] width 19 height 19
click at [177, 240] on input "Evaluating an employee's performance reflects the degree of the employee's succ…" at bounding box center [173, 243] width 19 height 19
radio input "true"
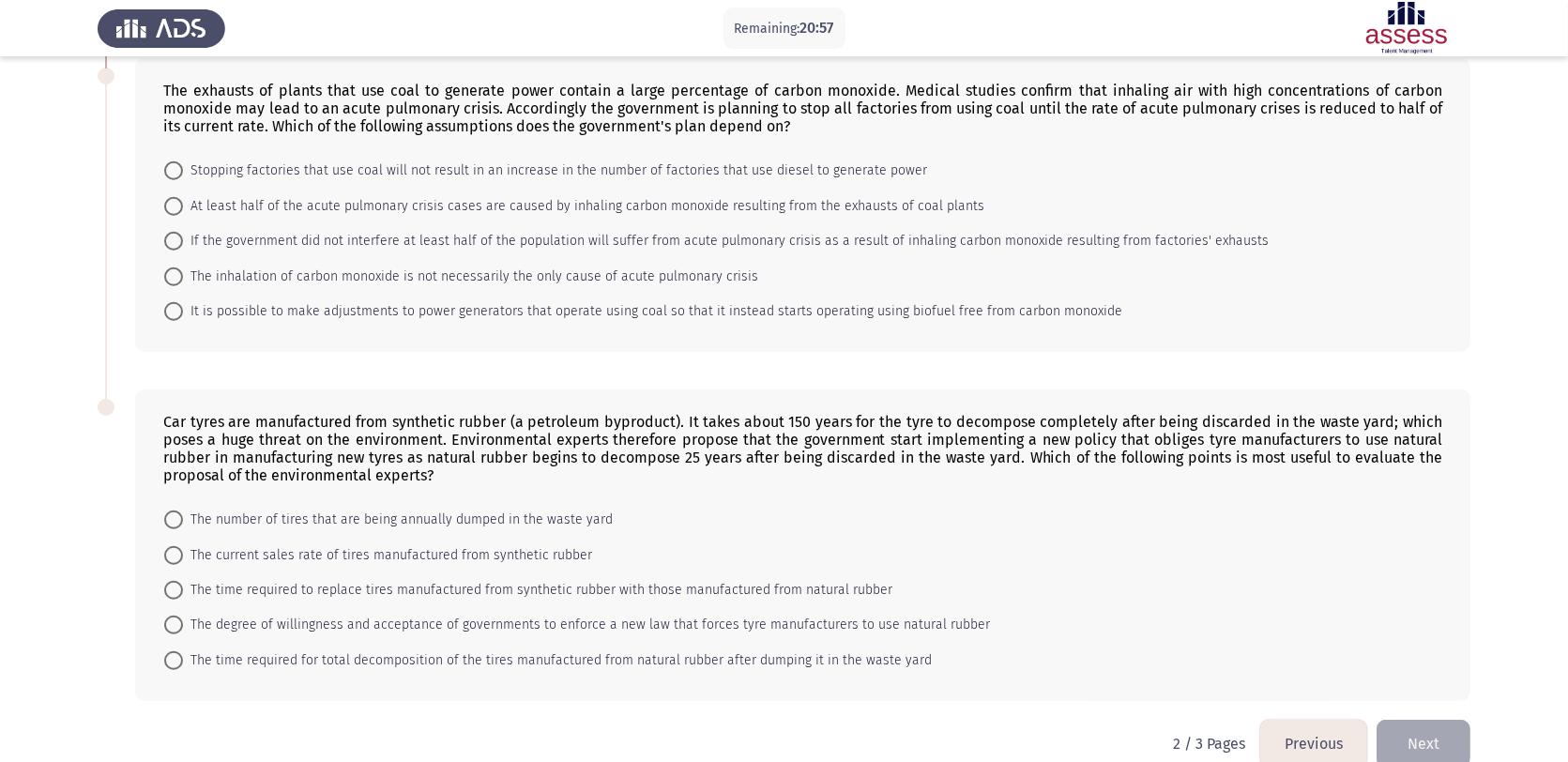
scroll to position [1080, 0]
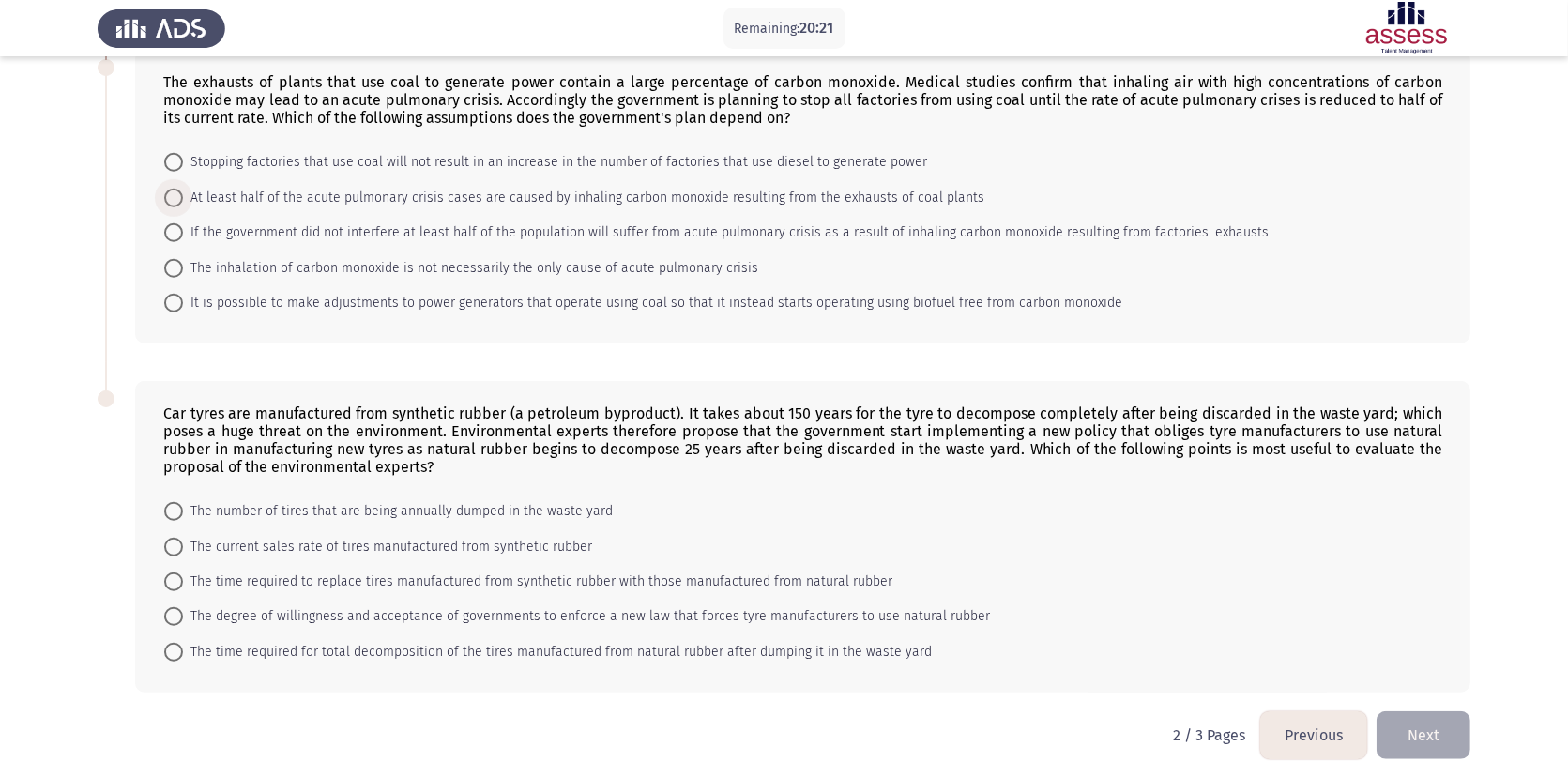
click at [179, 195] on span at bounding box center [173, 197] width 19 height 19
click at [179, 195] on input "At least half of the acute pulmonary crisis cases are caused by inhaling carbon…" at bounding box center [173, 197] width 19 height 19
radio input "true"
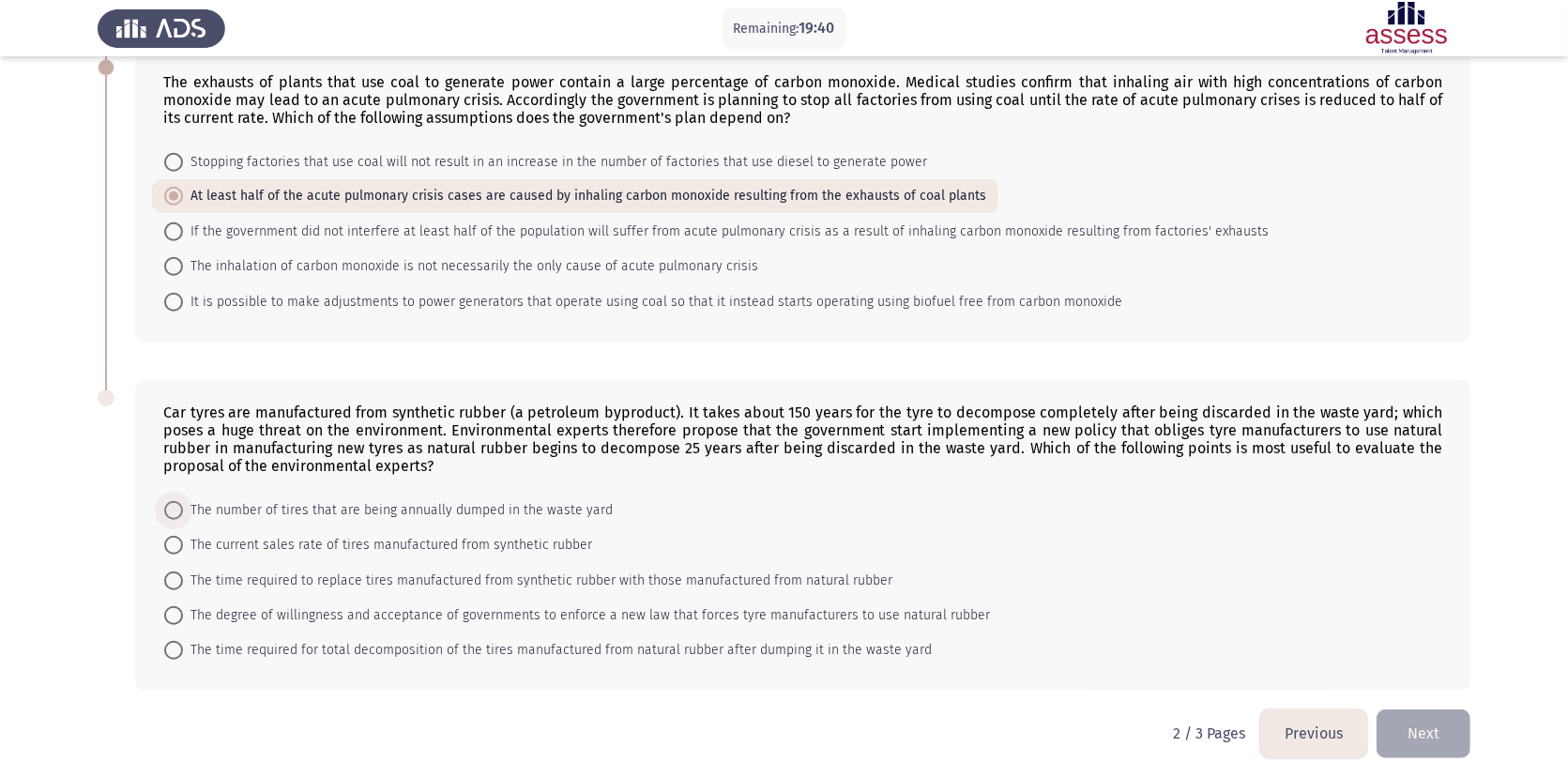
click at [182, 504] on span at bounding box center [173, 510] width 19 height 19
click at [182, 504] on input "The number of tires that are being annually dumped in the waste yard" at bounding box center [173, 510] width 19 height 19
radio input "true"
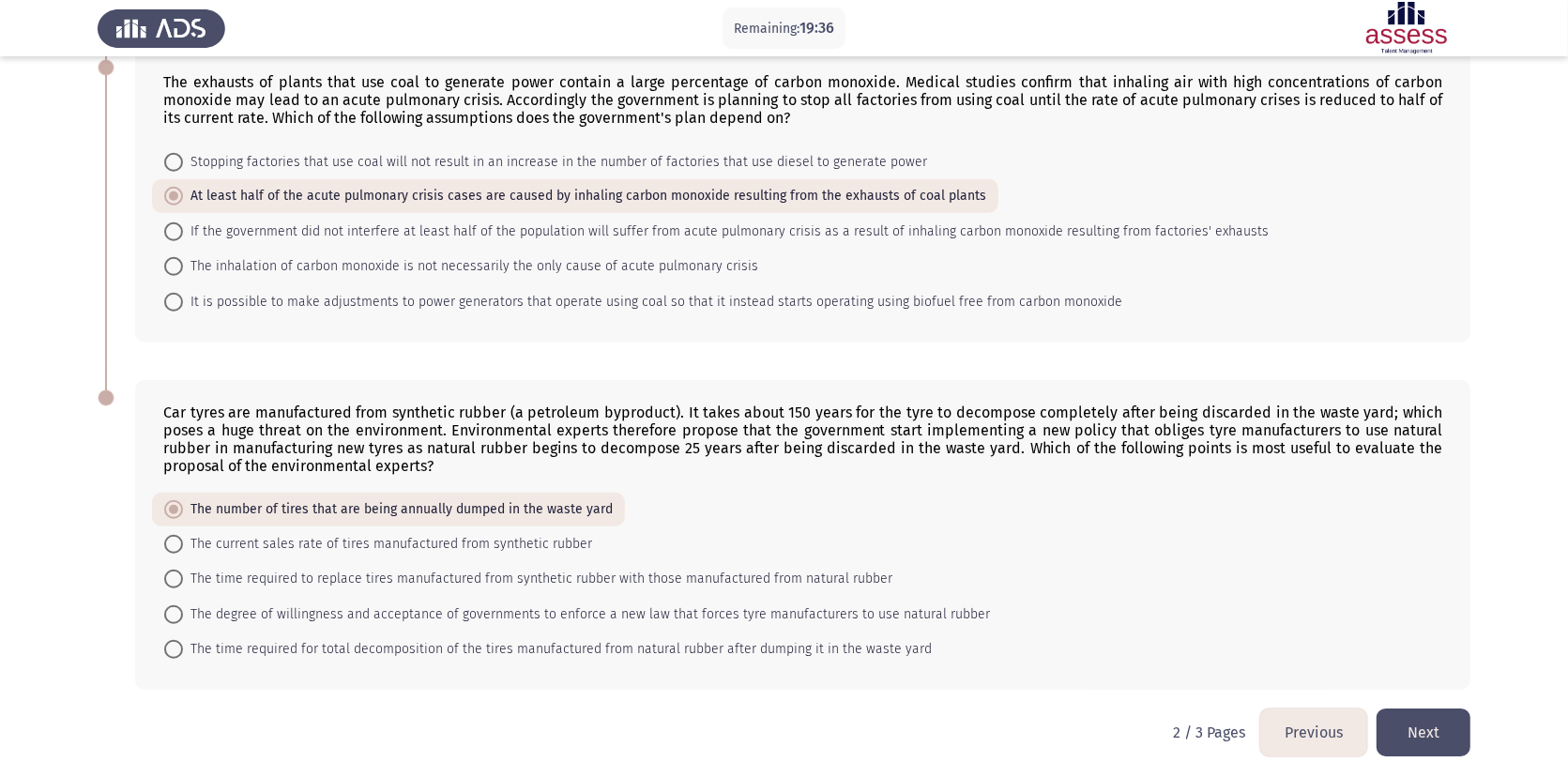
click at [1268, 609] on button "Next" at bounding box center [1423, 732] width 94 height 48
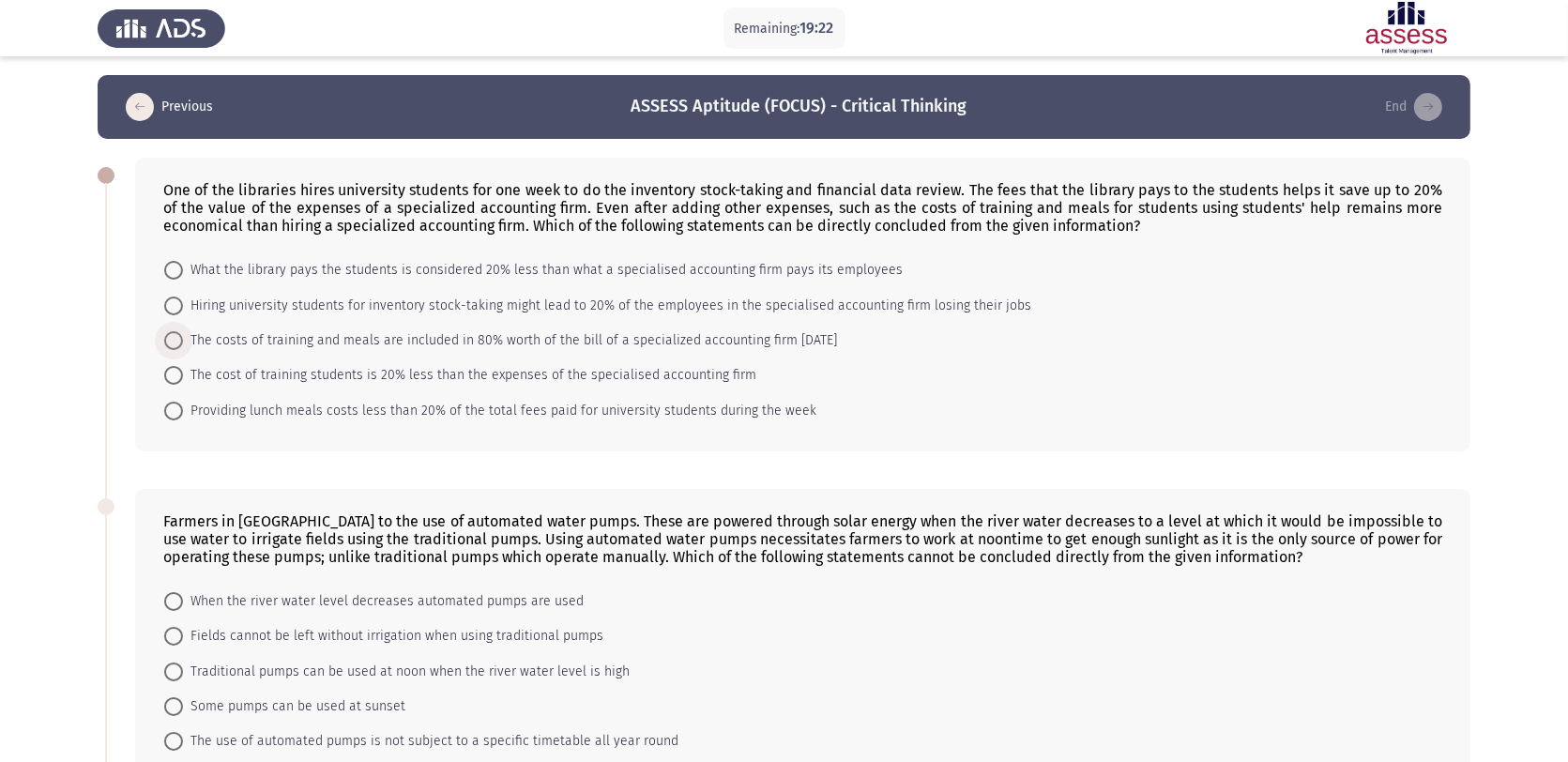
click at [186, 335] on span "The costs of training and meals are included in 80% worth of the bill of a spec…" at bounding box center [509, 341] width 654 height 23
click at [183, 335] on input "The costs of training and meals are included in 80% worth of the bill of a spec…" at bounding box center [173, 341] width 19 height 19
radio input "true"
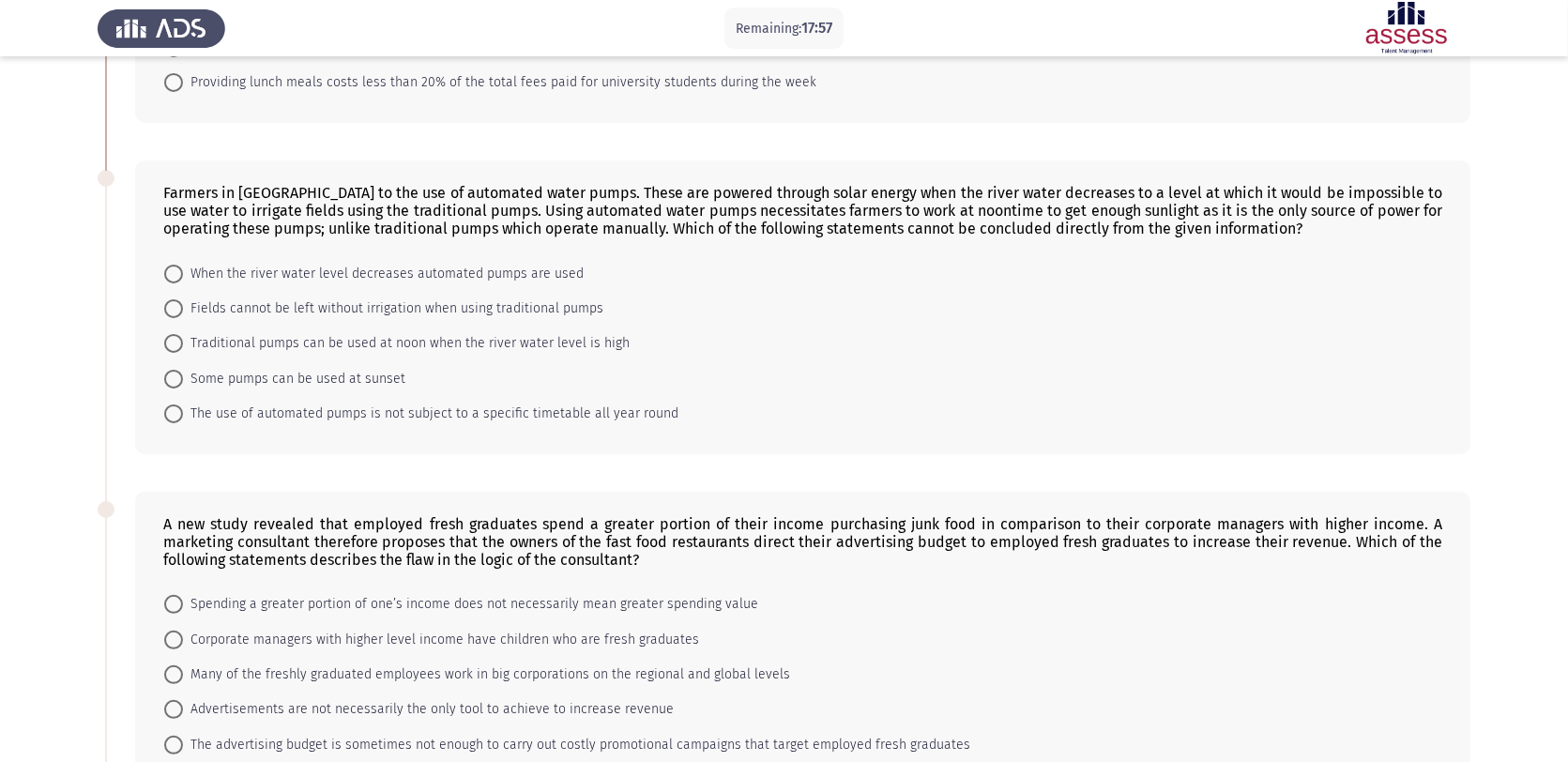
scroll to position [329, 0]
click at [177, 368] on span at bounding box center [173, 377] width 19 height 19
click at [177, 368] on input "Some pumps can be used at sunset" at bounding box center [173, 377] width 19 height 19
radio input "true"
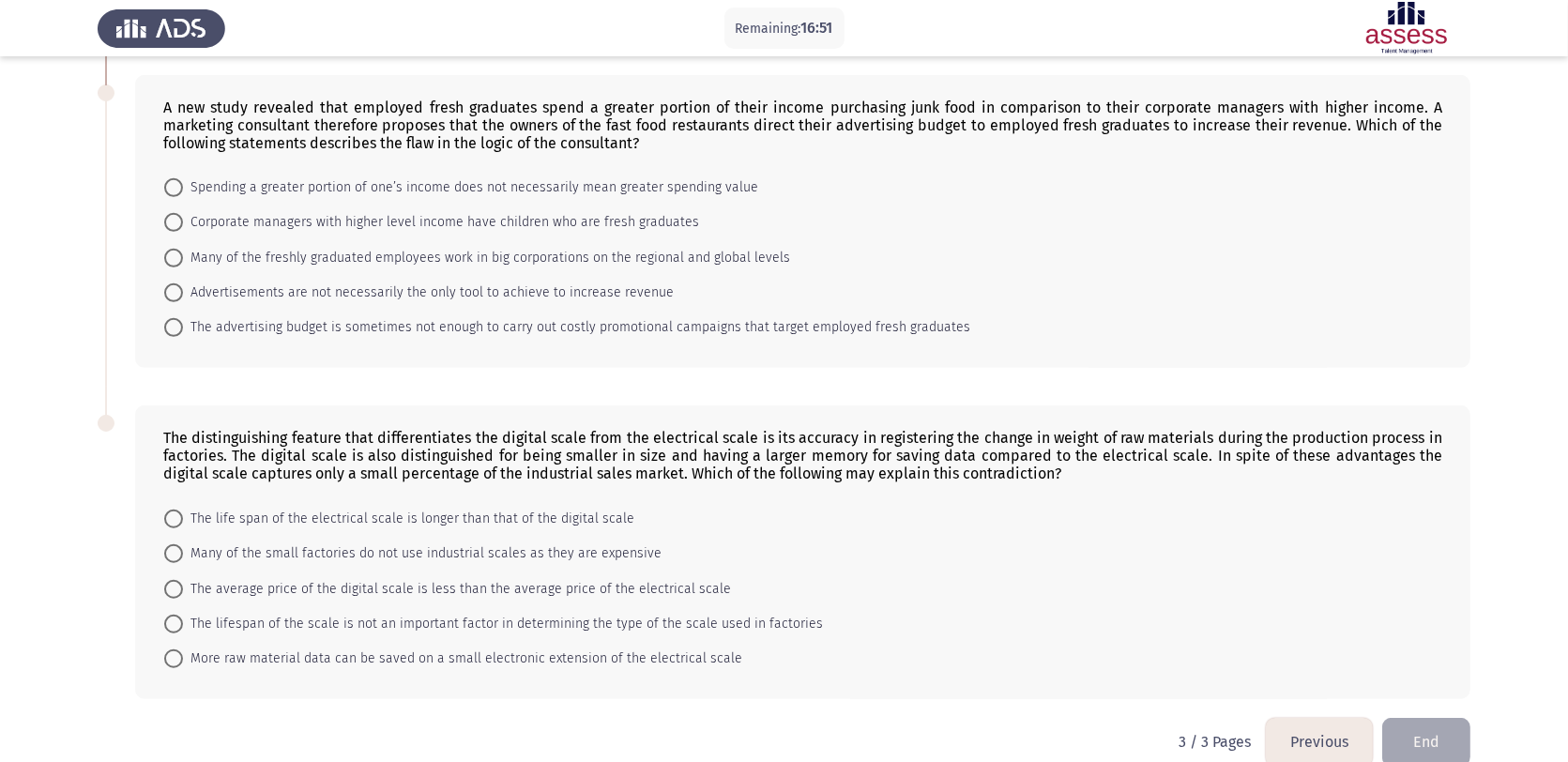
scroll to position [763, 0]
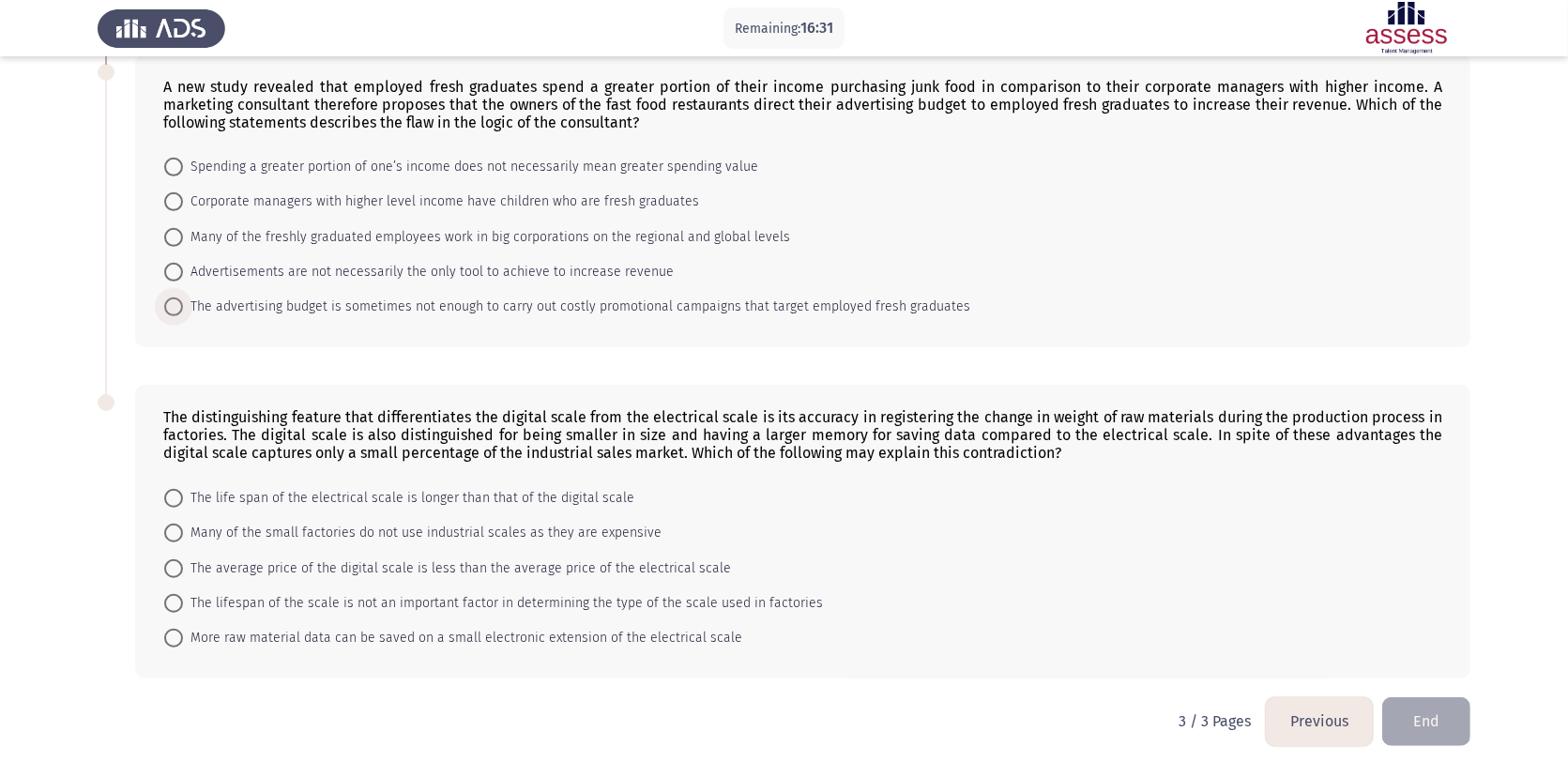
click at [169, 298] on span at bounding box center [173, 307] width 19 height 19
click at [169, 298] on input "The advertising budget is sometimes not enough to carry out costly promotional …" at bounding box center [173, 307] width 19 height 19
radio input "true"
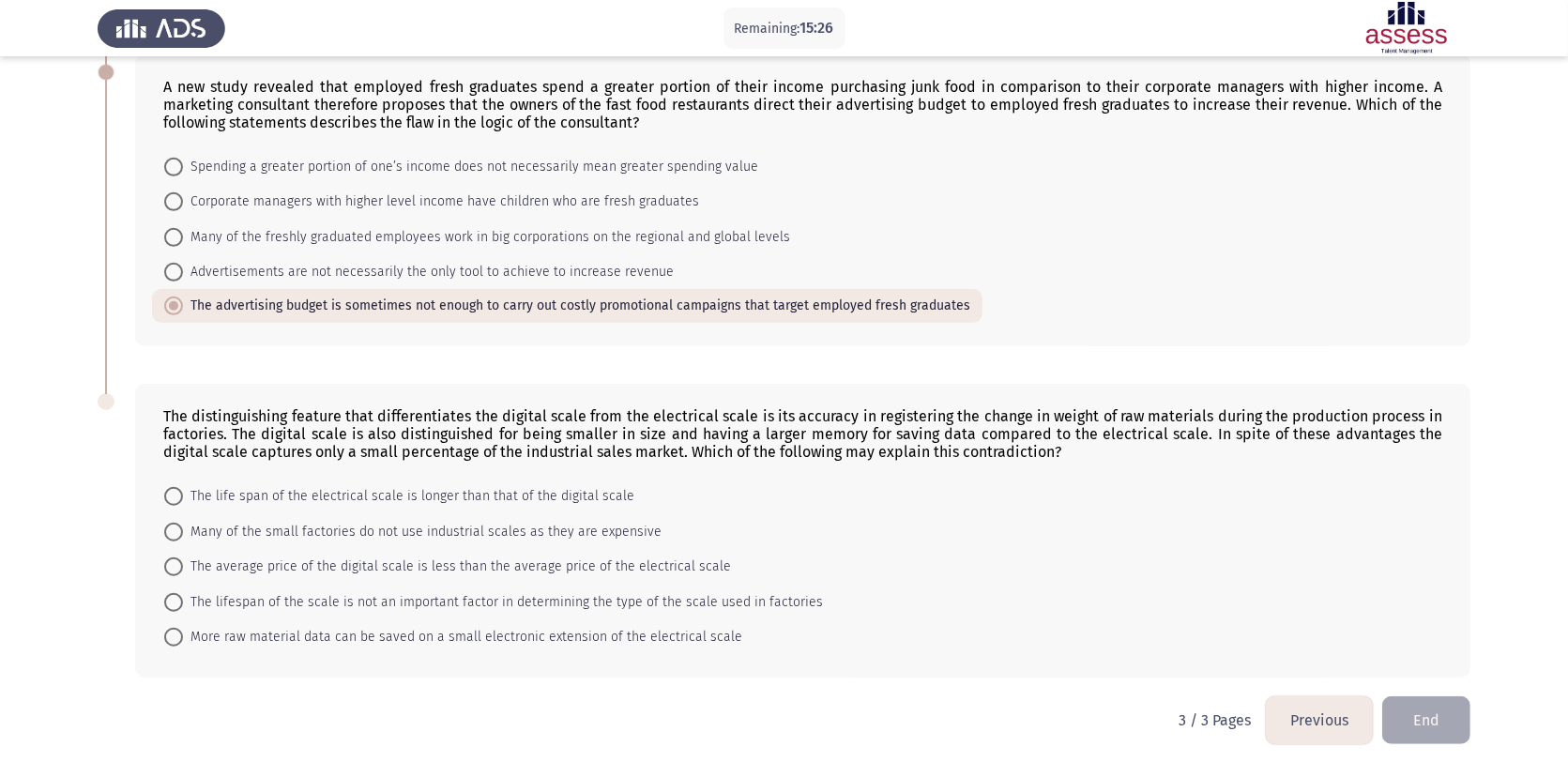
drag, startPoint x: 184, startPoint y: 190, endPoint x: 197, endPoint y: 164, distance: 29.1
click at [197, 149] on mat-radio-group "Spending a greater portion of one’s income does not necessarily mean greater sp…" at bounding box center [797, 149] width 1291 height 0
click at [197, 164] on span "Spending a greater portion of one’s income does not necessarily mean greater sp…" at bounding box center [470, 167] width 575 height 23
click at [183, 164] on input "Spending a greater portion of one’s income does not necessarily mean greater sp…" at bounding box center [173, 167] width 19 height 19
radio input "true"
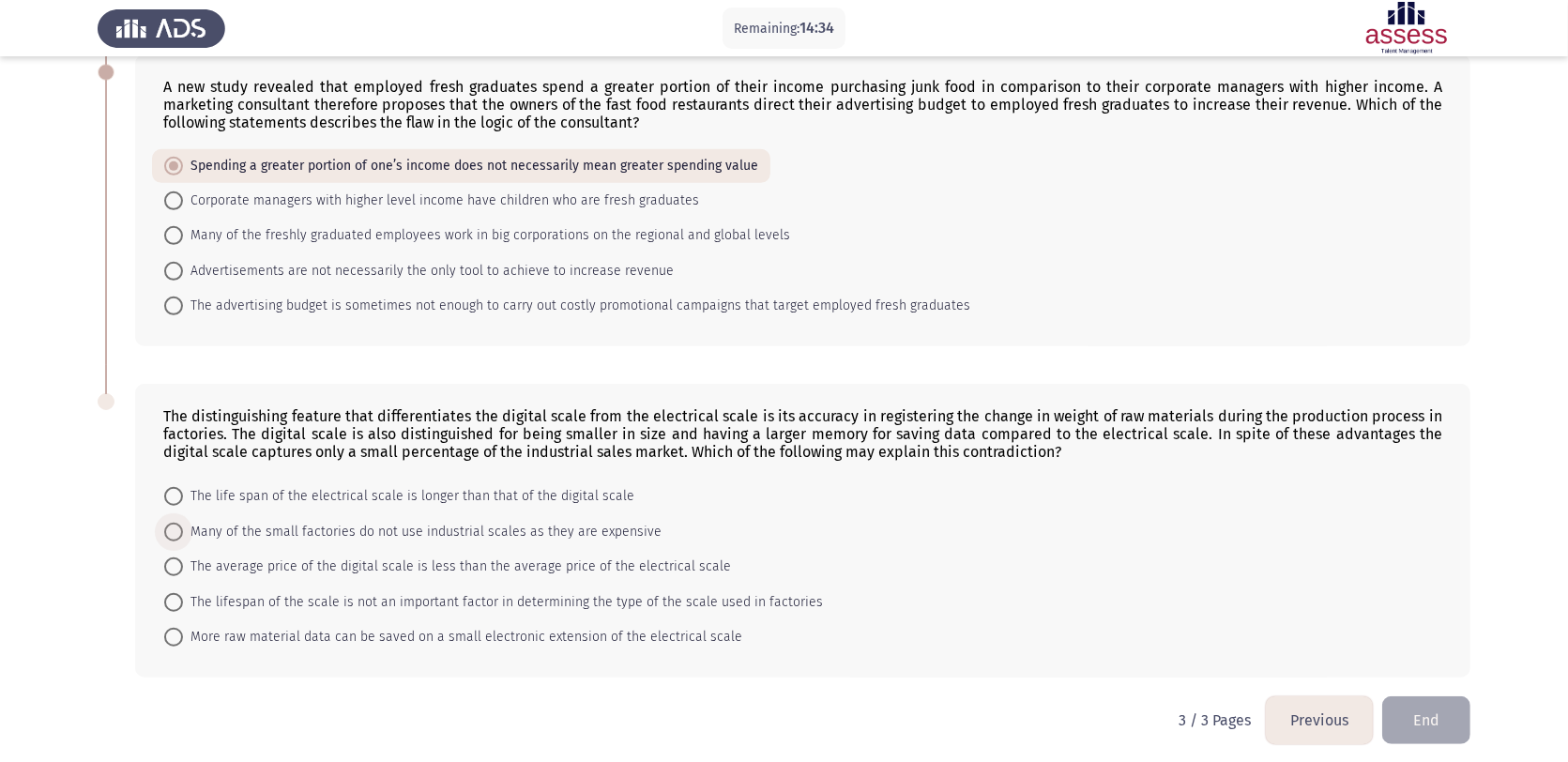
click at [284, 526] on span "Many of the small factories do not use industrial scales as they are expensive" at bounding box center [421, 532] width 479 height 23
click at [183, 526] on input "Many of the small factories do not use industrial scales as they are expensive" at bounding box center [173, 532] width 19 height 19
radio input "true"
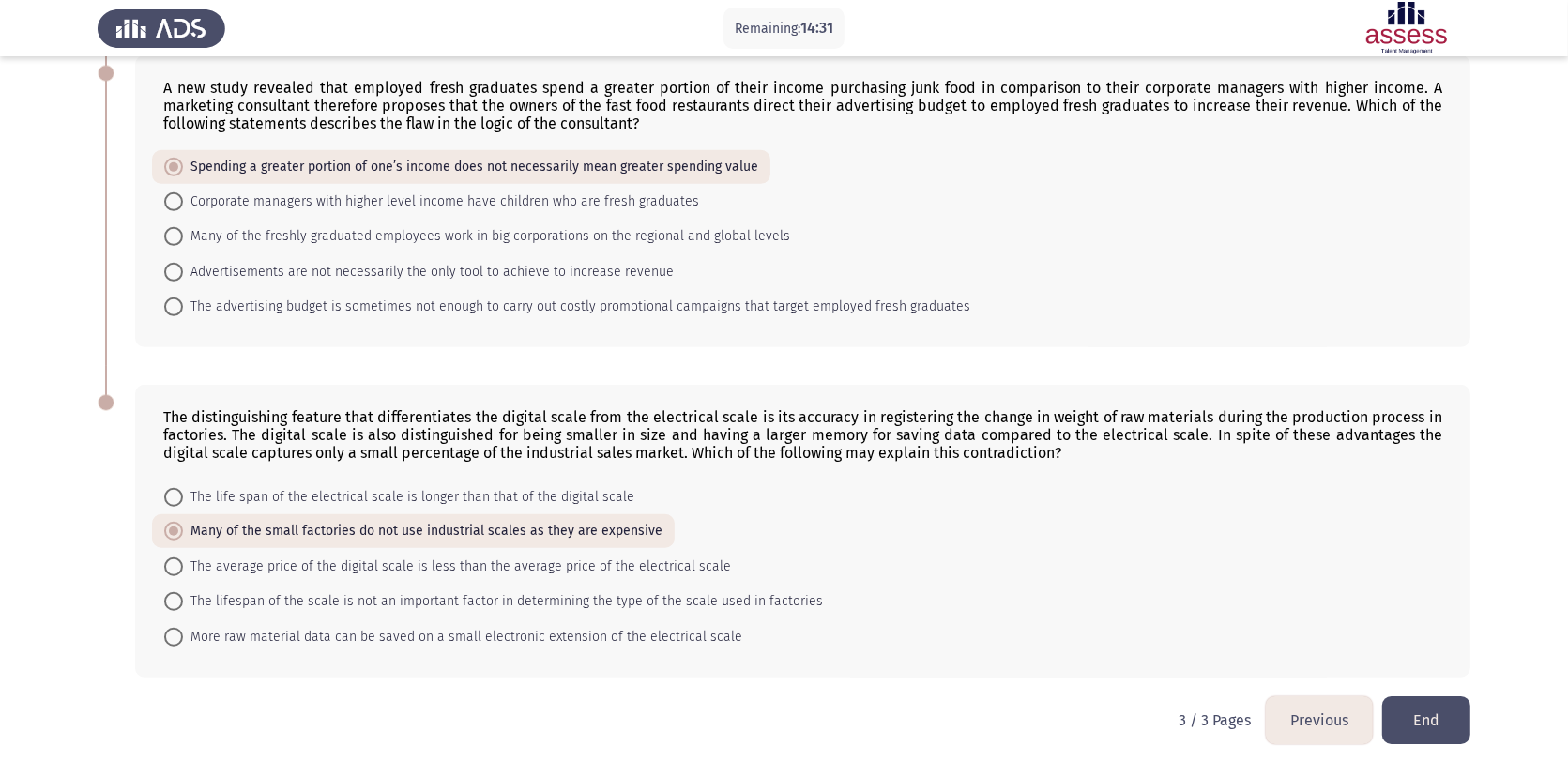
click at [1268, 609] on button "End" at bounding box center [1426, 721] width 88 height 48
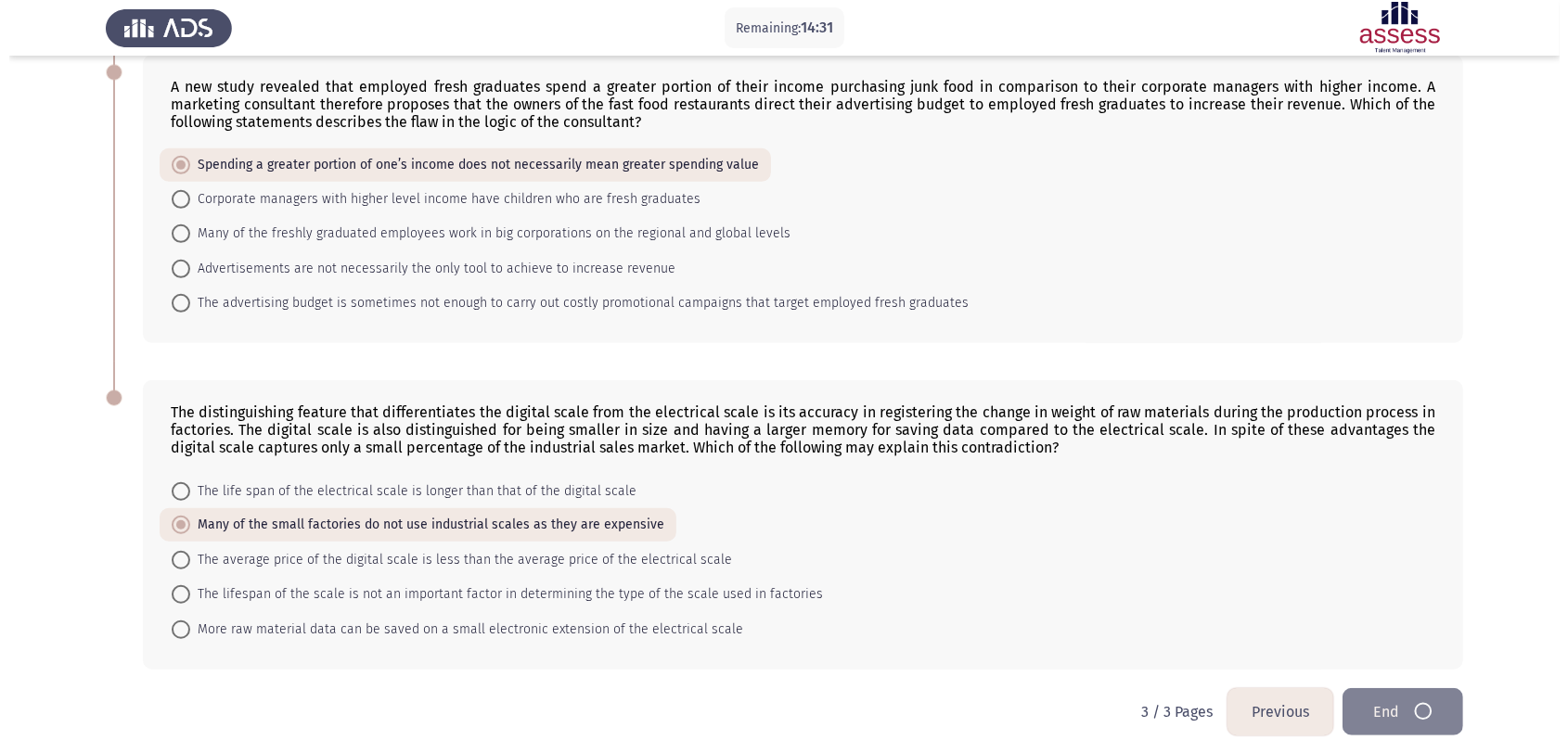
scroll to position [0, 0]
